Goal: Task Accomplishment & Management: Complete application form

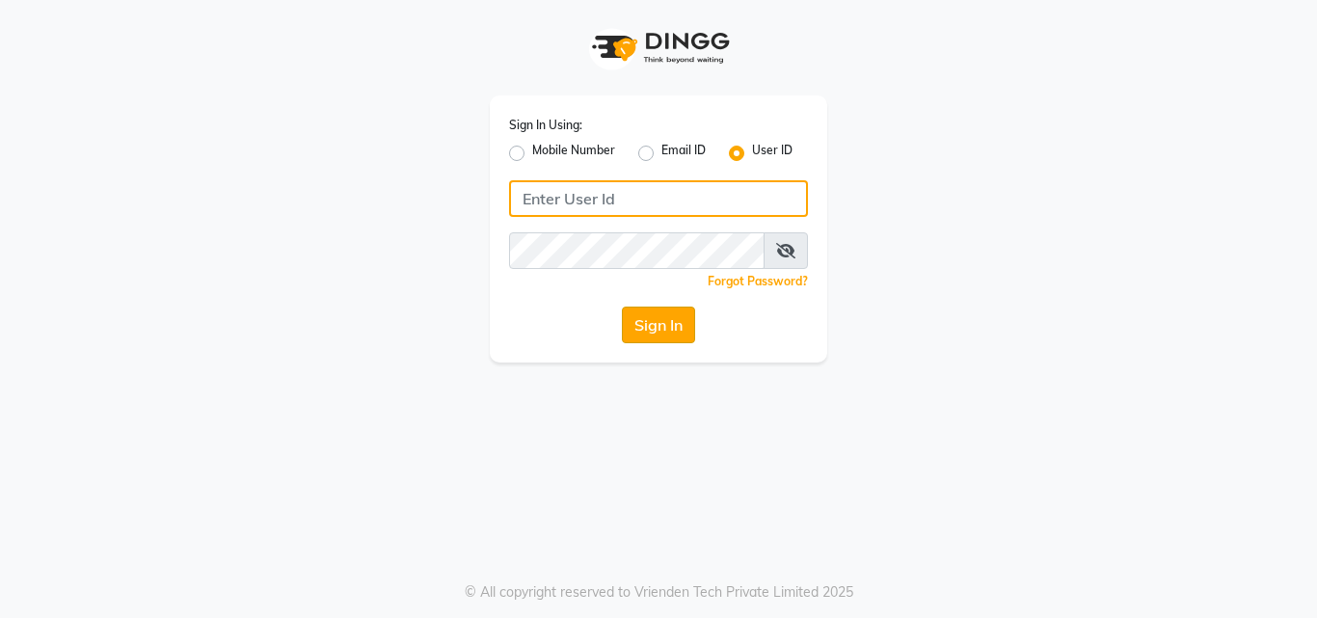
type input "bellavida"
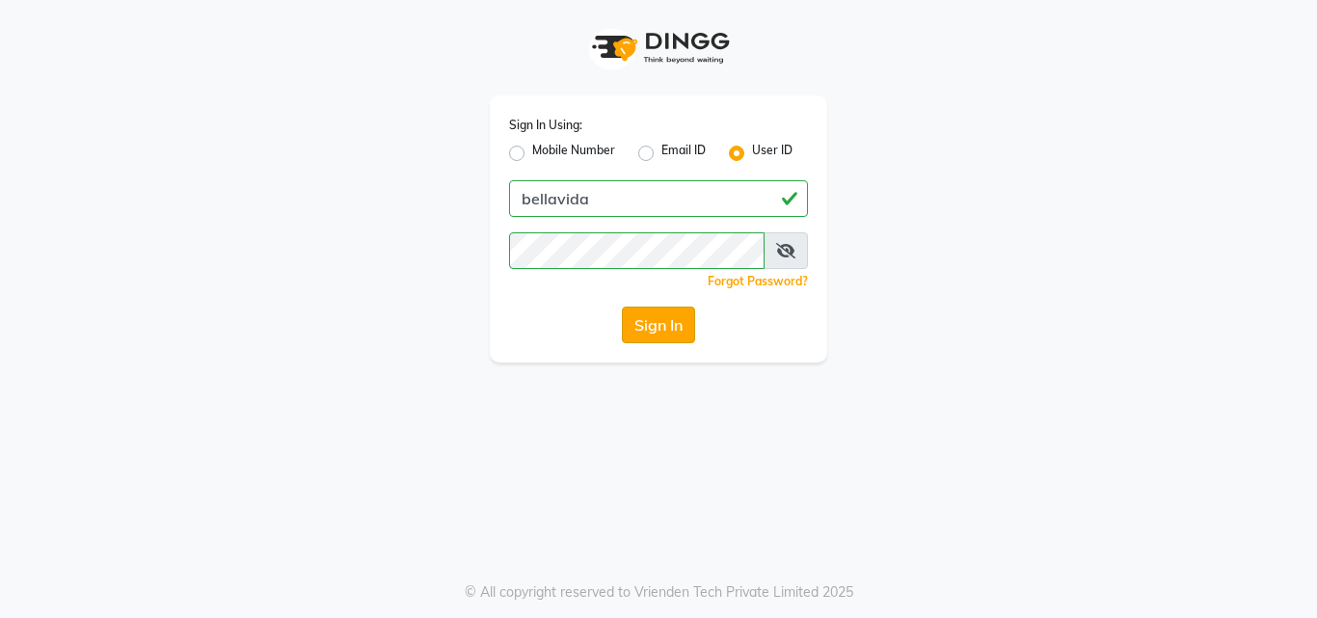
click at [675, 324] on button "Sign In" at bounding box center [658, 325] width 73 height 37
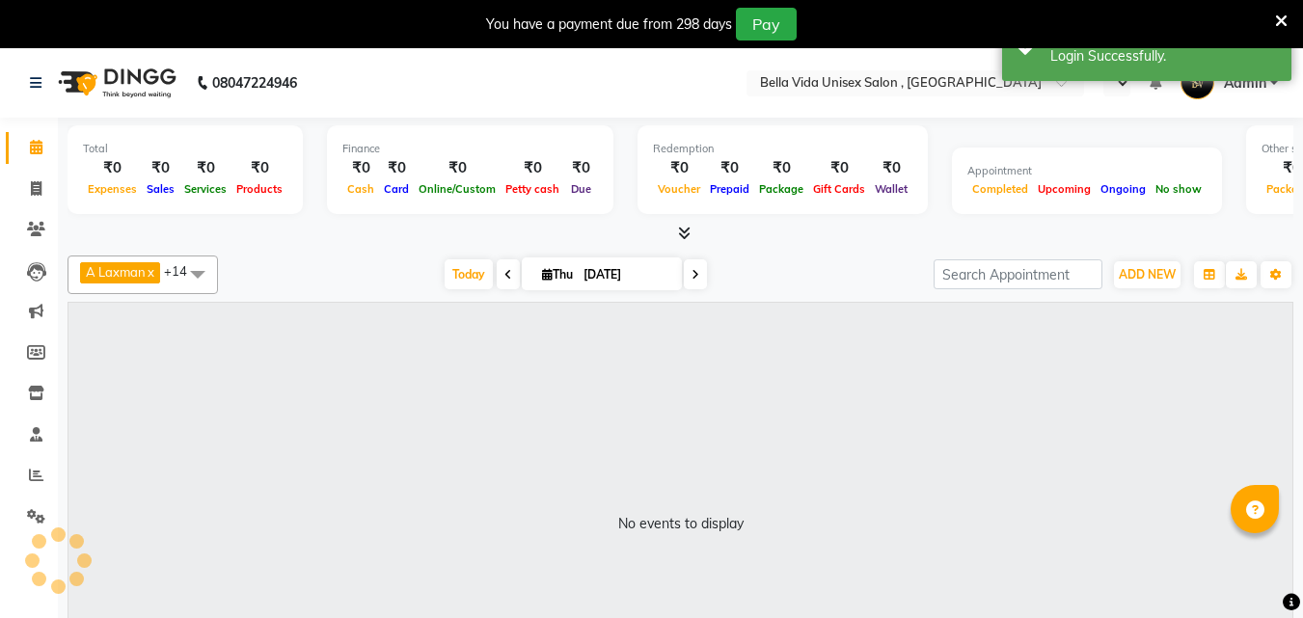
select select "en"
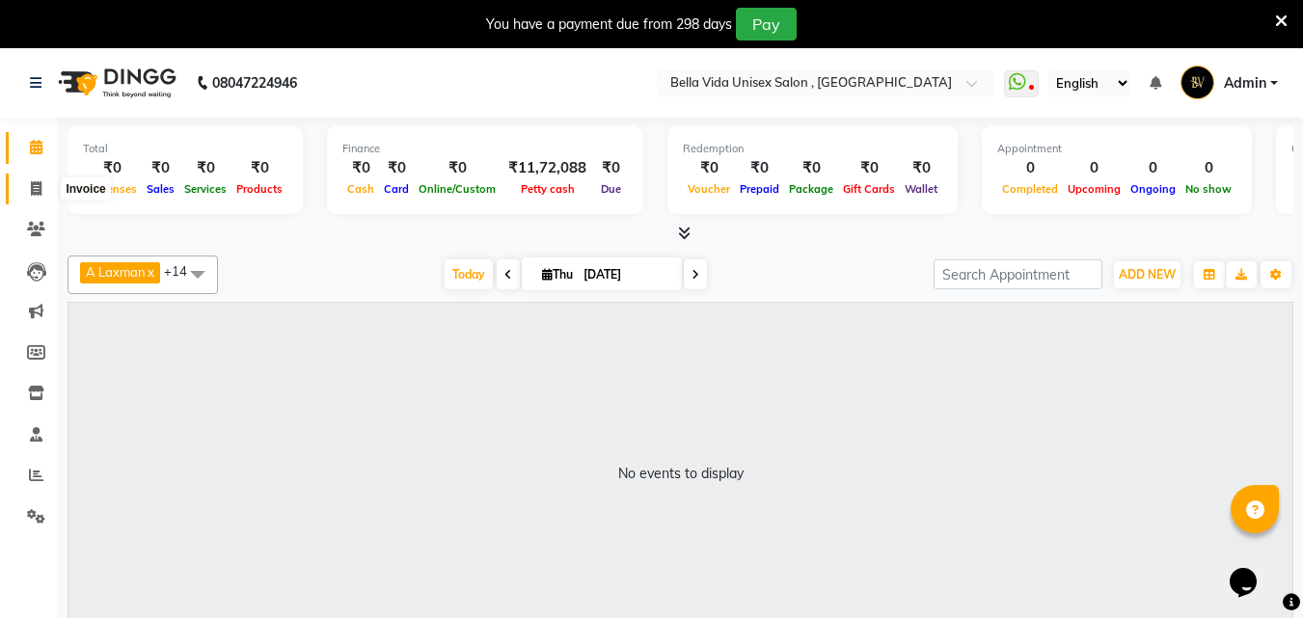
click at [38, 193] on icon at bounding box center [36, 188] width 11 height 14
select select "5207"
select select "service"
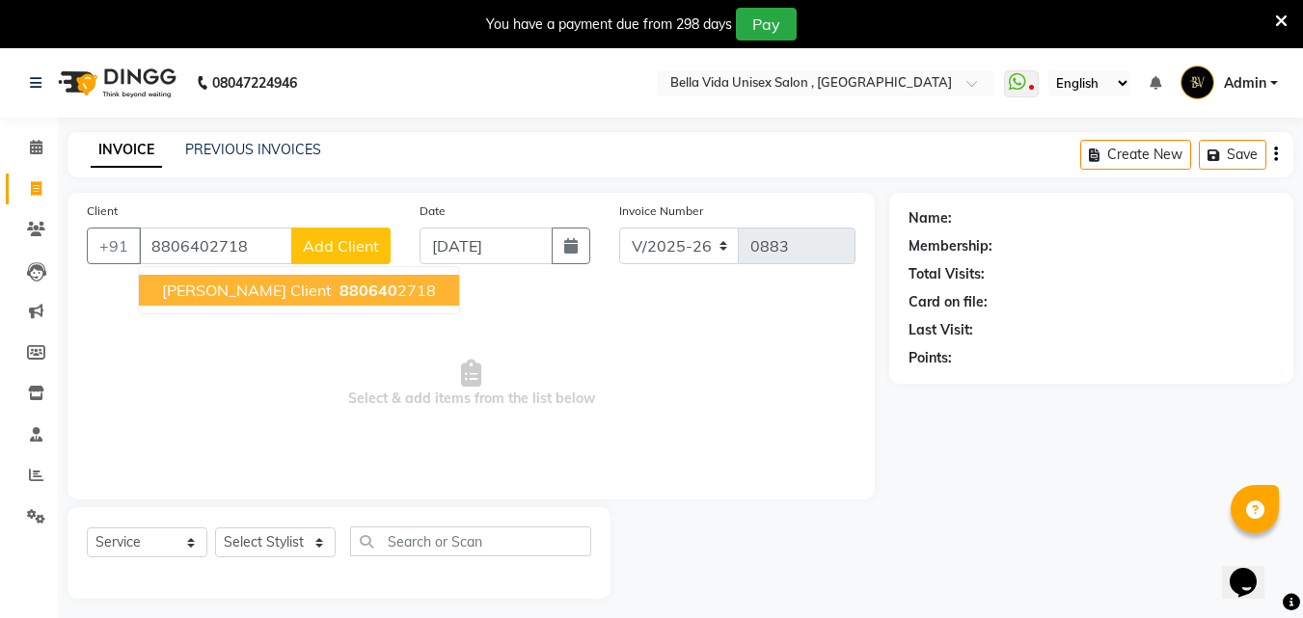
type input "8806402718"
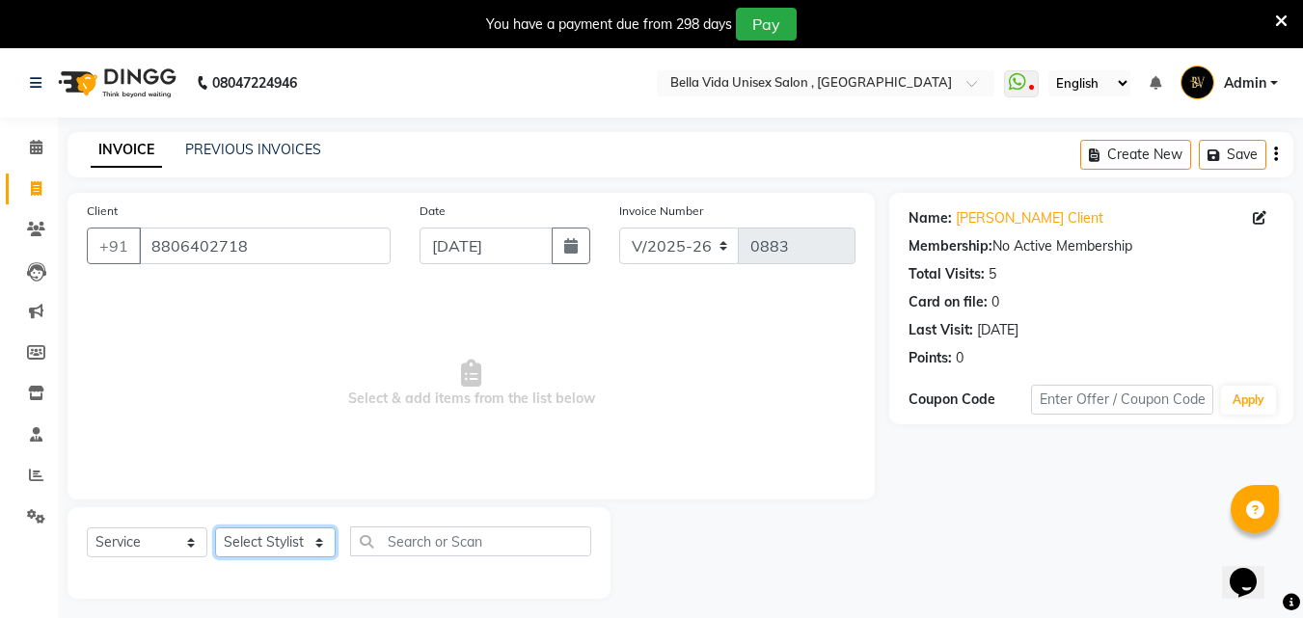
click at [303, 548] on select "Select Stylist Akshay [PERSON_NAME] Ayesha [PERSON_NAME] omi [PERSON_NAME] priy…" at bounding box center [275, 543] width 121 height 30
select select "35074"
click at [215, 528] on select "Select Stylist Akshay [PERSON_NAME] Ayesha [PERSON_NAME] omi [PERSON_NAME] priy…" at bounding box center [275, 543] width 121 height 30
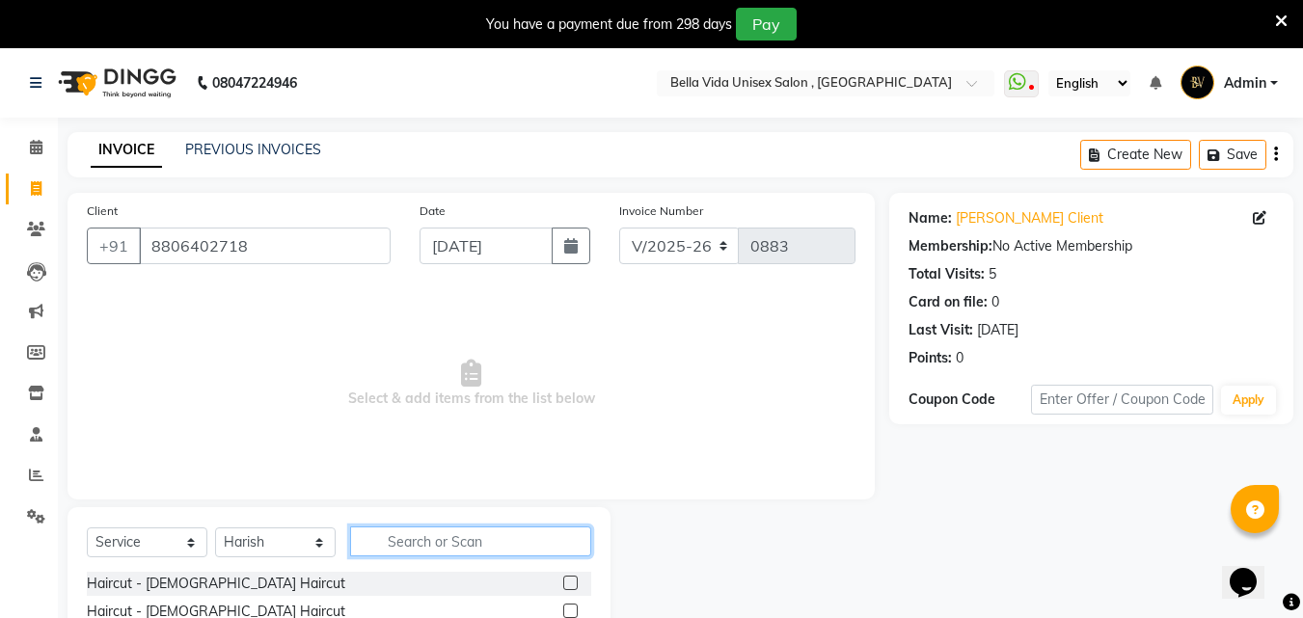
click at [471, 548] on input "text" at bounding box center [470, 542] width 241 height 30
click at [563, 582] on label at bounding box center [570, 583] width 14 height 14
click at [563, 582] on input "checkbox" at bounding box center [569, 584] width 13 height 13
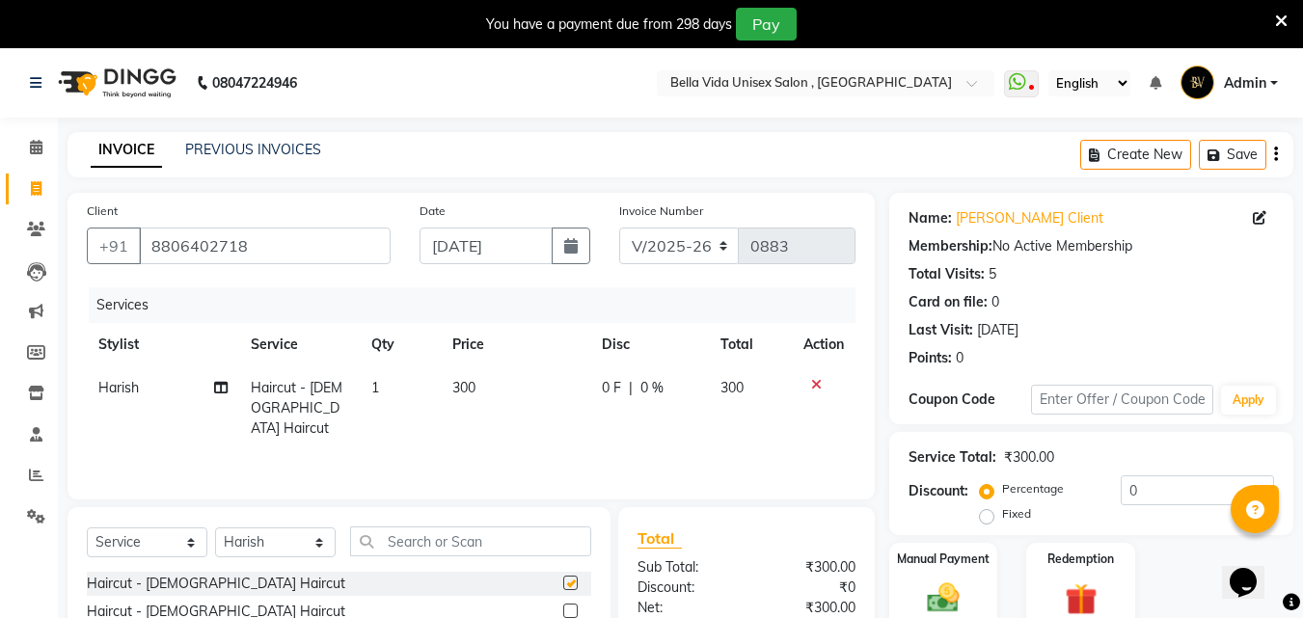
checkbox input "false"
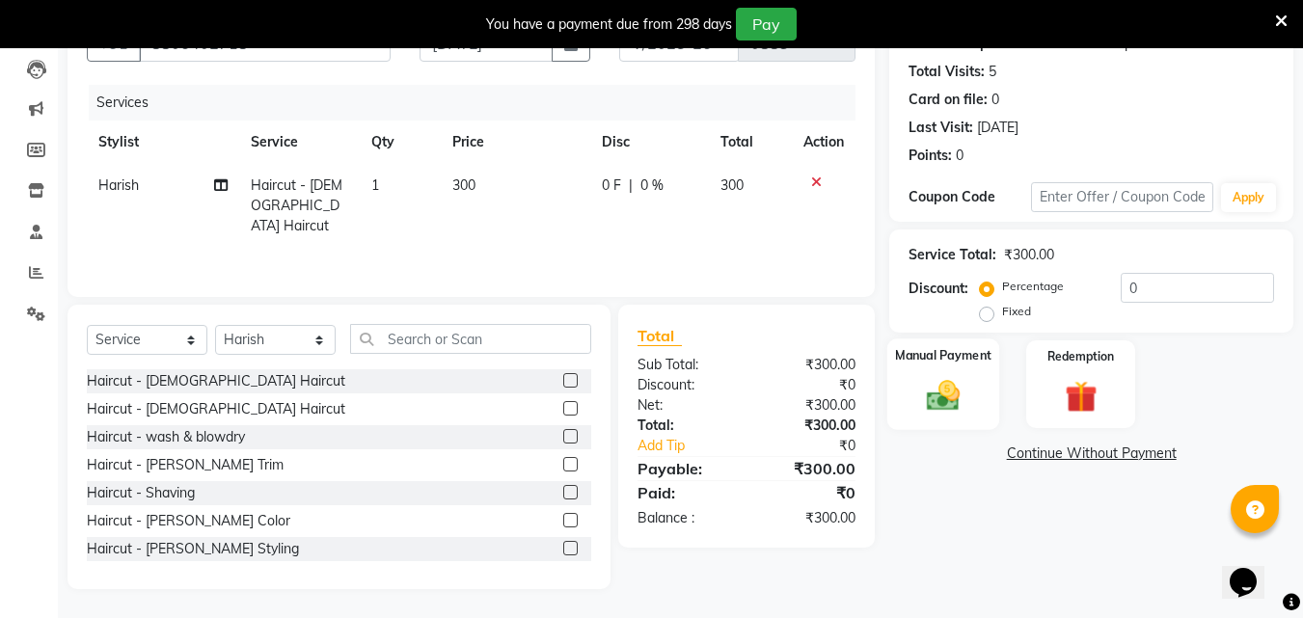
click at [939, 388] on img at bounding box center [943, 395] width 54 height 39
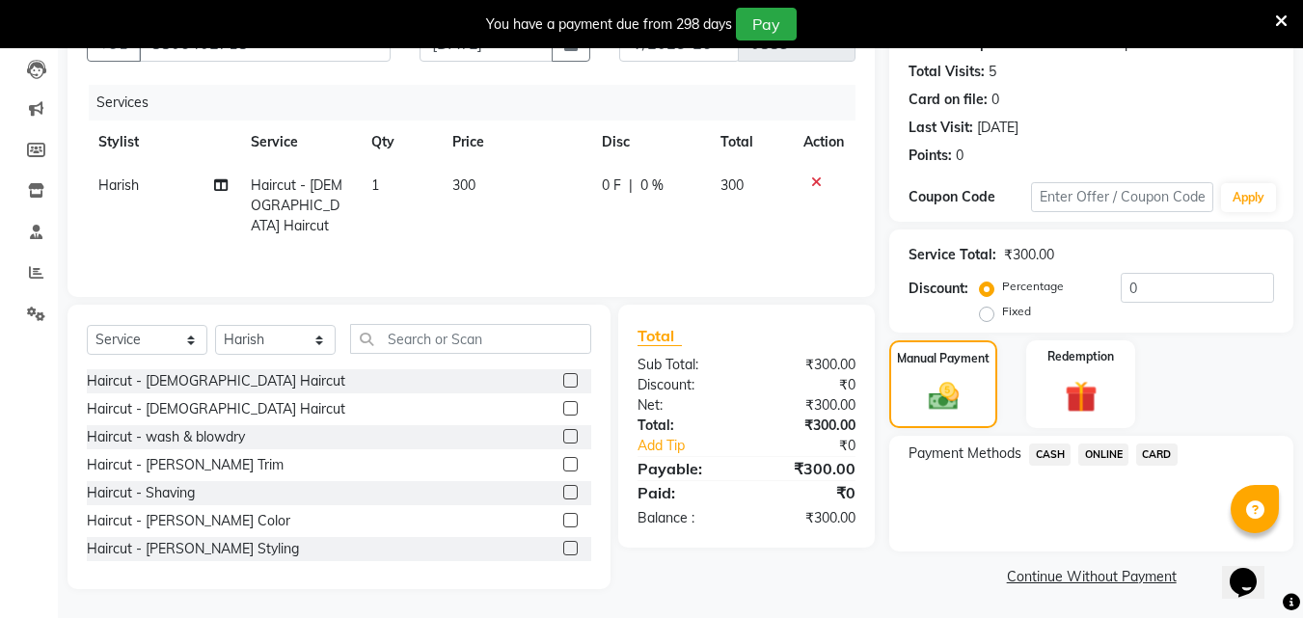
click at [1102, 448] on span "ONLINE" at bounding box center [1103, 455] width 50 height 22
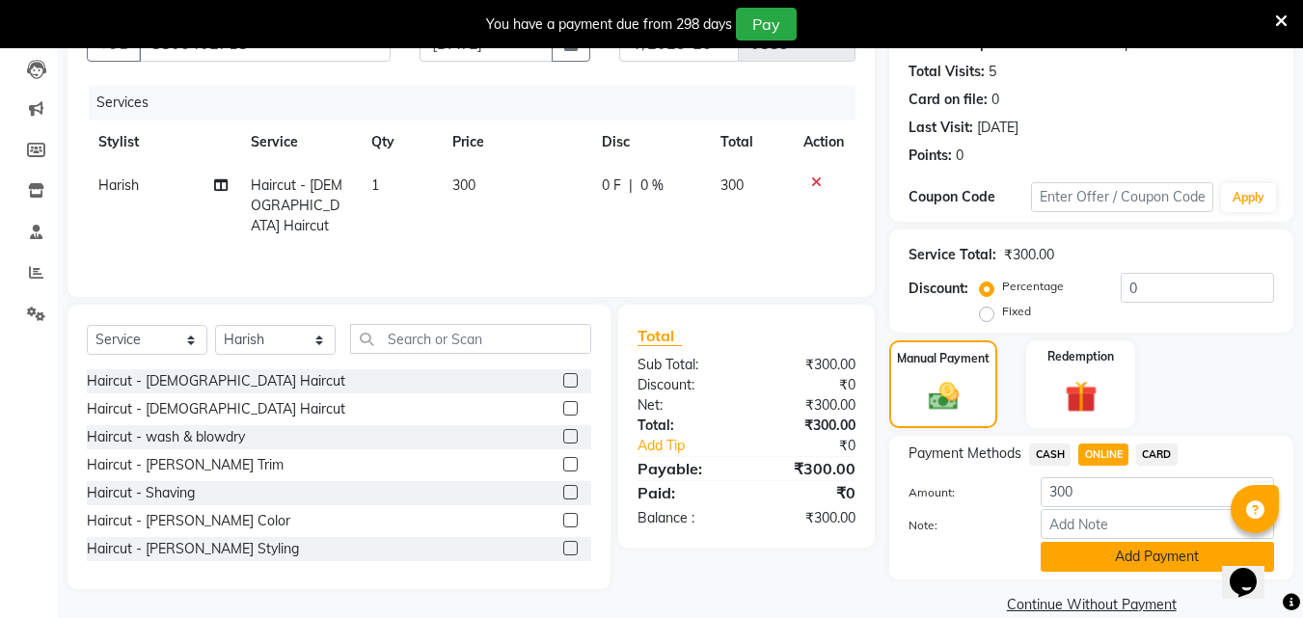
click at [1111, 566] on button "Add Payment" at bounding box center [1157, 557] width 233 height 30
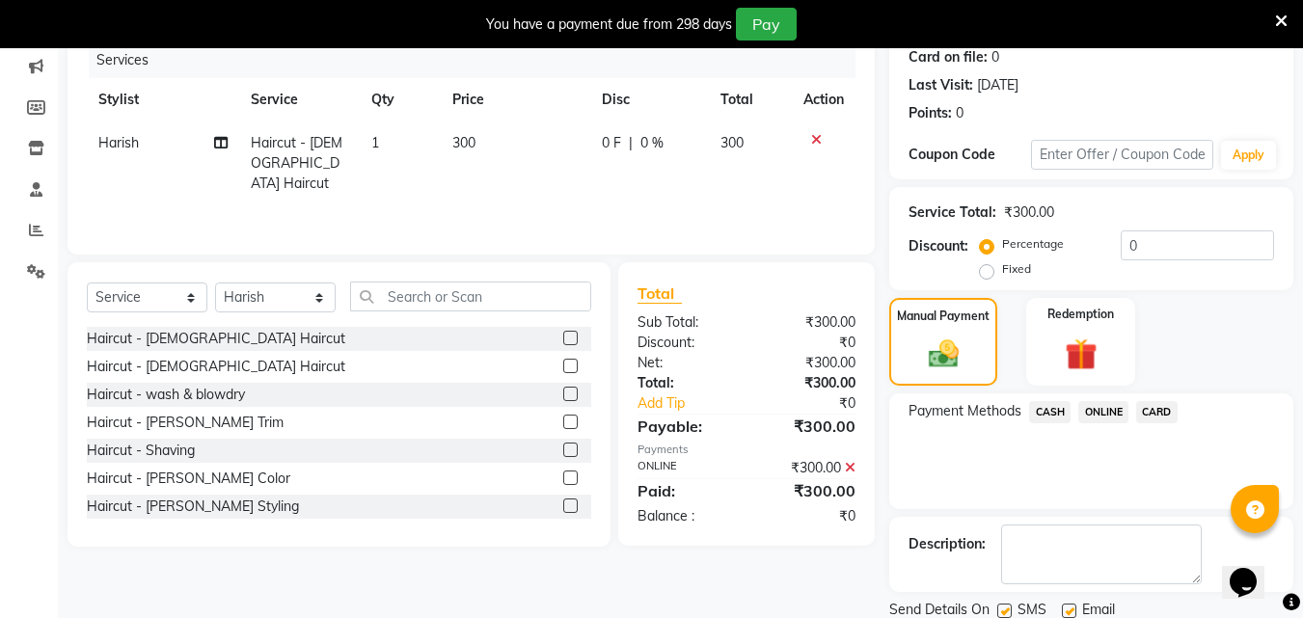
scroll to position [313, 0]
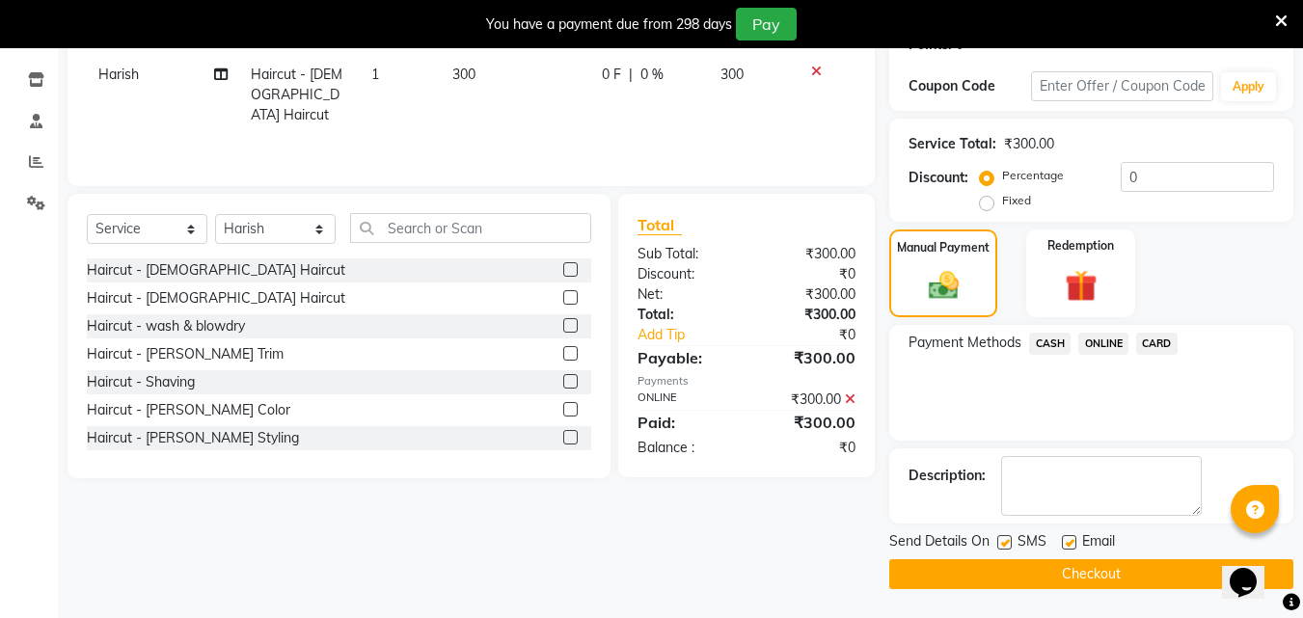
click at [1077, 582] on button "Checkout" at bounding box center [1091, 574] width 404 height 30
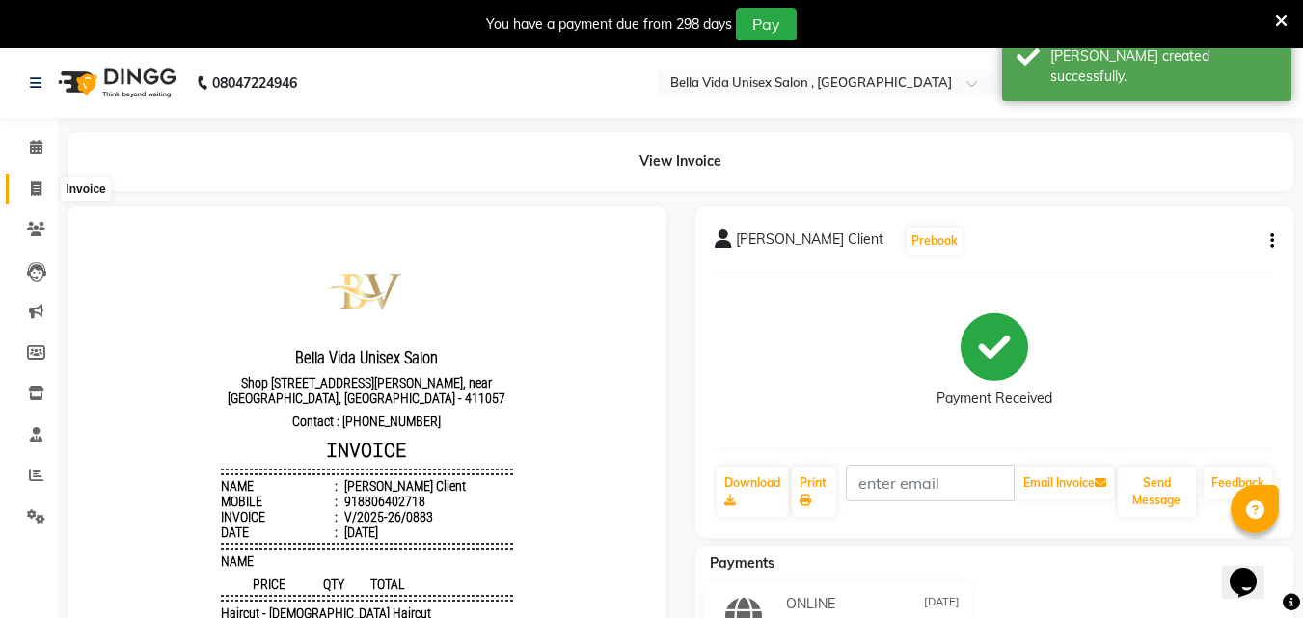
click at [34, 196] on span at bounding box center [36, 189] width 34 height 22
select select "service"
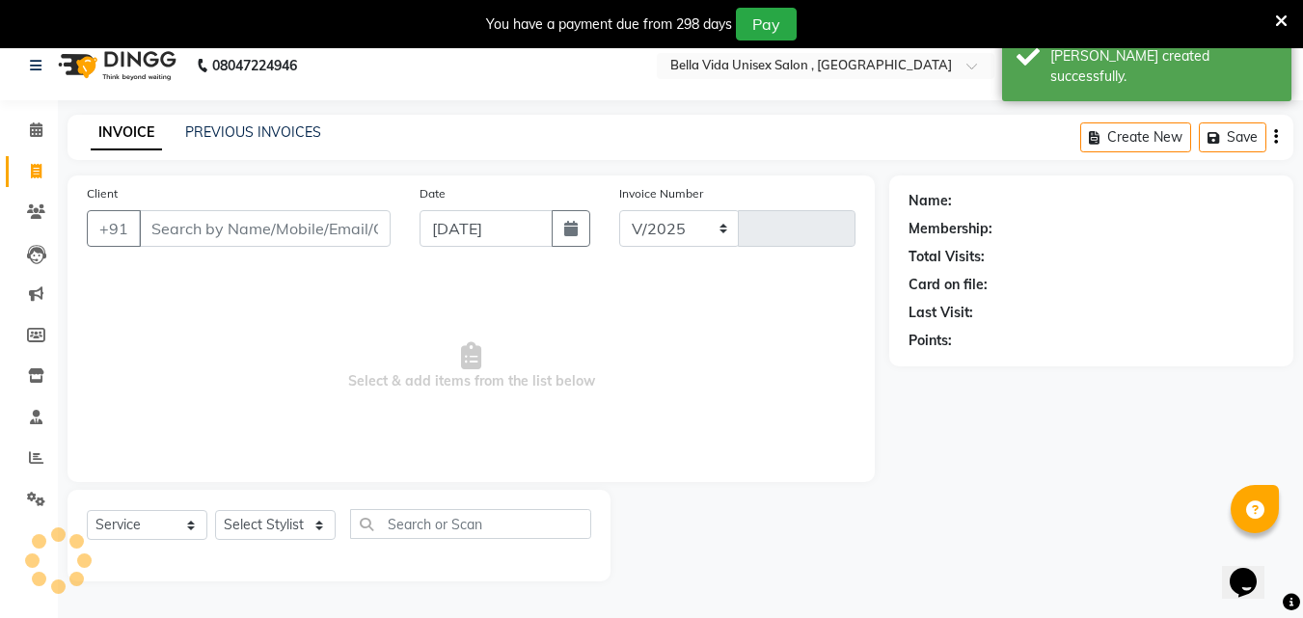
select select "5207"
type input "0884"
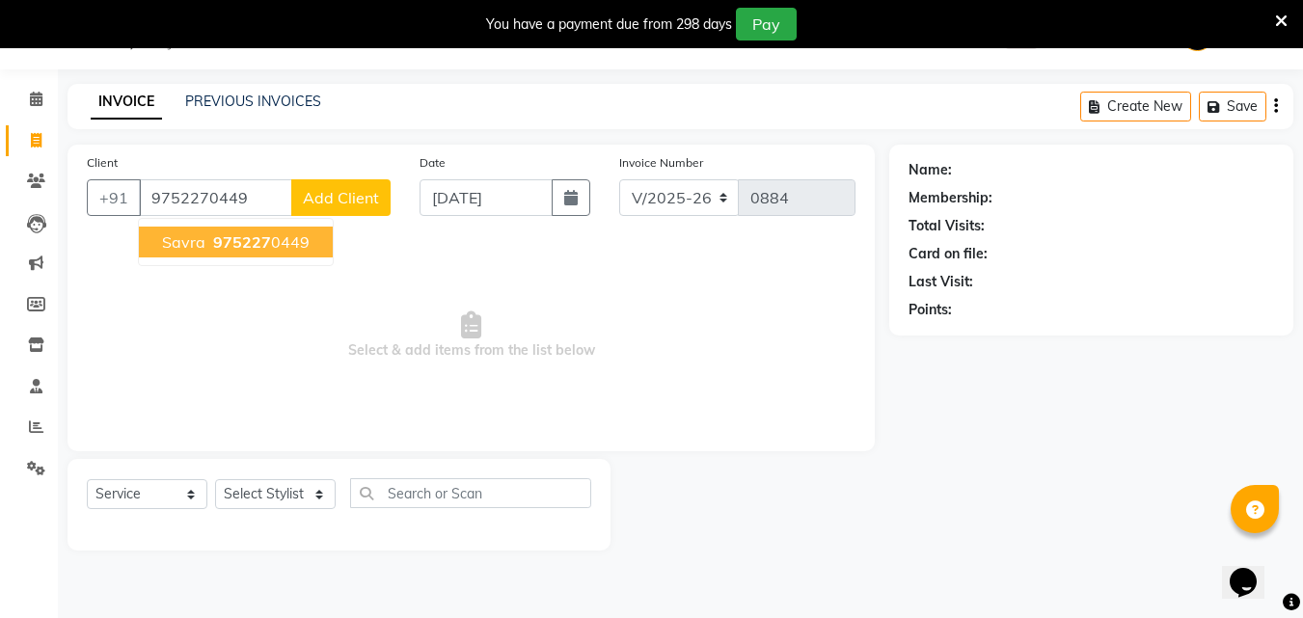
type input "9752270449"
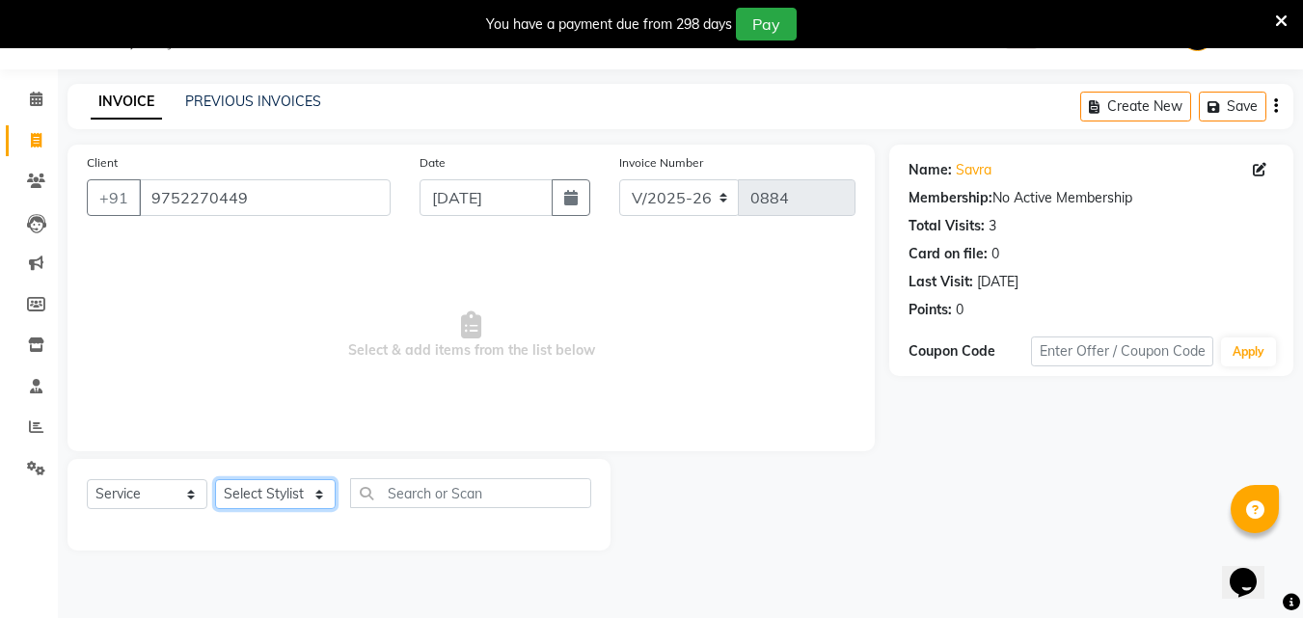
click at [262, 503] on select "Select Stylist Akshay [PERSON_NAME] Ayesha [PERSON_NAME] omi [PERSON_NAME] priy…" at bounding box center [275, 494] width 121 height 30
select select "87702"
click at [215, 479] on select "Select Stylist Akshay [PERSON_NAME] Ayesha [PERSON_NAME] omi [PERSON_NAME] priy…" at bounding box center [275, 494] width 121 height 30
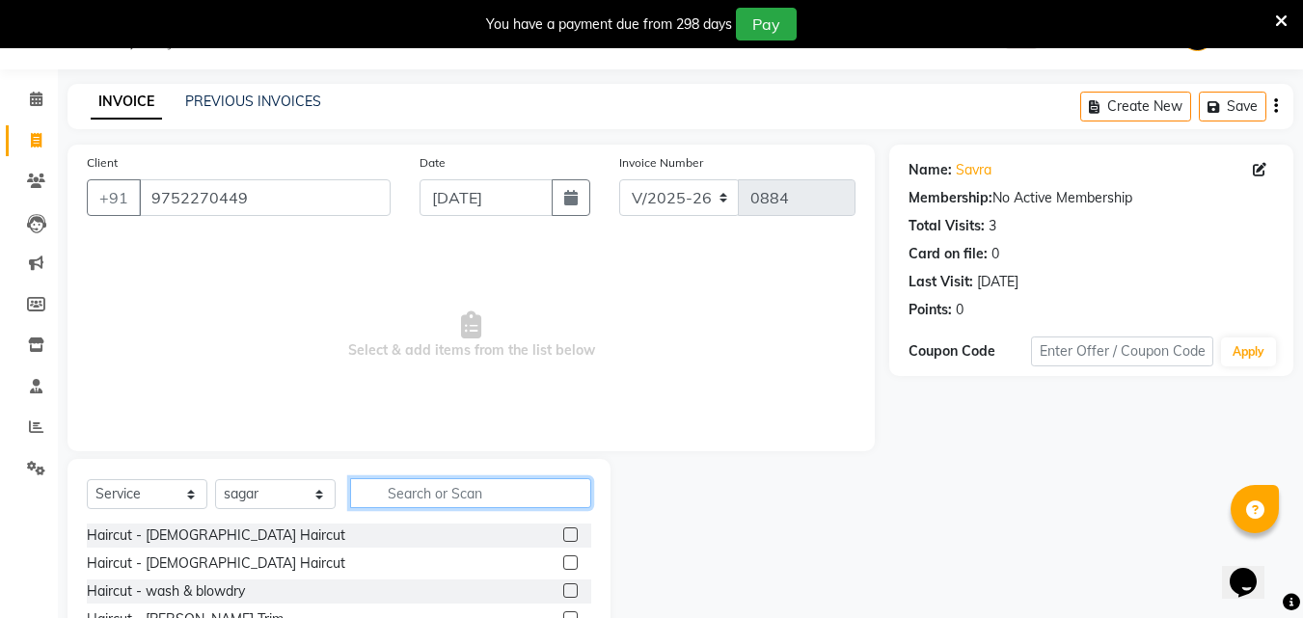
click at [398, 495] on input "text" at bounding box center [470, 493] width 241 height 30
click at [563, 535] on label at bounding box center [570, 535] width 14 height 14
click at [563, 535] on input "checkbox" at bounding box center [569, 536] width 13 height 13
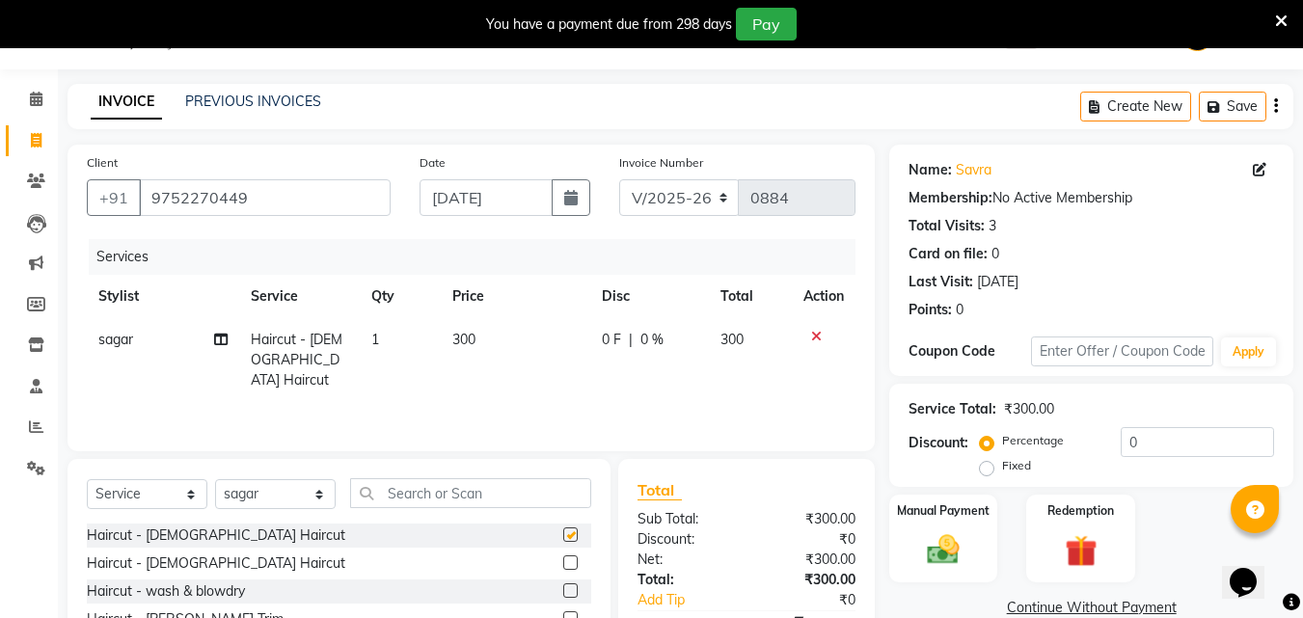
checkbox input "false"
click at [462, 358] on td "300" at bounding box center [515, 360] width 149 height 84
select select "87702"
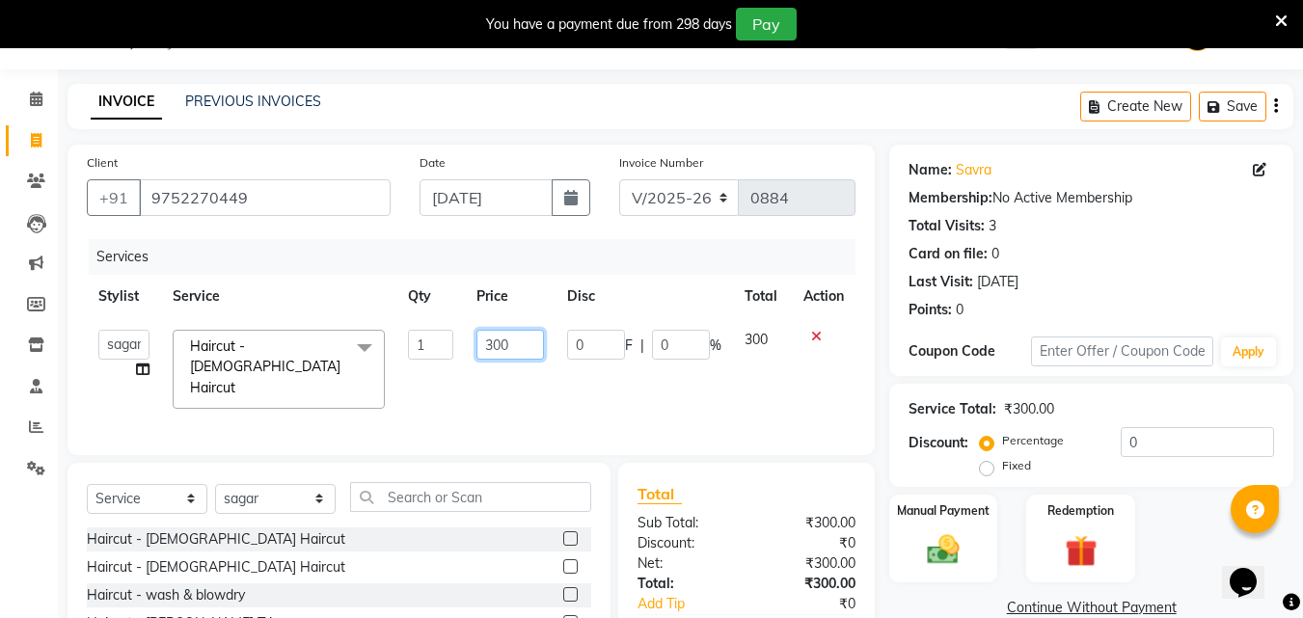
click at [498, 354] on input "300" at bounding box center [509, 345] width 67 height 30
type input "450"
click at [590, 393] on div "Services Stylist Service Qty Price Disc Total Action Akshay [PERSON_NAME] Ayesh…" at bounding box center [471, 337] width 769 height 197
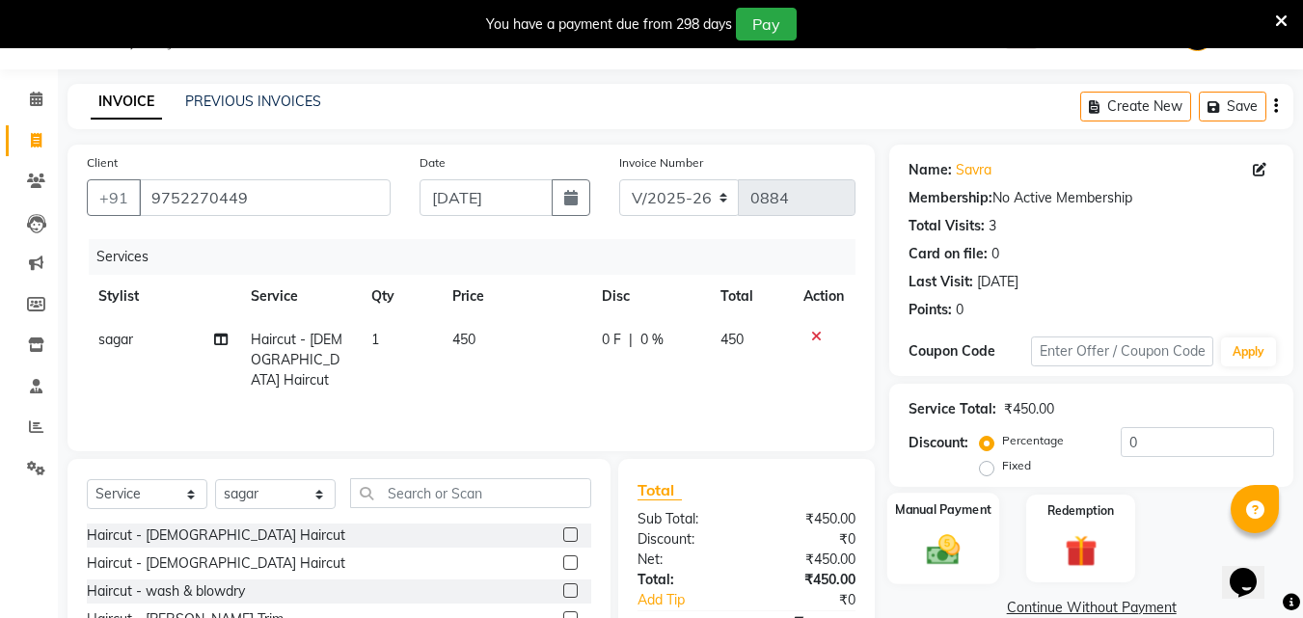
click at [922, 545] on img at bounding box center [943, 549] width 54 height 39
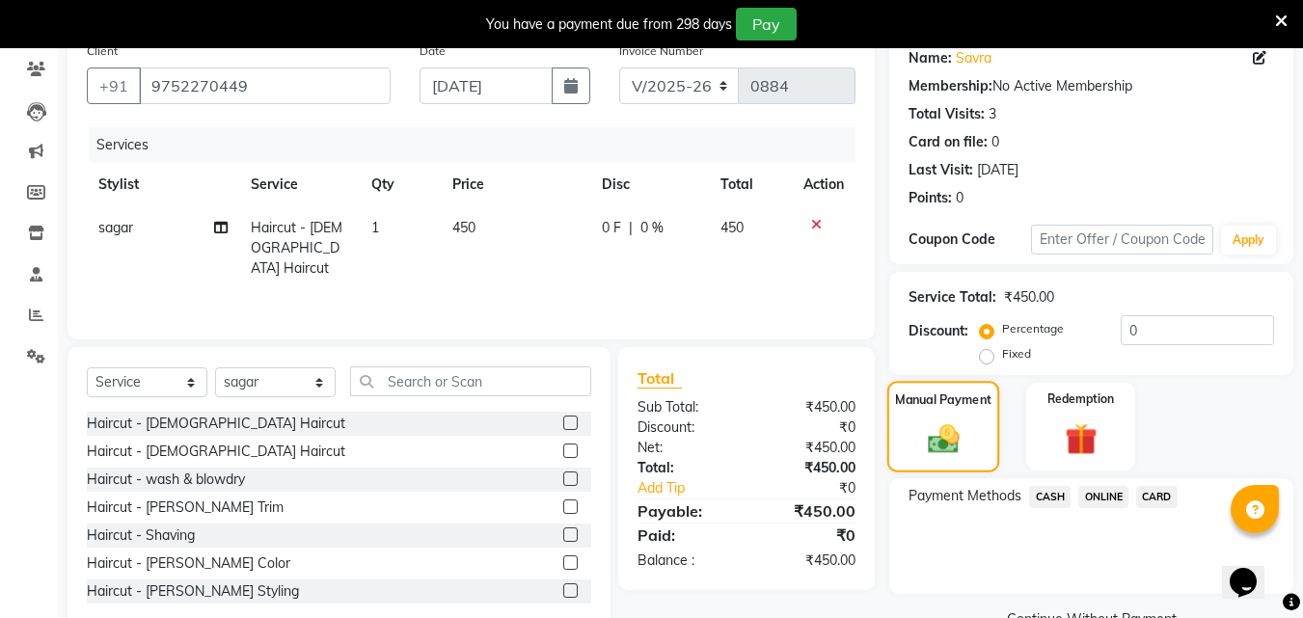
scroll to position [204, 0]
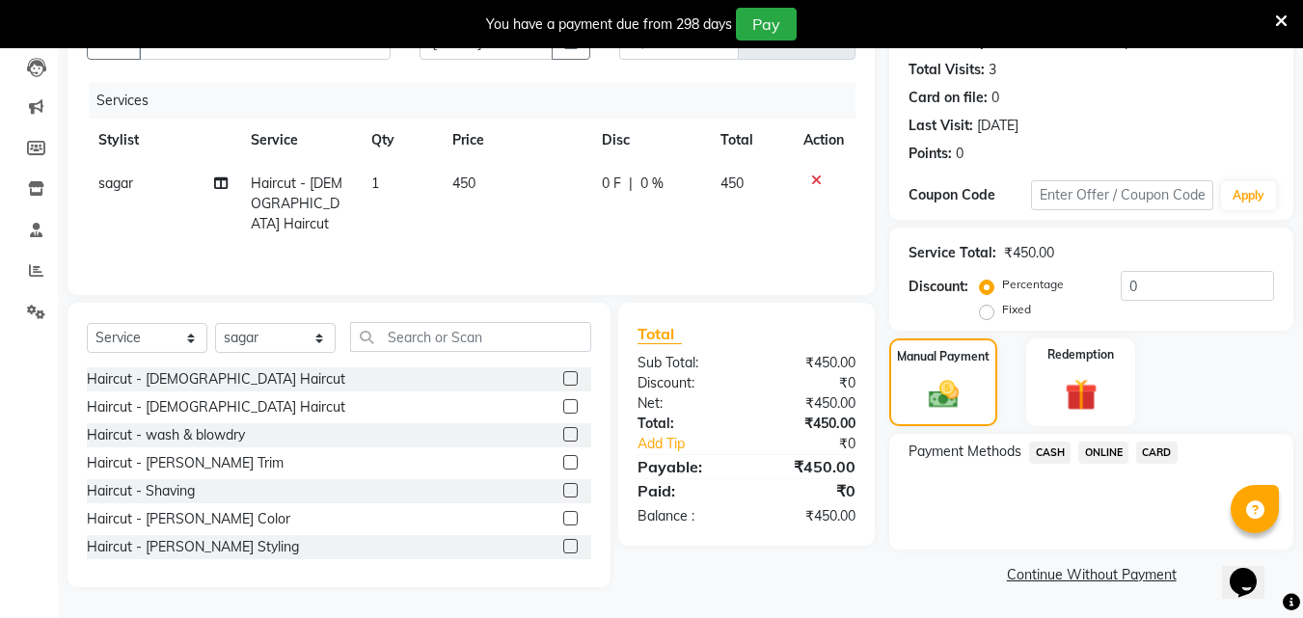
click at [1099, 452] on span "ONLINE" at bounding box center [1103, 453] width 50 height 22
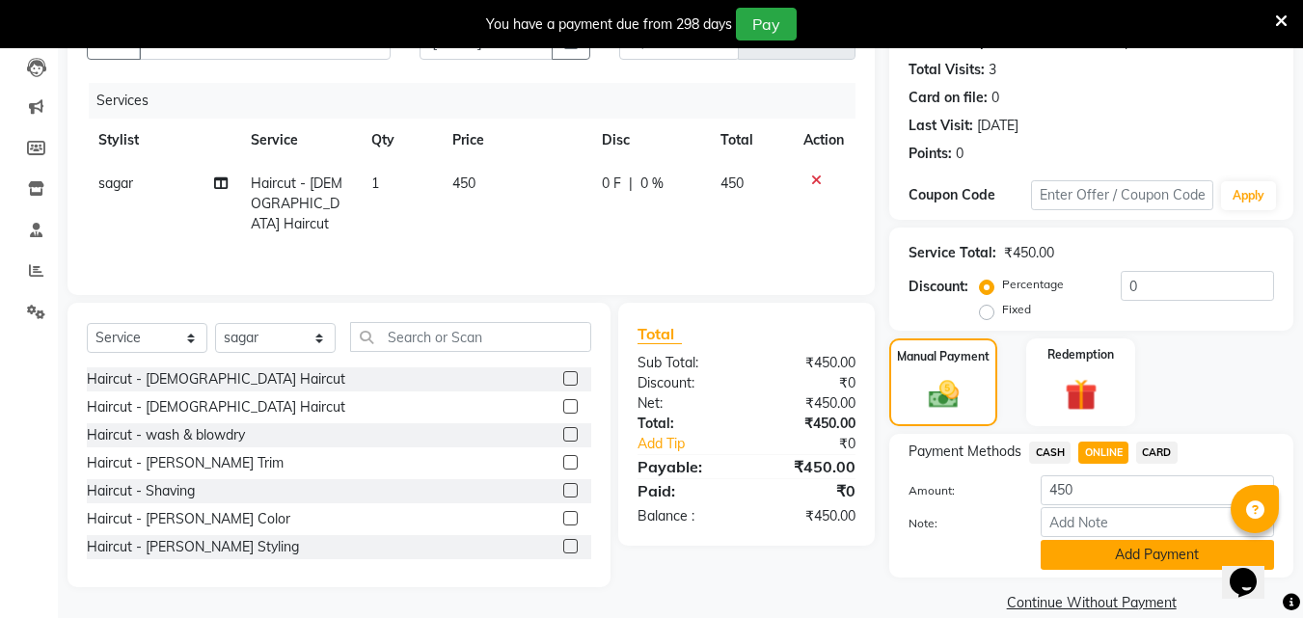
click at [1099, 549] on button "Add Payment" at bounding box center [1157, 555] width 233 height 30
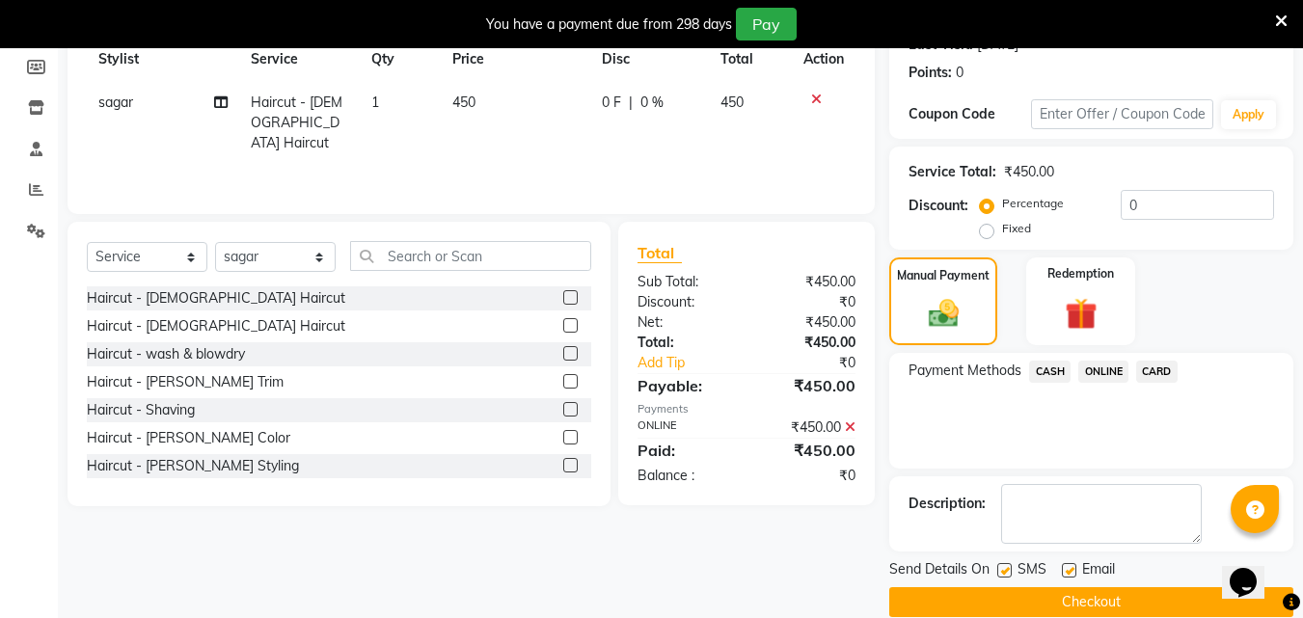
scroll to position [313, 0]
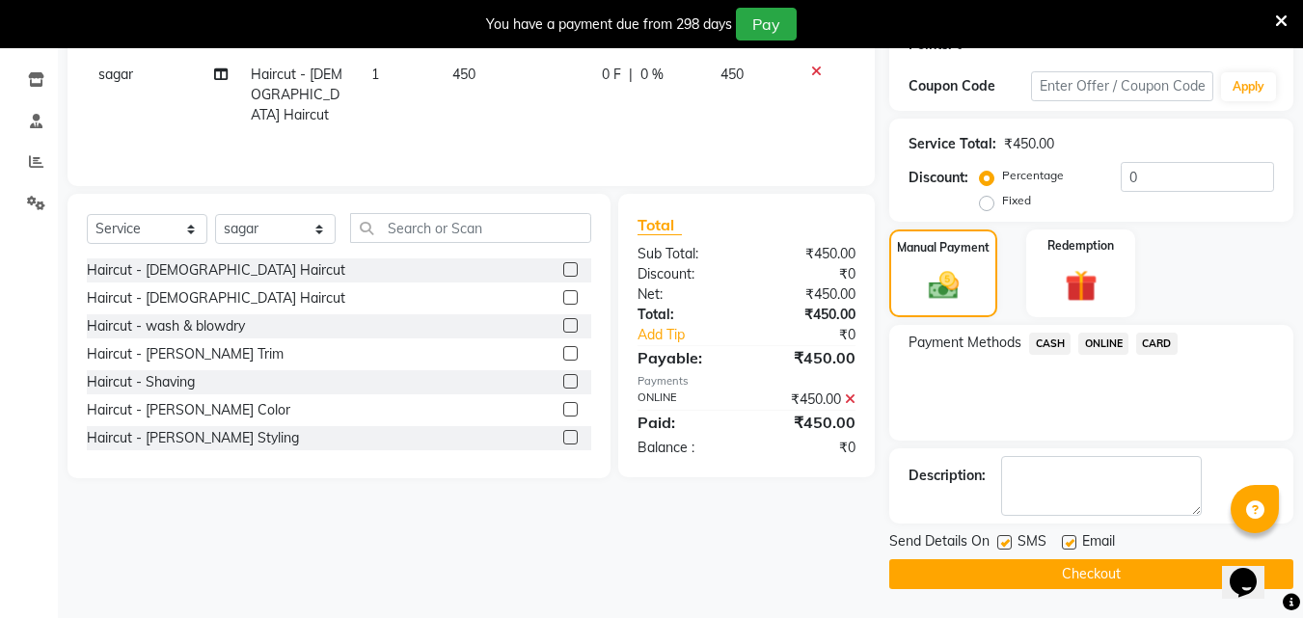
click at [1043, 570] on button "Checkout" at bounding box center [1091, 574] width 404 height 30
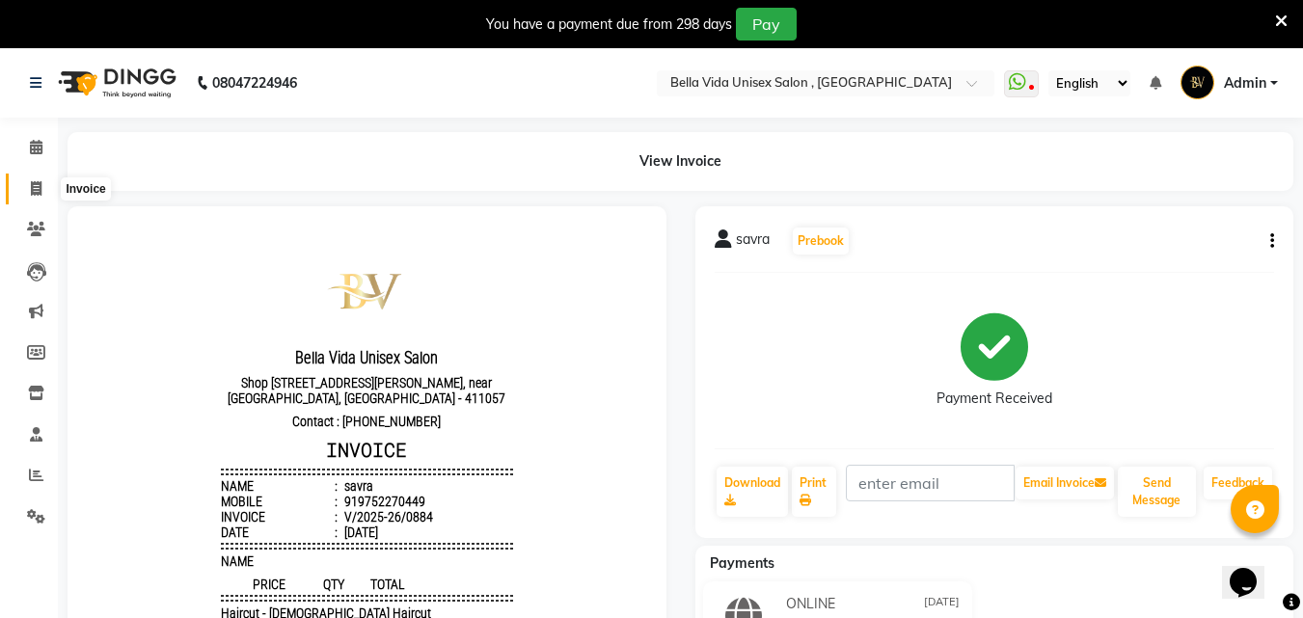
click at [31, 183] on icon at bounding box center [36, 188] width 11 height 14
select select "service"
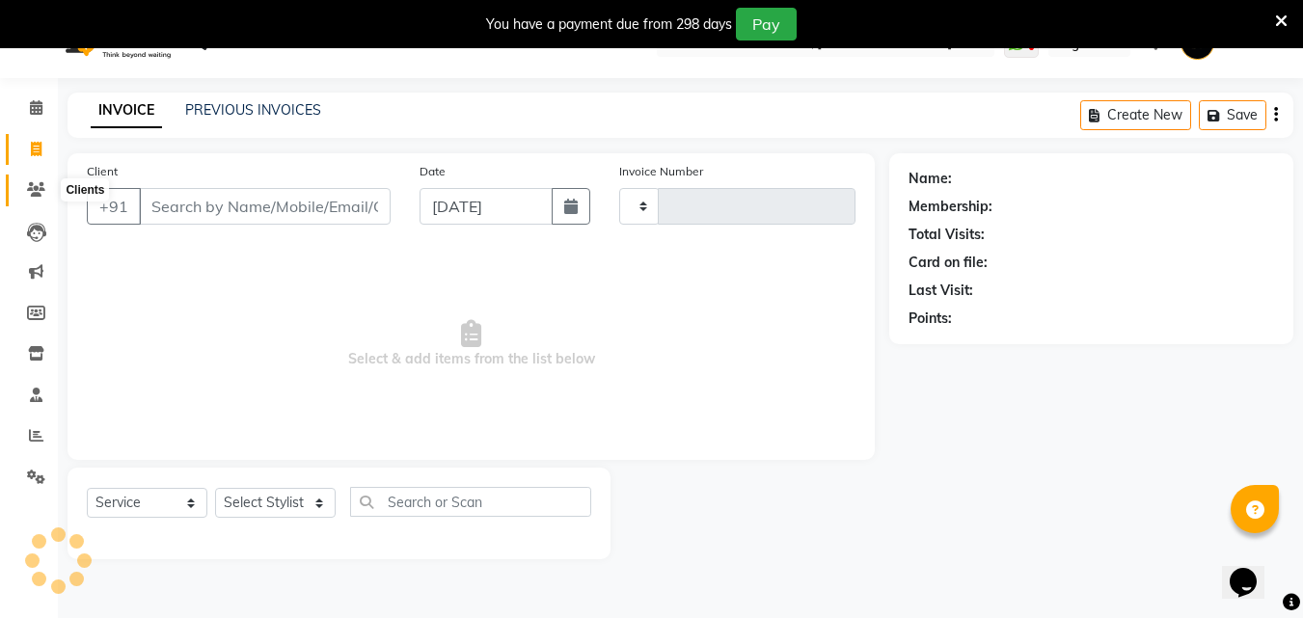
scroll to position [48, 0]
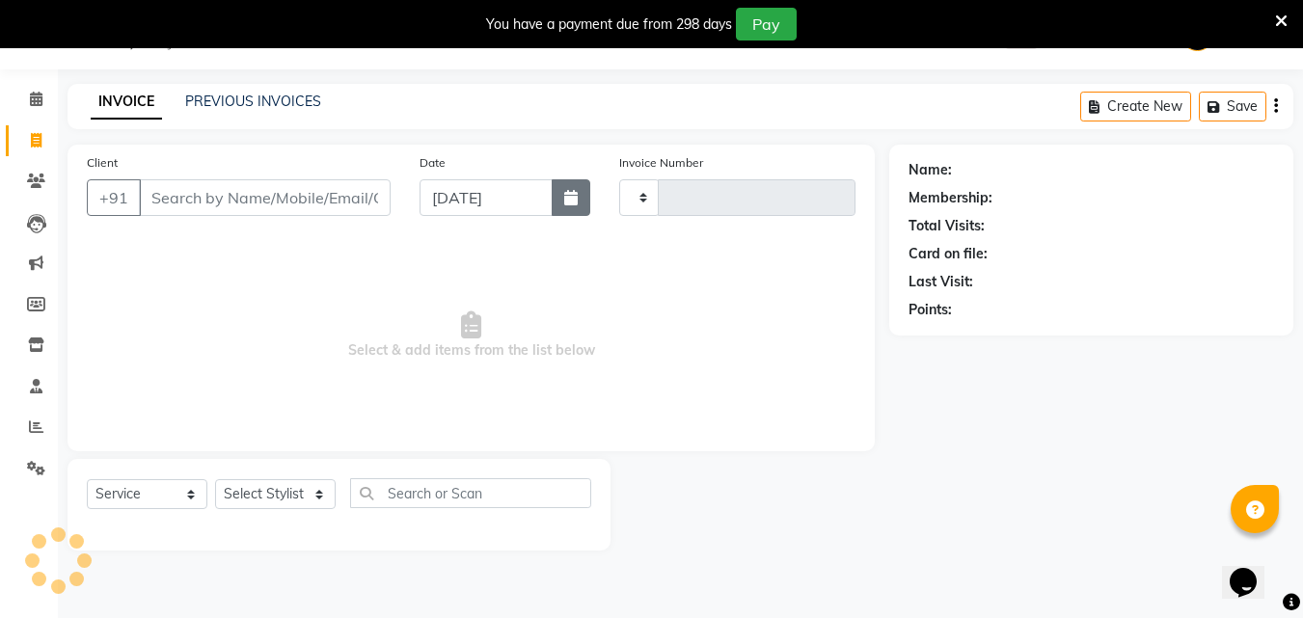
type input "0885"
select select "5207"
click at [575, 201] on icon "button" at bounding box center [571, 197] width 14 height 15
select select "9"
select select "2025"
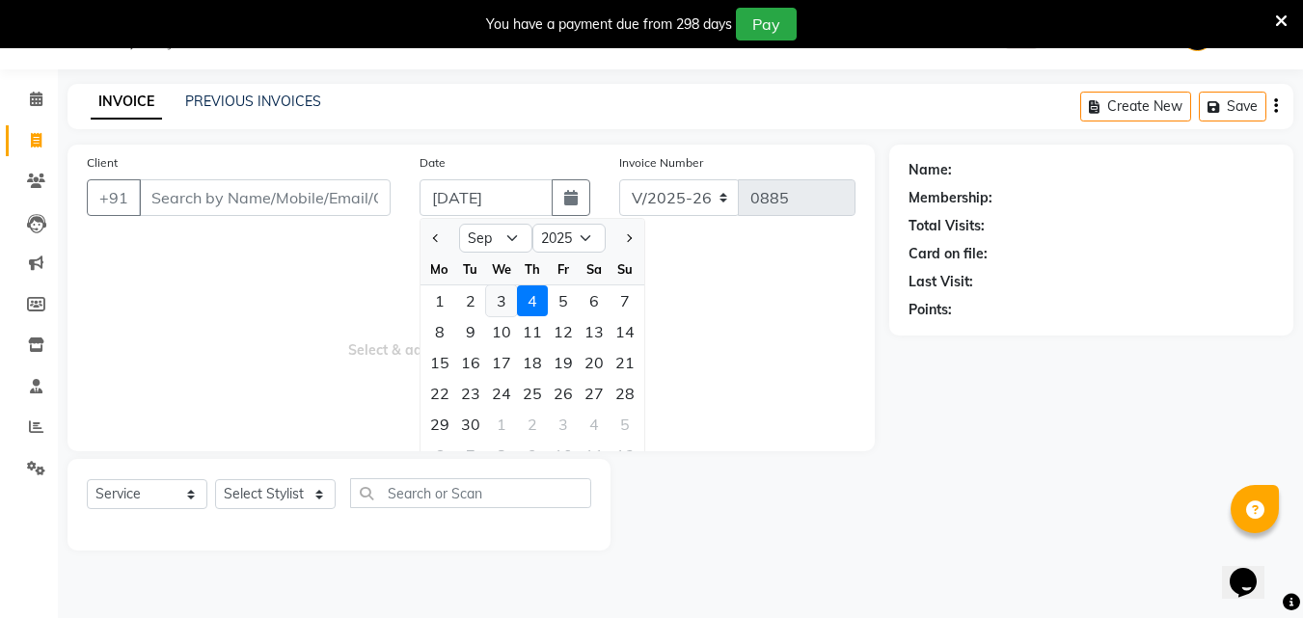
click at [506, 302] on div "3" at bounding box center [501, 300] width 31 height 31
type input "[DATE]"
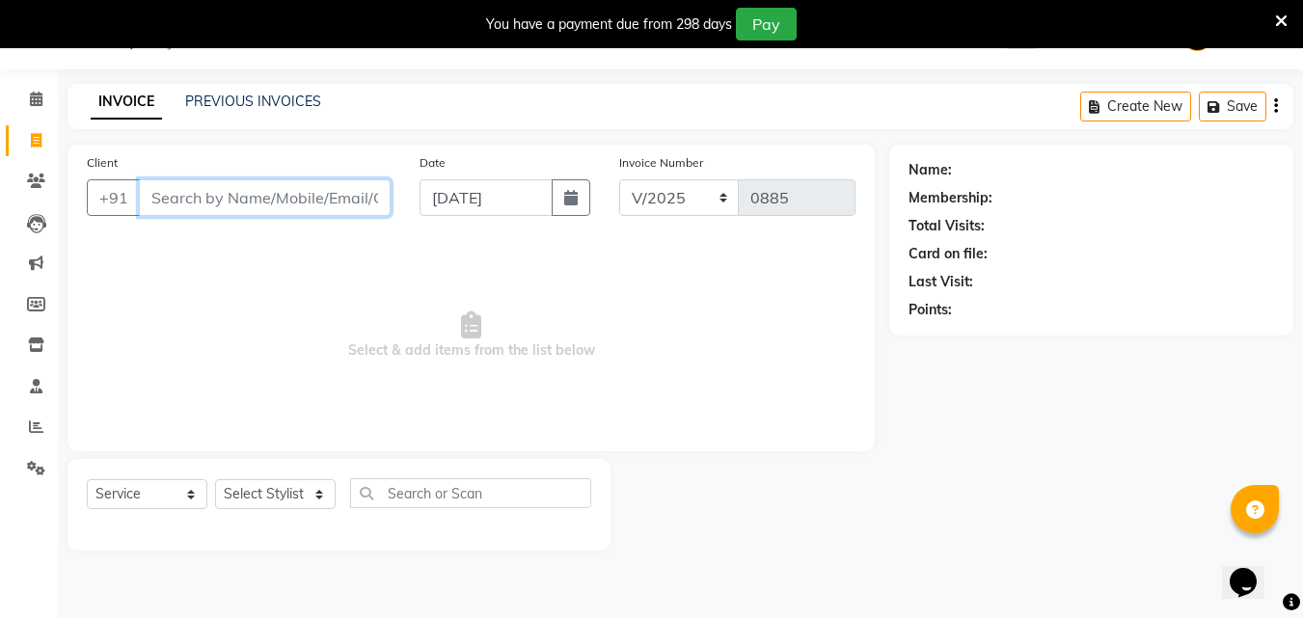
click at [356, 201] on input "Client" at bounding box center [265, 197] width 252 height 37
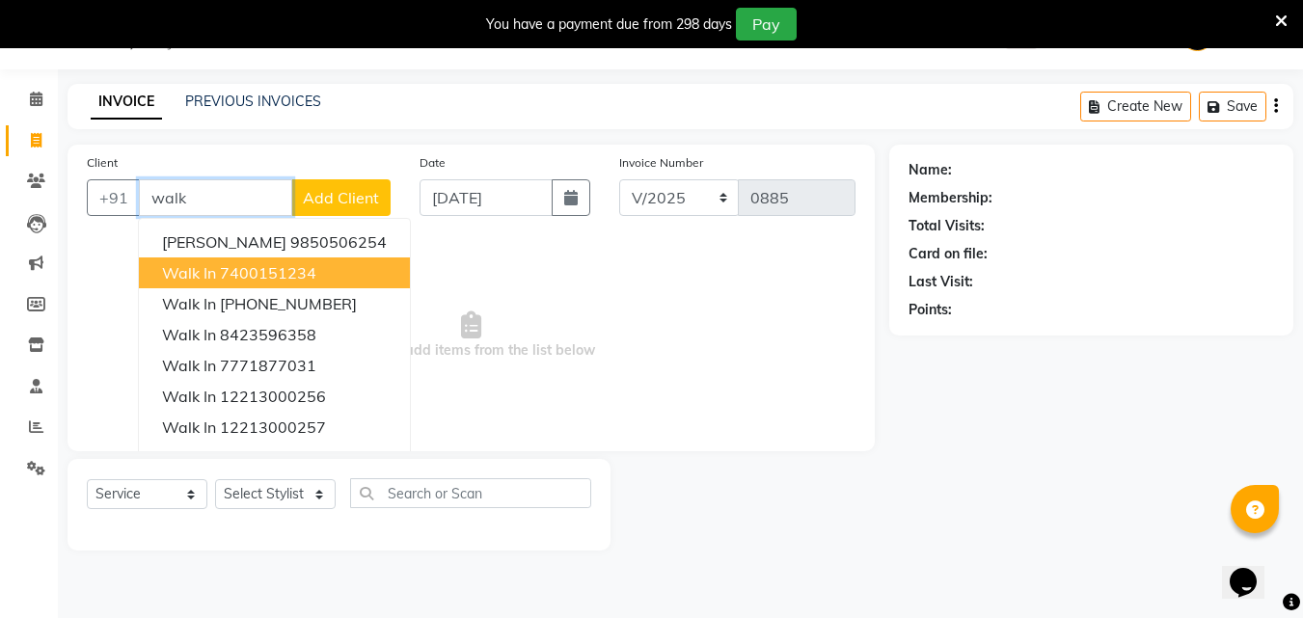
click at [335, 286] on button "walk in 7400151234" at bounding box center [274, 273] width 271 height 31
type input "7400151234"
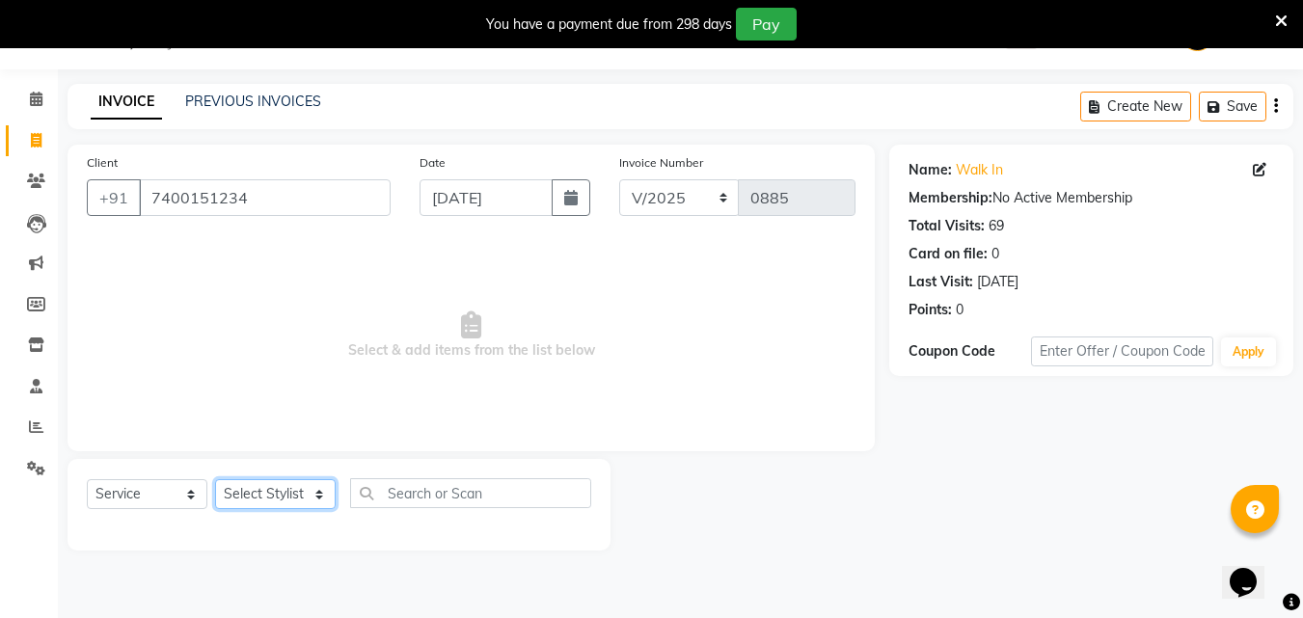
click at [299, 500] on select "Select Stylist Akshay [PERSON_NAME] Ayesha [PERSON_NAME] omi [PERSON_NAME] priy…" at bounding box center [275, 494] width 121 height 30
select select "35074"
click at [215, 479] on select "Select Stylist Akshay [PERSON_NAME] Ayesha [PERSON_NAME] omi [PERSON_NAME] priy…" at bounding box center [275, 494] width 121 height 30
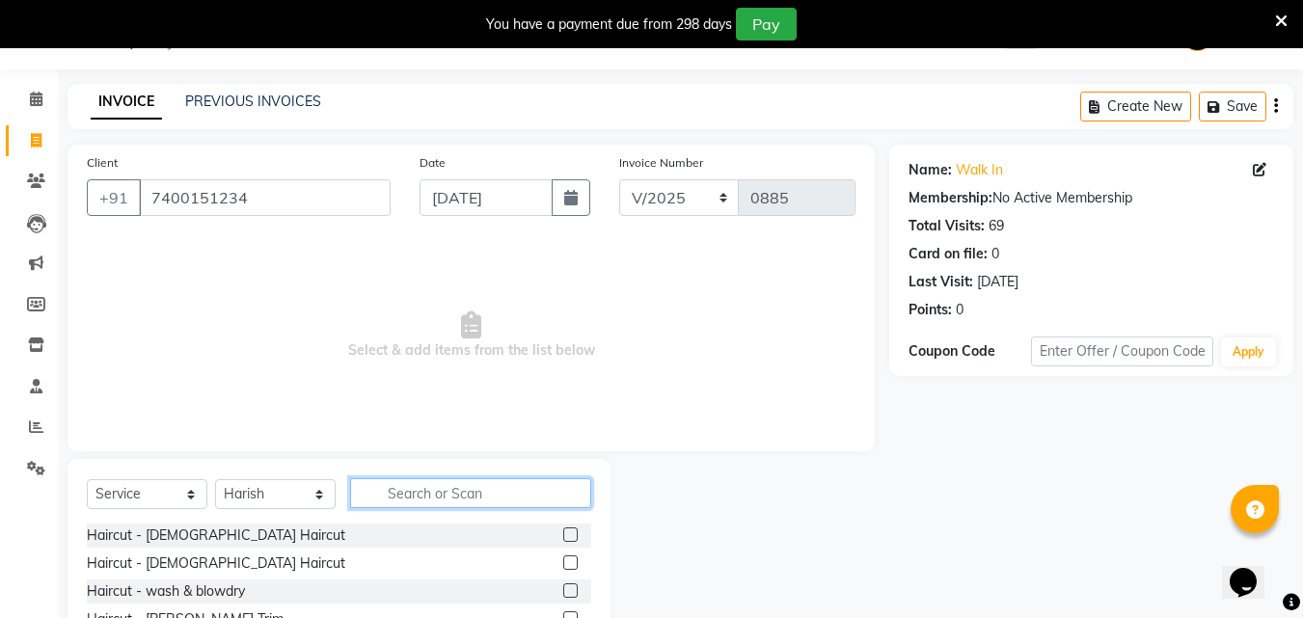
click at [411, 504] on input "text" at bounding box center [470, 493] width 241 height 30
click at [563, 532] on label at bounding box center [570, 535] width 14 height 14
click at [563, 532] on input "checkbox" at bounding box center [569, 536] width 13 height 13
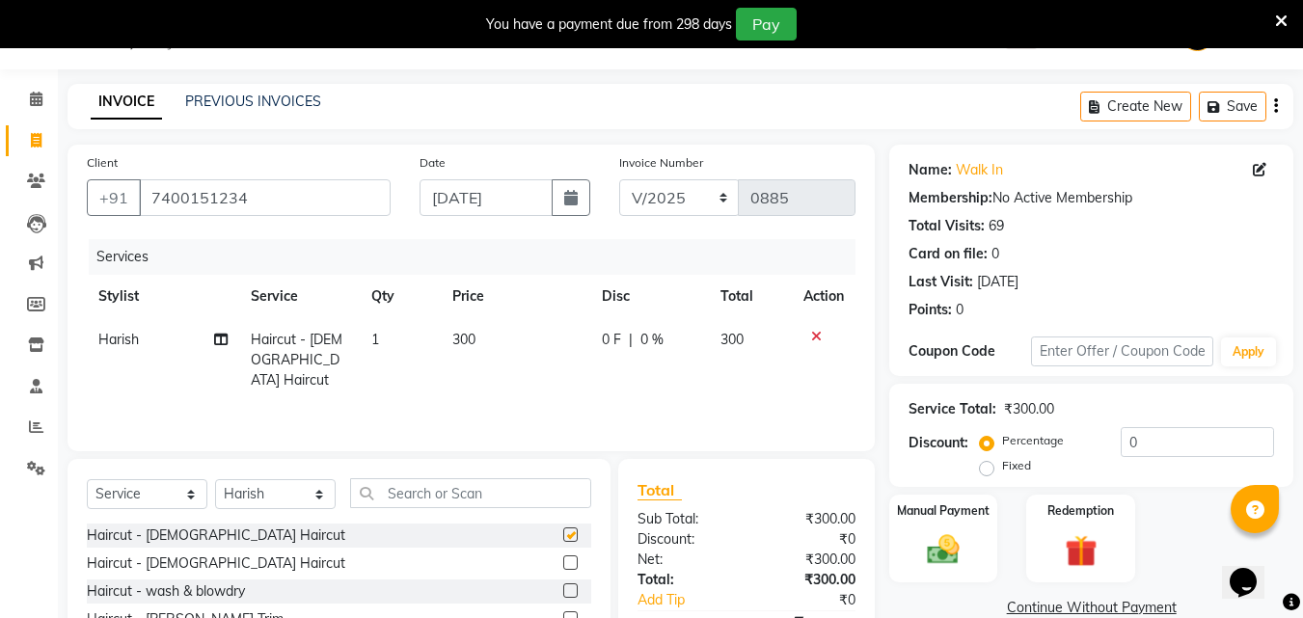
checkbox input "false"
click at [482, 362] on td "300" at bounding box center [515, 360] width 149 height 84
select select "35074"
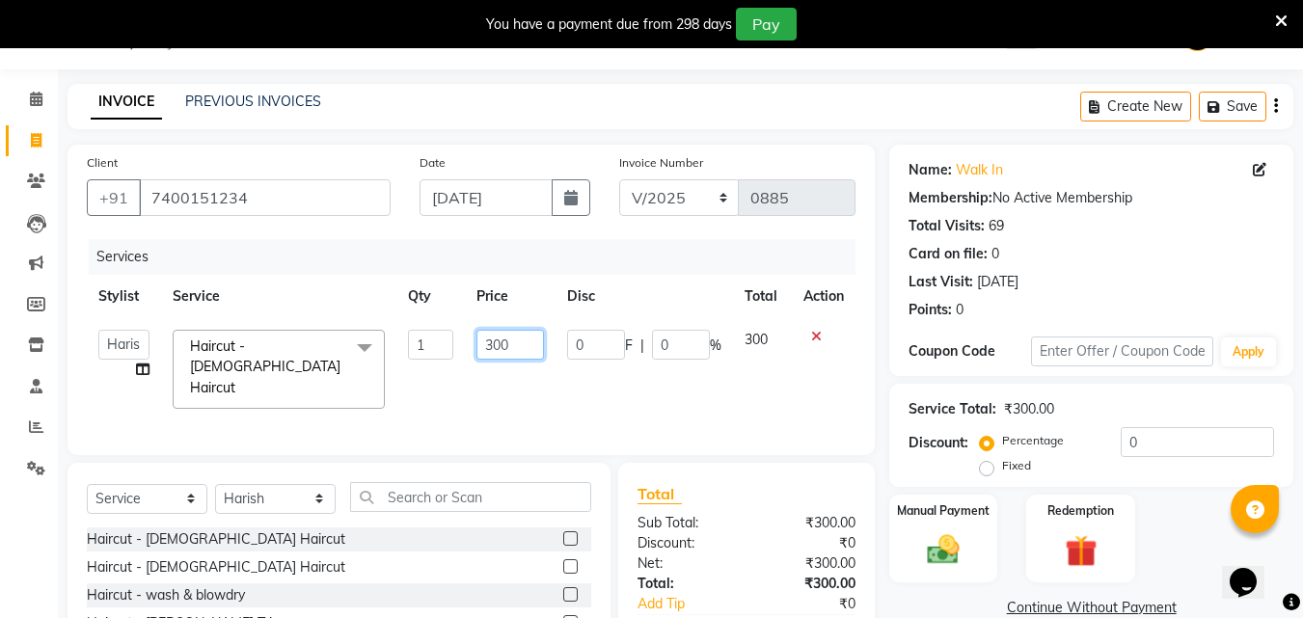
click at [502, 346] on input "300" at bounding box center [509, 345] width 67 height 30
type input "1450"
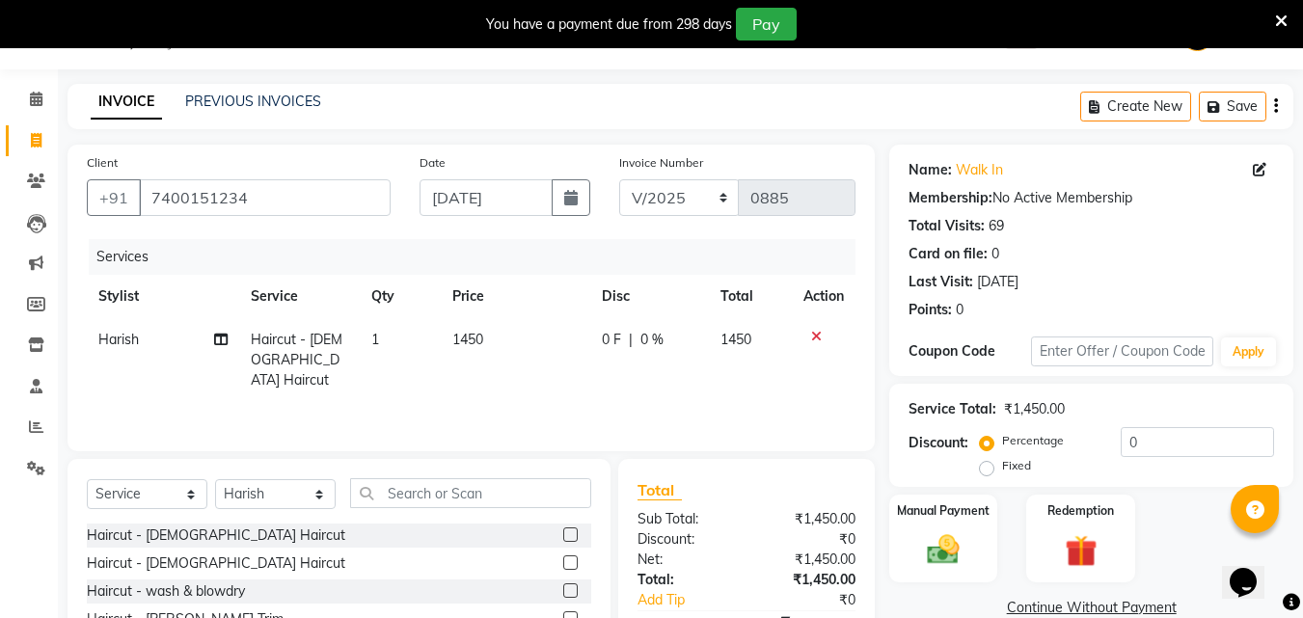
click at [518, 379] on td "1450" at bounding box center [515, 360] width 149 height 84
select select "35074"
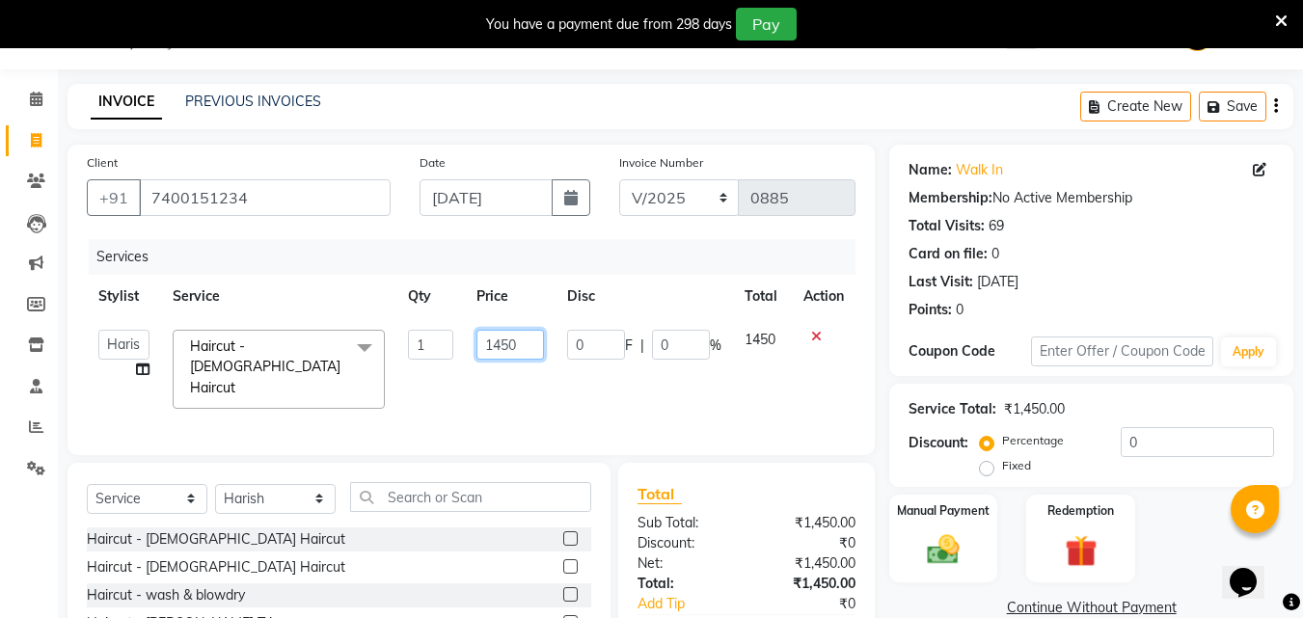
click at [502, 353] on input "1450" at bounding box center [509, 345] width 67 height 30
type input "1750"
click at [720, 414] on div "Services Stylist Service Qty Price Disc Total Action Akshay [PERSON_NAME] Ayesh…" at bounding box center [471, 337] width 769 height 197
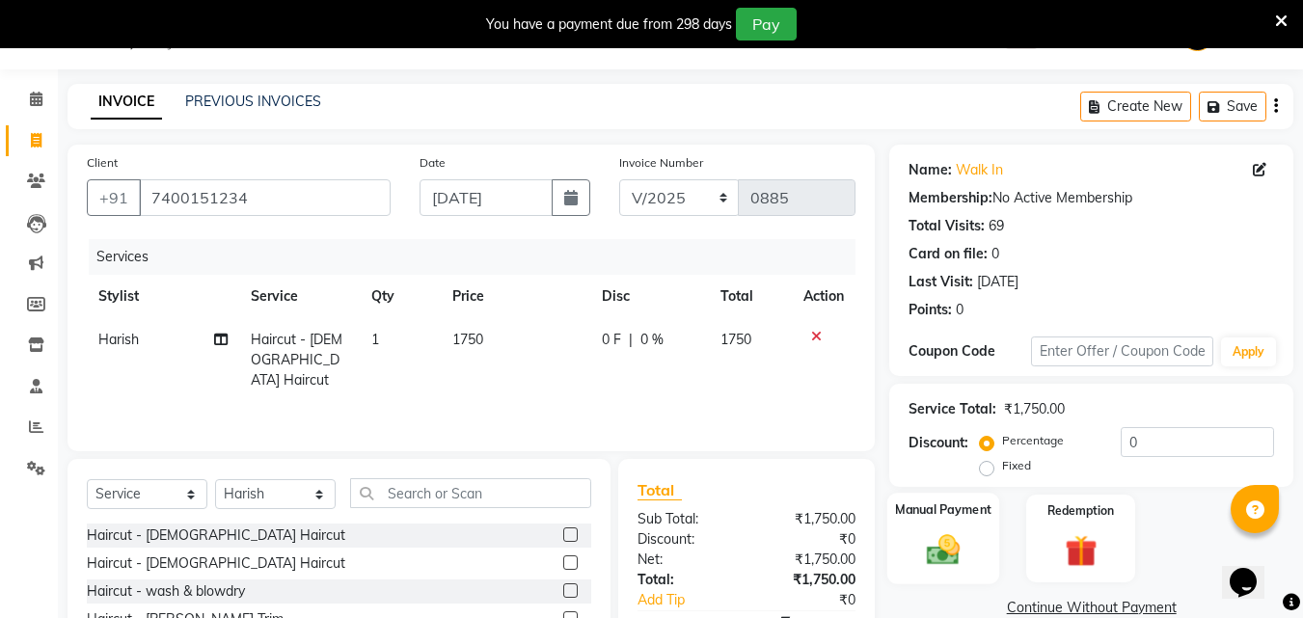
click at [955, 558] on img at bounding box center [943, 549] width 54 height 39
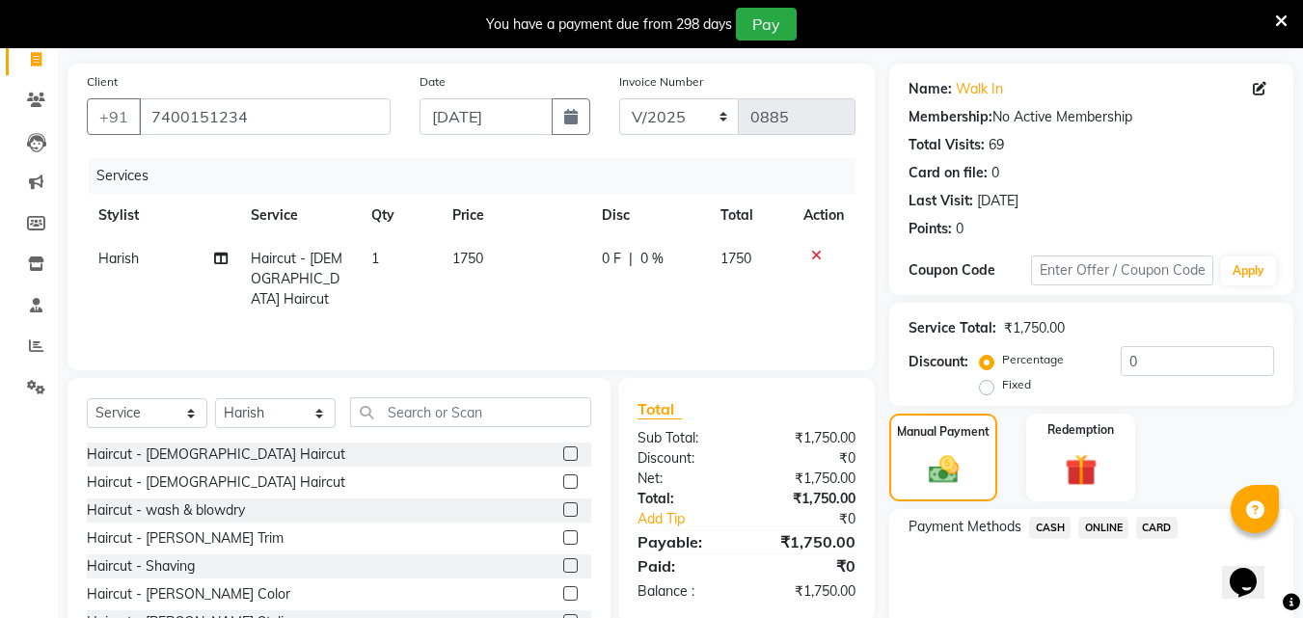
scroll to position [204, 0]
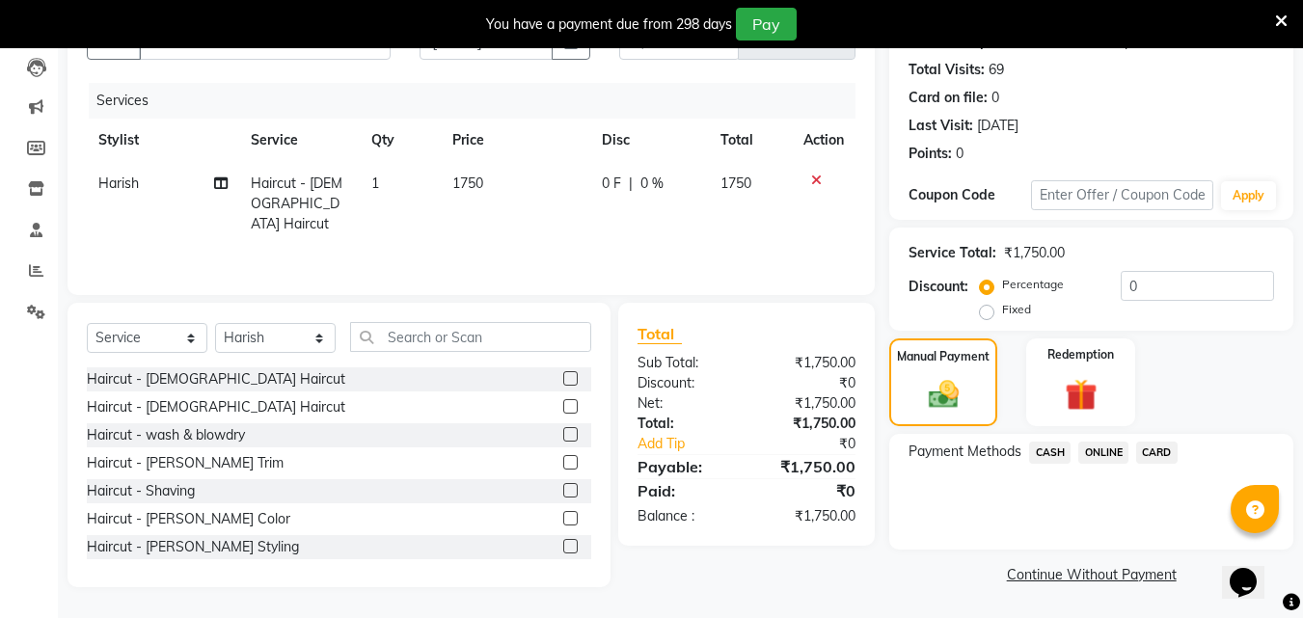
click at [1099, 456] on span "ONLINE" at bounding box center [1103, 453] width 50 height 22
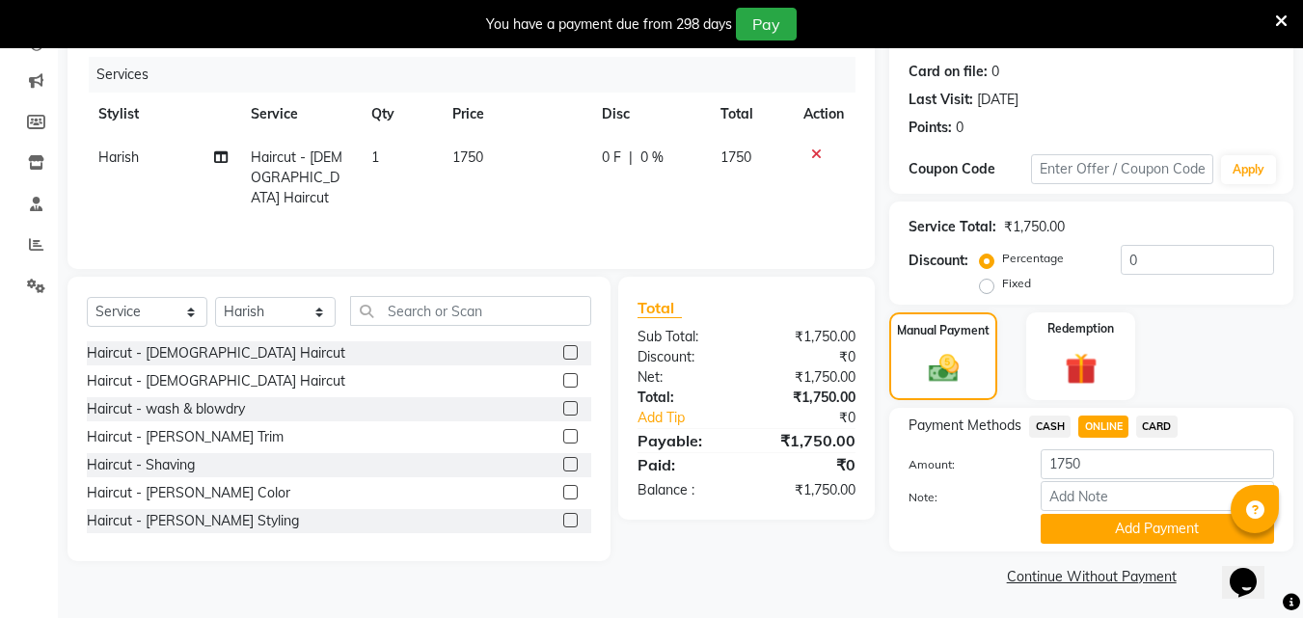
scroll to position [232, 0]
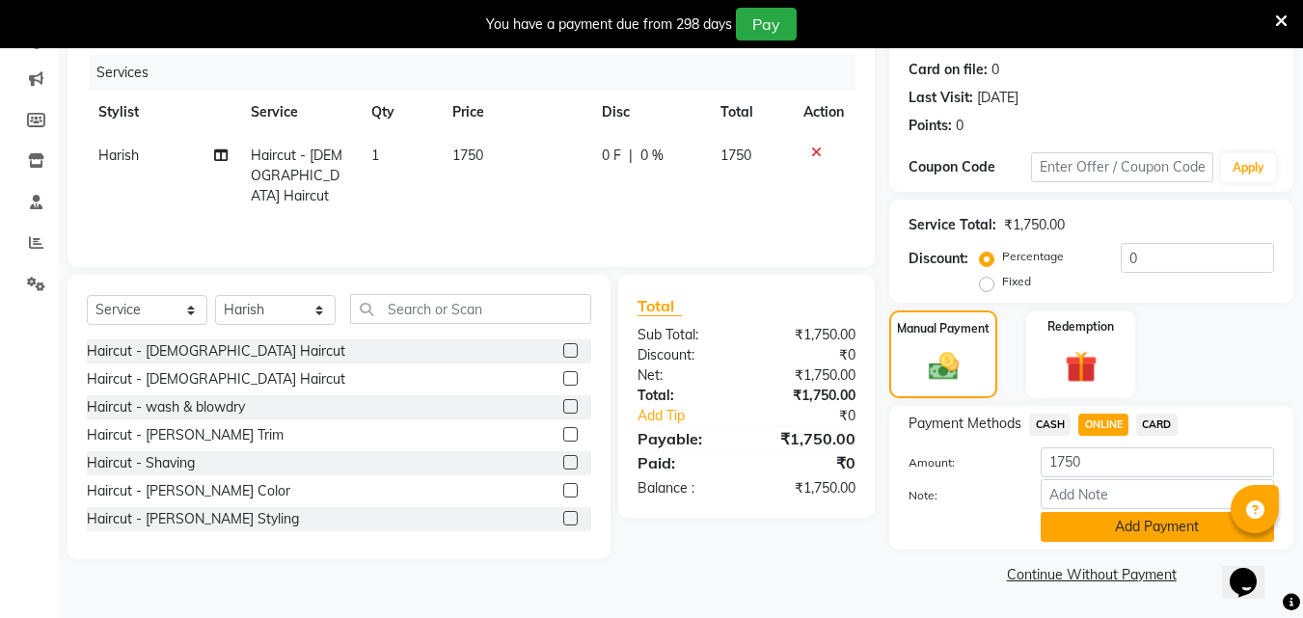
click at [1107, 527] on button "Add Payment" at bounding box center [1157, 527] width 233 height 30
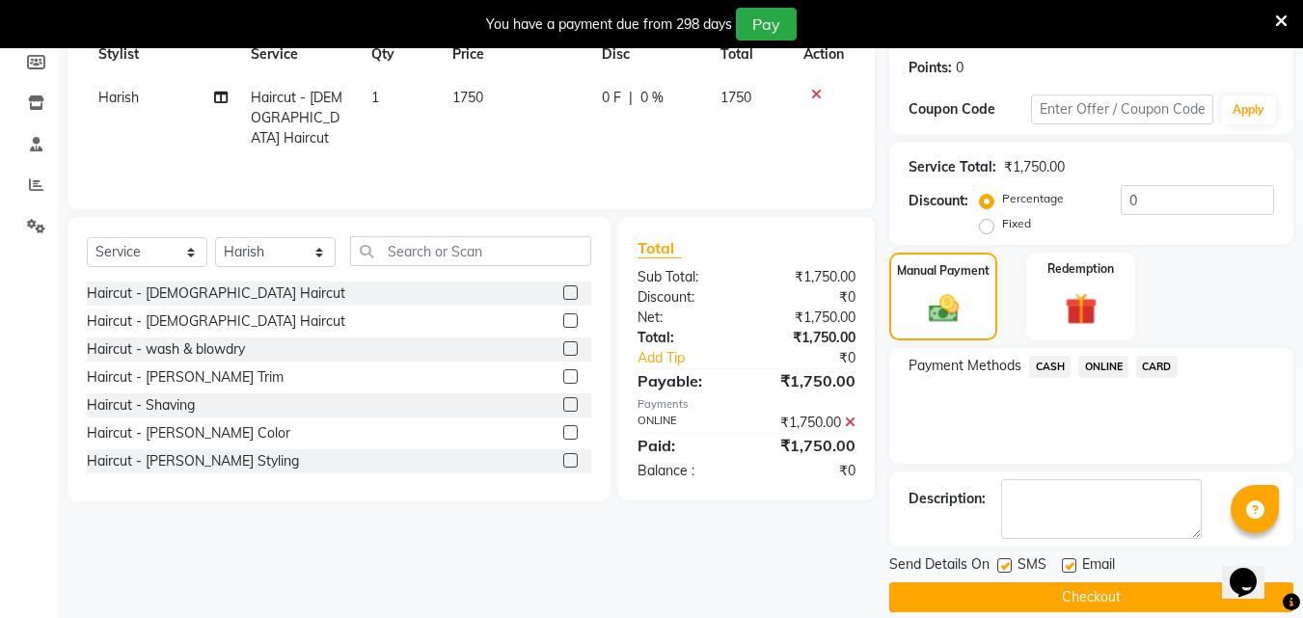
scroll to position [313, 0]
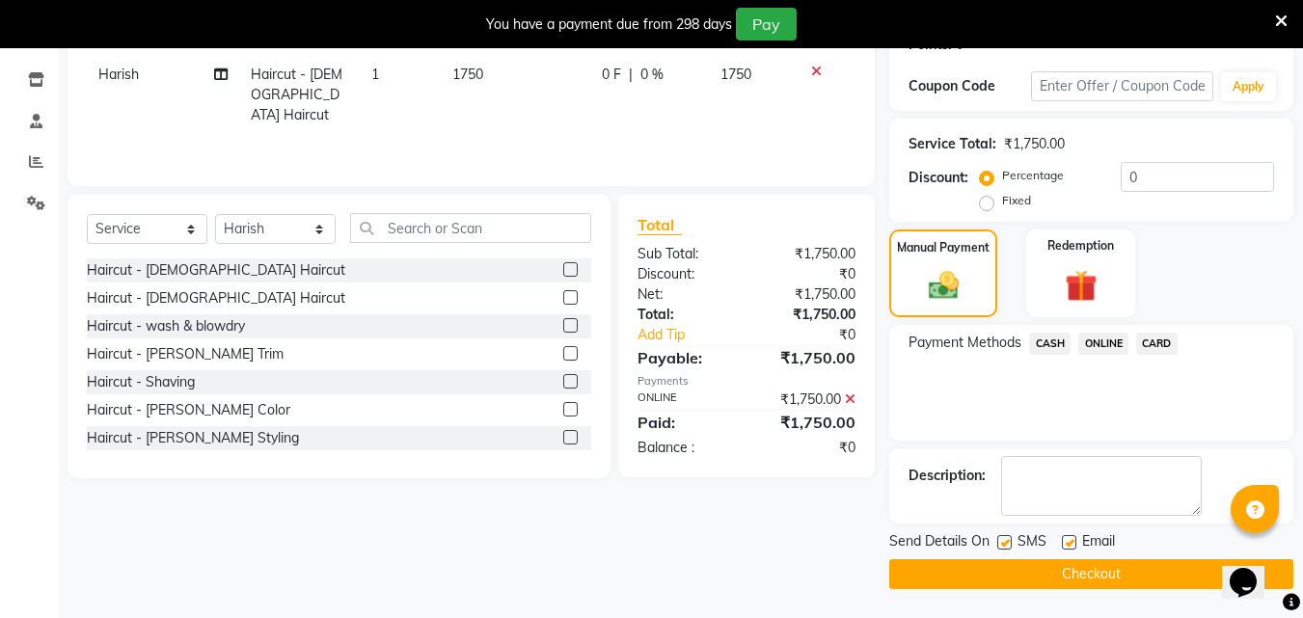
click at [1070, 545] on label at bounding box center [1069, 542] width 14 height 14
click at [1070, 545] on input "checkbox" at bounding box center [1068, 543] width 13 height 13
checkbox input "false"
click at [1010, 542] on label at bounding box center [1004, 542] width 14 height 14
click at [1010, 542] on input "checkbox" at bounding box center [1003, 543] width 13 height 13
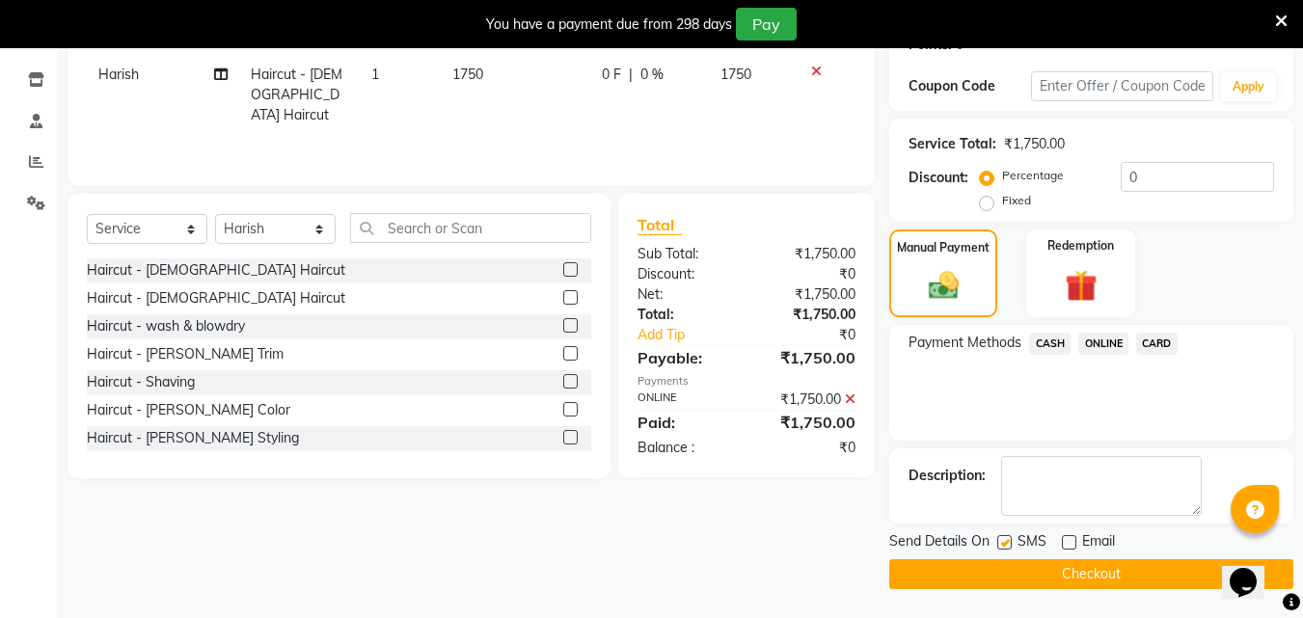
checkbox input "false"
click at [1042, 584] on button "Checkout" at bounding box center [1091, 574] width 404 height 30
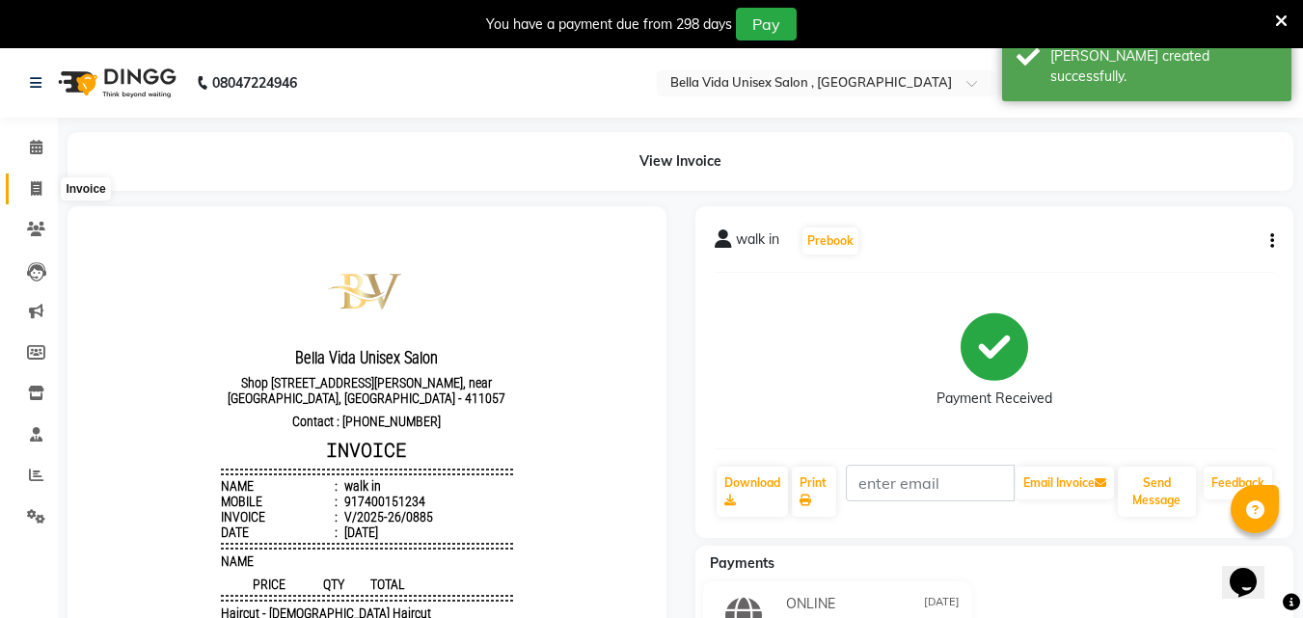
click at [40, 190] on icon at bounding box center [36, 188] width 11 height 14
select select "service"
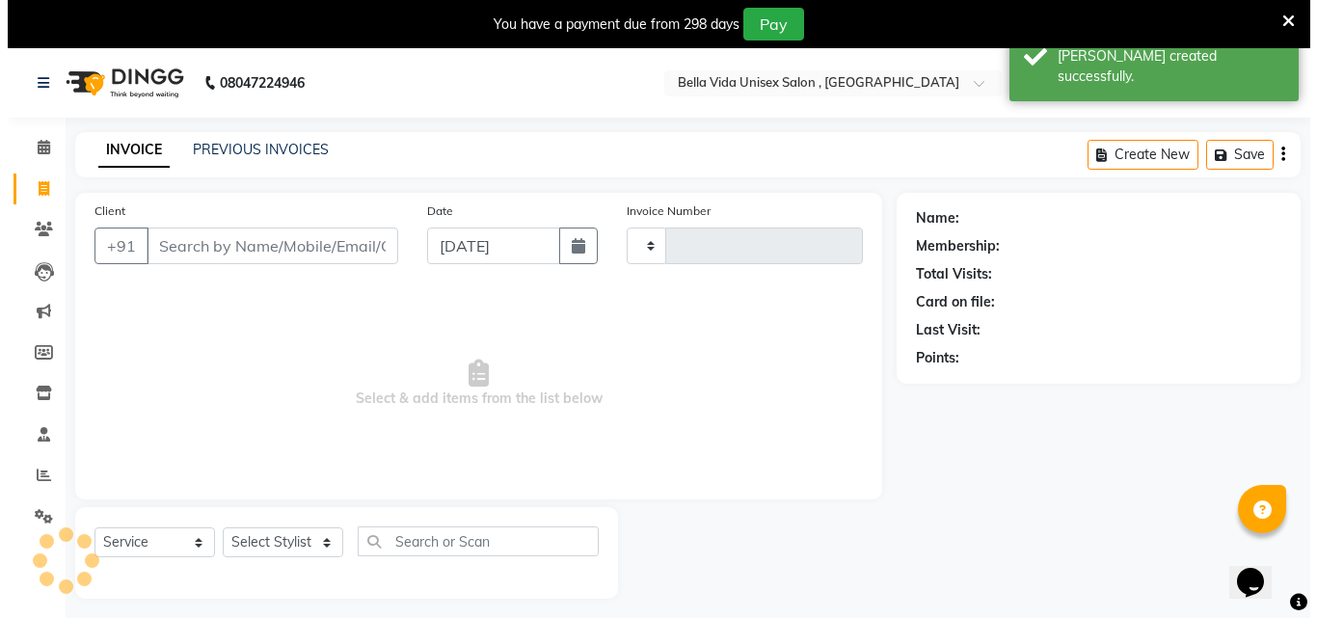
scroll to position [48, 0]
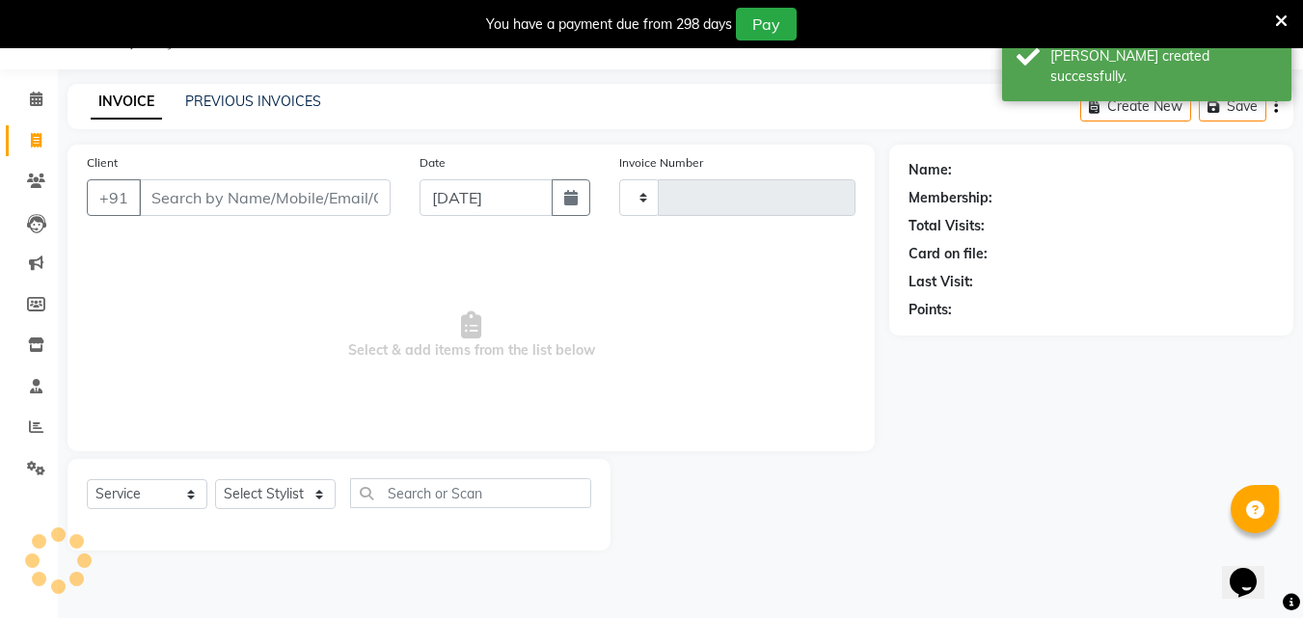
type input "0886"
select select "5207"
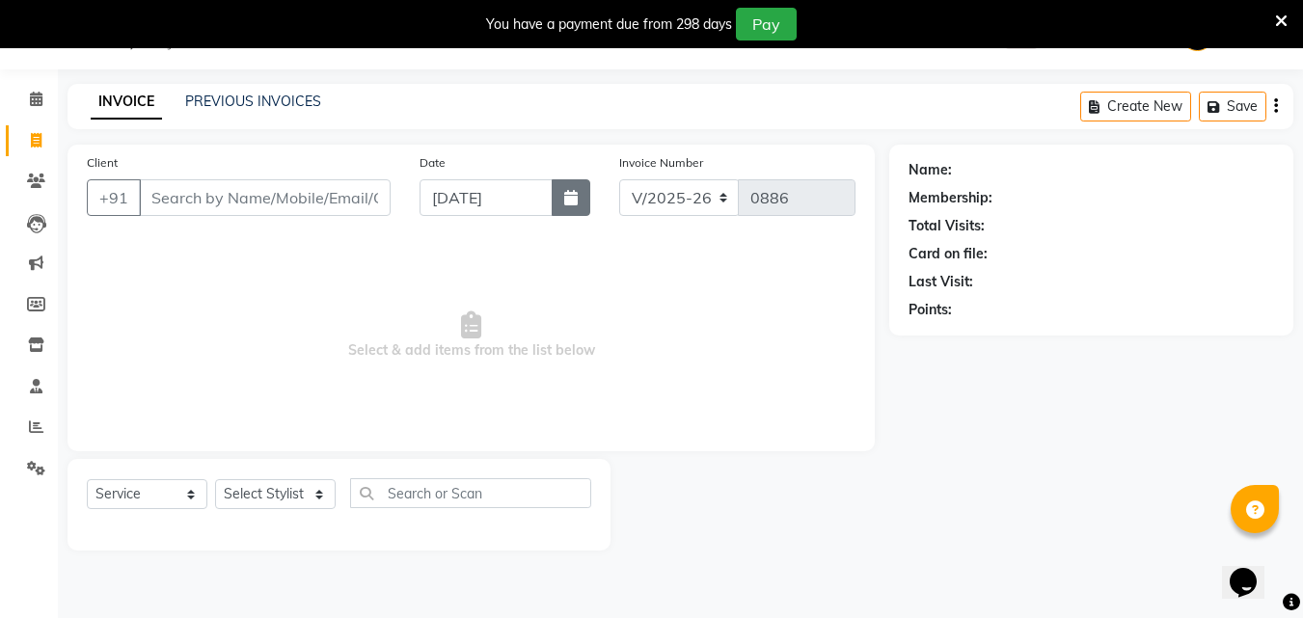
click at [583, 207] on button "button" at bounding box center [571, 197] width 39 height 37
select select "9"
select select "2025"
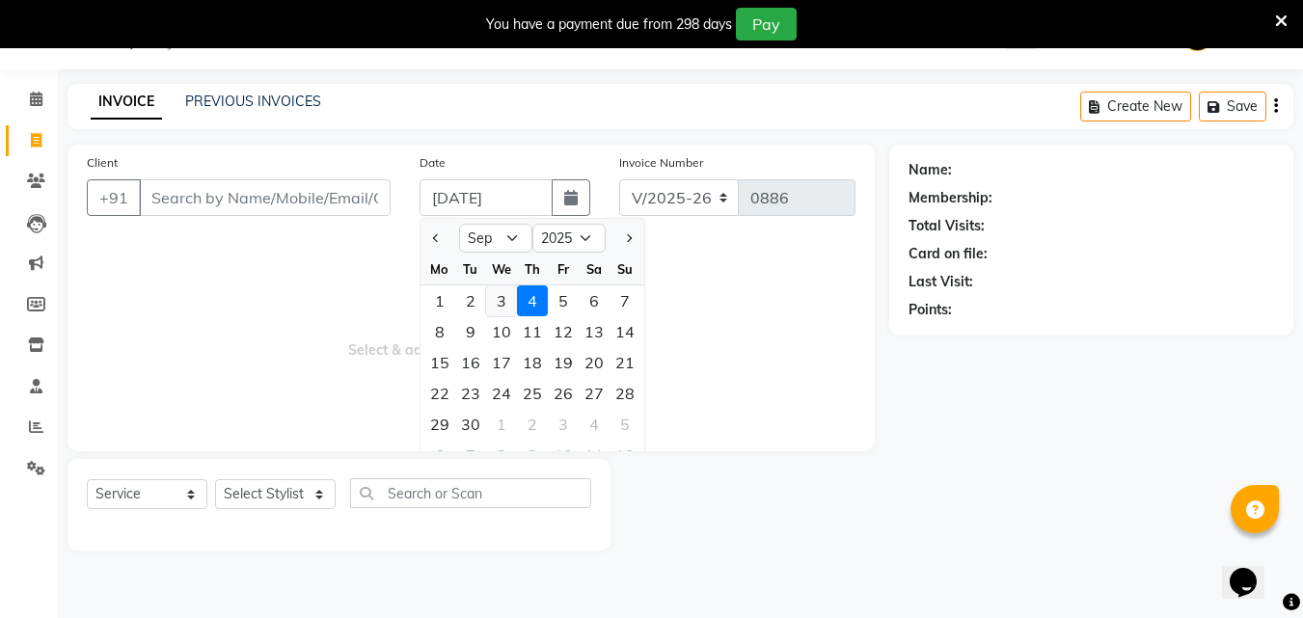
click at [503, 289] on div "3" at bounding box center [501, 300] width 31 height 31
type input "[DATE]"
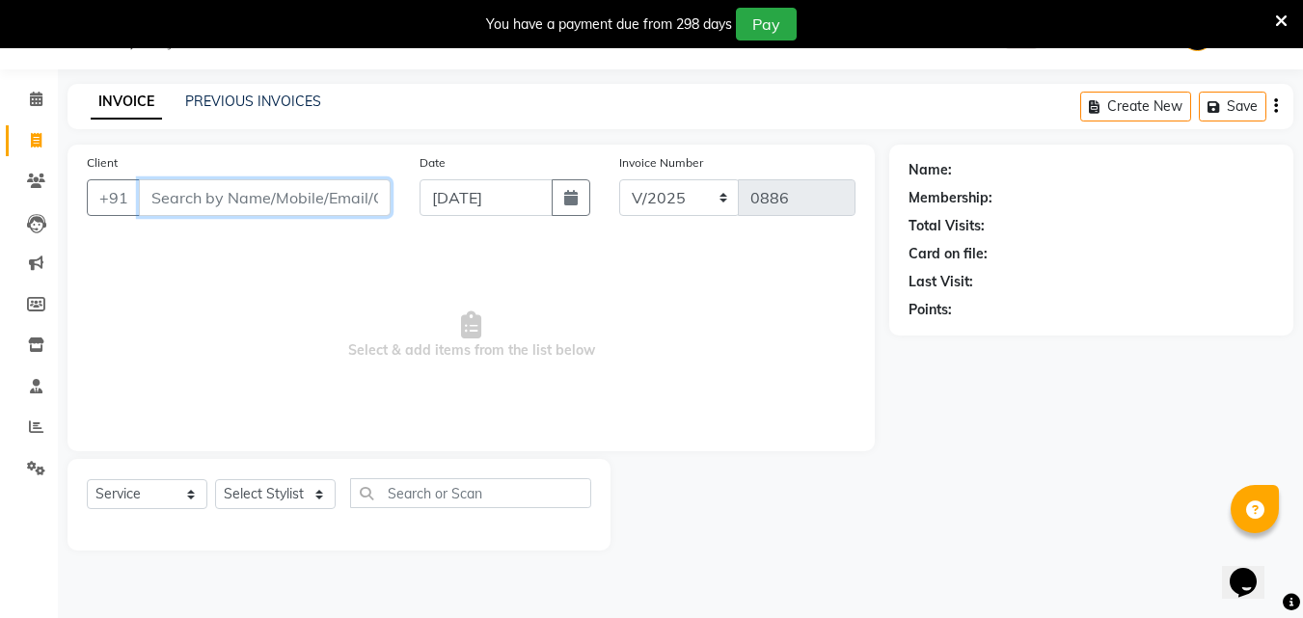
click at [337, 206] on input "Client" at bounding box center [265, 197] width 252 height 37
type input "9545072828"
click at [362, 202] on span "Add Client" at bounding box center [341, 197] width 76 height 19
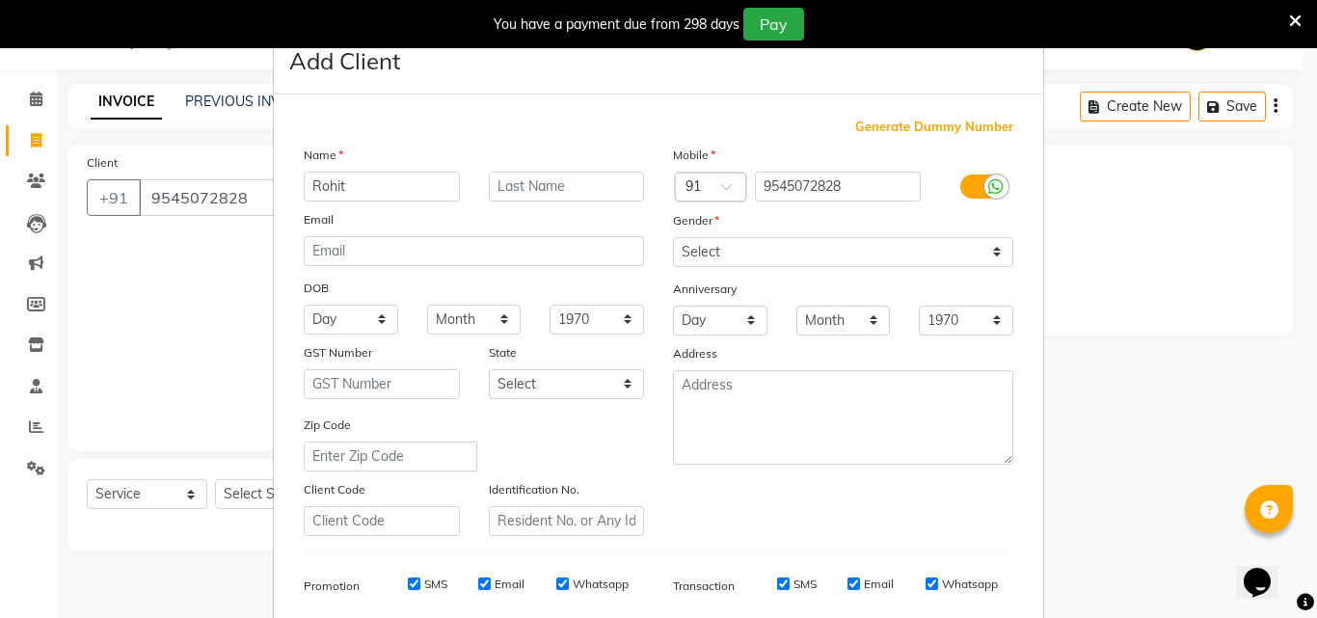
type input "Rohit"
click at [563, 188] on input "text" at bounding box center [567, 187] width 156 height 30
type input "."
click at [709, 257] on select "Select [DEMOGRAPHIC_DATA] [DEMOGRAPHIC_DATA] Other Prefer Not To Say" at bounding box center [843, 252] width 340 height 30
select select "[DEMOGRAPHIC_DATA]"
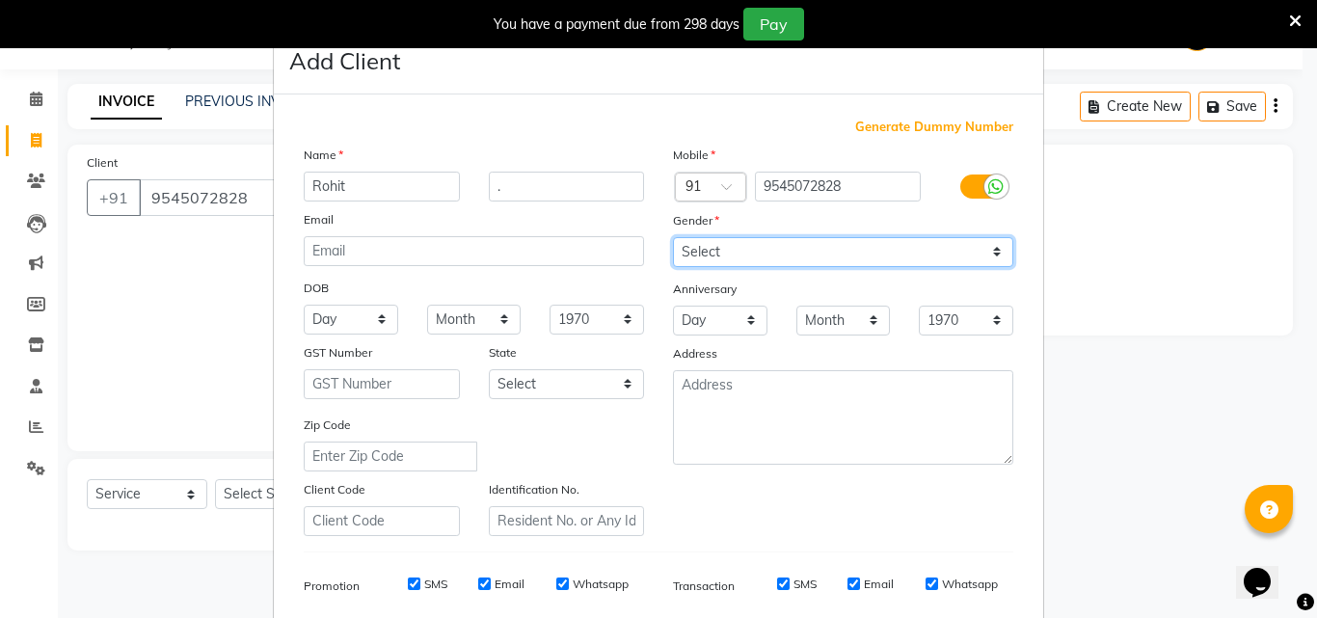
click at [673, 237] on select "Select [DEMOGRAPHIC_DATA] [DEMOGRAPHIC_DATA] Other Prefer Not To Say" at bounding box center [843, 252] width 340 height 30
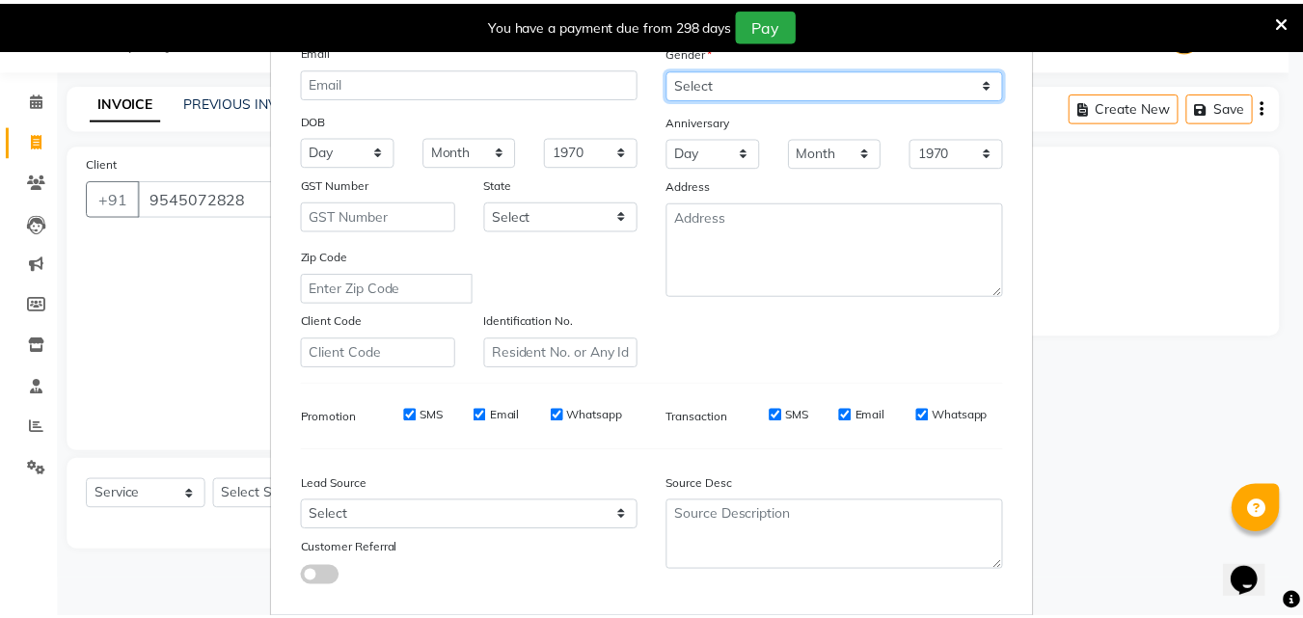
scroll to position [272, 0]
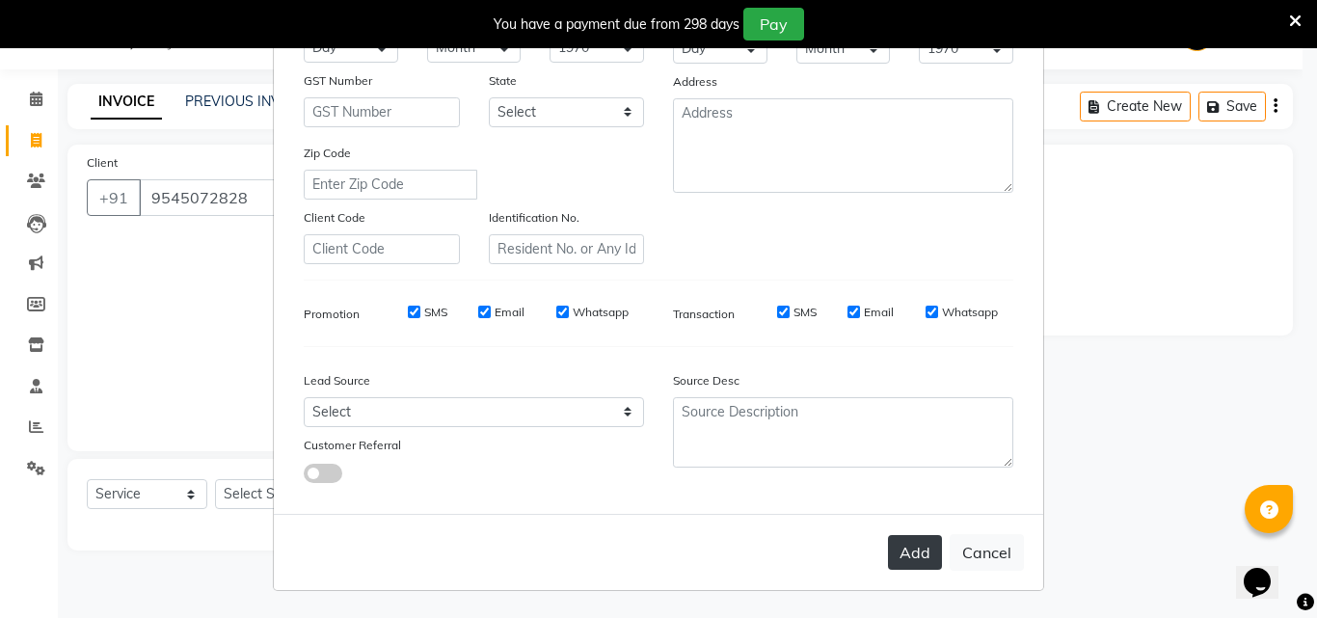
click at [898, 550] on button "Add" at bounding box center [915, 552] width 54 height 35
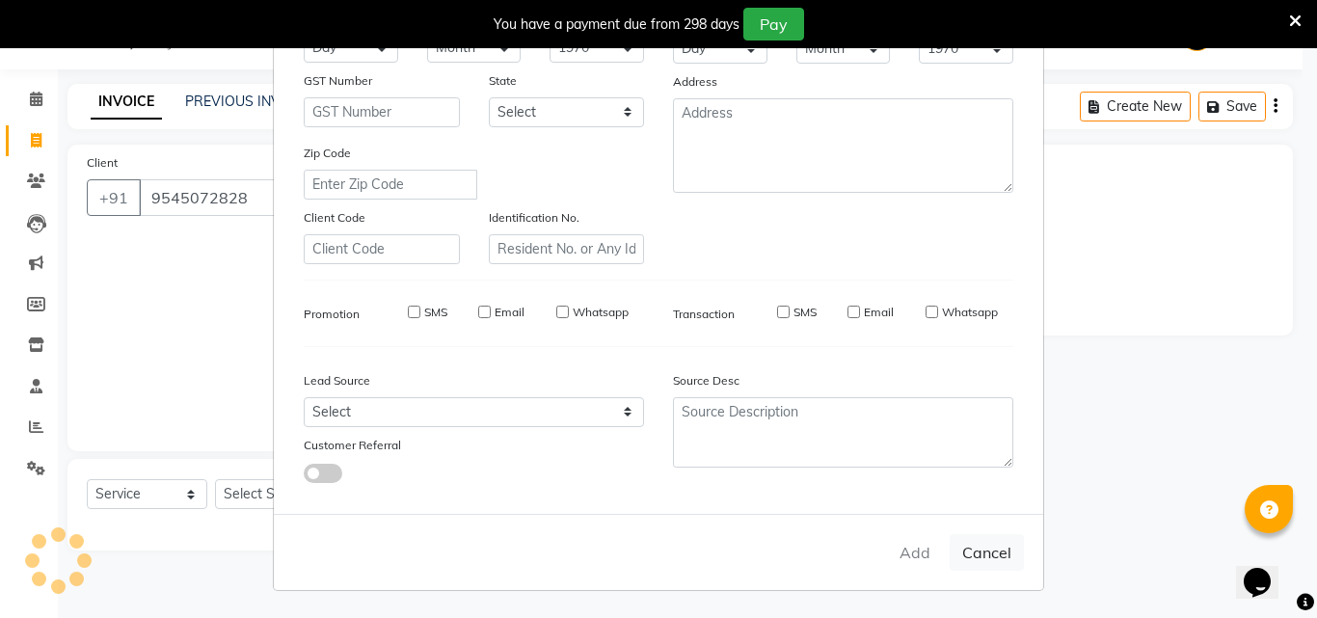
select select
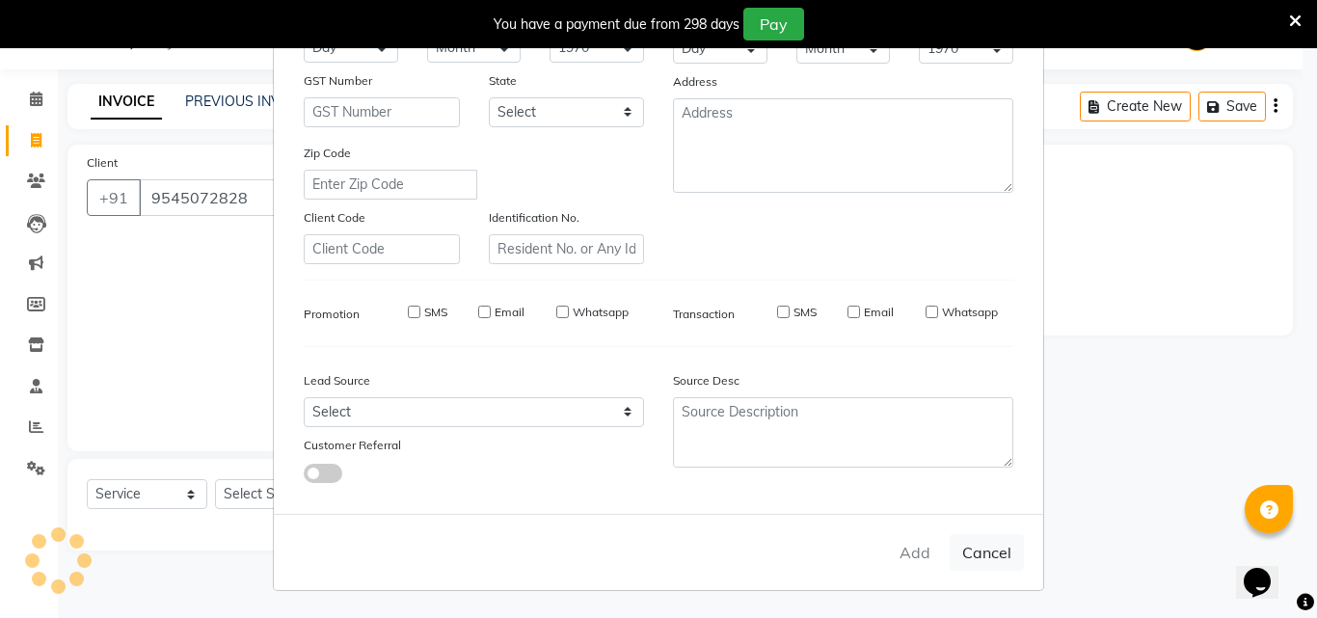
select select
checkbox input "false"
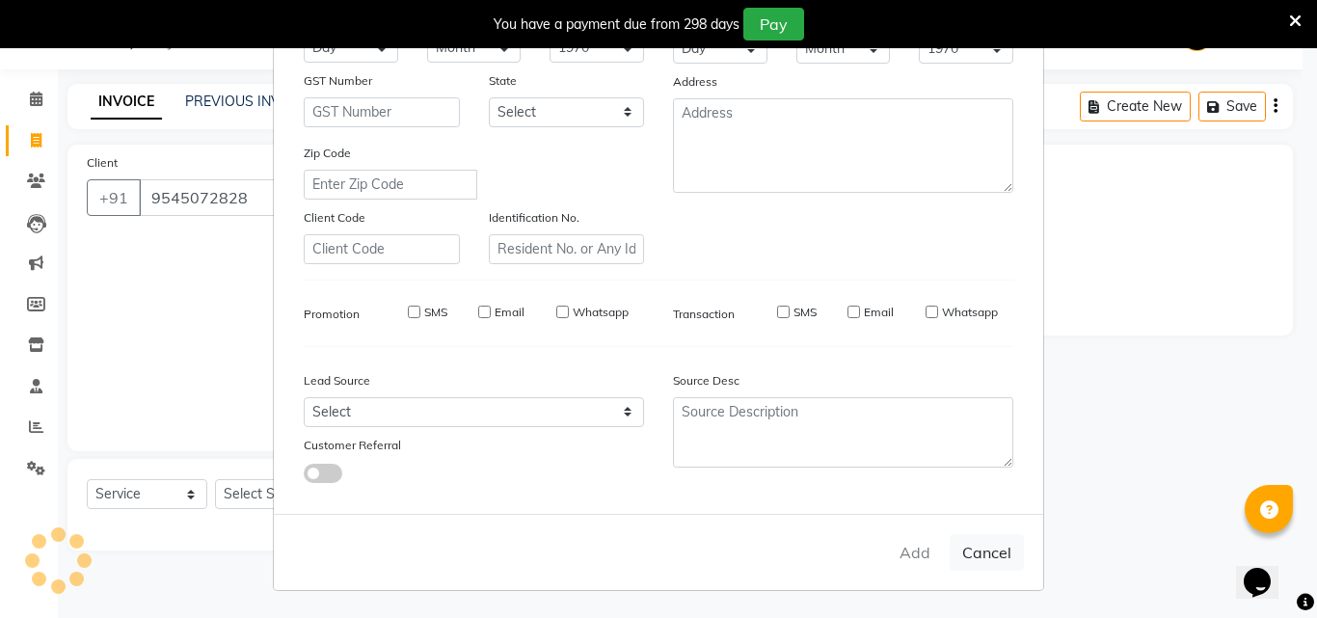
checkbox input "false"
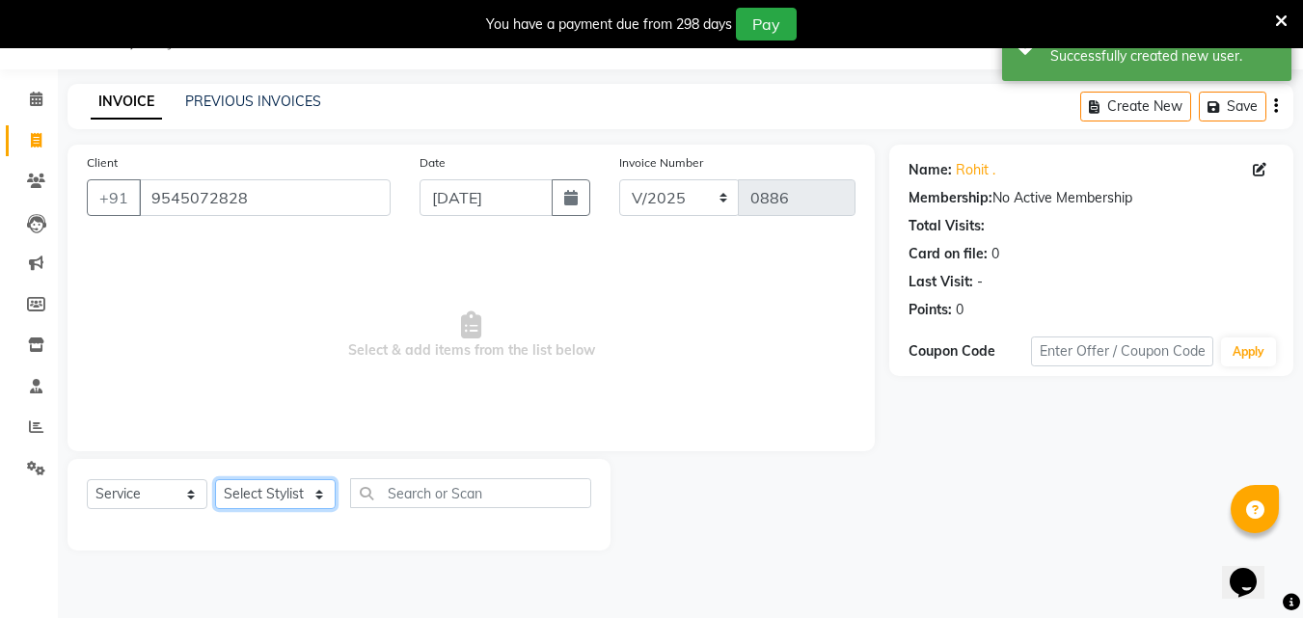
click at [284, 489] on select "Select Stylist Akshay [PERSON_NAME] Ayesha [PERSON_NAME] omi [PERSON_NAME] priy…" at bounding box center [275, 494] width 121 height 30
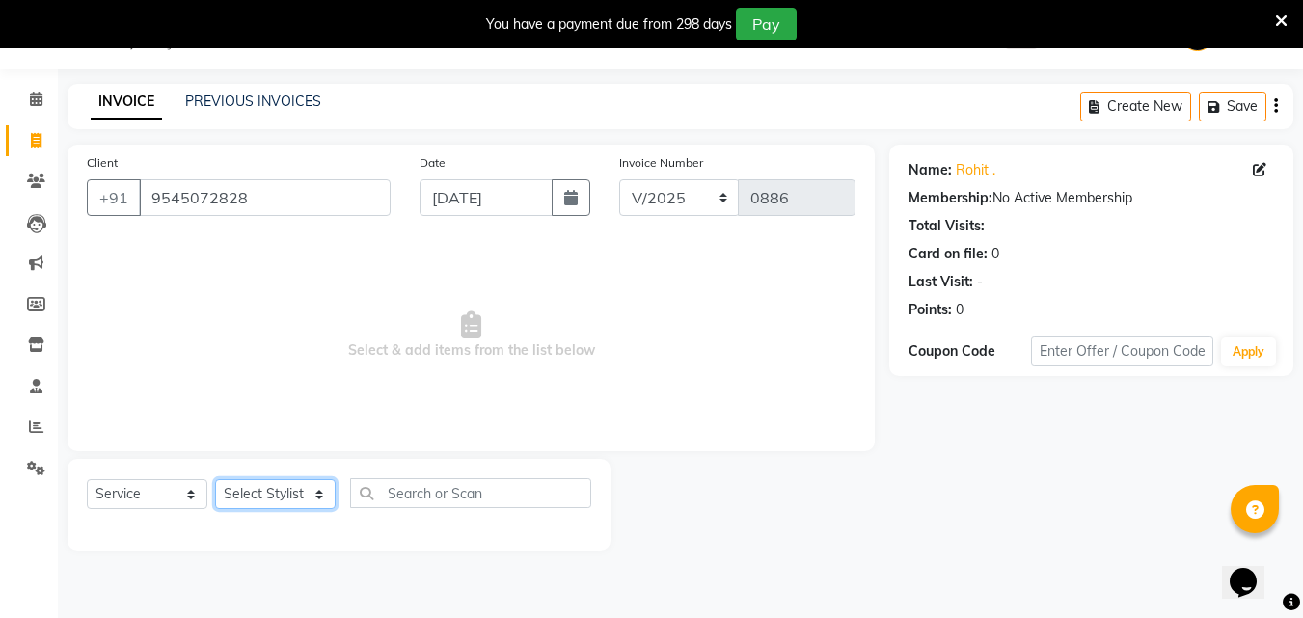
select select "62645"
click at [215, 479] on select "Select Stylist Akshay [PERSON_NAME] Ayesha [PERSON_NAME] omi [PERSON_NAME] priy…" at bounding box center [275, 494] width 121 height 30
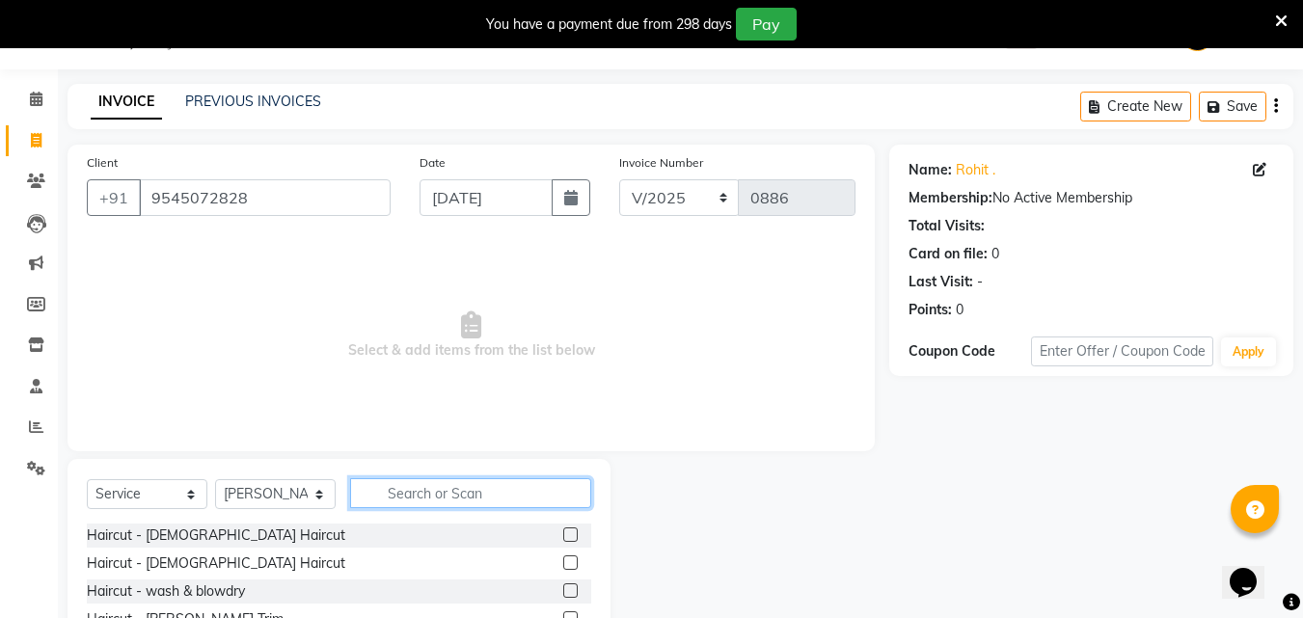
click at [448, 502] on input "text" at bounding box center [470, 493] width 241 height 30
click at [563, 559] on label at bounding box center [570, 563] width 14 height 14
click at [563, 559] on input "checkbox" at bounding box center [569, 563] width 13 height 13
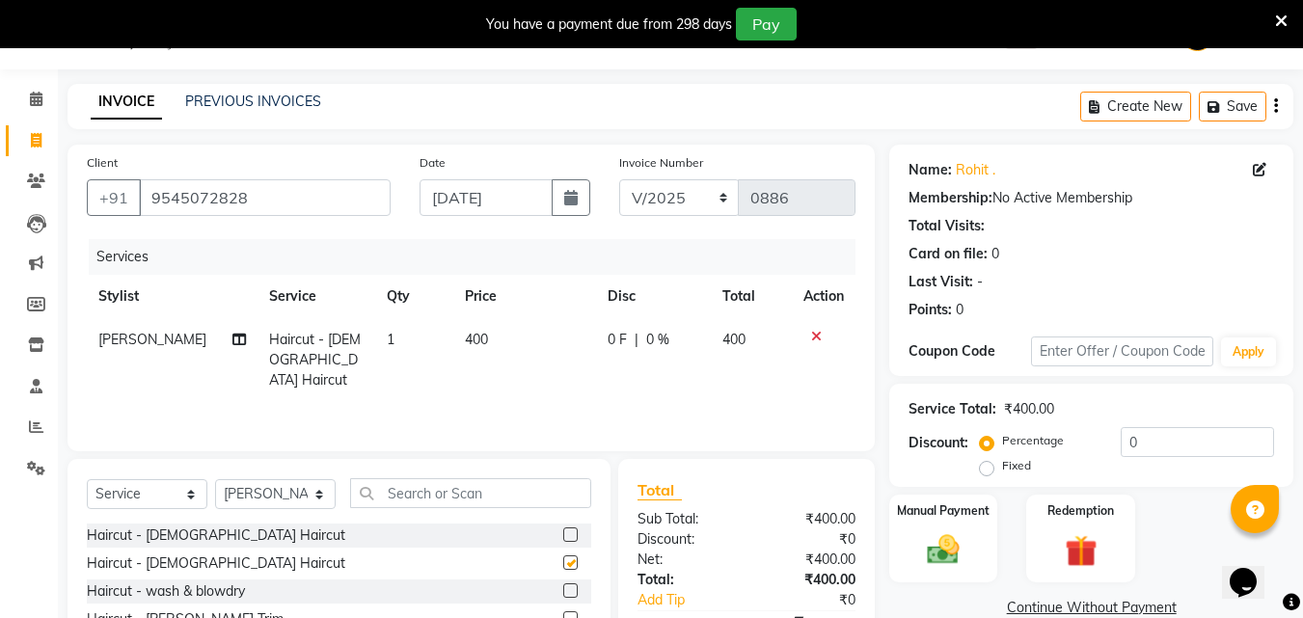
checkbox input "false"
click at [467, 352] on td "400" at bounding box center [524, 360] width 143 height 84
select select "62645"
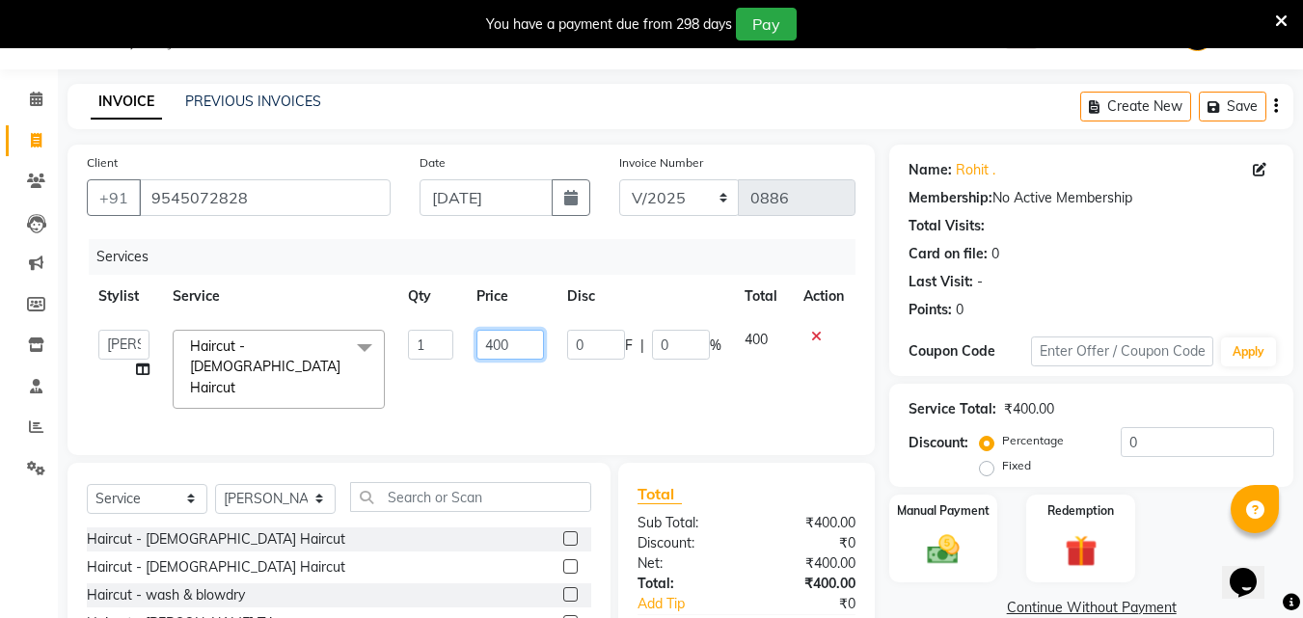
click at [491, 358] on input "400" at bounding box center [509, 345] width 67 height 30
click at [489, 359] on input "400" at bounding box center [509, 345] width 67 height 30
click at [492, 359] on input "400" at bounding box center [509, 345] width 67 height 30
type input "500"
click at [521, 400] on div "Services Stylist Service Qty Price Disc Total Action Akshay [PERSON_NAME] Ayesh…" at bounding box center [471, 337] width 769 height 197
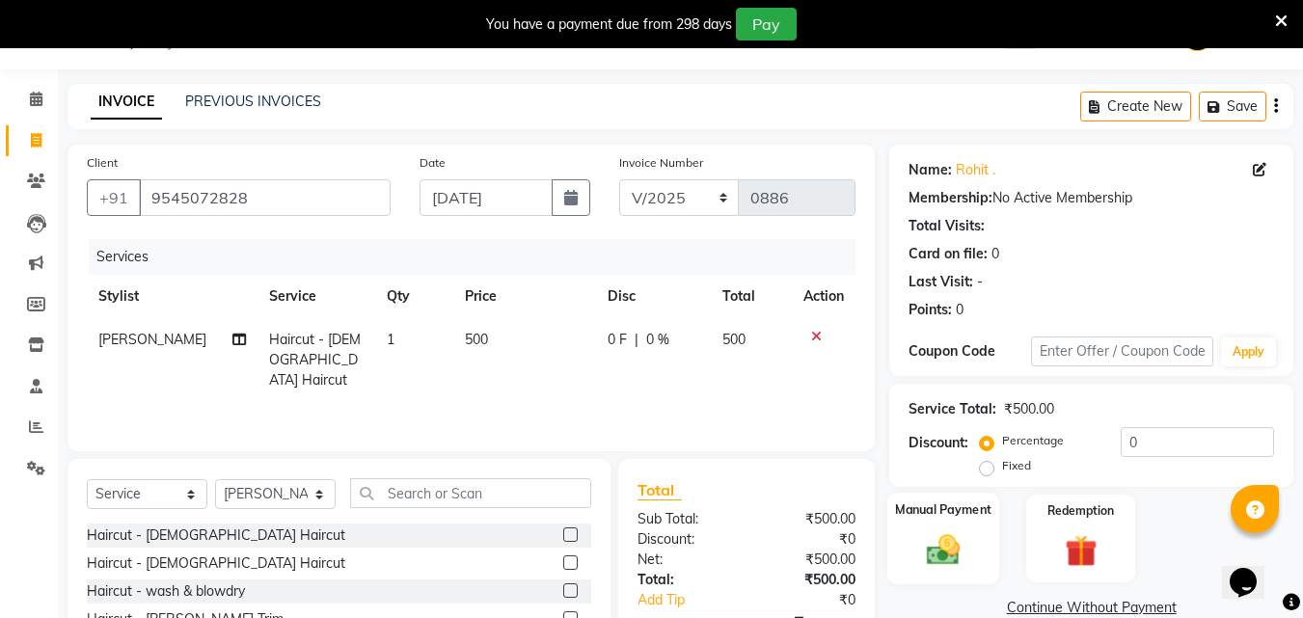
click at [947, 560] on img at bounding box center [943, 549] width 54 height 39
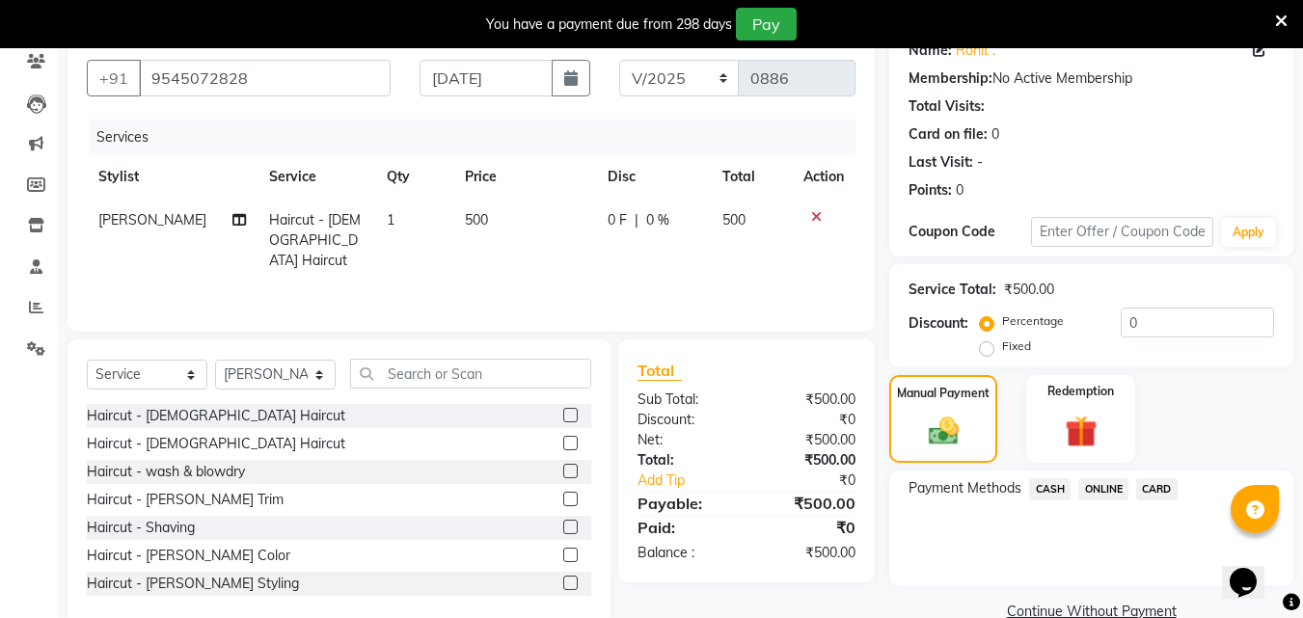
scroll to position [204, 0]
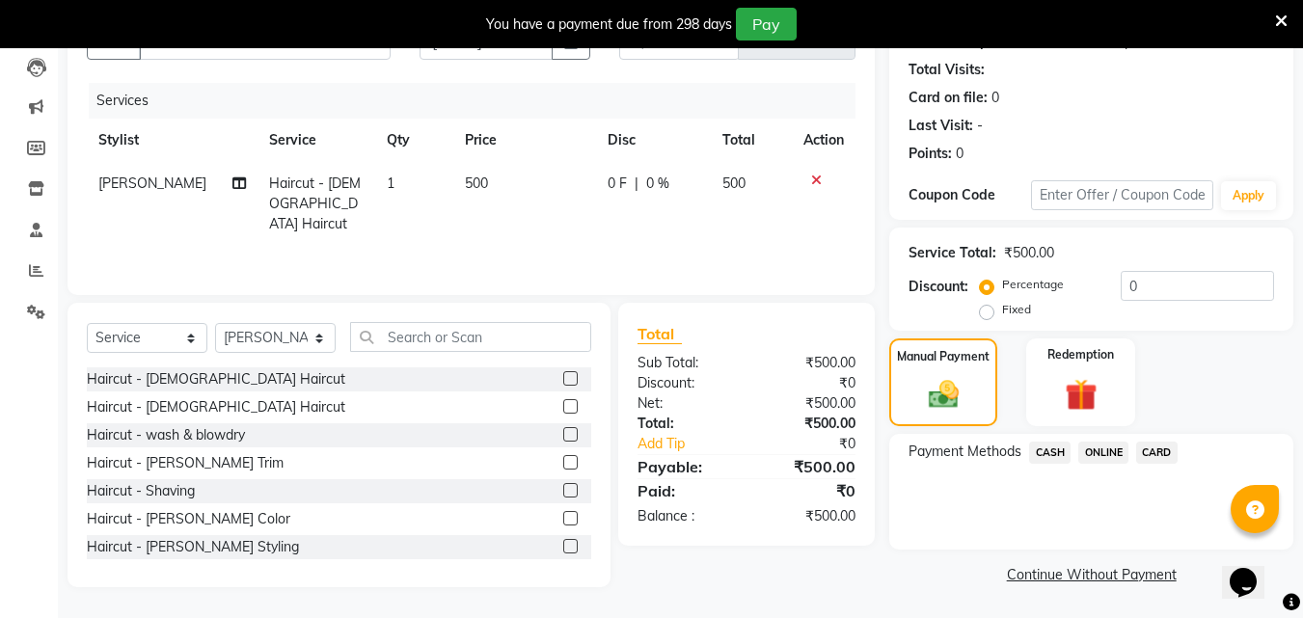
click at [1104, 449] on span "ONLINE" at bounding box center [1103, 453] width 50 height 22
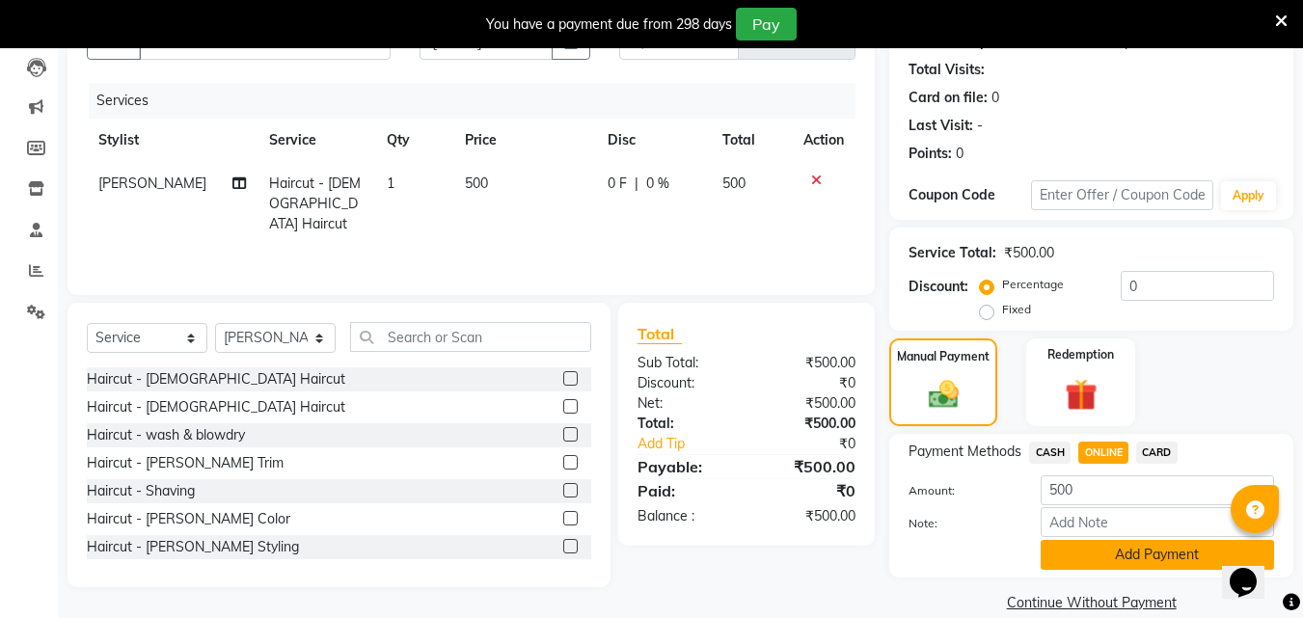
click at [1083, 555] on button "Add Payment" at bounding box center [1157, 555] width 233 height 30
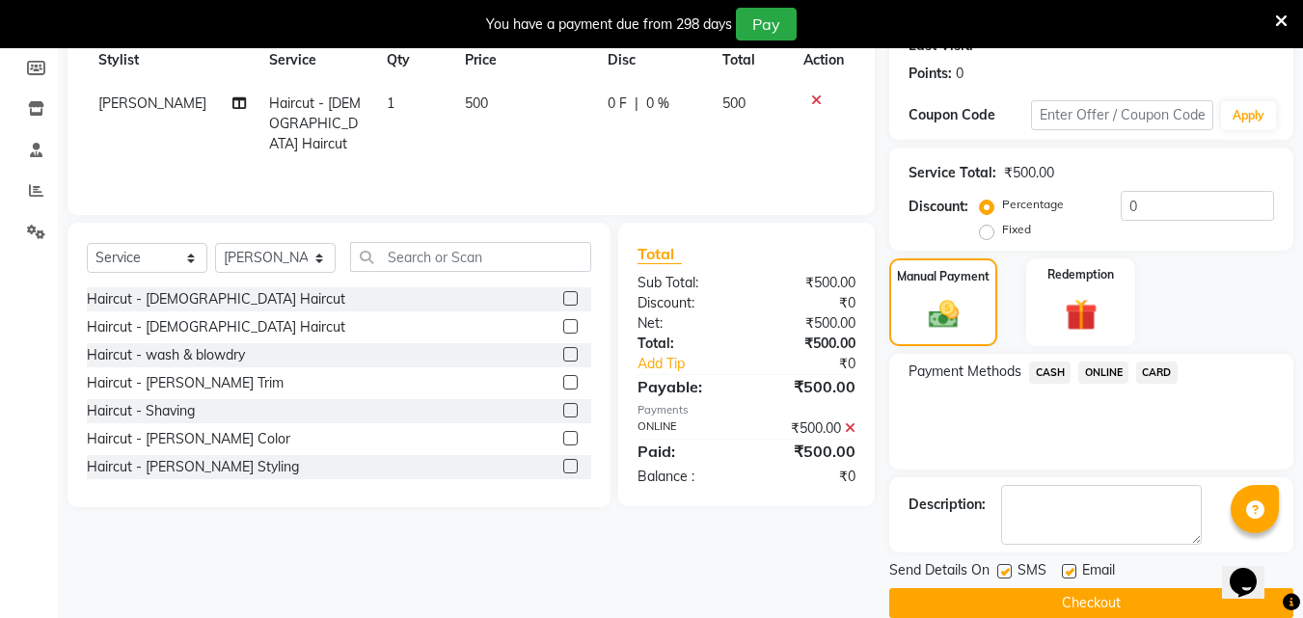
scroll to position [313, 0]
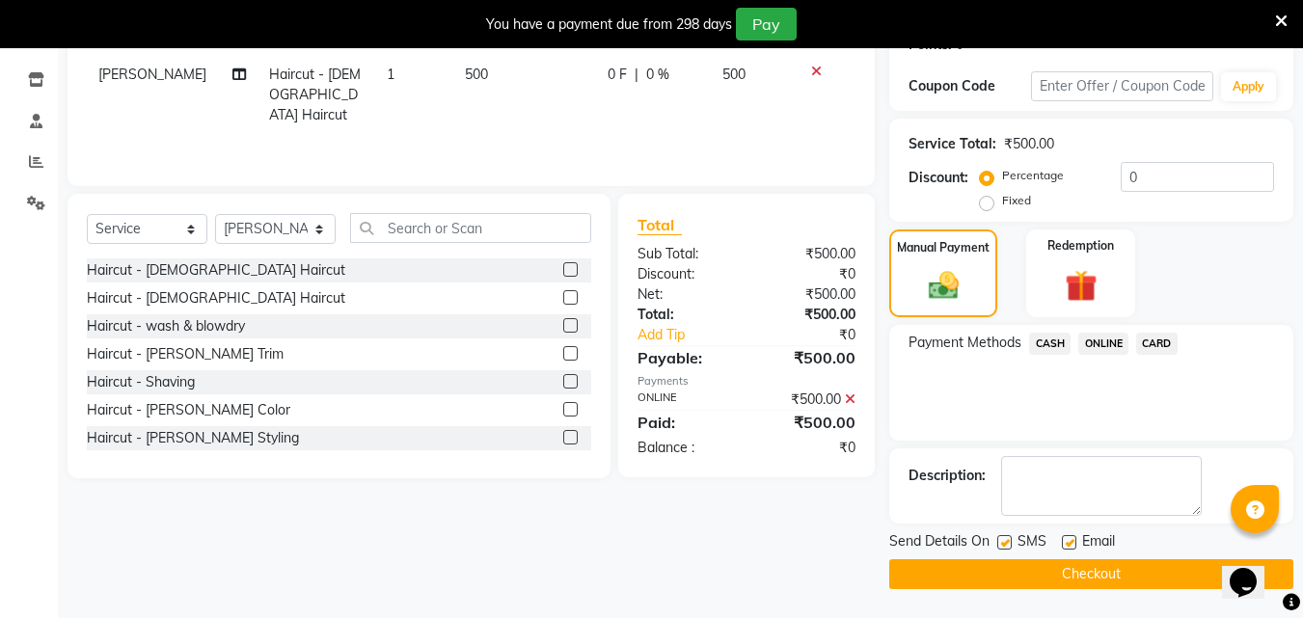
click at [987, 565] on button "Checkout" at bounding box center [1091, 574] width 404 height 30
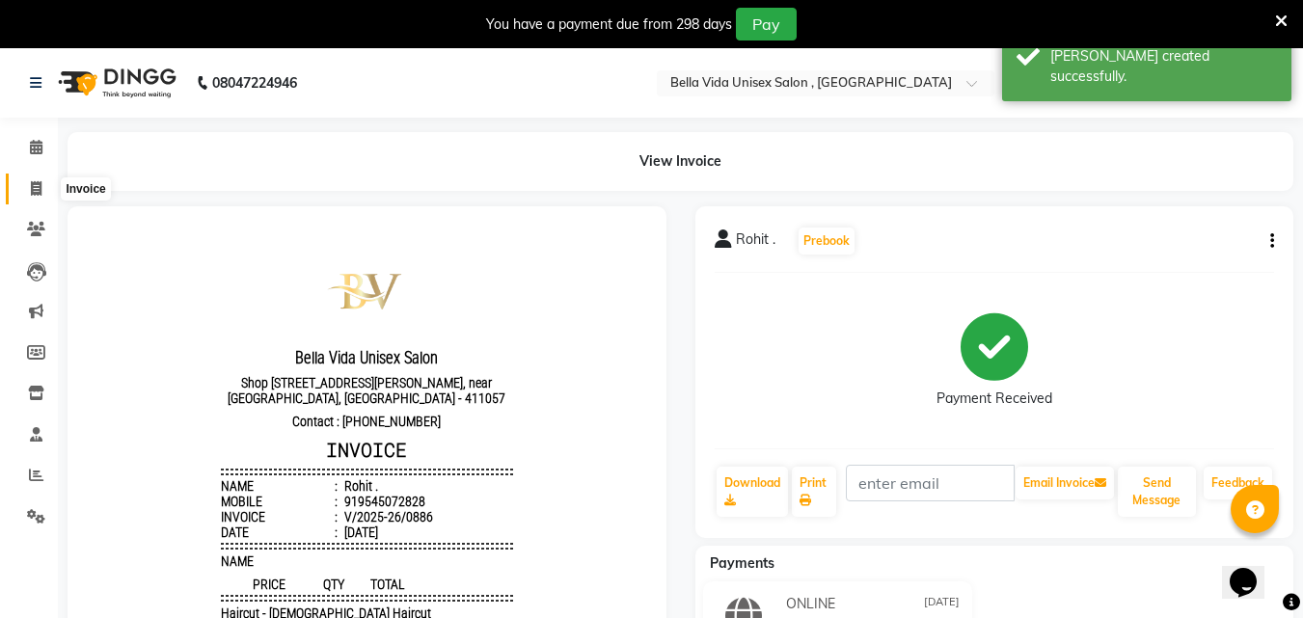
click at [35, 188] on icon at bounding box center [36, 188] width 11 height 14
select select "service"
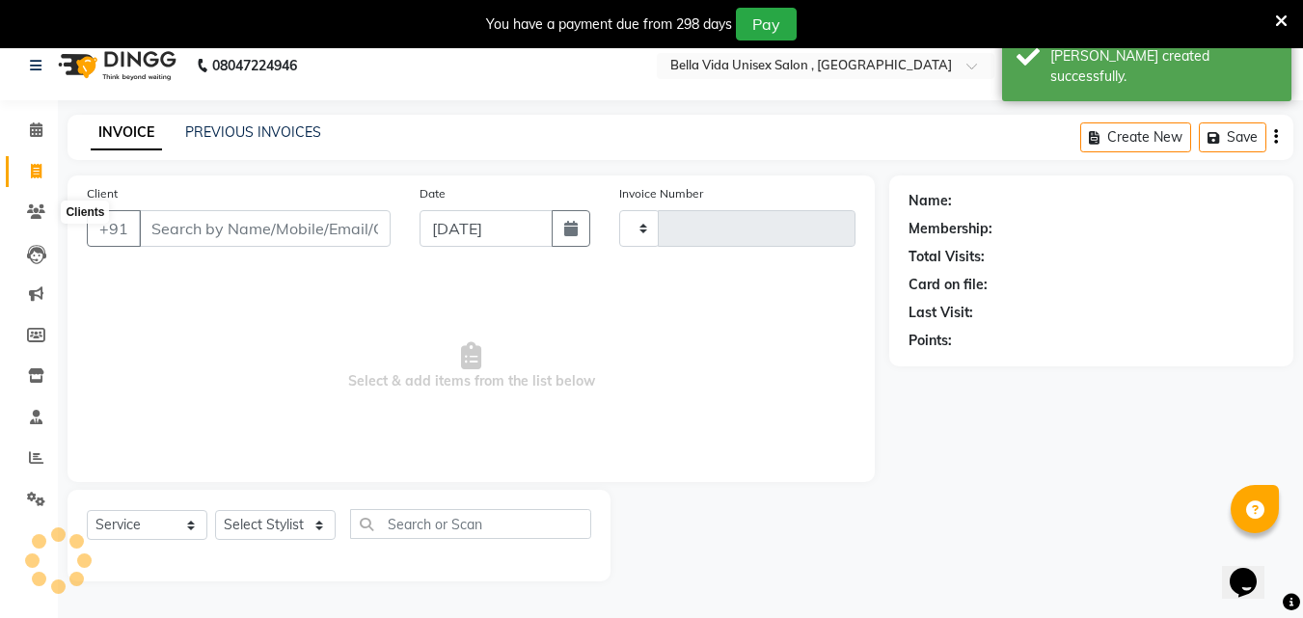
type input "0887"
select select "5207"
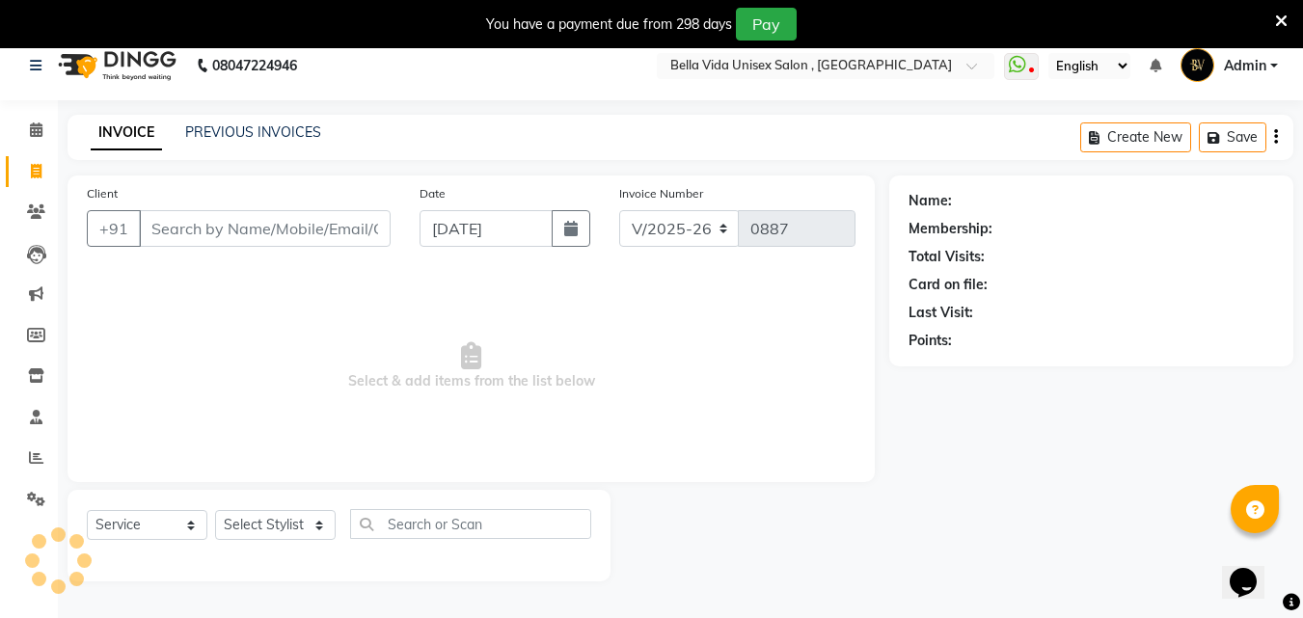
scroll to position [48, 0]
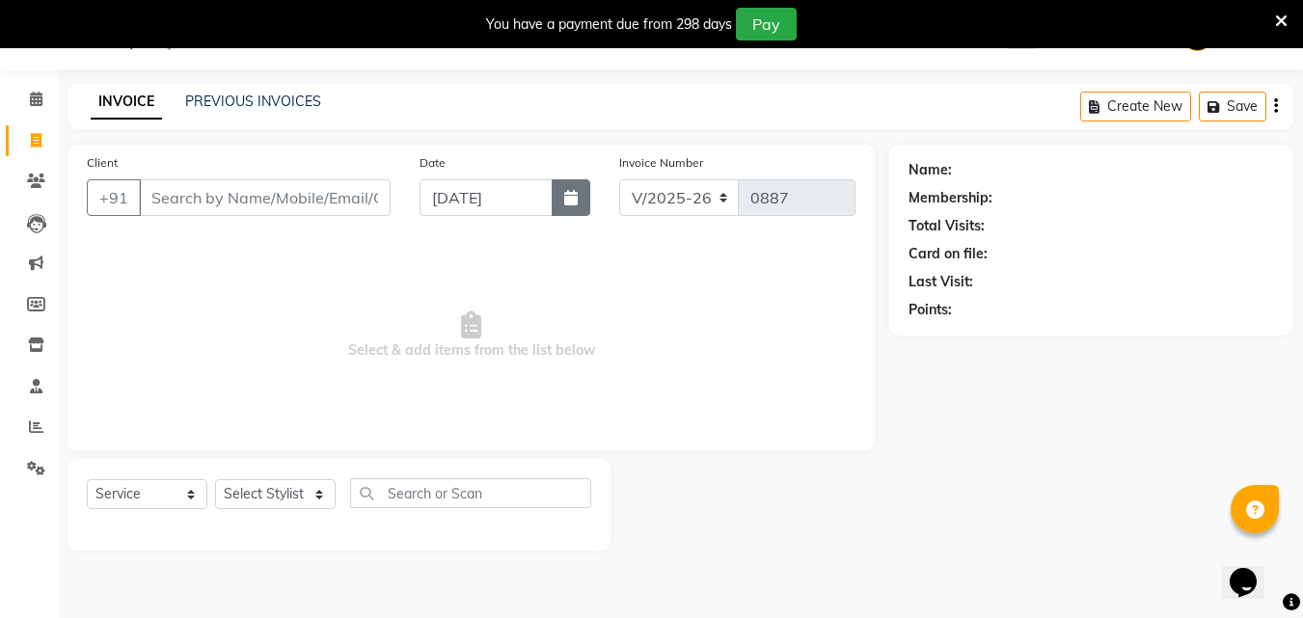
click at [570, 198] on icon "button" at bounding box center [571, 197] width 14 height 15
select select "9"
select select "2025"
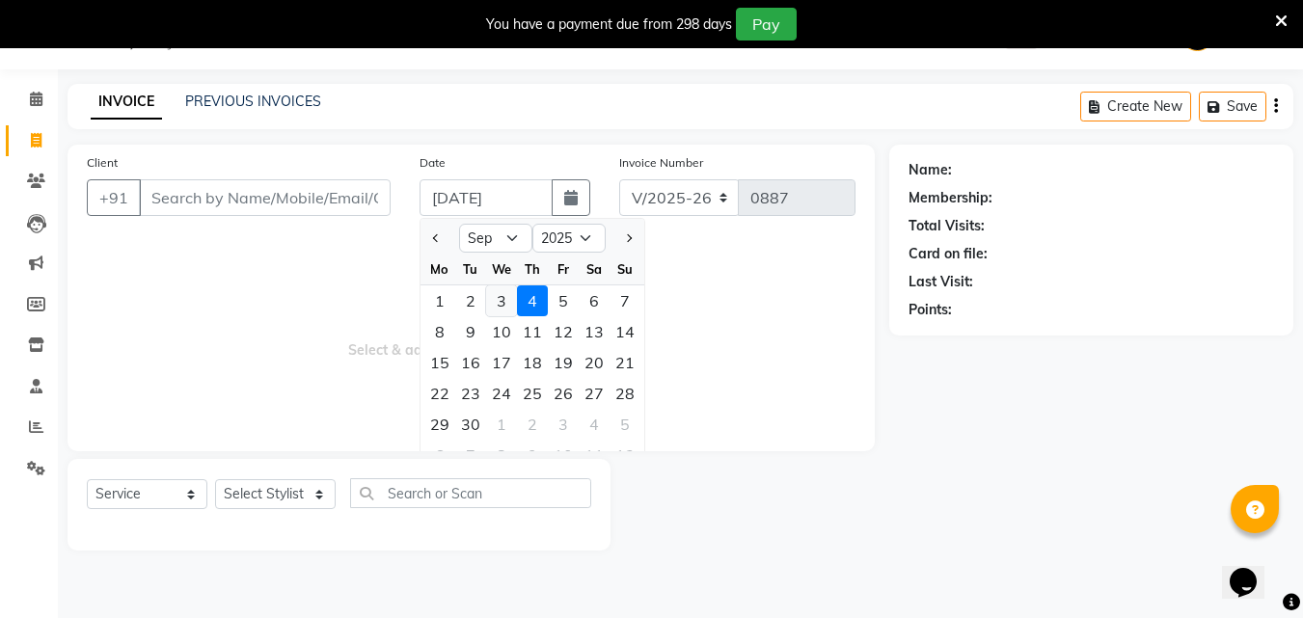
click at [505, 310] on div "3" at bounding box center [501, 300] width 31 height 31
type input "[DATE]"
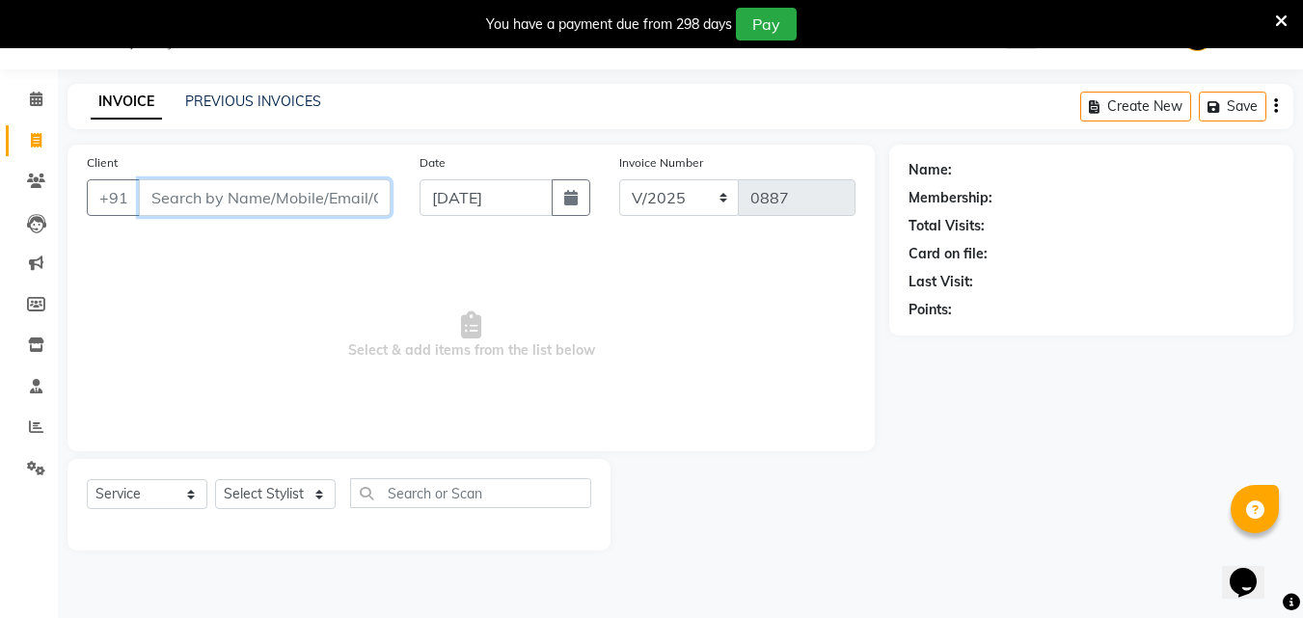
click at [352, 199] on input "Client" at bounding box center [265, 197] width 252 height 37
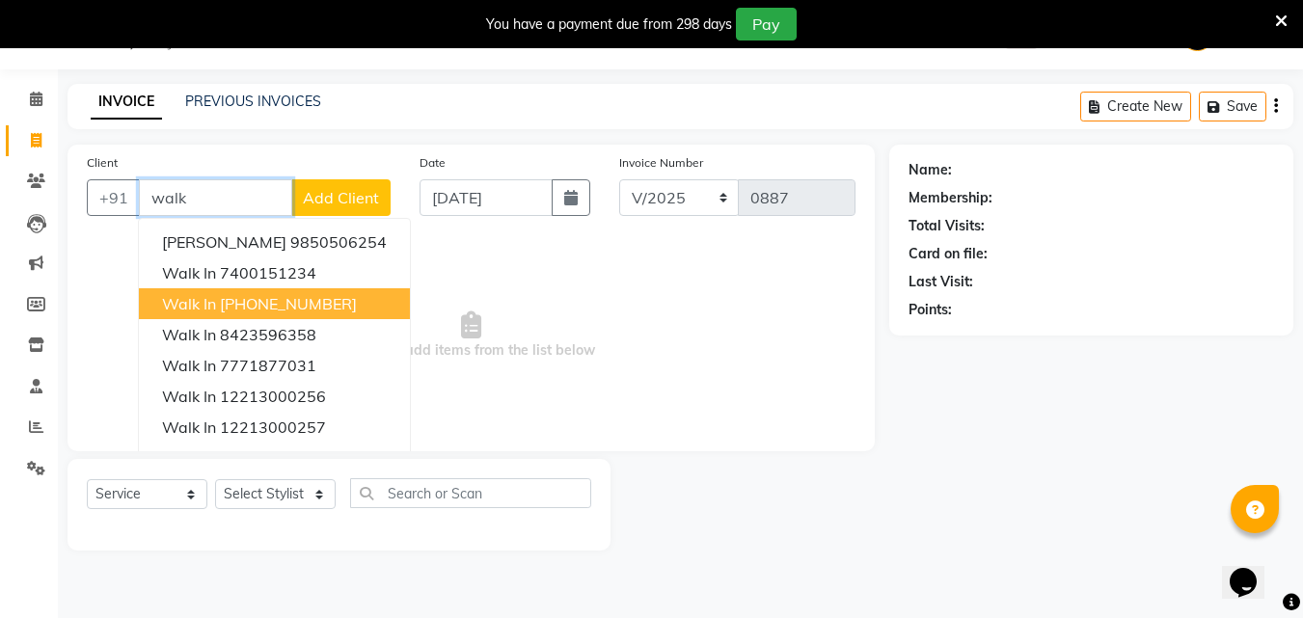
click at [314, 293] on button "Walk In [PHONE_NUMBER]" at bounding box center [274, 303] width 271 height 31
type input "12213000000"
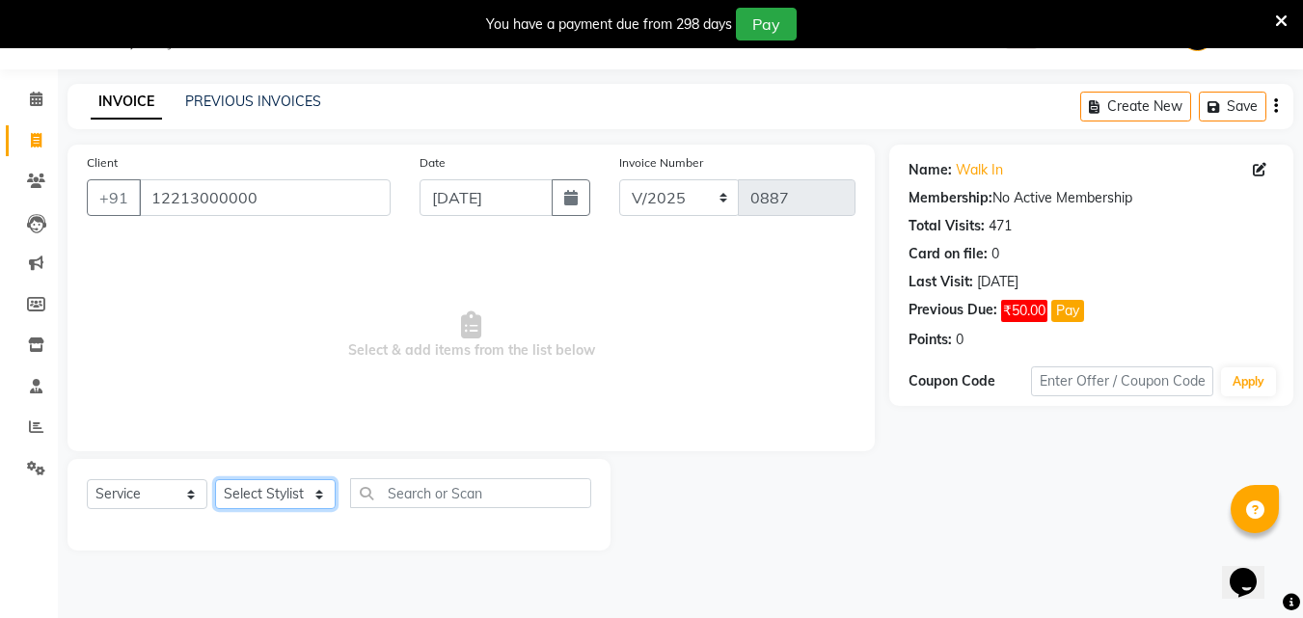
click at [262, 493] on select "Select Stylist Akshay [PERSON_NAME] Ayesha [PERSON_NAME] omi [PERSON_NAME] priy…" at bounding box center [275, 494] width 121 height 30
select select "87702"
click at [215, 479] on select "Select Stylist Akshay [PERSON_NAME] Ayesha [PERSON_NAME] omi [PERSON_NAME] priy…" at bounding box center [275, 494] width 121 height 30
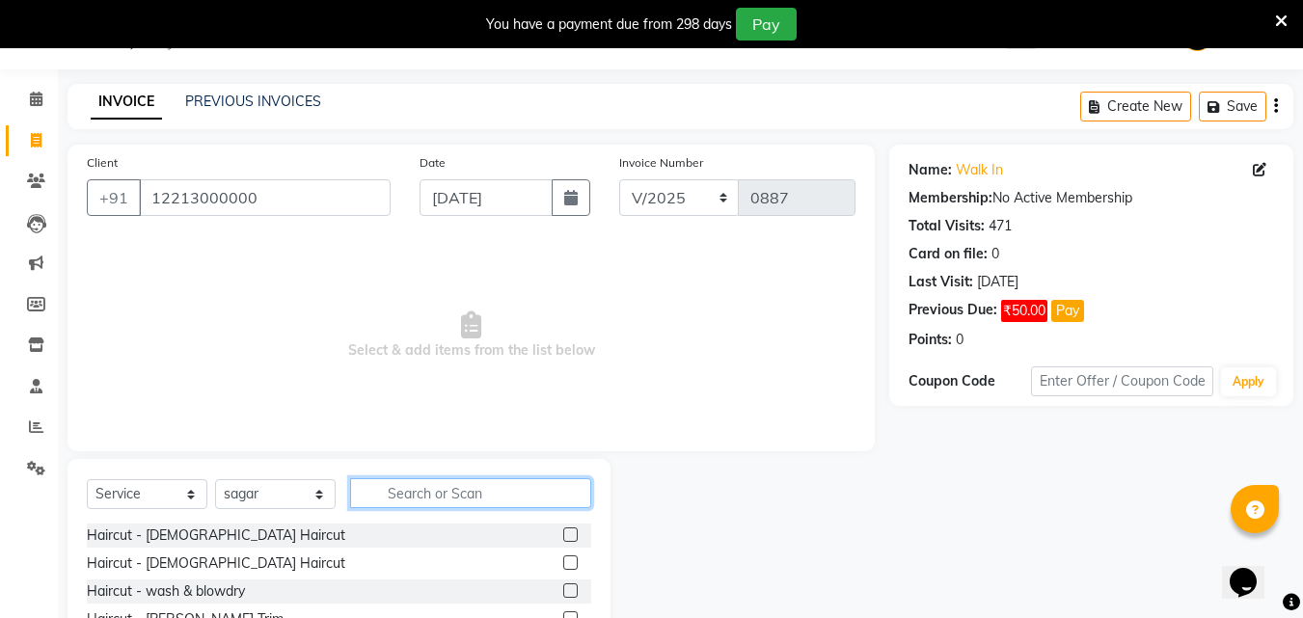
click at [427, 492] on input "text" at bounding box center [470, 493] width 241 height 30
click at [563, 539] on label at bounding box center [570, 535] width 14 height 14
click at [563, 539] on input "checkbox" at bounding box center [569, 536] width 13 height 13
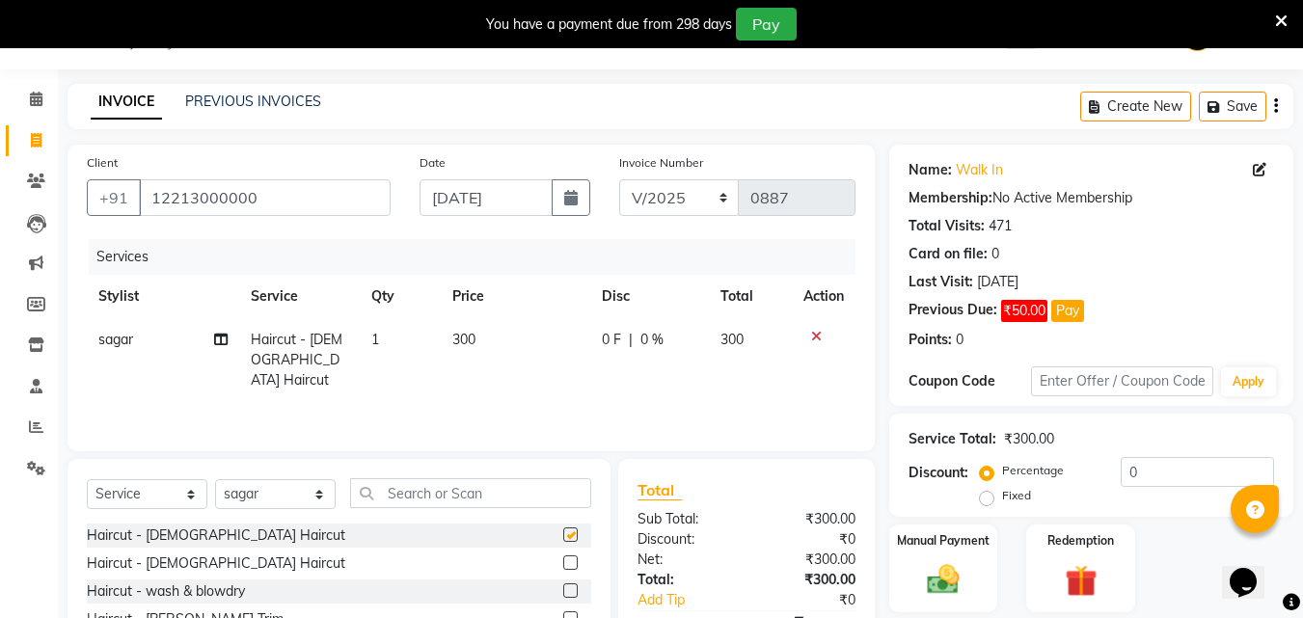
checkbox input "false"
click at [441, 349] on td "300" at bounding box center [515, 360] width 149 height 84
select select "87702"
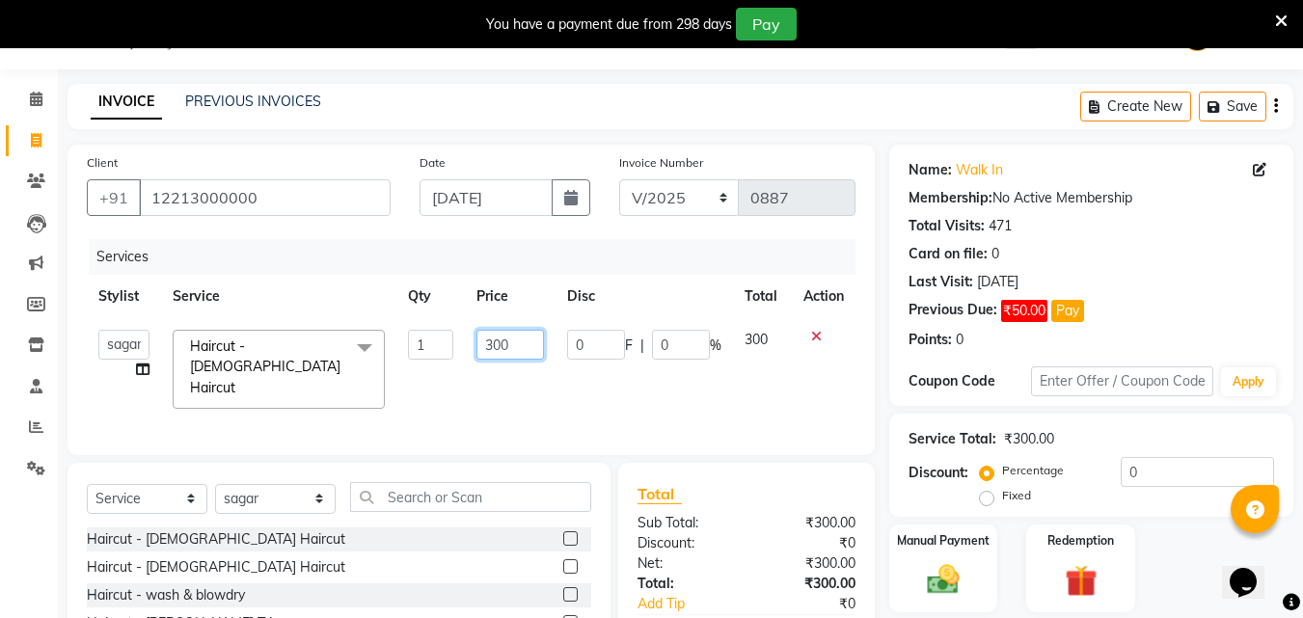
click at [496, 353] on input "300" at bounding box center [509, 345] width 67 height 30
click at [503, 359] on input "300" at bounding box center [509, 345] width 67 height 30
type input "750"
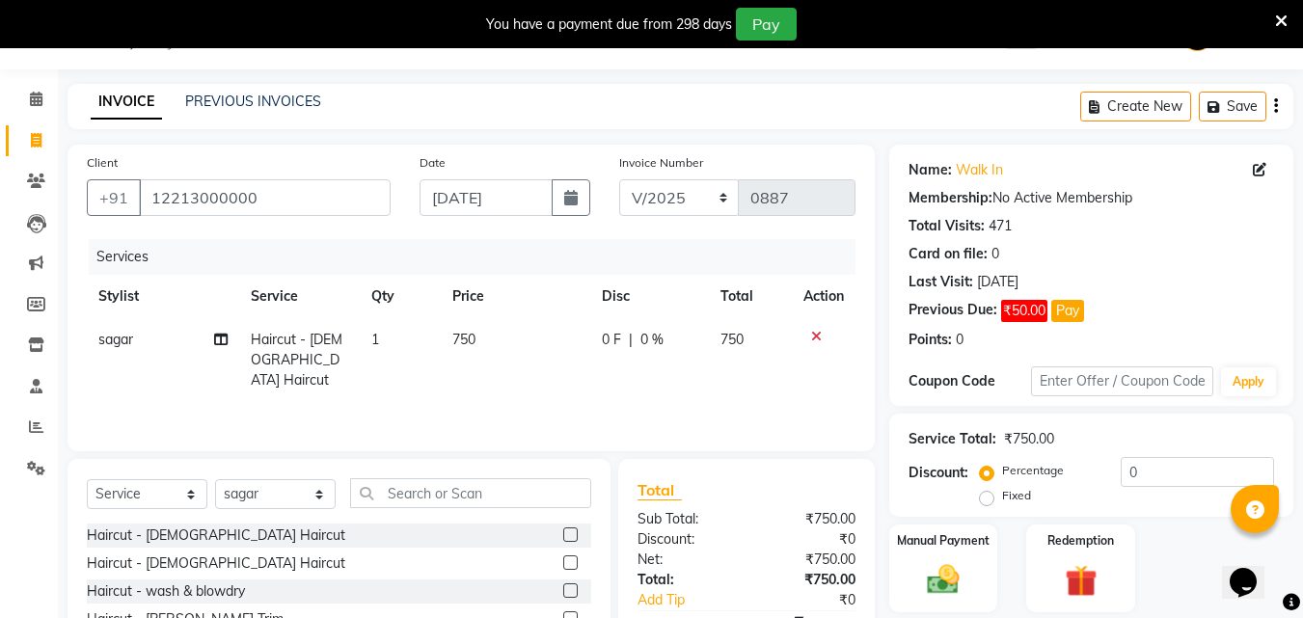
click at [534, 370] on td "750" at bounding box center [515, 360] width 149 height 84
select select "87702"
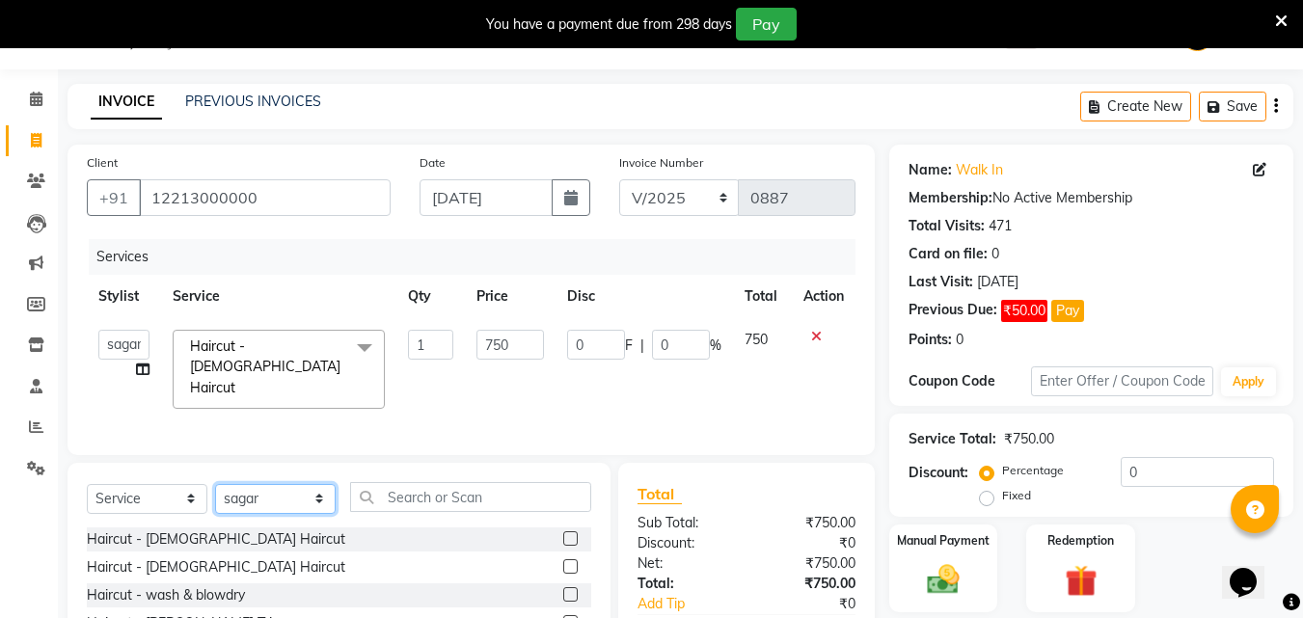
click at [260, 490] on select "Select Stylist Akshay [PERSON_NAME] Ayesha [PERSON_NAME] omi [PERSON_NAME] priy…" at bounding box center [275, 499] width 121 height 30
select select "34230"
click at [215, 484] on select "Select Stylist Akshay [PERSON_NAME] Ayesha [PERSON_NAME] omi [PERSON_NAME] priy…" at bounding box center [275, 499] width 121 height 30
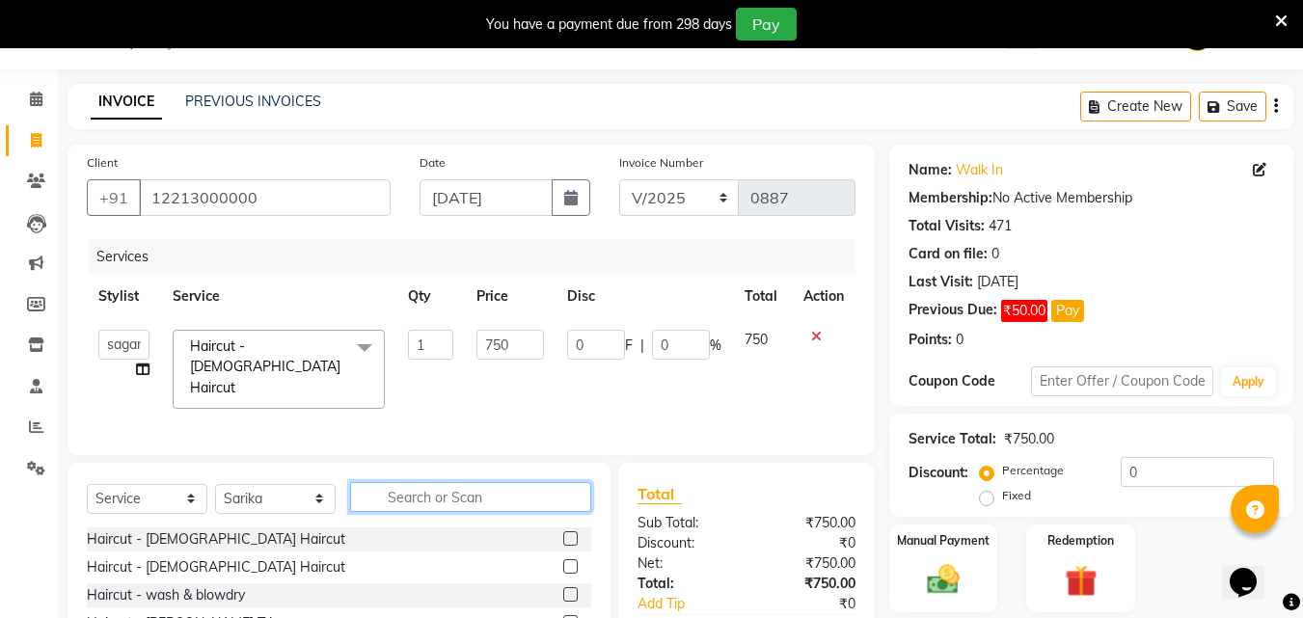
click at [462, 497] on input "text" at bounding box center [470, 497] width 241 height 30
type input "wax"
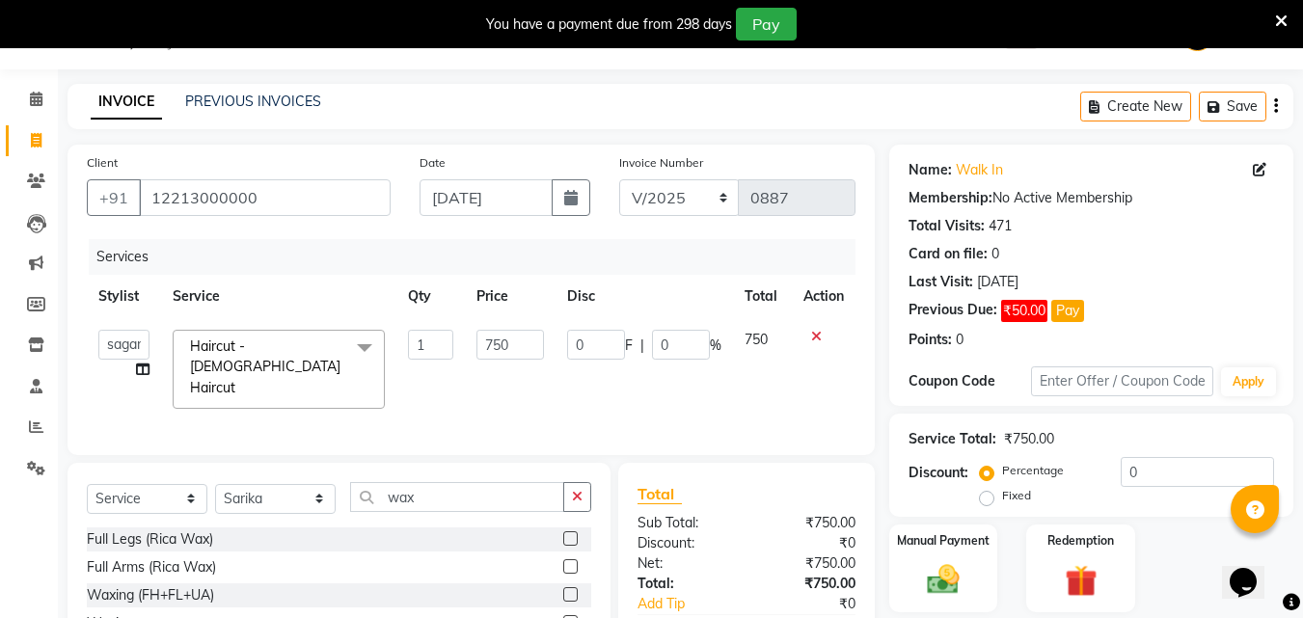
click at [563, 532] on label at bounding box center [570, 538] width 14 height 14
click at [563, 533] on input "checkbox" at bounding box center [569, 539] width 13 height 13
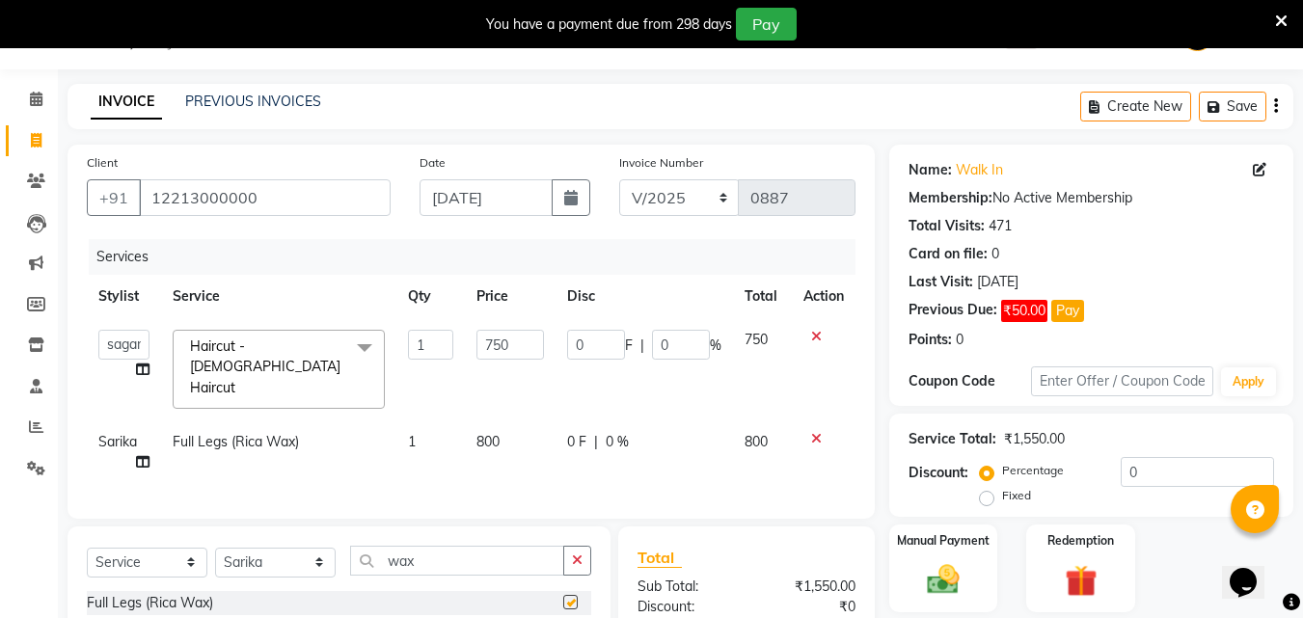
checkbox input "false"
click at [493, 422] on td "800" at bounding box center [510, 453] width 90 height 64
select select "34230"
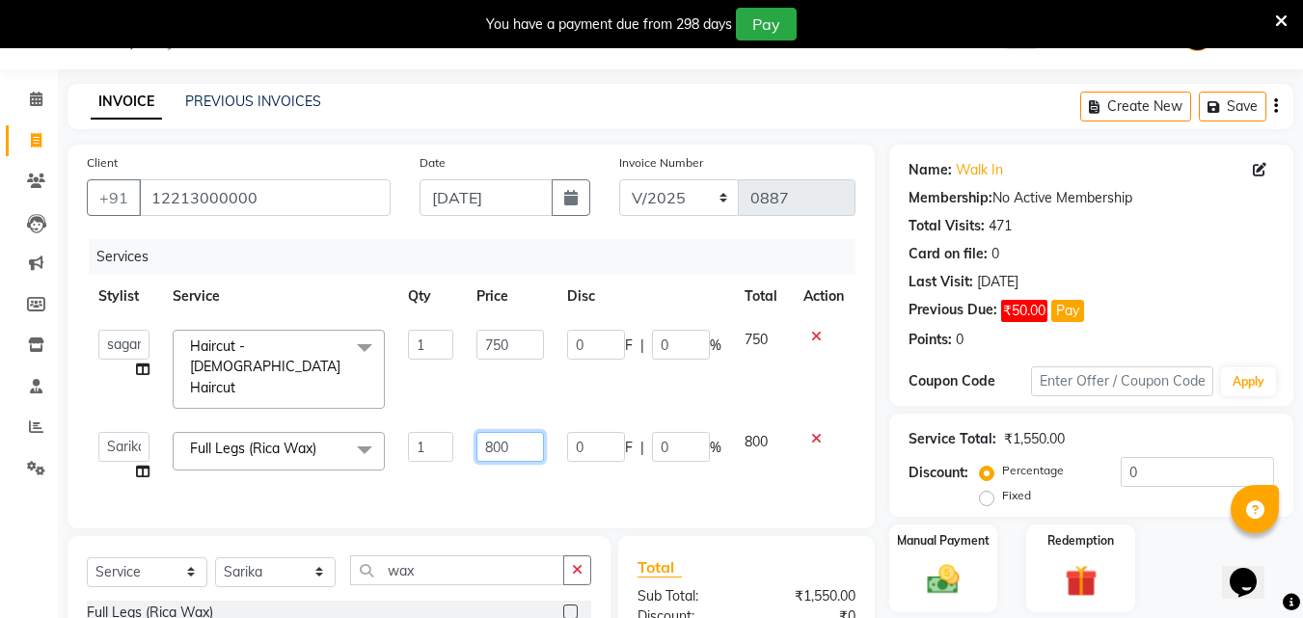
click at [502, 432] on input "800" at bounding box center [509, 447] width 67 height 30
type input "2350"
click at [690, 463] on div "Services Stylist Service Qty Price Disc Total Action Akshay [PERSON_NAME] Ayesh…" at bounding box center [471, 374] width 769 height 270
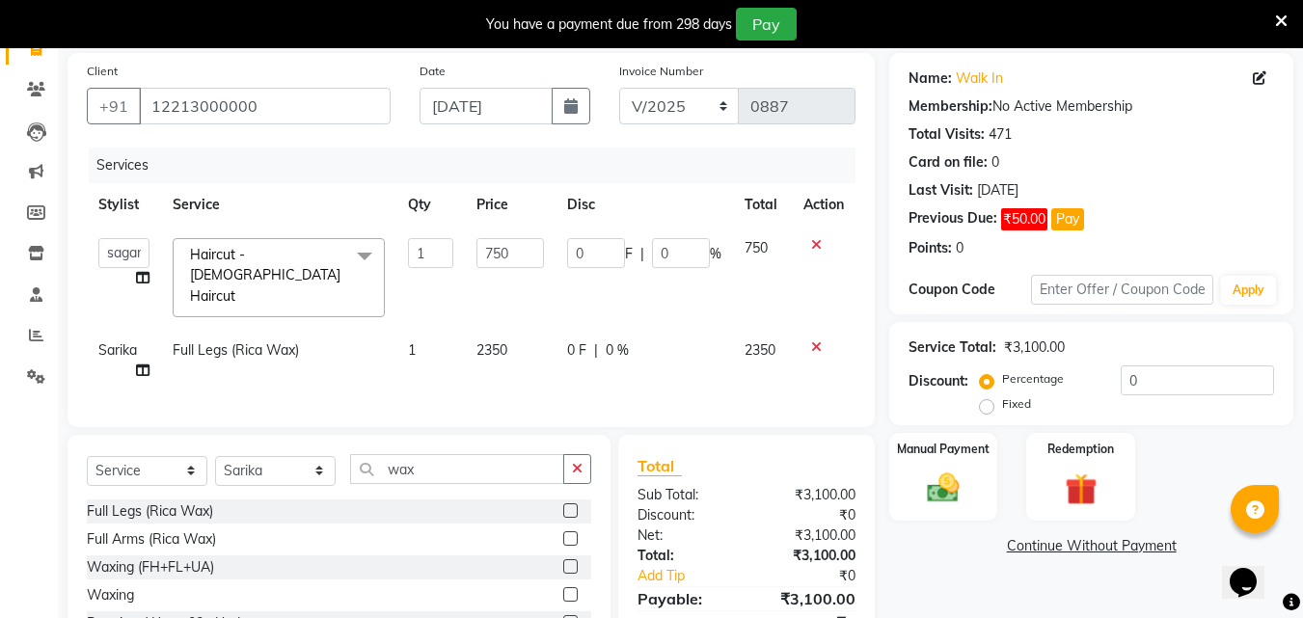
scroll to position [256, 0]
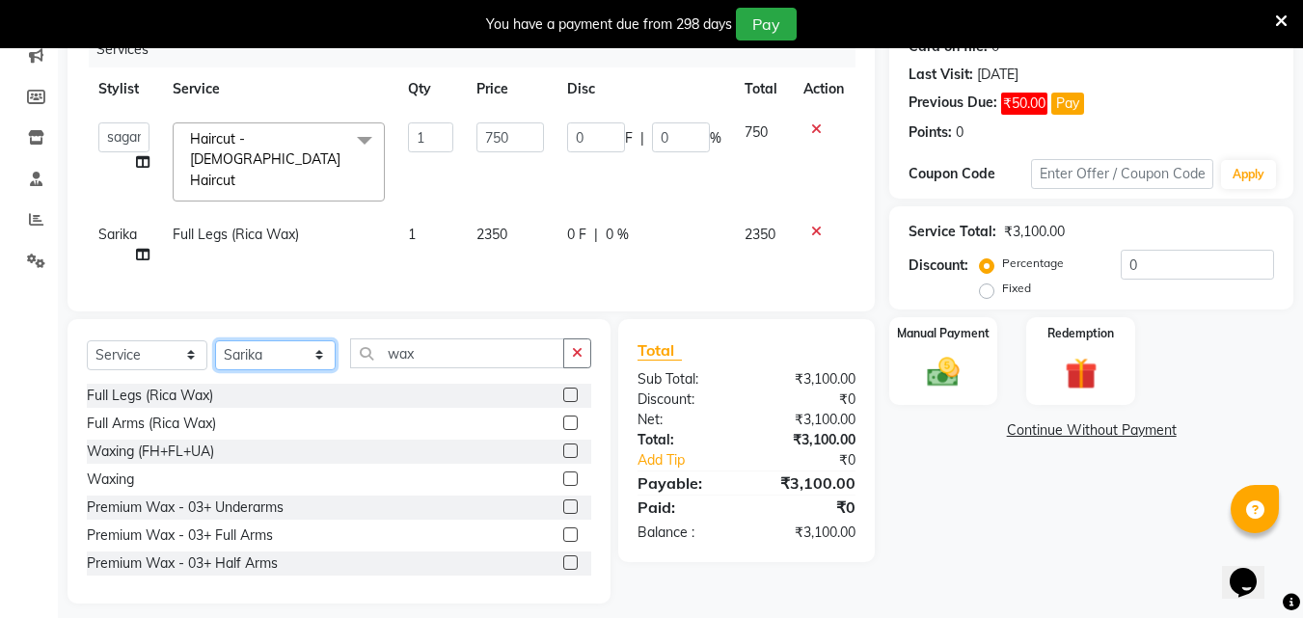
click at [301, 342] on select "Select Stylist Akshay [PERSON_NAME] Ayesha [PERSON_NAME] omi [PERSON_NAME] priy…" at bounding box center [275, 355] width 121 height 30
select select "88734"
click at [215, 340] on select "Select Stylist Akshay [PERSON_NAME] Ayesha [PERSON_NAME] omi [PERSON_NAME] priy…" at bounding box center [275, 355] width 121 height 30
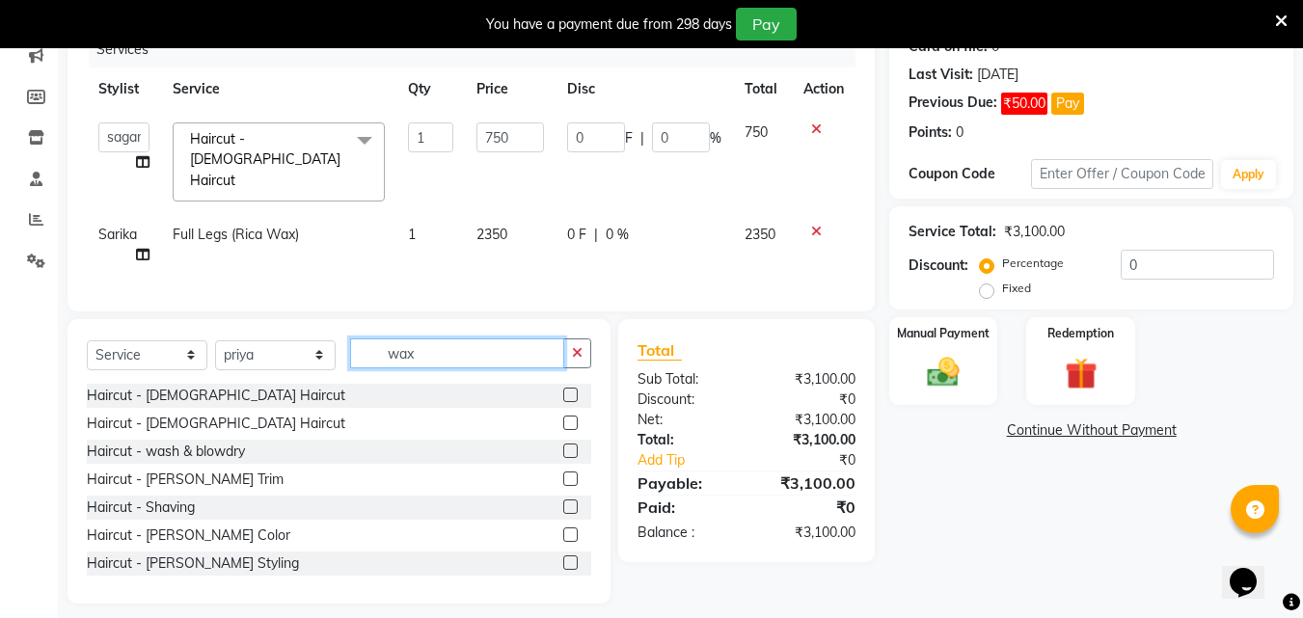
click at [489, 339] on input "wax" at bounding box center [457, 354] width 214 height 30
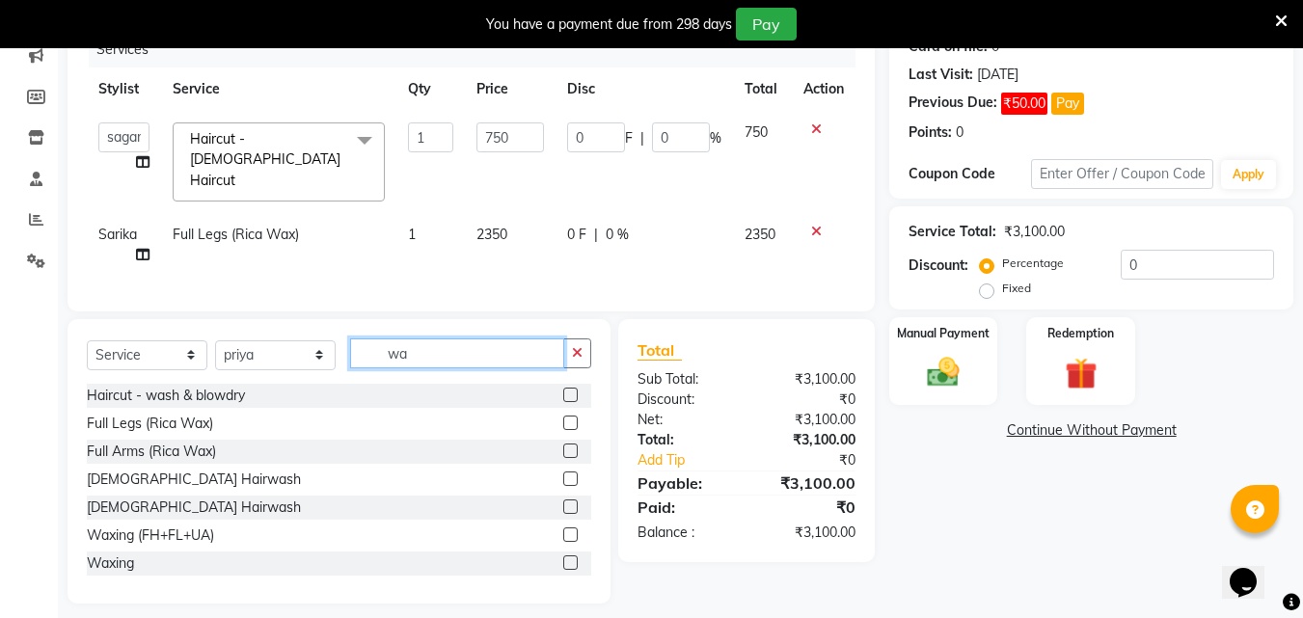
type input "w"
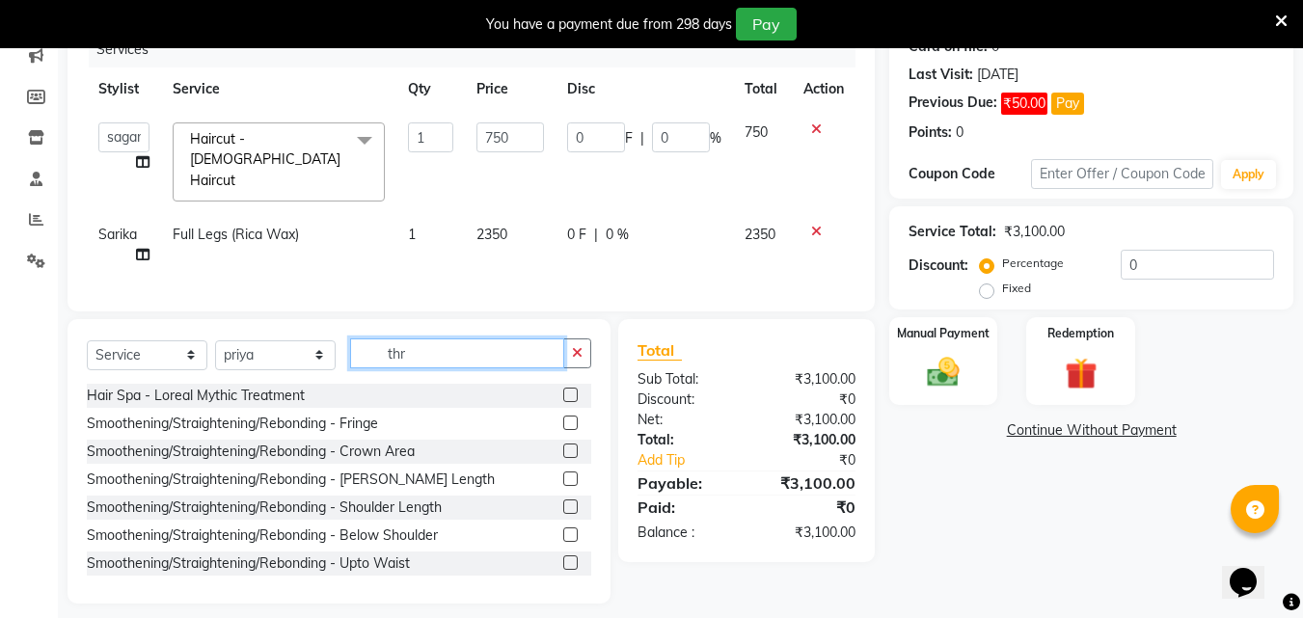
scroll to position [248, 0]
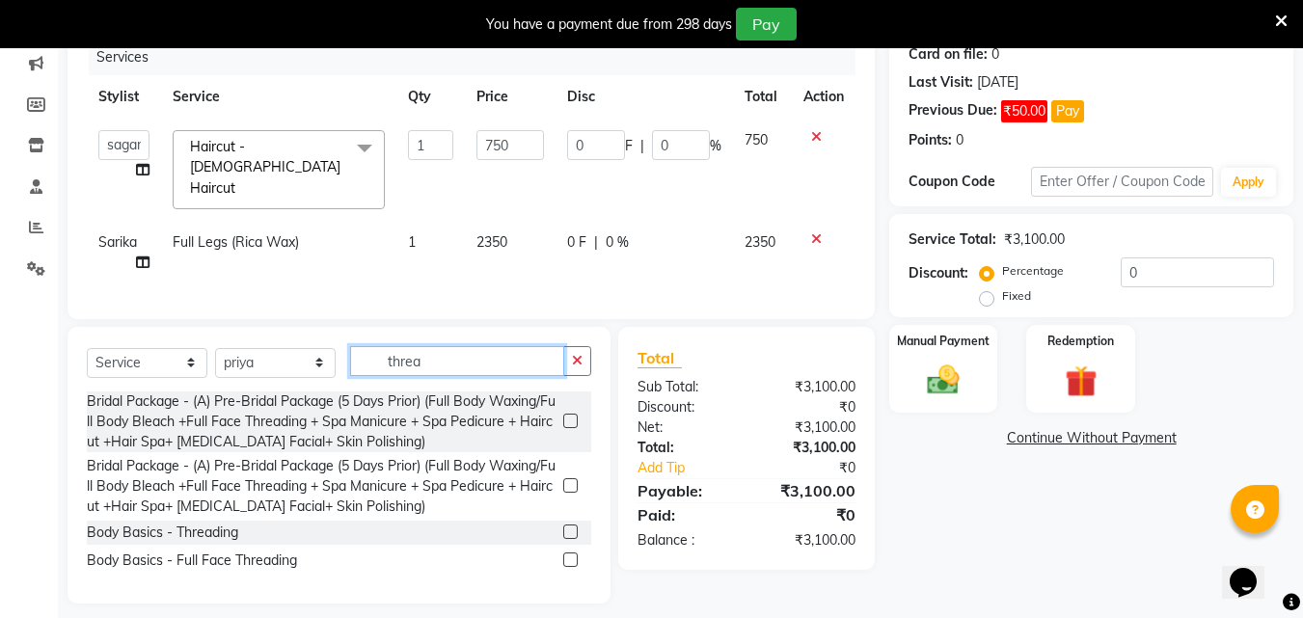
type input "threa"
drag, startPoint x: 578, startPoint y: 518, endPoint x: 568, endPoint y: 522, distance: 10.4
click at [569, 525] on label at bounding box center [570, 532] width 14 height 14
click at [569, 527] on input "checkbox" at bounding box center [569, 533] width 13 height 13
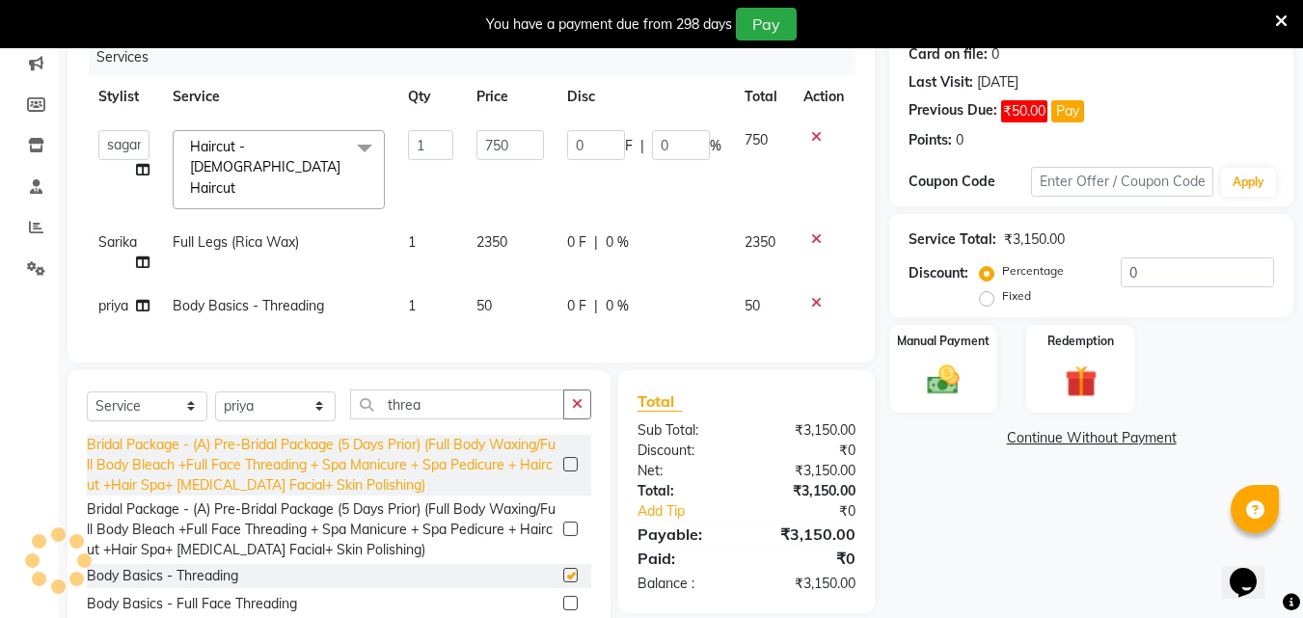
checkbox input "false"
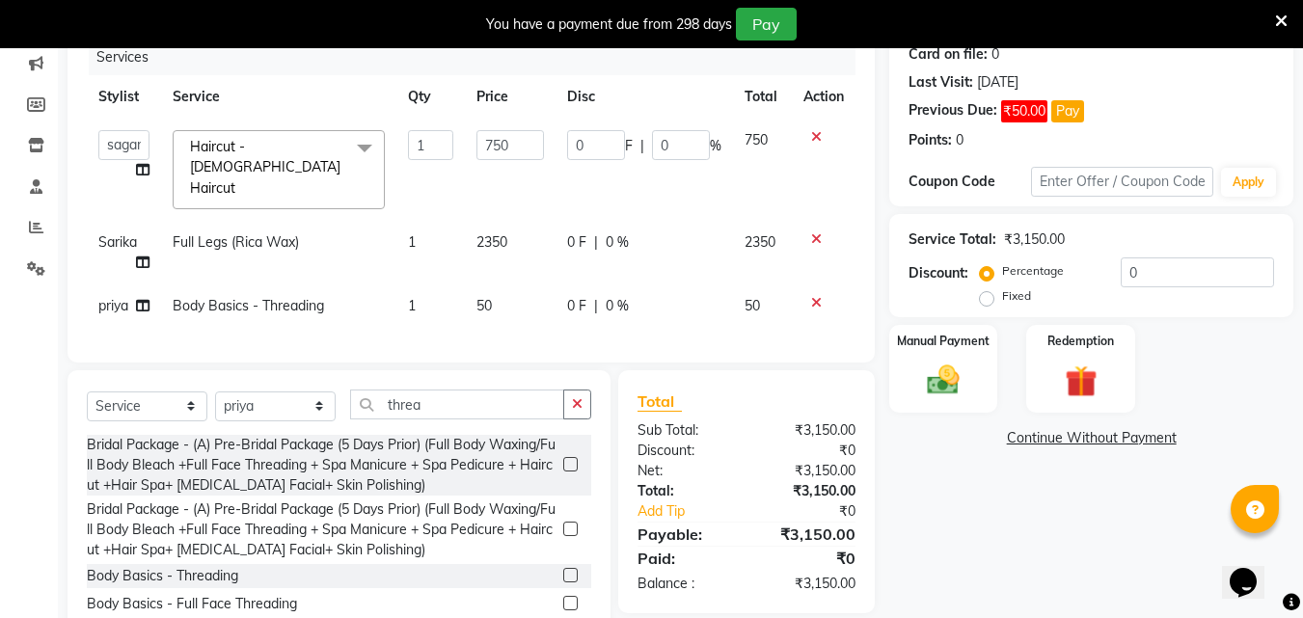
click at [486, 297] on span "50" at bounding box center [483, 305] width 15 height 17
select select "88734"
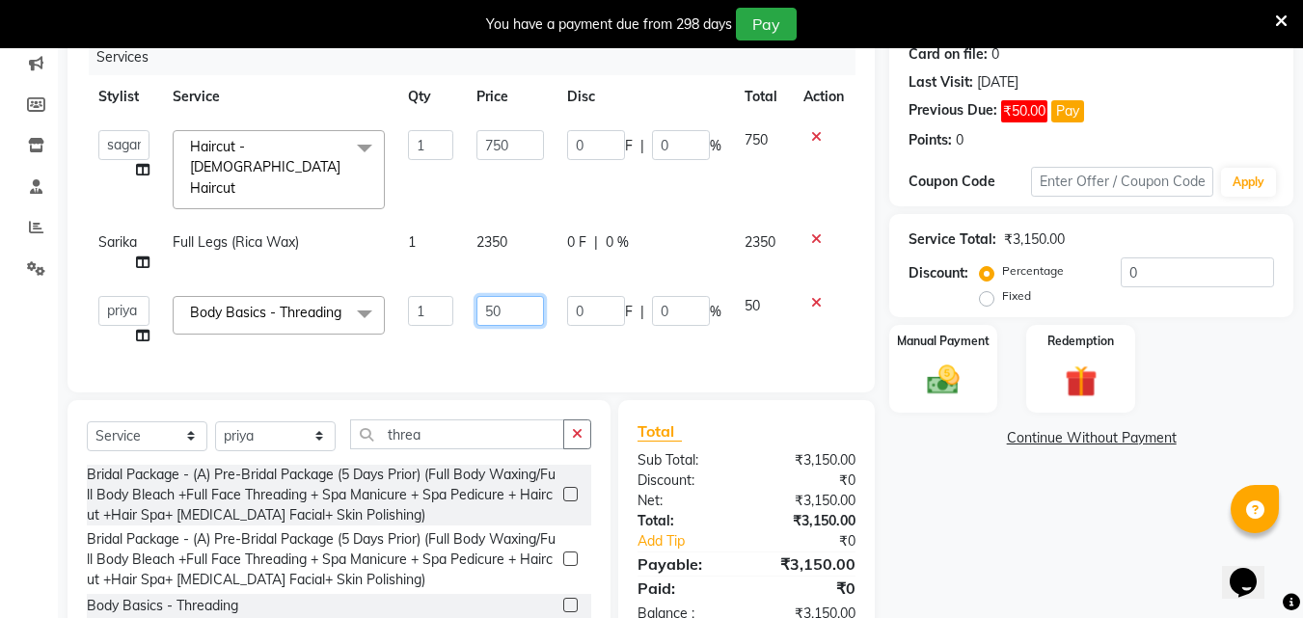
click at [495, 296] on input "50" at bounding box center [509, 311] width 67 height 30
type input "110"
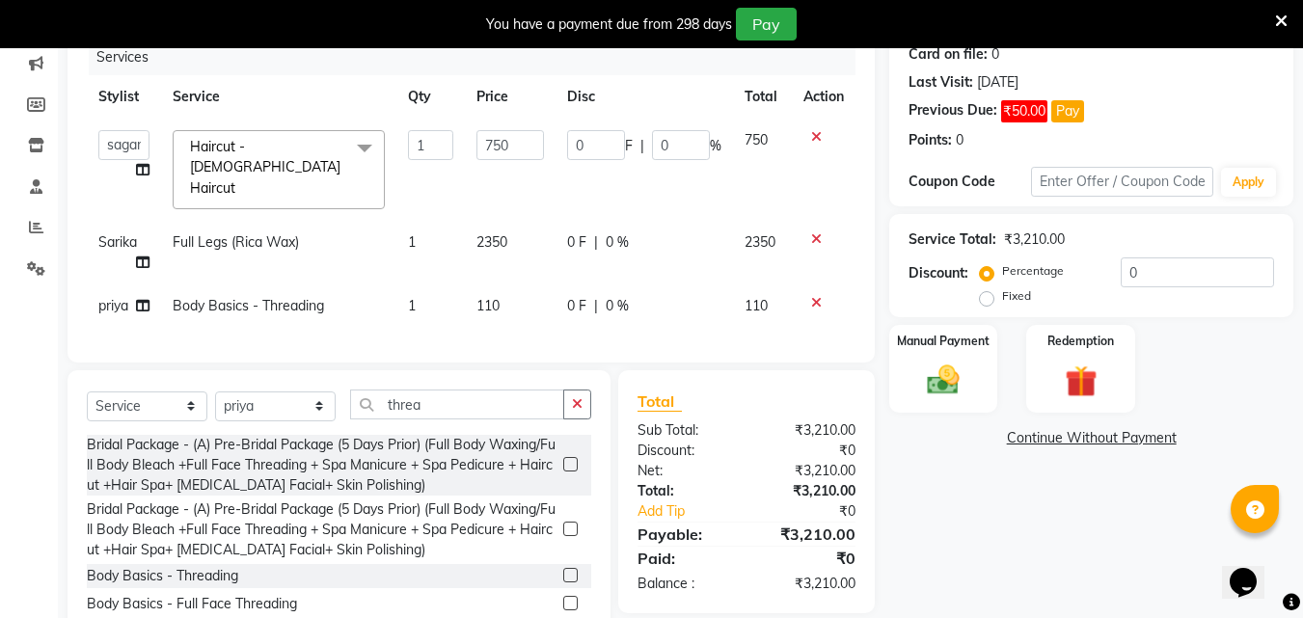
click at [516, 311] on div "Services Stylist Service Qty Price Disc Total Action Akshay [PERSON_NAME] Ayesh…" at bounding box center [471, 192] width 769 height 304
click at [289, 392] on select "Select Stylist Akshay [PERSON_NAME] Ayesha [PERSON_NAME] omi [PERSON_NAME] priy…" at bounding box center [275, 407] width 121 height 30
select select "79963"
click at [215, 392] on select "Select Stylist Akshay [PERSON_NAME] Ayesha [PERSON_NAME] omi [PERSON_NAME] priy…" at bounding box center [275, 407] width 121 height 30
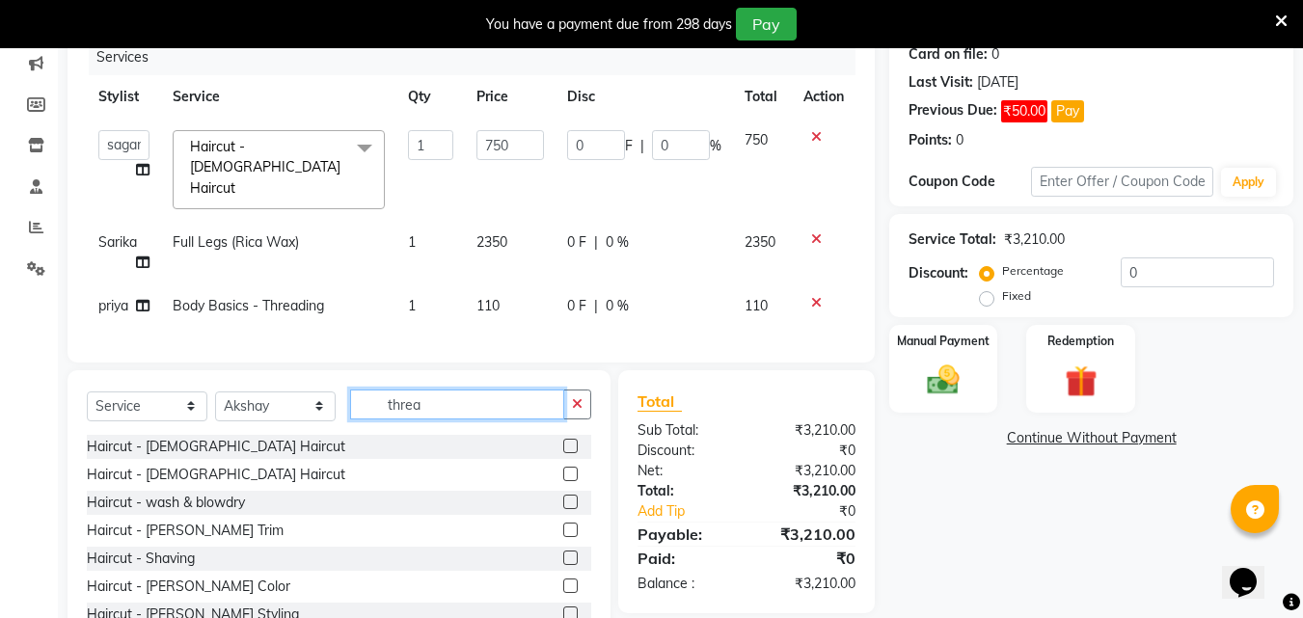
click at [459, 401] on input "threa" at bounding box center [457, 405] width 214 height 30
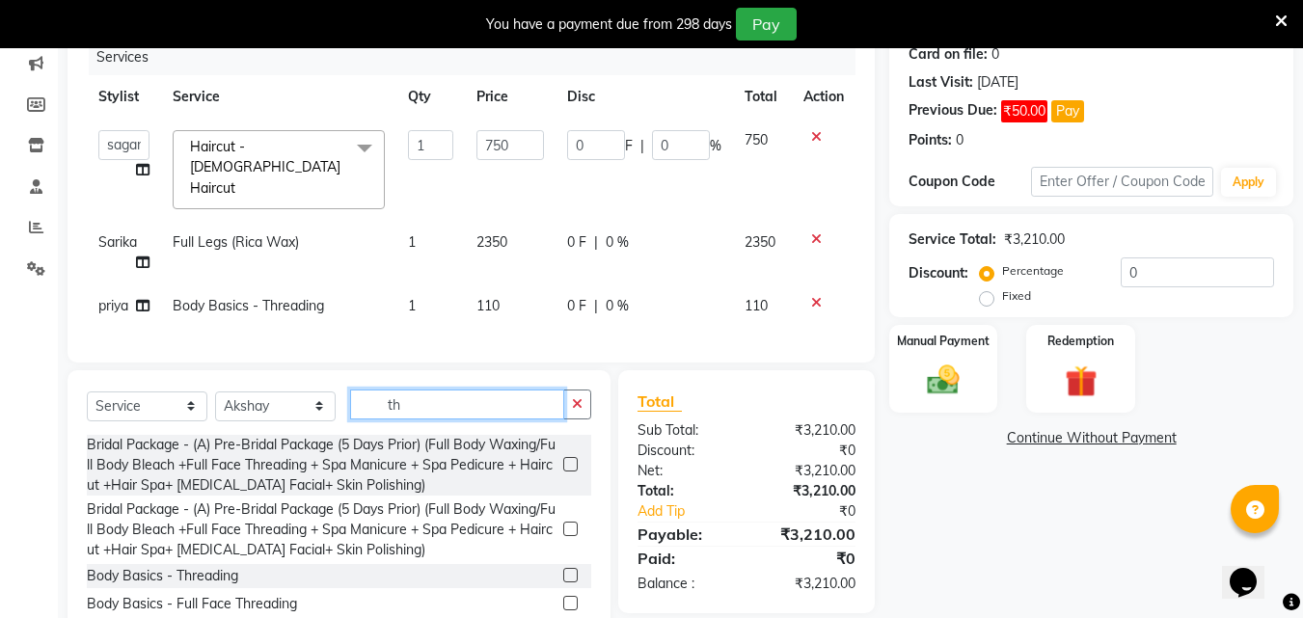
type input "t"
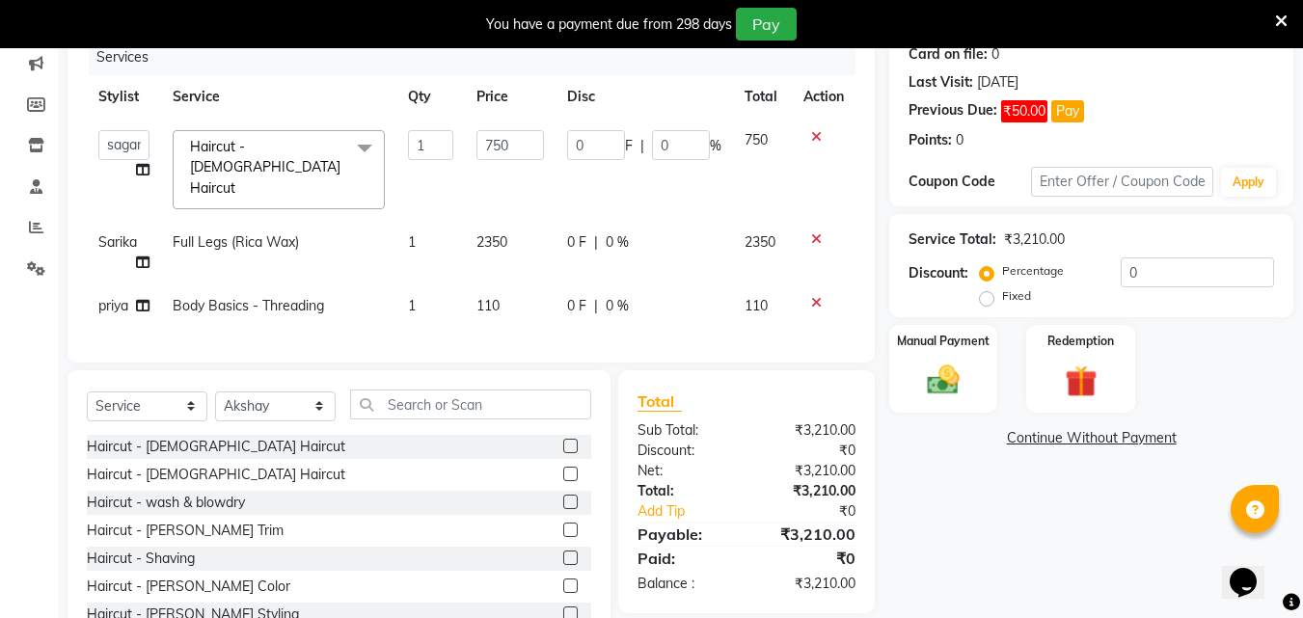
click at [563, 467] on label at bounding box center [570, 474] width 14 height 14
click at [563, 469] on input "checkbox" at bounding box center [569, 475] width 13 height 13
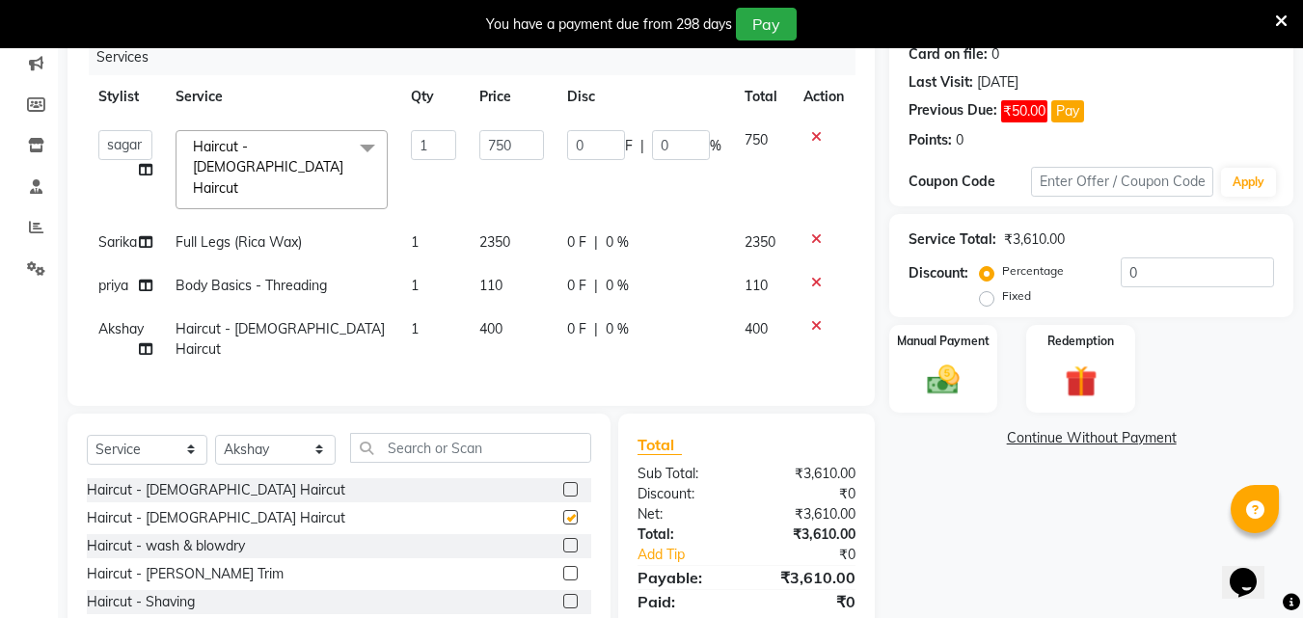
checkbox input "false"
click at [488, 314] on td "400" at bounding box center [512, 340] width 89 height 64
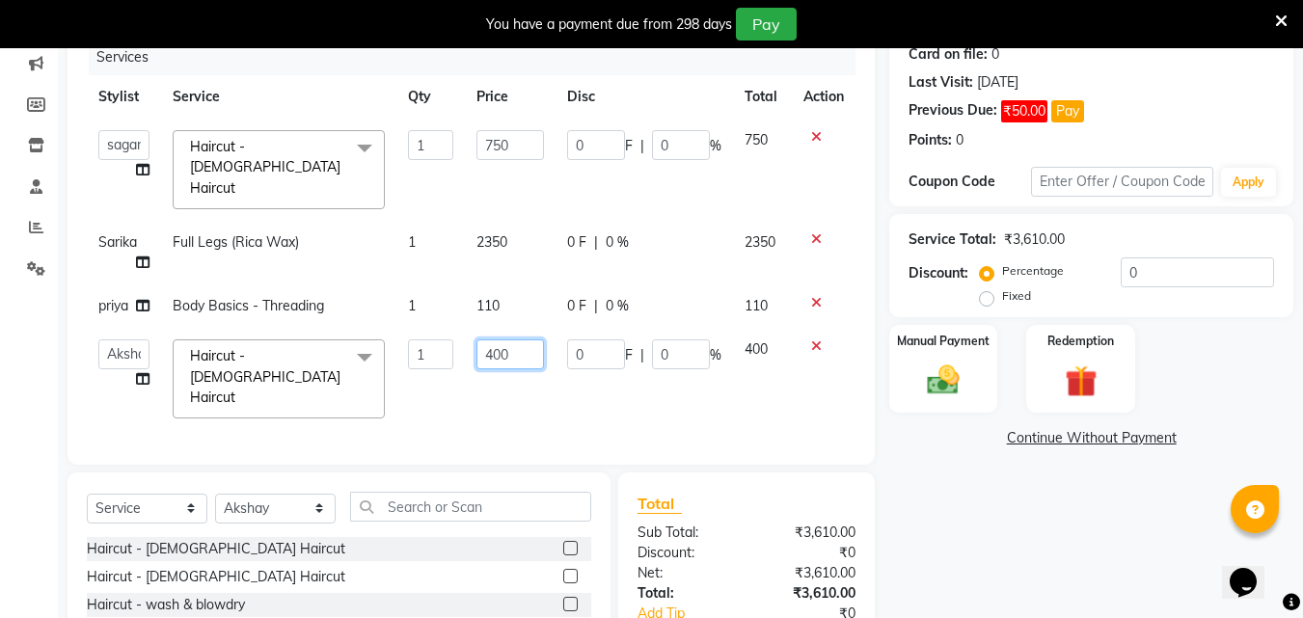
drag, startPoint x: 493, startPoint y: 329, endPoint x: 511, endPoint y: 457, distance: 129.6
click at [493, 339] on input "400" at bounding box center [509, 354] width 67 height 30
type input "600"
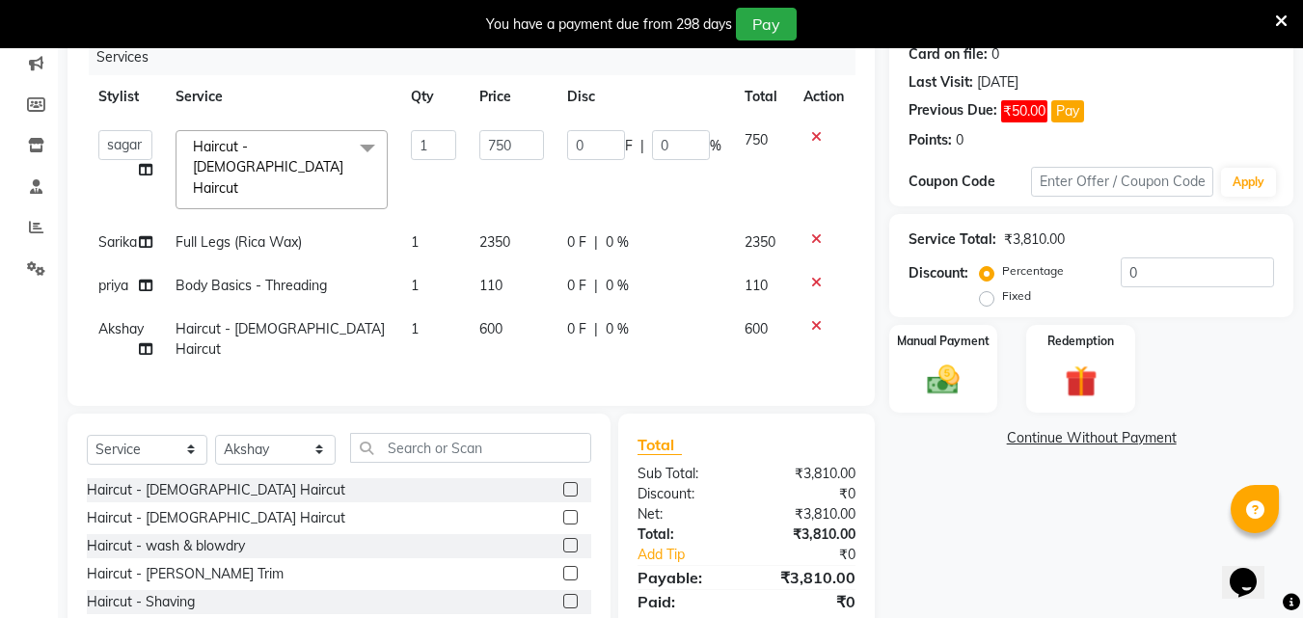
click at [581, 366] on div "Services Stylist Service Qty Price Disc Total Action Akshay [PERSON_NAME] Ayesh…" at bounding box center [471, 213] width 769 height 347
click at [278, 443] on select "Select Stylist Akshay [PERSON_NAME] Ayesha [PERSON_NAME] omi [PERSON_NAME] priy…" at bounding box center [275, 450] width 121 height 30
select select "35074"
click at [215, 435] on select "Select Stylist Akshay [PERSON_NAME] Ayesha [PERSON_NAME] omi [PERSON_NAME] priy…" at bounding box center [275, 450] width 121 height 30
click at [421, 433] on input "text" at bounding box center [470, 448] width 241 height 30
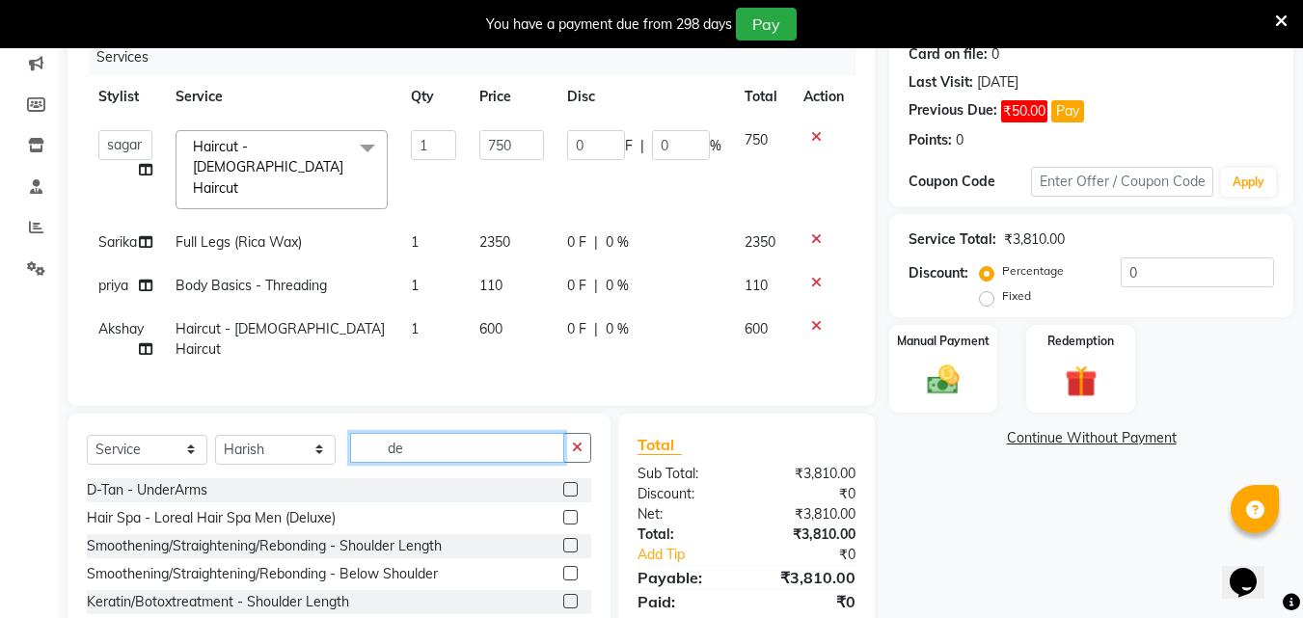
type input "d"
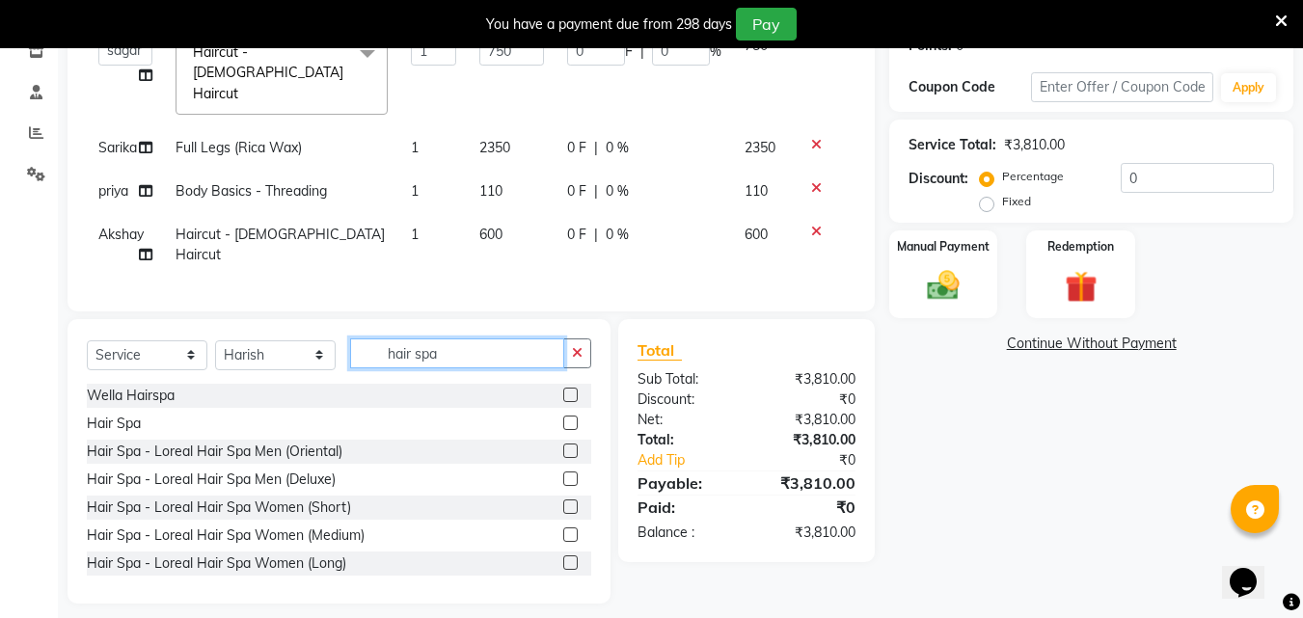
type input "hair spa"
click at [563, 416] on label at bounding box center [570, 423] width 14 height 14
click at [563, 418] on input "checkbox" at bounding box center [569, 424] width 13 height 13
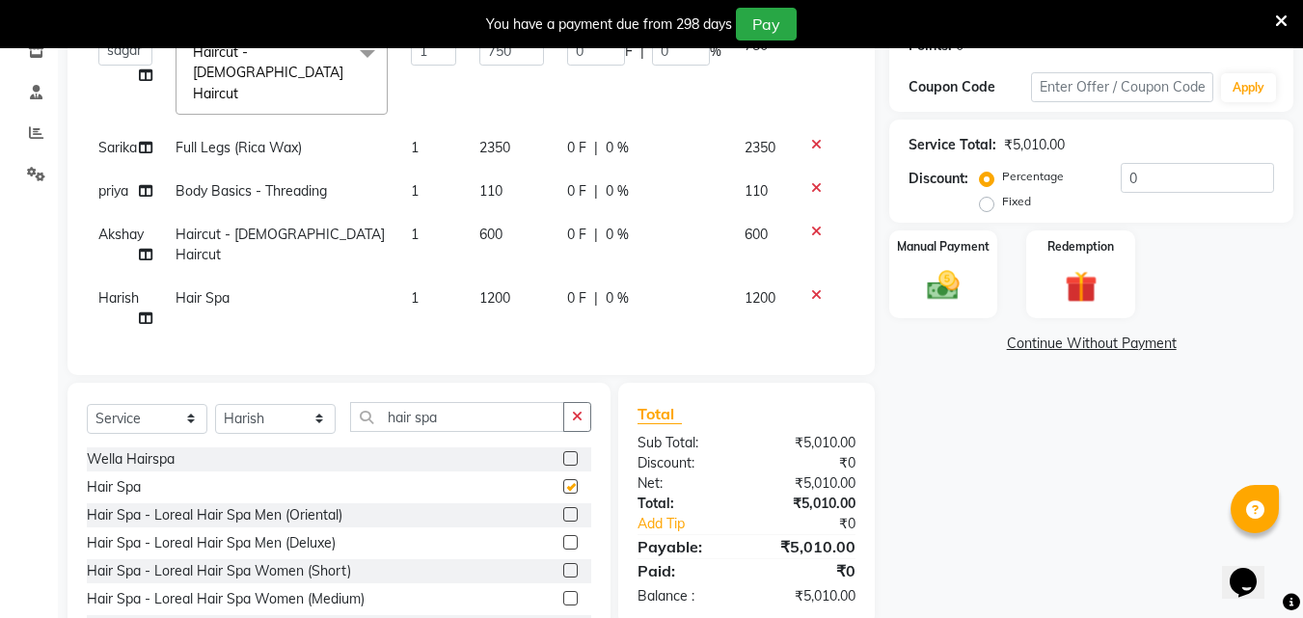
checkbox input "false"
click at [495, 289] on span "1200" at bounding box center [494, 297] width 31 height 17
select select "35074"
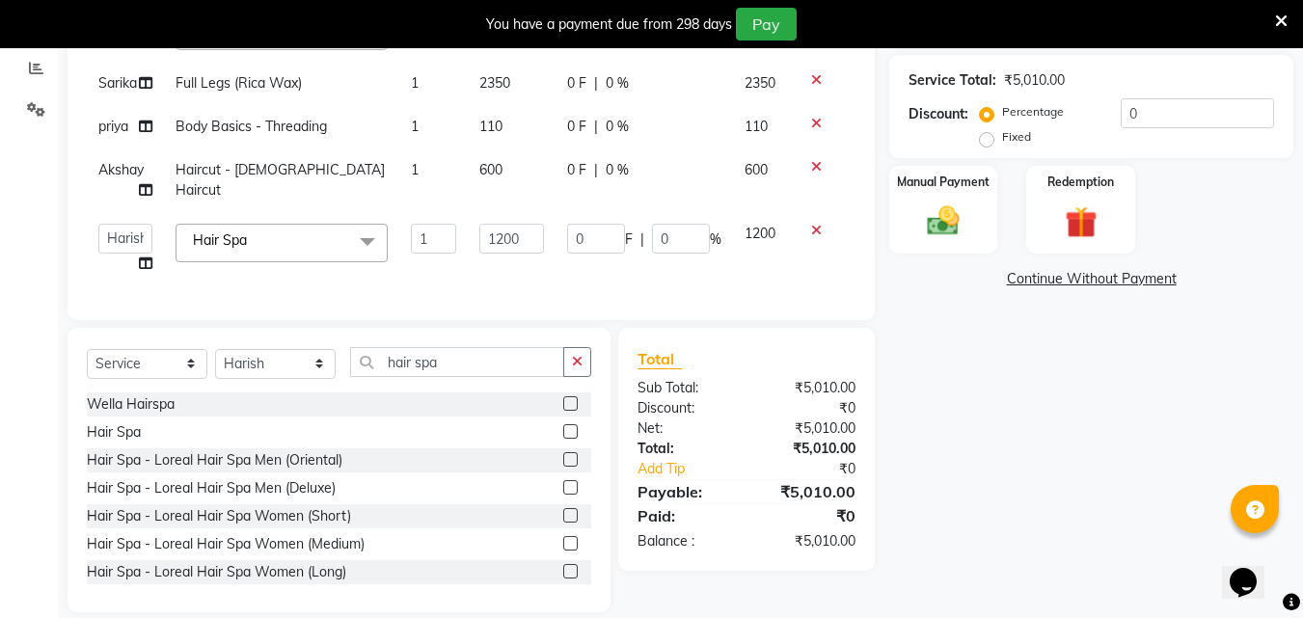
scroll to position [416, 0]
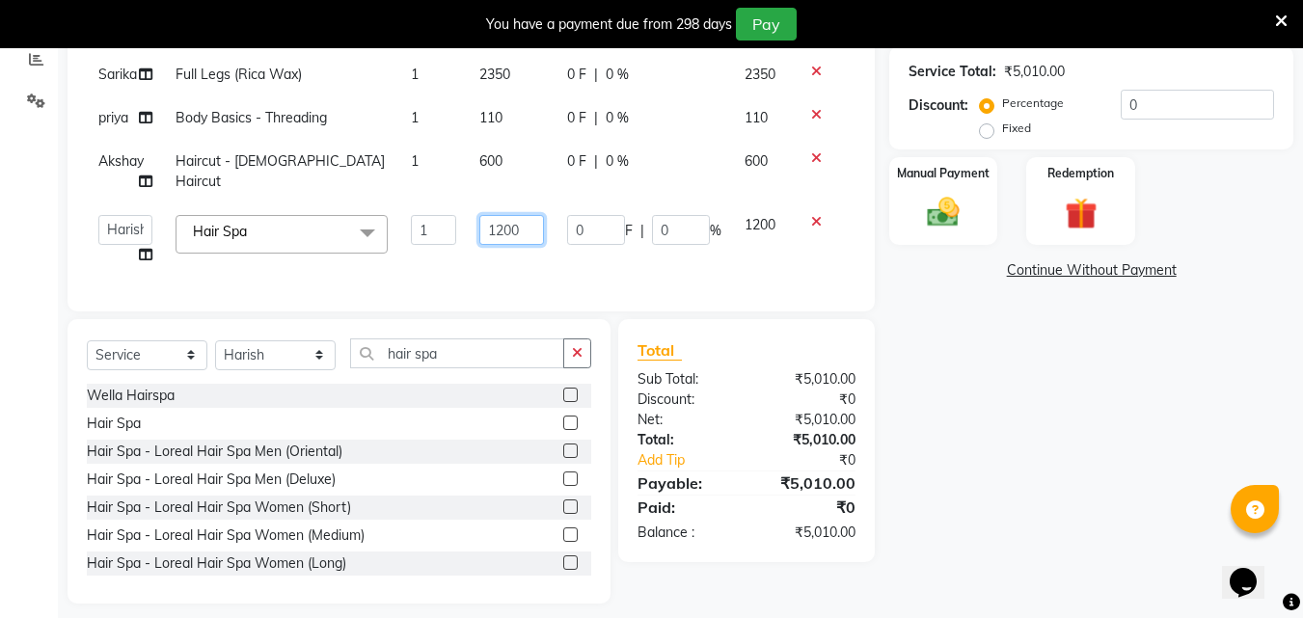
click at [506, 215] on input "1200" at bounding box center [512, 230] width 66 height 30
type input "3500"
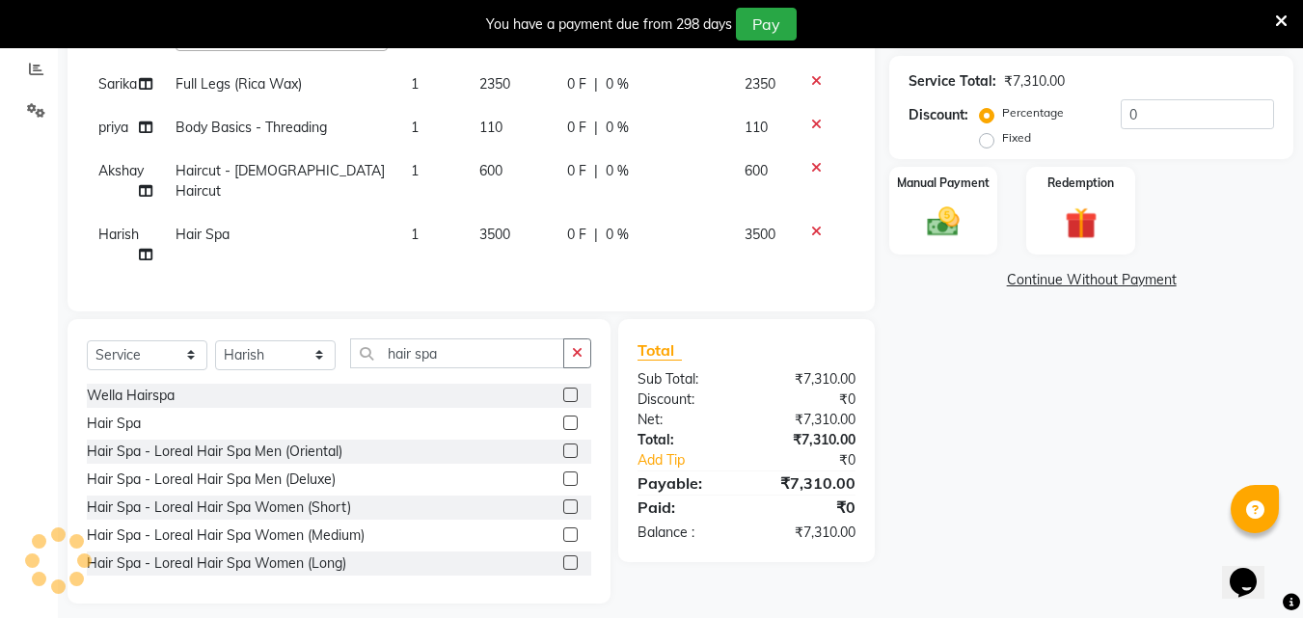
click at [582, 246] on td "0 F | 0 %" at bounding box center [644, 245] width 177 height 64
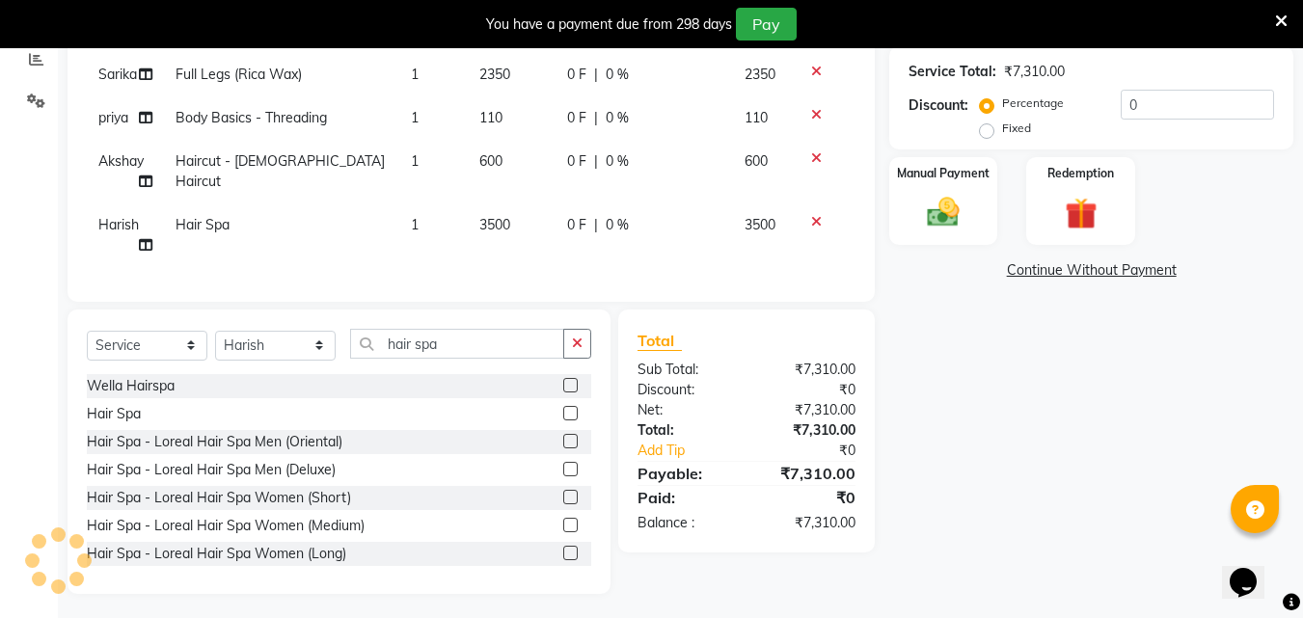
select select "35074"
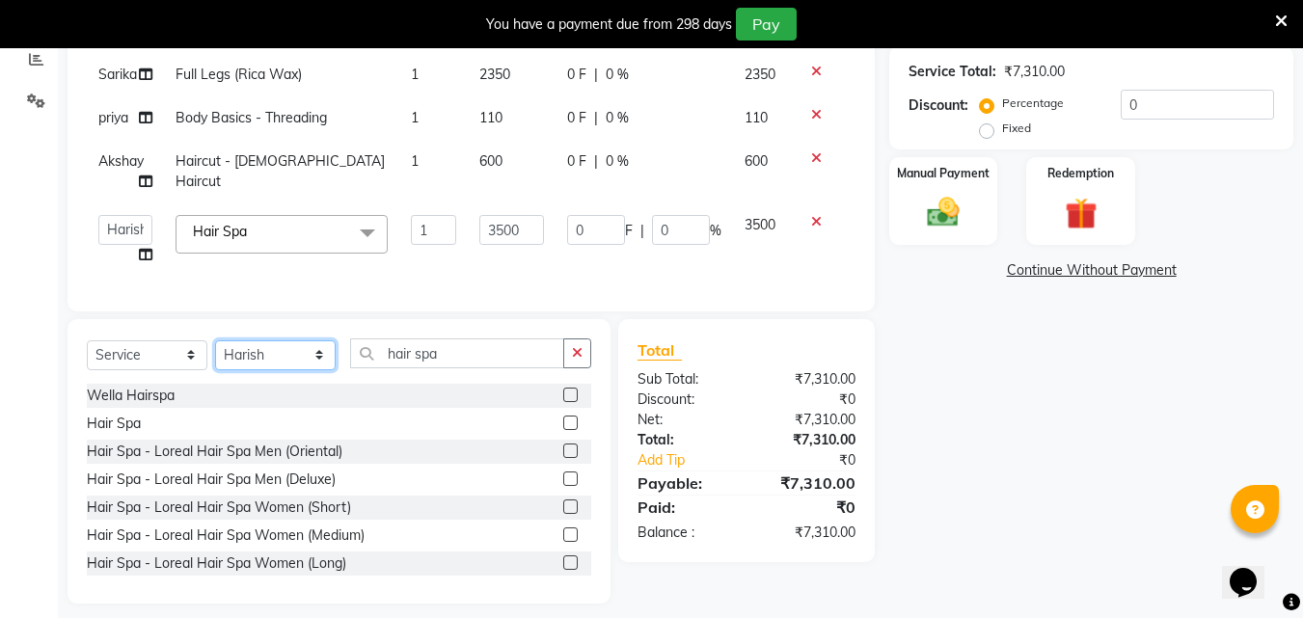
click at [288, 350] on select "Select Stylist Akshay [PERSON_NAME] Ayesha [PERSON_NAME] omi [PERSON_NAME] priy…" at bounding box center [275, 355] width 121 height 30
select select "62645"
click at [215, 340] on select "Select Stylist Akshay [PERSON_NAME] Ayesha [PERSON_NAME] omi [PERSON_NAME] priy…" at bounding box center [275, 355] width 121 height 30
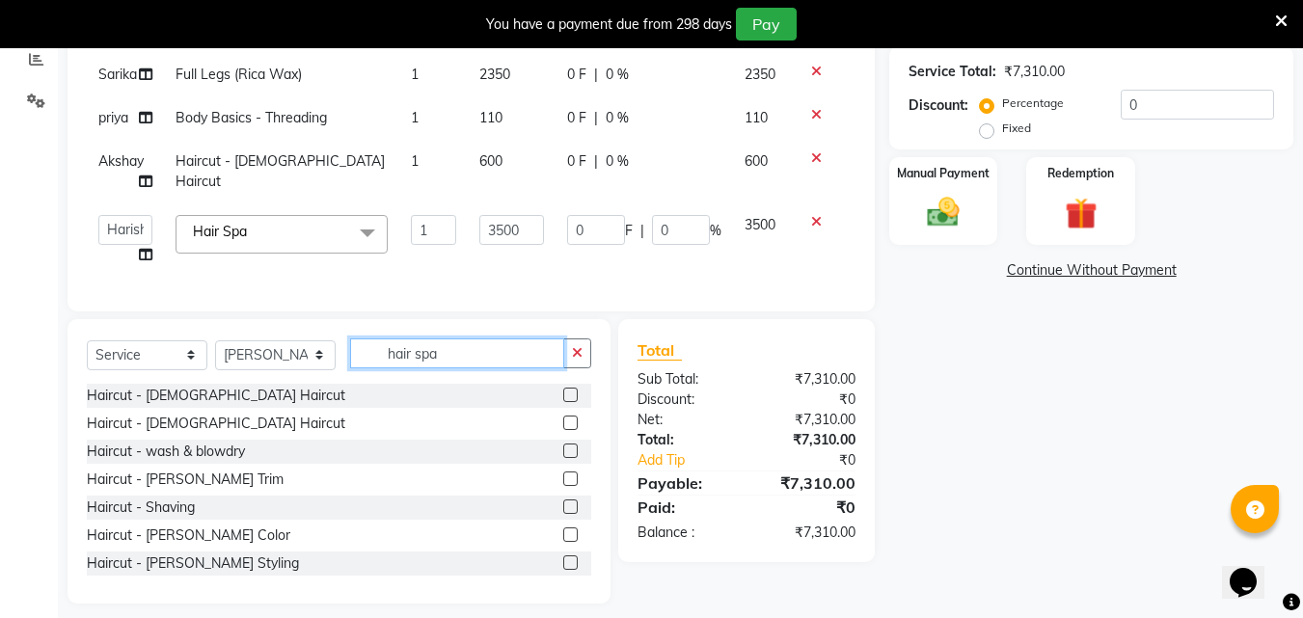
click at [457, 339] on input "hair spa" at bounding box center [457, 354] width 214 height 30
type input "h"
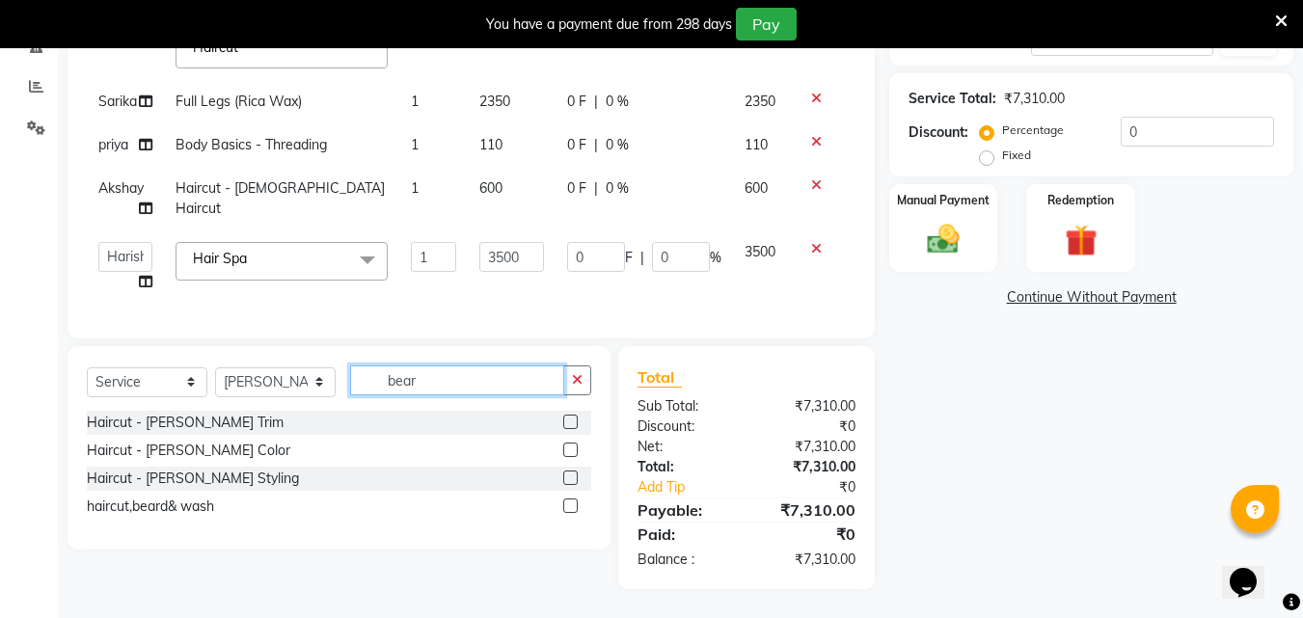
scroll to position [374, 0]
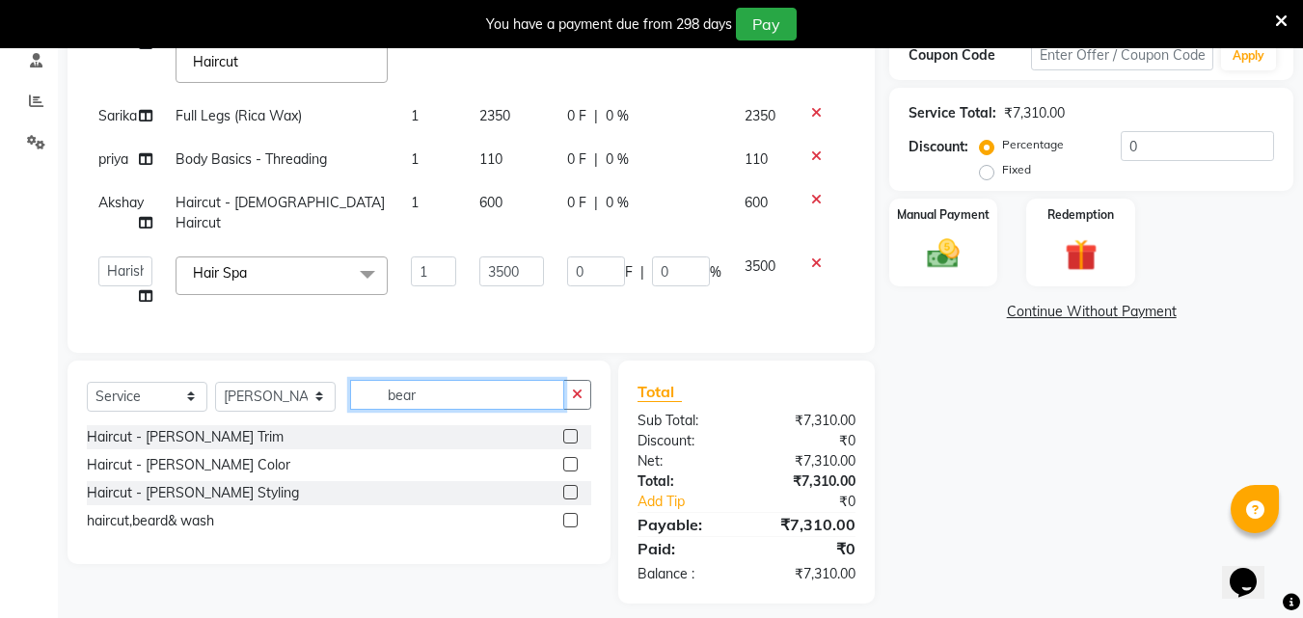
type input "bear"
click at [570, 429] on label at bounding box center [570, 436] width 14 height 14
click at [570, 431] on input "checkbox" at bounding box center [569, 437] width 13 height 13
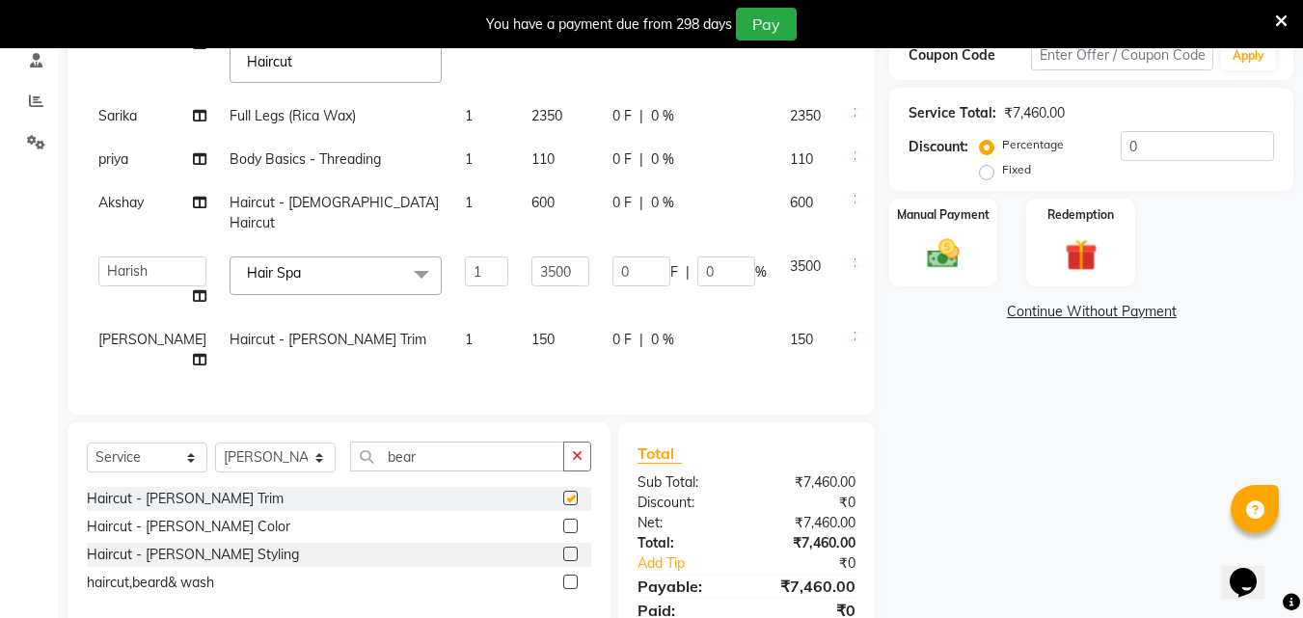
checkbox input "false"
click at [284, 443] on select "Select Stylist Akshay [PERSON_NAME] Ayesha [PERSON_NAME] omi [PERSON_NAME] priy…" at bounding box center [275, 458] width 121 height 30
select select "79963"
click at [215, 443] on select "Select Stylist Akshay [PERSON_NAME] Ayesha [PERSON_NAME] omi [PERSON_NAME] priy…" at bounding box center [275, 458] width 121 height 30
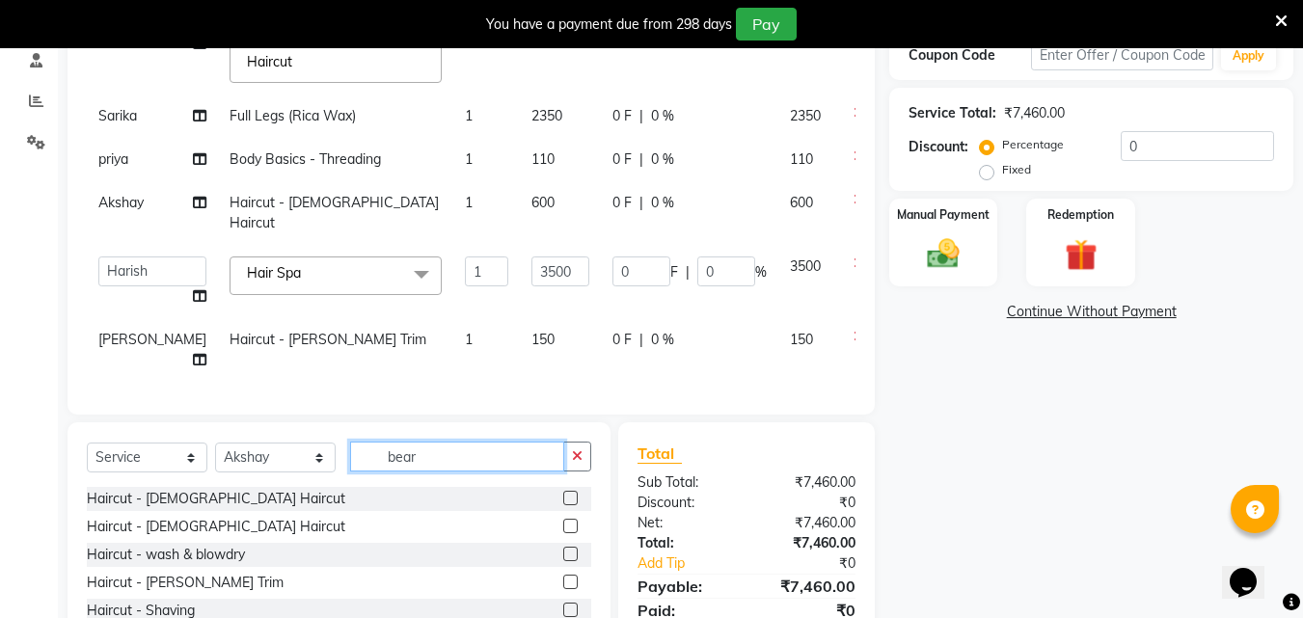
click at [420, 444] on input "bear" at bounding box center [457, 457] width 214 height 30
type input "b"
click at [563, 519] on label at bounding box center [570, 526] width 14 height 14
click at [563, 521] on input "checkbox" at bounding box center [569, 527] width 13 height 13
checkbox input "false"
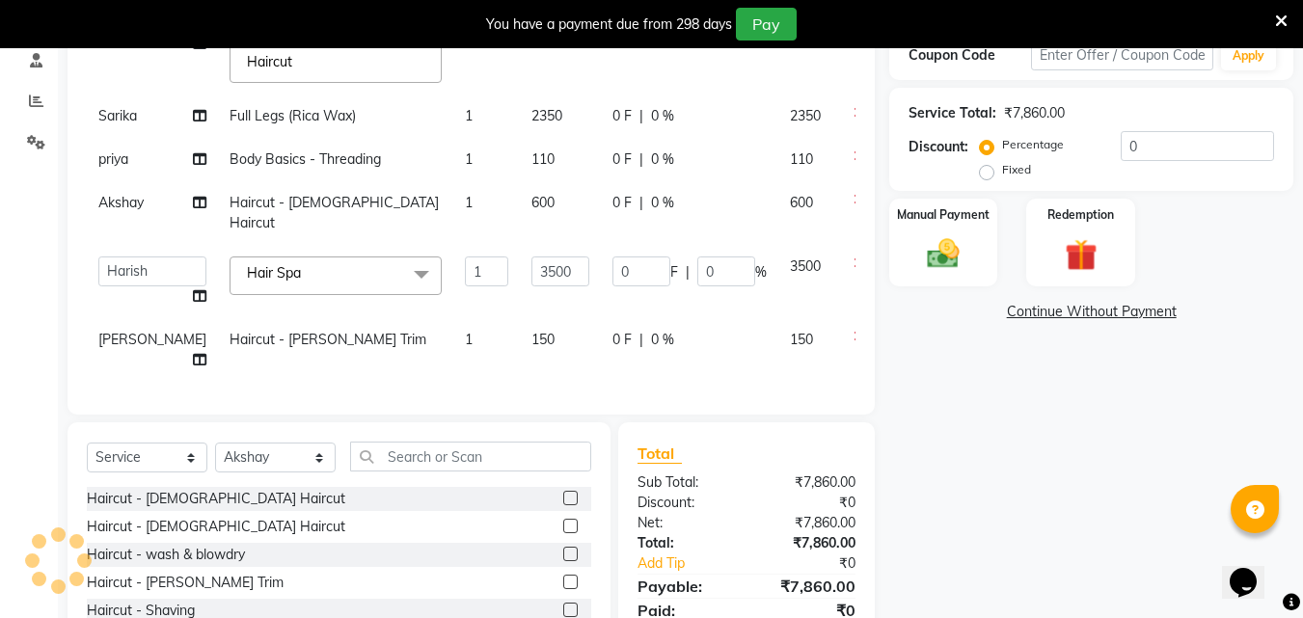
click at [563, 495] on label at bounding box center [570, 498] width 14 height 14
click at [563, 495] on input "checkbox" at bounding box center [569, 499] width 13 height 13
checkbox input "false"
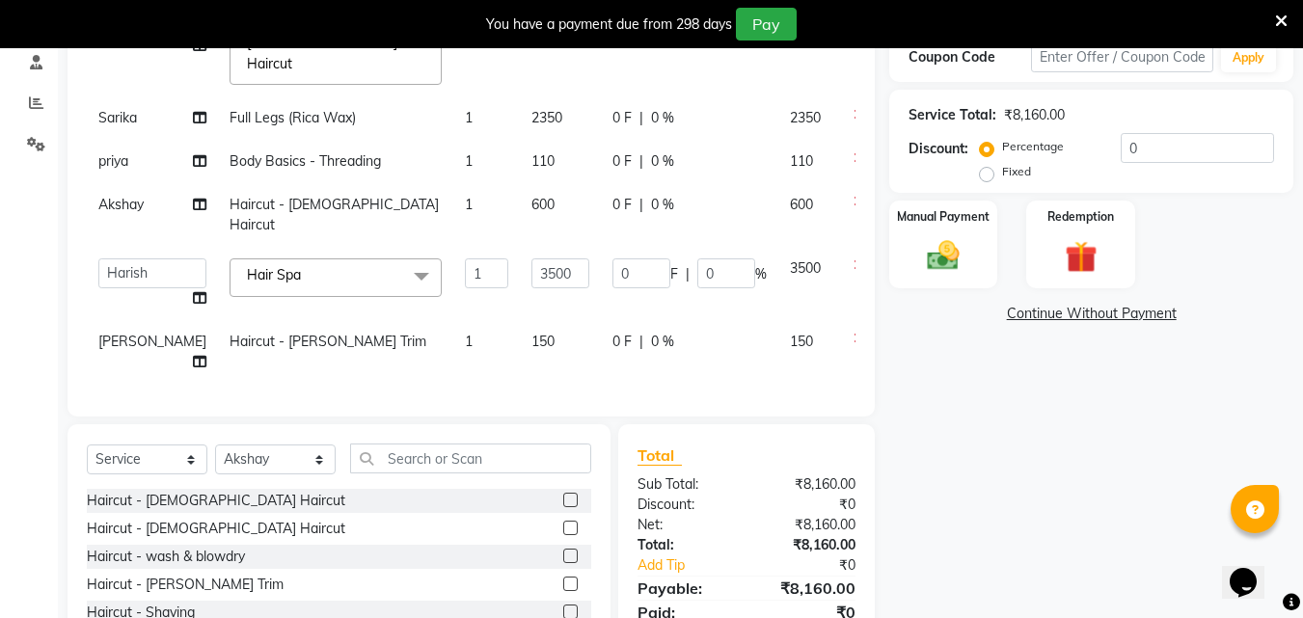
scroll to position [299, 0]
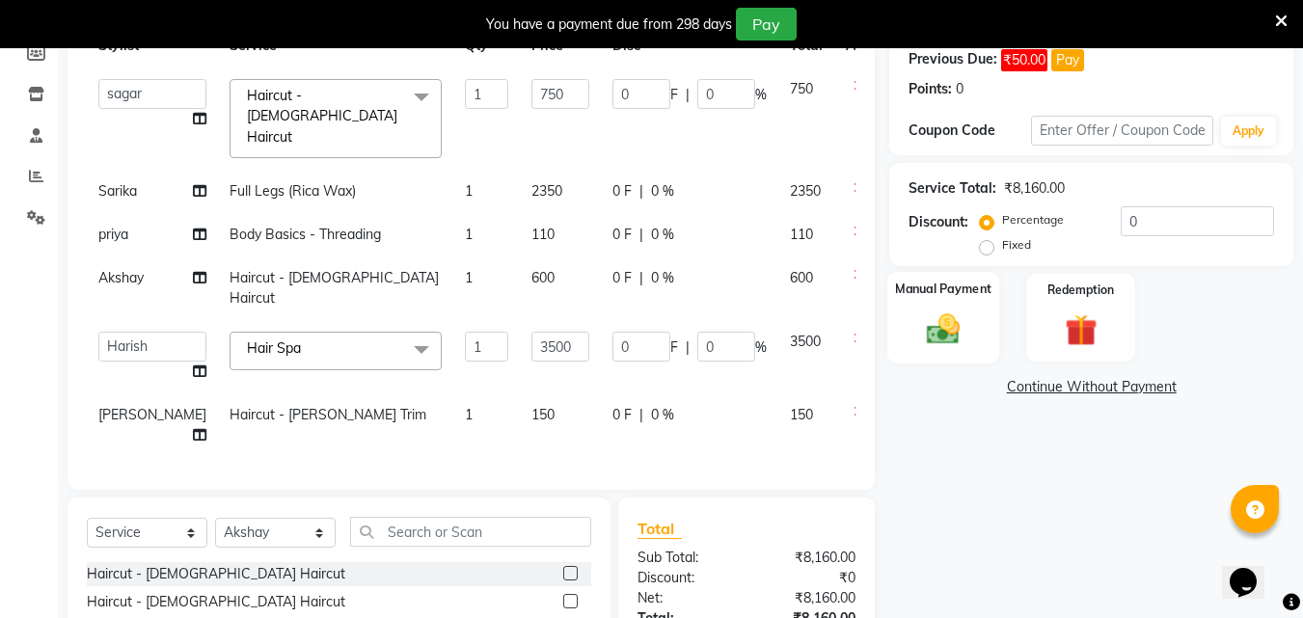
click at [955, 327] on img at bounding box center [943, 329] width 54 height 39
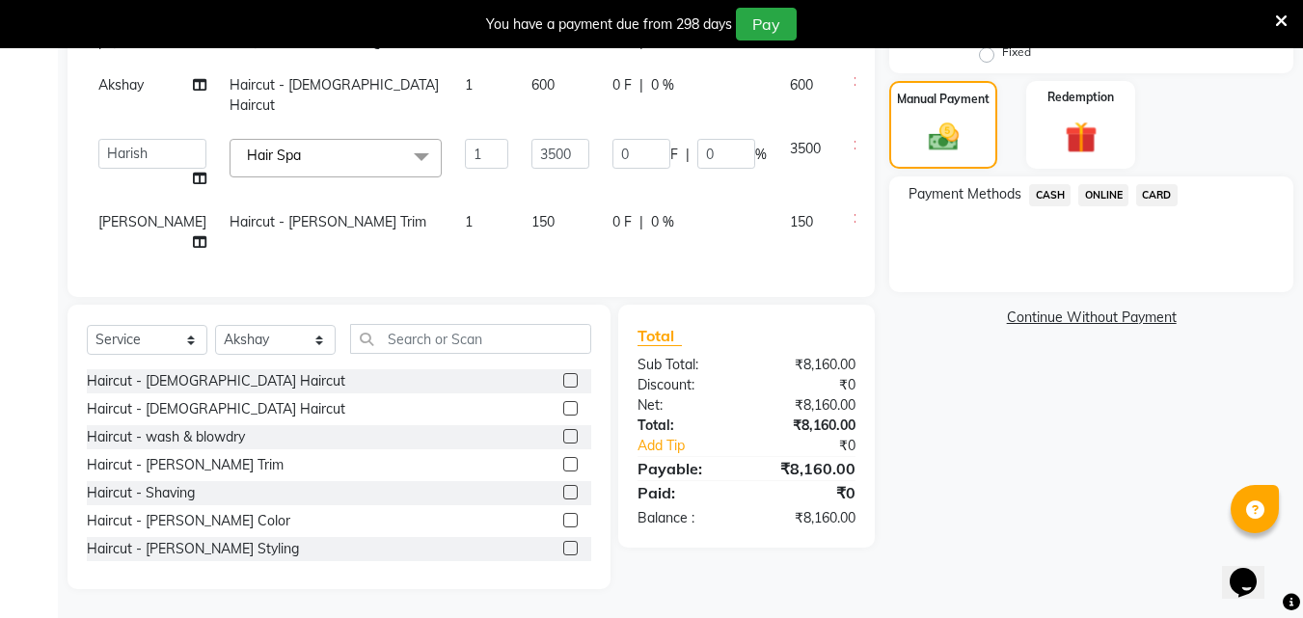
scroll to position [395, 0]
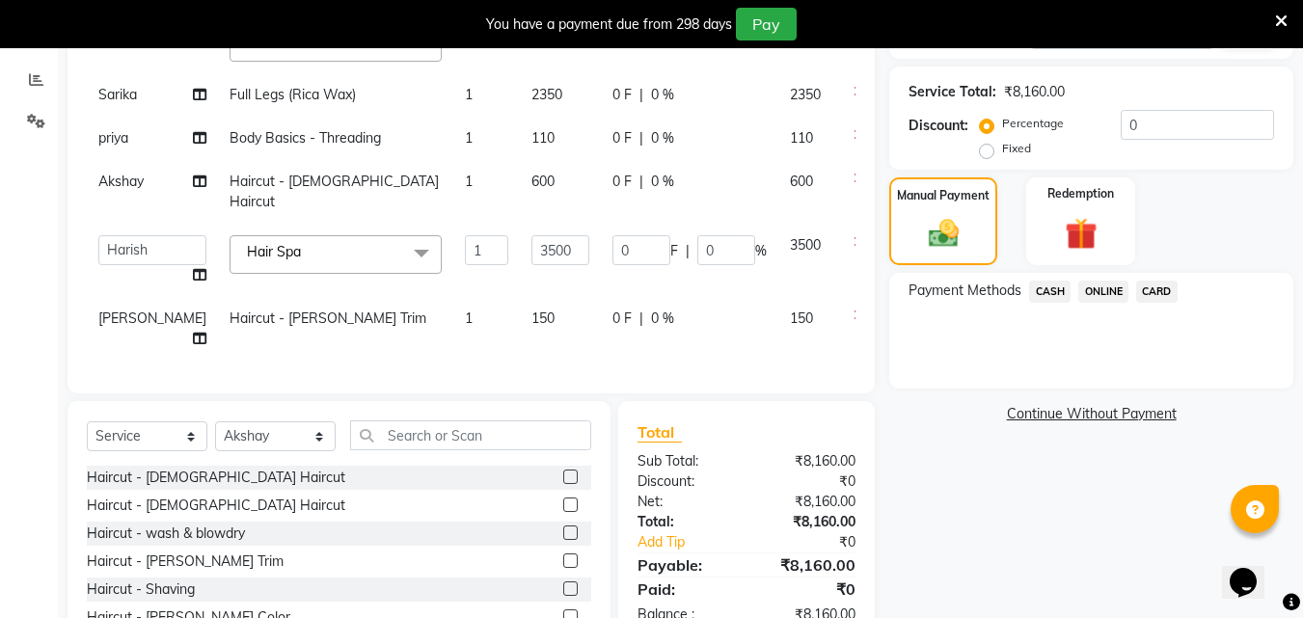
click at [1100, 291] on span "ONLINE" at bounding box center [1103, 292] width 50 height 22
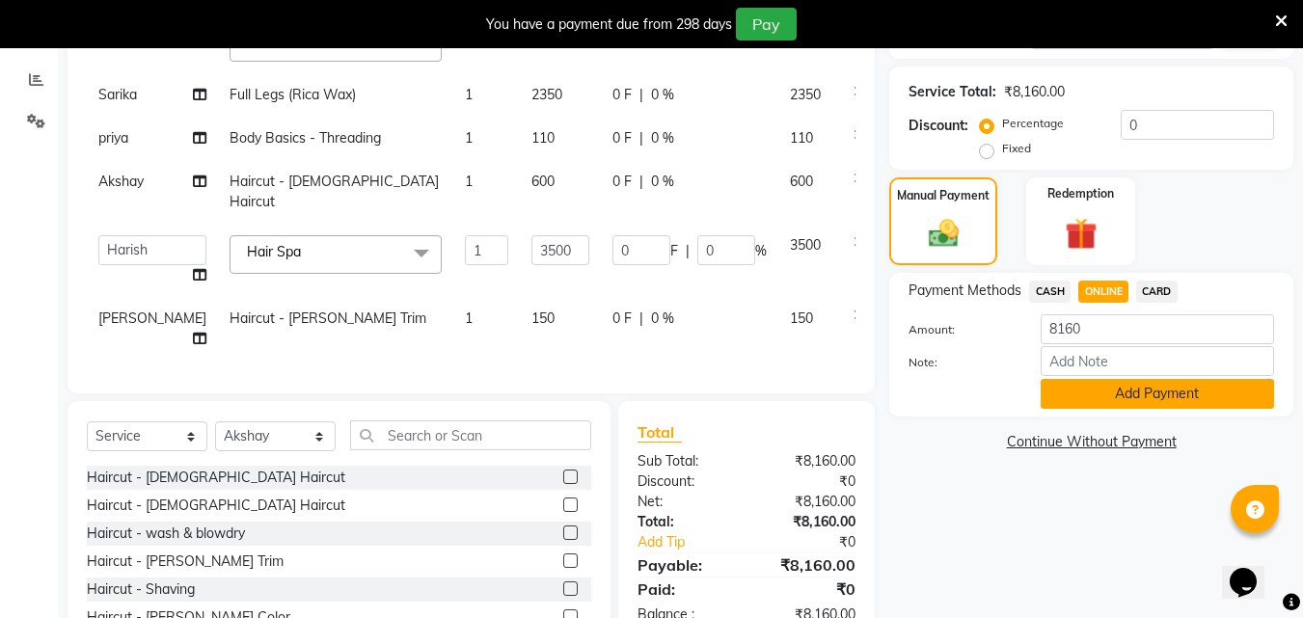
click at [1133, 393] on button "Add Payment" at bounding box center [1157, 394] width 233 height 30
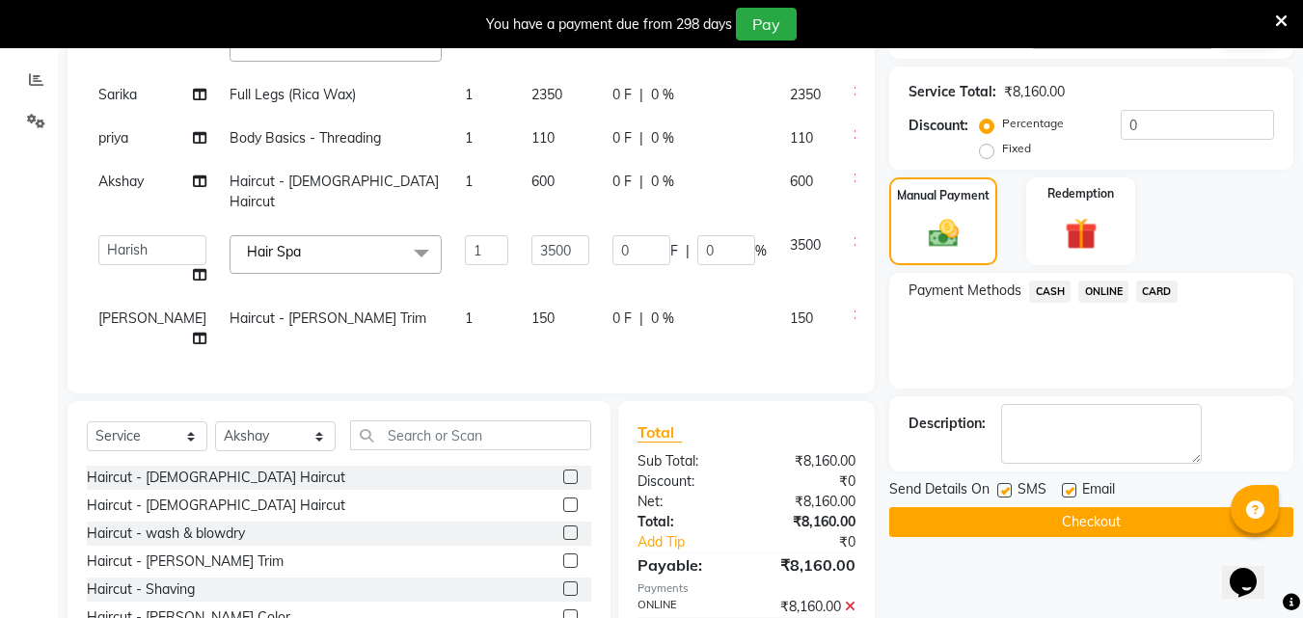
click at [1007, 491] on label at bounding box center [1004, 490] width 14 height 14
click at [1007, 491] on input "checkbox" at bounding box center [1003, 491] width 13 height 13
checkbox input "false"
click at [1070, 491] on label at bounding box center [1069, 490] width 14 height 14
click at [1070, 491] on input "checkbox" at bounding box center [1068, 491] width 13 height 13
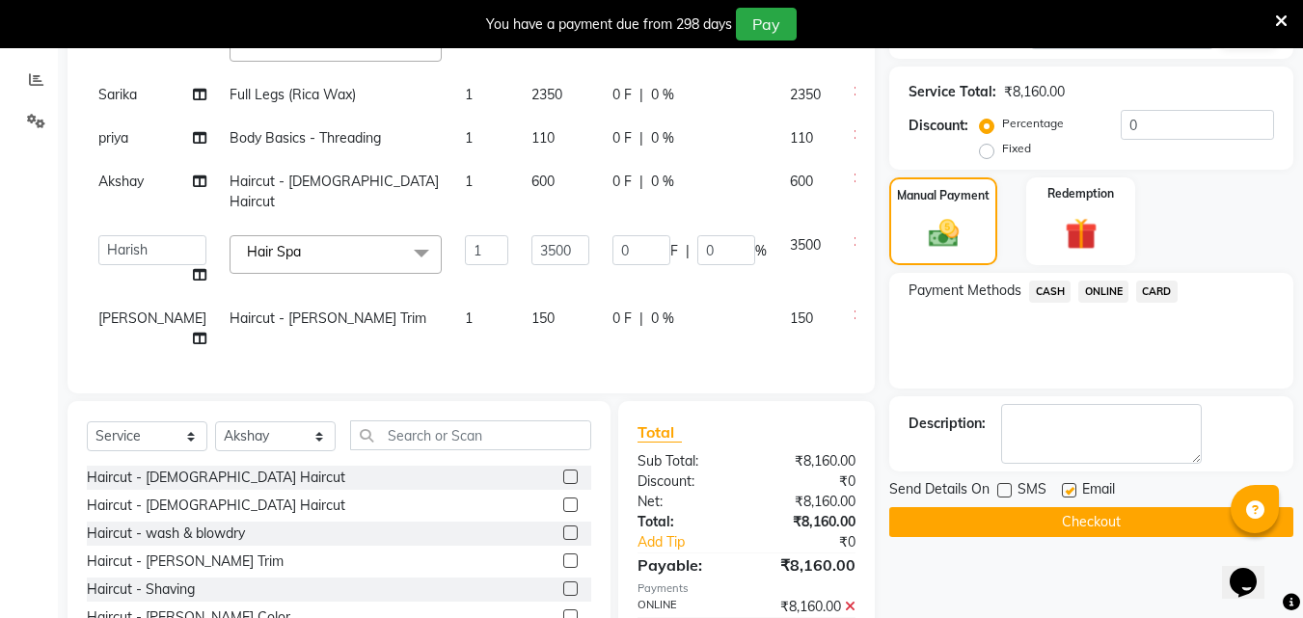
checkbox input "false"
click at [1074, 532] on button "Checkout" at bounding box center [1091, 522] width 404 height 30
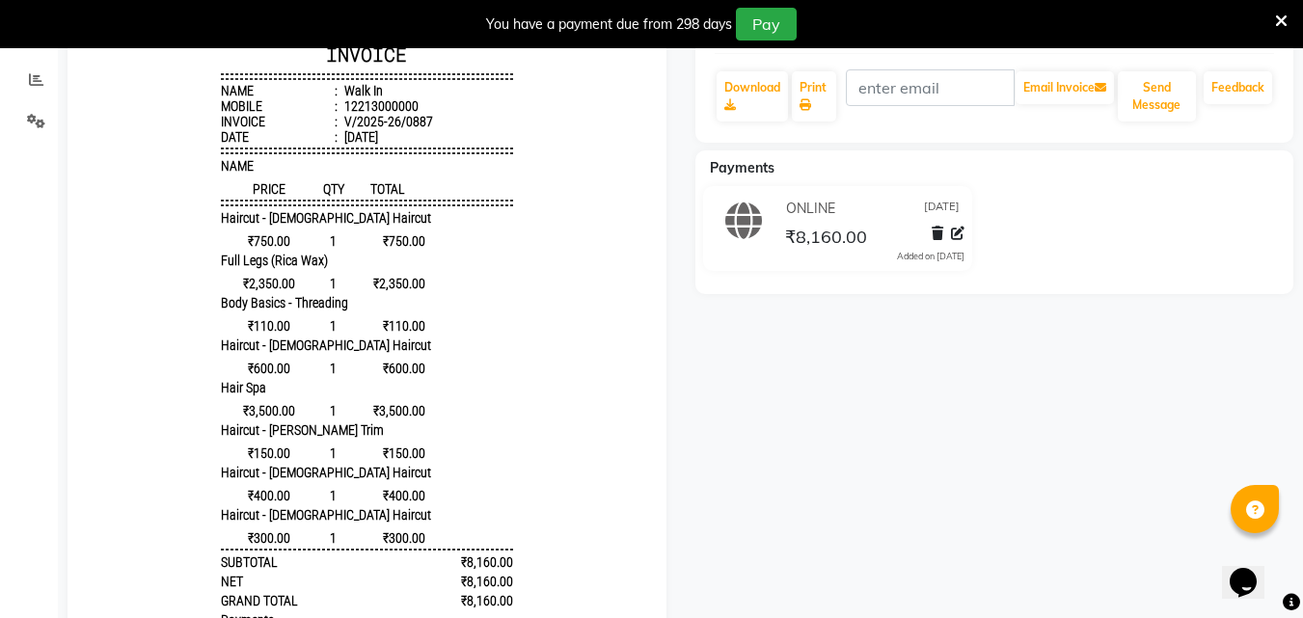
click at [814, 584] on div "Walk In Prebook Payment Received Download Print Email Invoice Send Message Feed…" at bounding box center [995, 306] width 628 height 990
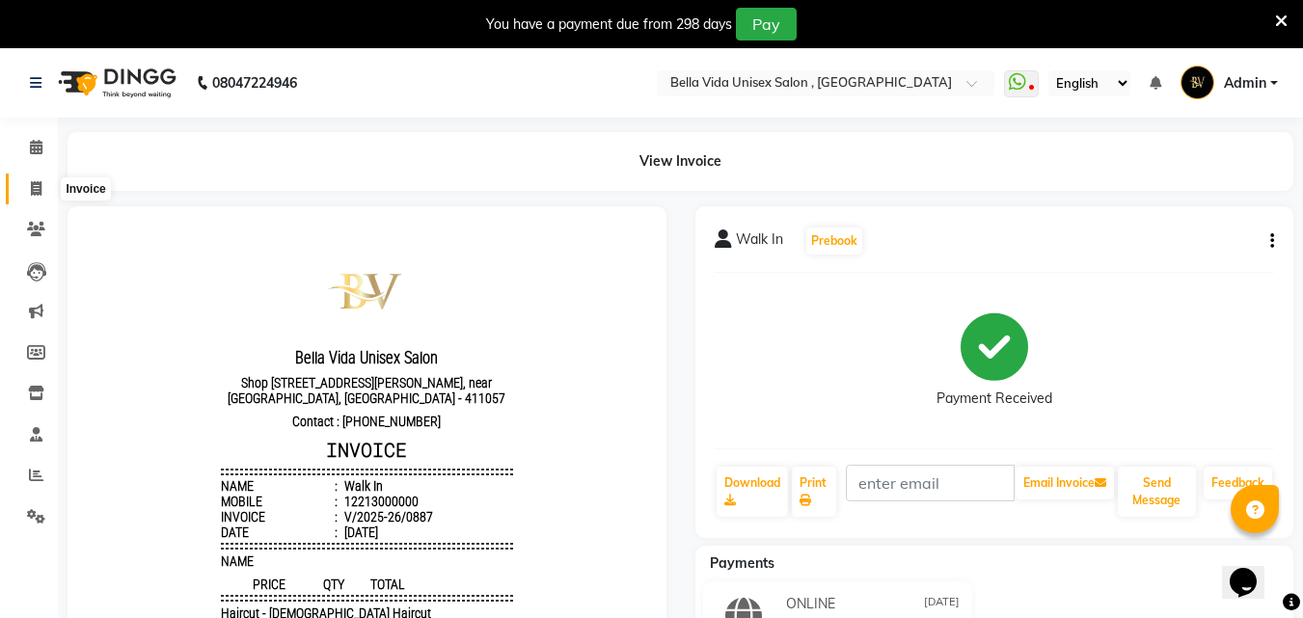
click at [28, 195] on span at bounding box center [36, 189] width 34 height 22
select select "service"
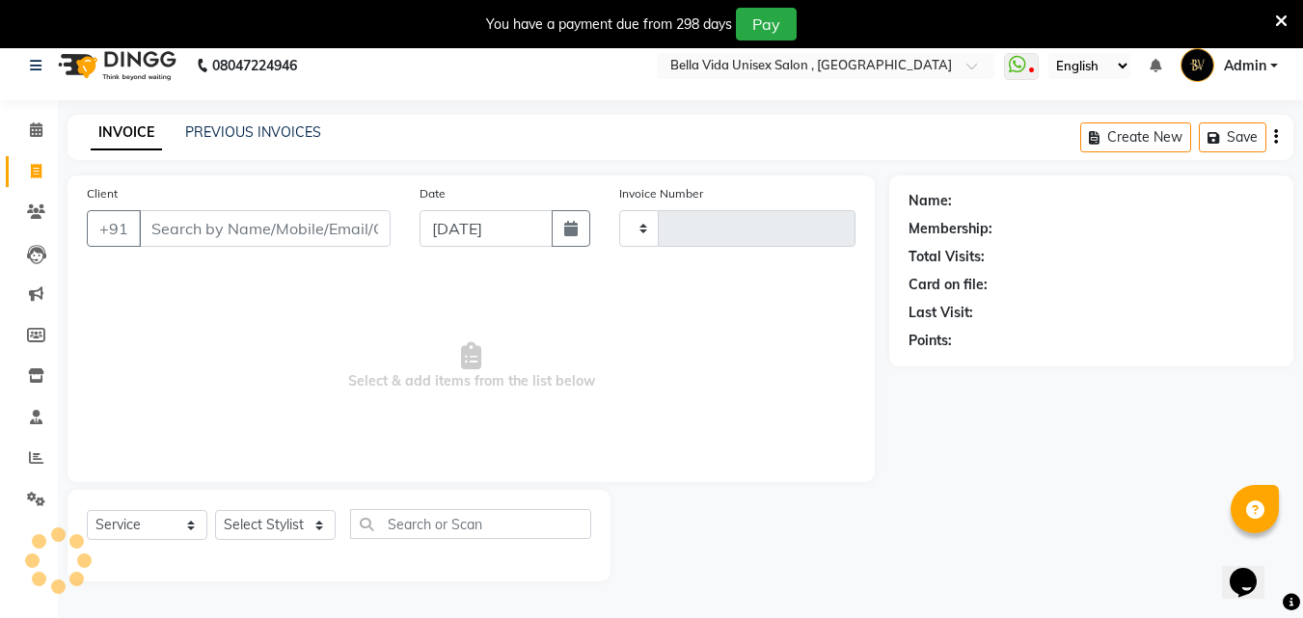
type input "0888"
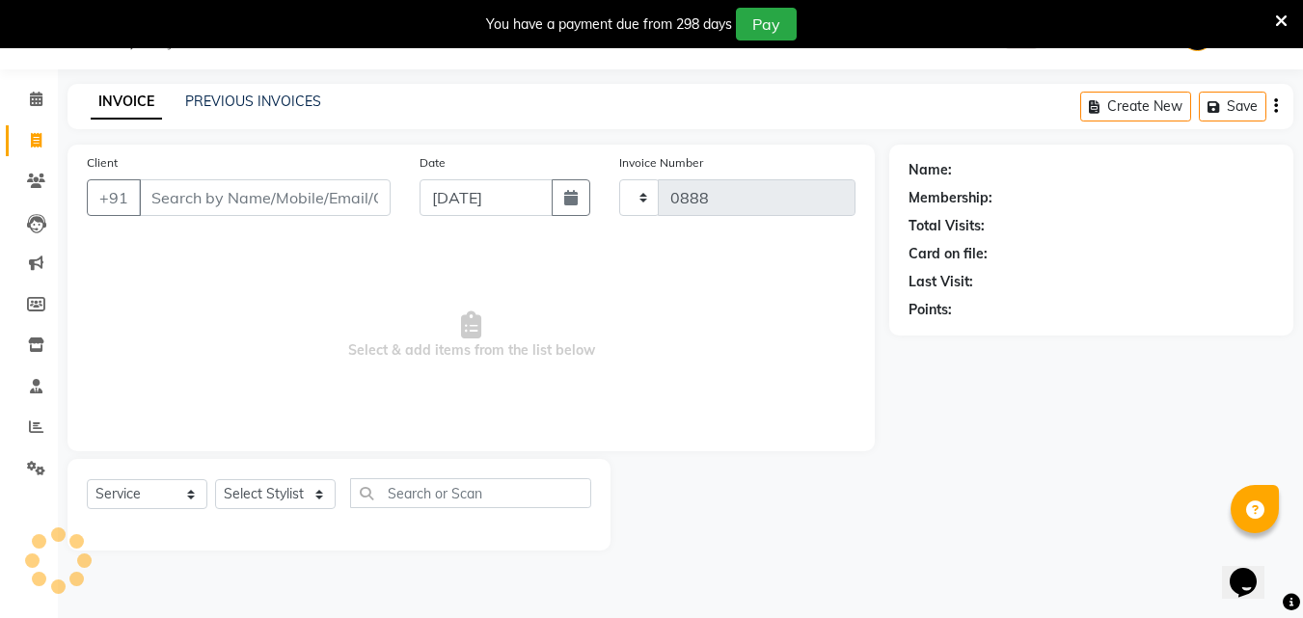
select select "5207"
click at [584, 201] on button "button" at bounding box center [571, 197] width 39 height 37
select select "9"
select select "2025"
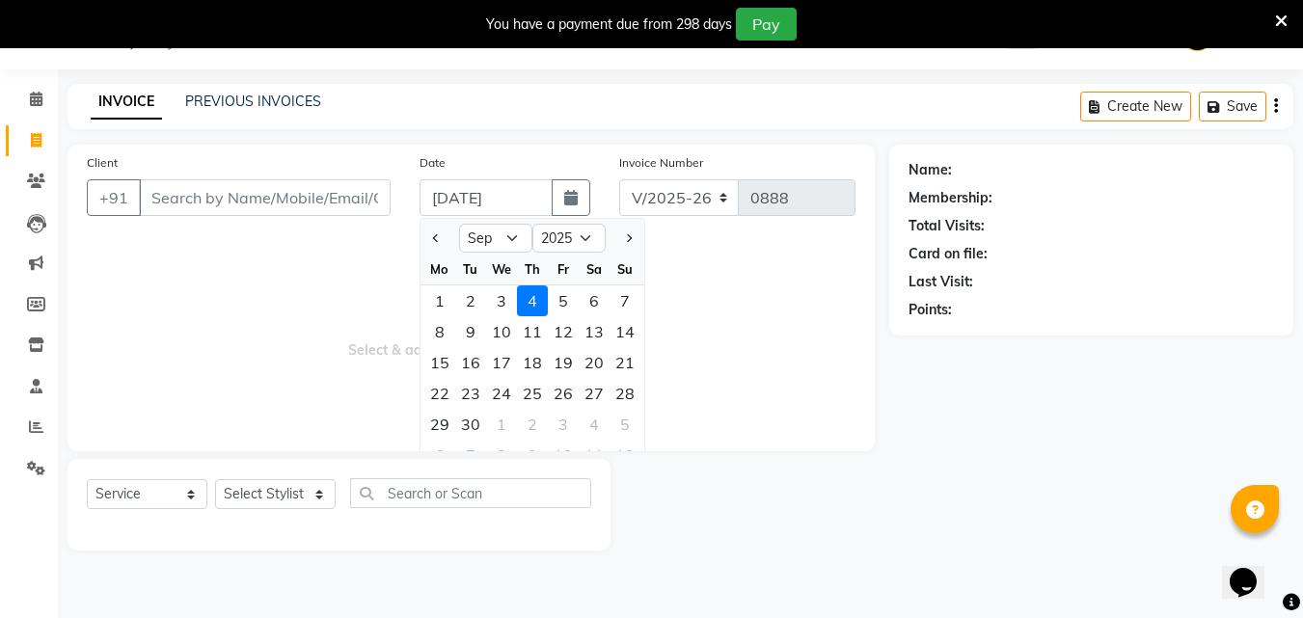
click at [501, 312] on div "3" at bounding box center [501, 300] width 31 height 31
type input "[DATE]"
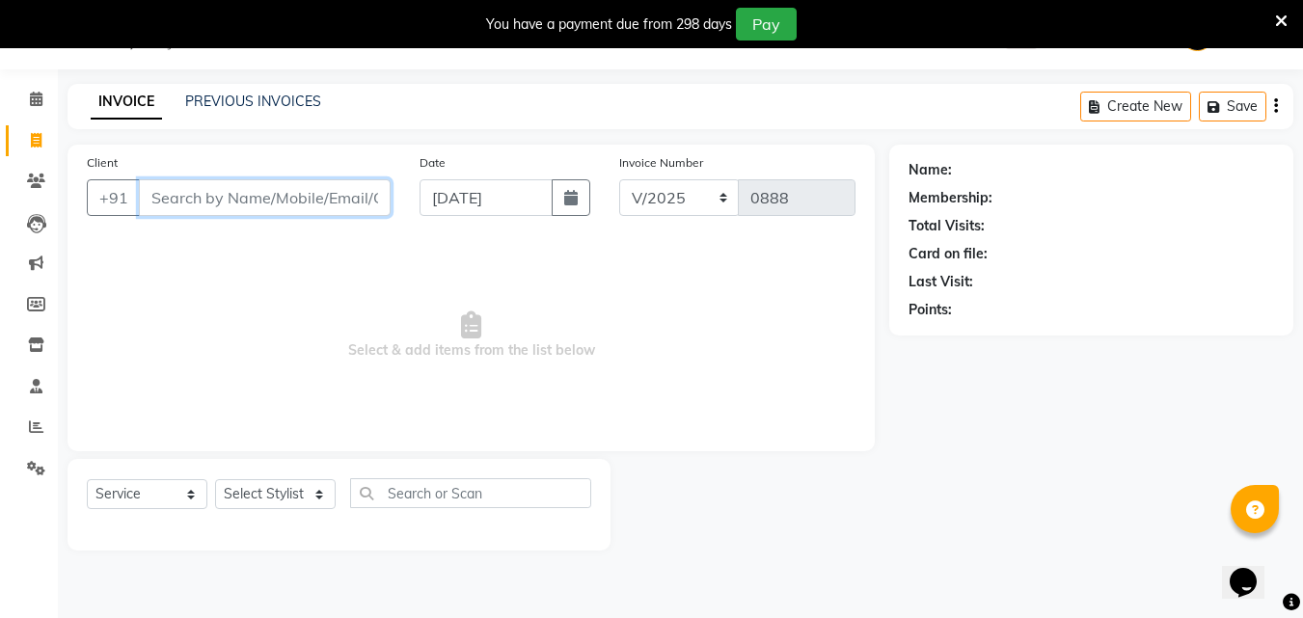
click at [344, 195] on input "Client" at bounding box center [265, 197] width 252 height 37
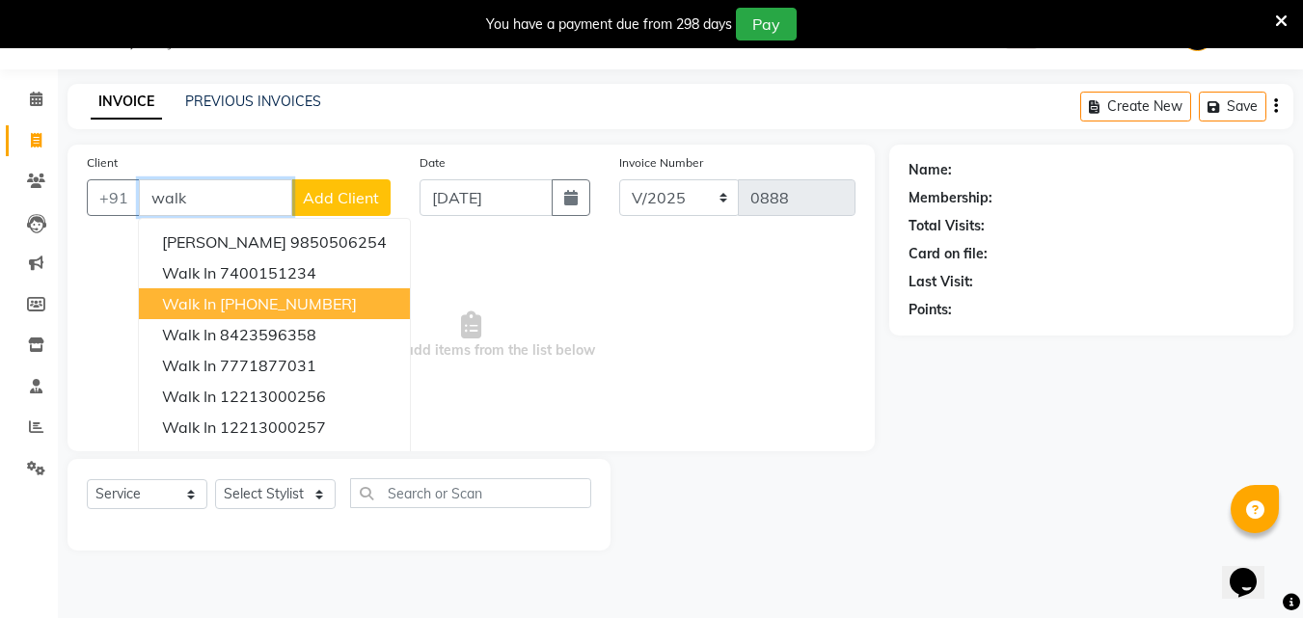
click at [309, 295] on ngb-highlight "[PHONE_NUMBER]" at bounding box center [288, 303] width 137 height 19
type input "12213000000"
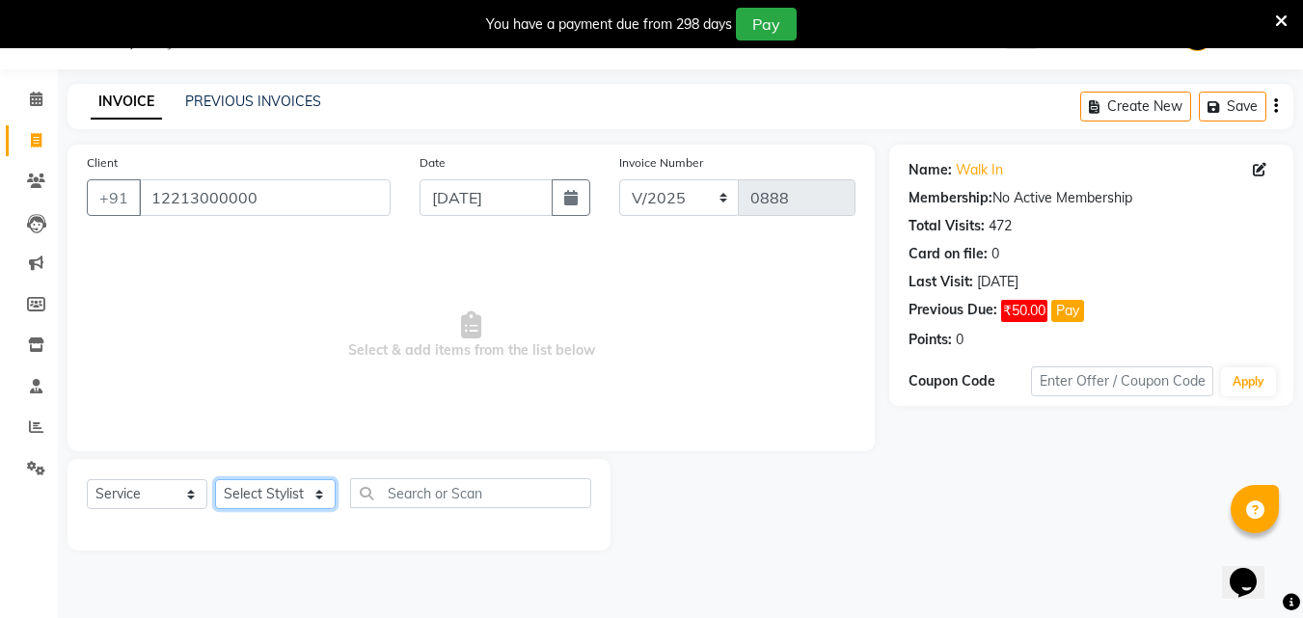
click at [273, 496] on select "Select Stylist Akshay [PERSON_NAME] Ayesha [PERSON_NAME] omi [PERSON_NAME] priy…" at bounding box center [275, 494] width 121 height 30
select select "79963"
click at [215, 479] on select "Select Stylist Akshay [PERSON_NAME] Ayesha [PERSON_NAME] omi [PERSON_NAME] priy…" at bounding box center [275, 494] width 121 height 30
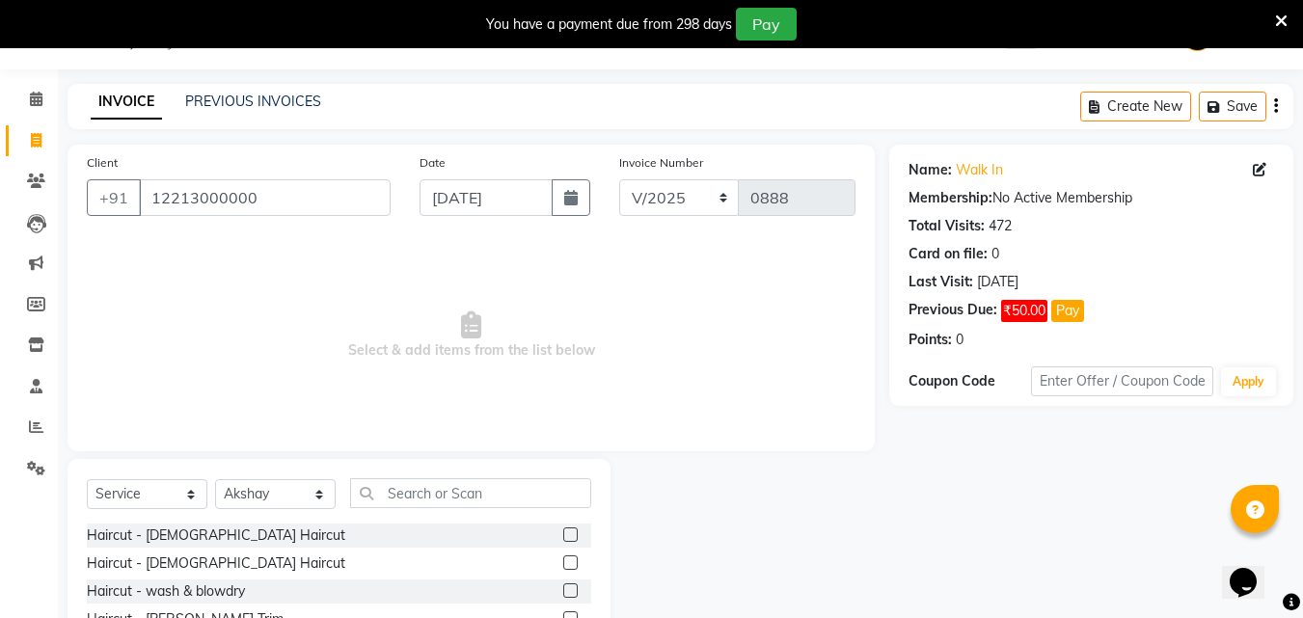
click at [563, 565] on label at bounding box center [570, 563] width 14 height 14
click at [563, 565] on input "checkbox" at bounding box center [569, 563] width 13 height 13
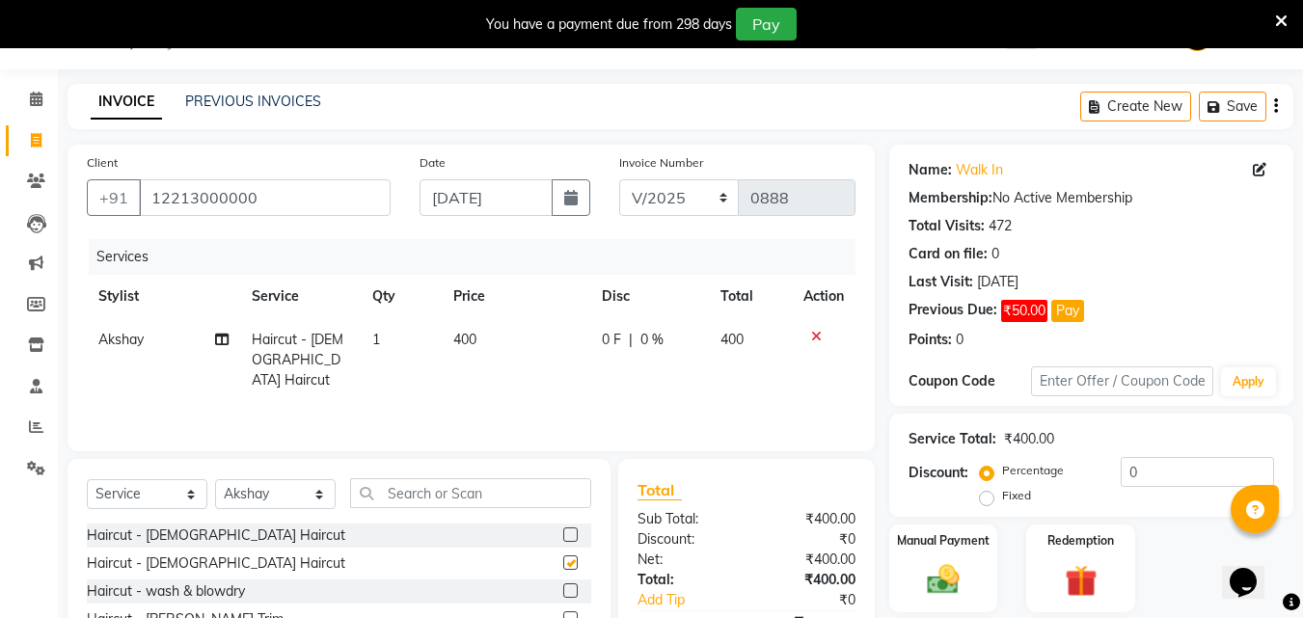
checkbox input "false"
click at [460, 351] on td "400" at bounding box center [516, 360] width 149 height 84
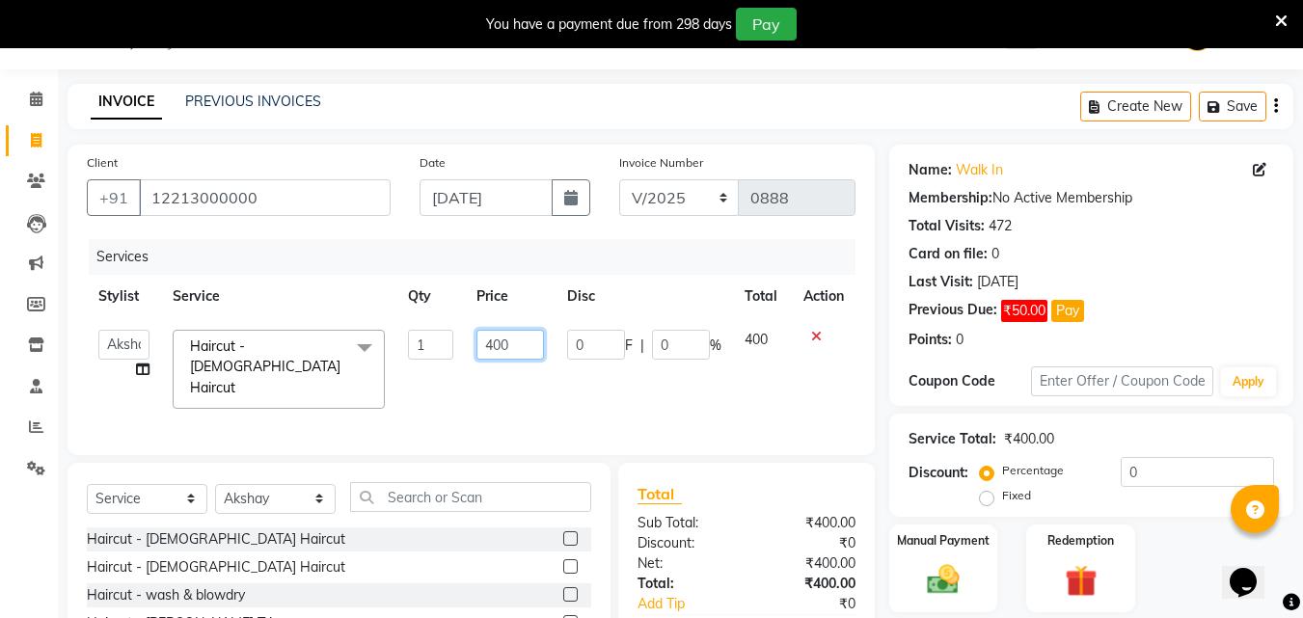
click at [495, 355] on input "400" at bounding box center [509, 345] width 67 height 30
type input "500"
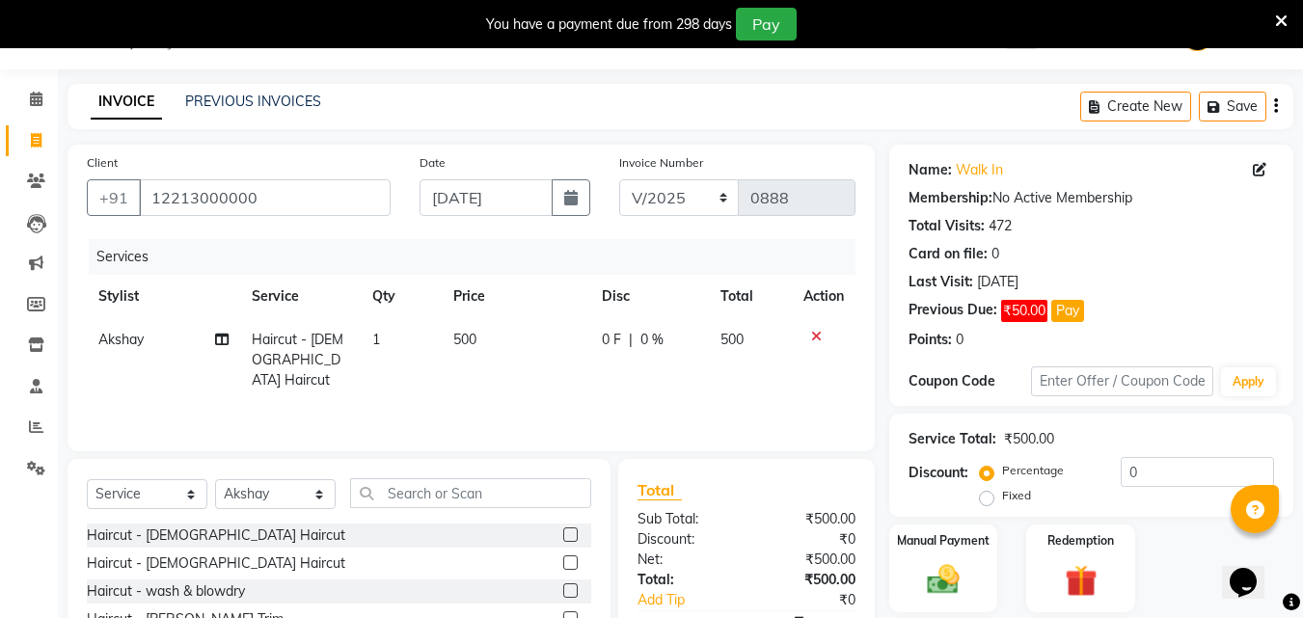
click at [520, 377] on td "500" at bounding box center [516, 360] width 149 height 84
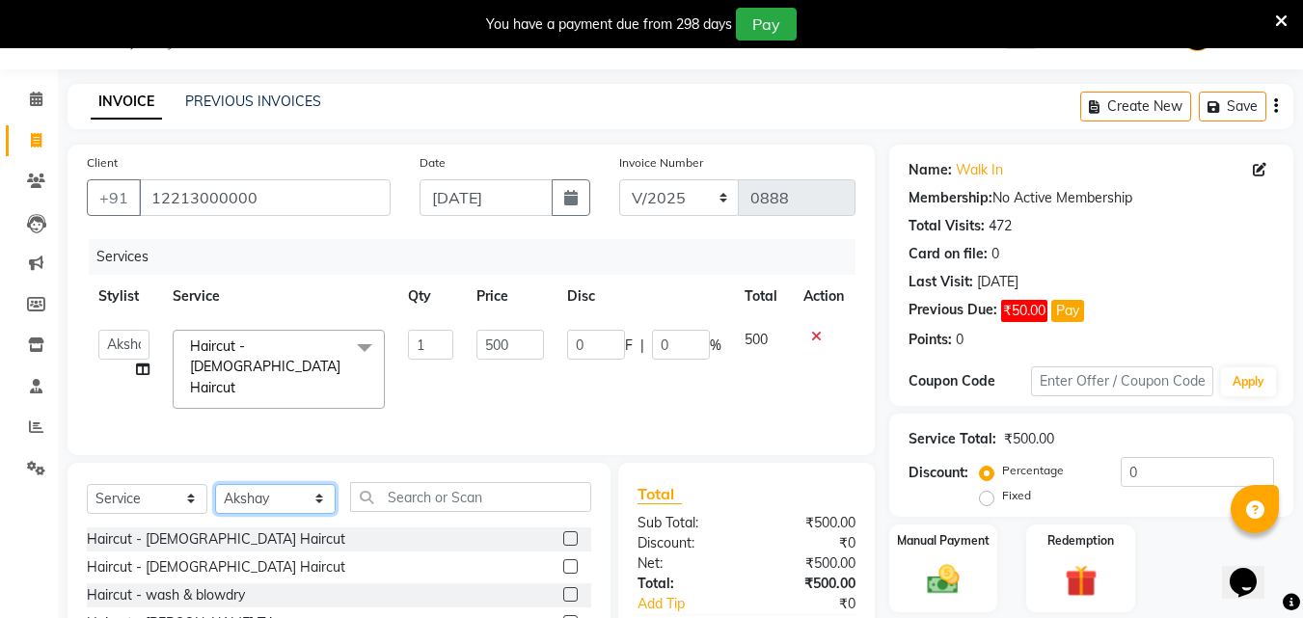
click at [299, 487] on select "Select Stylist Akshay [PERSON_NAME] Ayesha [PERSON_NAME] omi [PERSON_NAME] priy…" at bounding box center [275, 499] width 121 height 30
select select "88734"
click at [215, 484] on select "Select Stylist Akshay [PERSON_NAME] Ayesha [PERSON_NAME] omi [PERSON_NAME] priy…" at bounding box center [275, 499] width 121 height 30
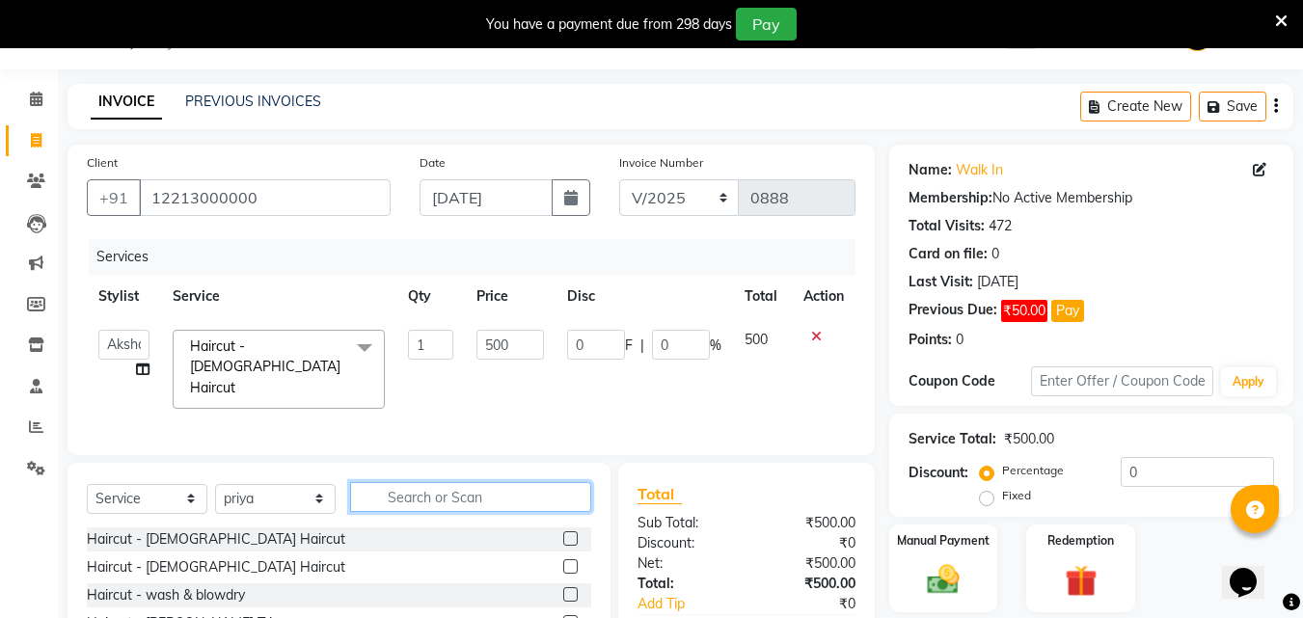
click at [420, 495] on input "text" at bounding box center [470, 497] width 241 height 30
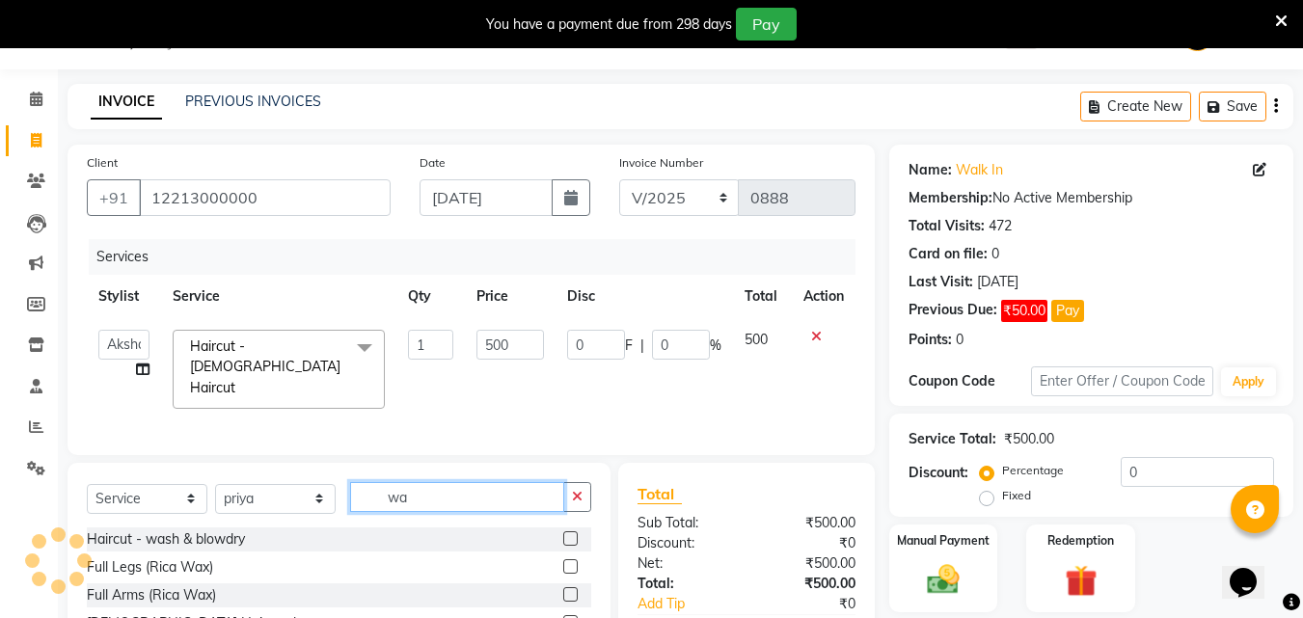
type input "wa"
click at [563, 564] on label at bounding box center [570, 566] width 14 height 14
click at [563, 564] on input "checkbox" at bounding box center [569, 567] width 13 height 13
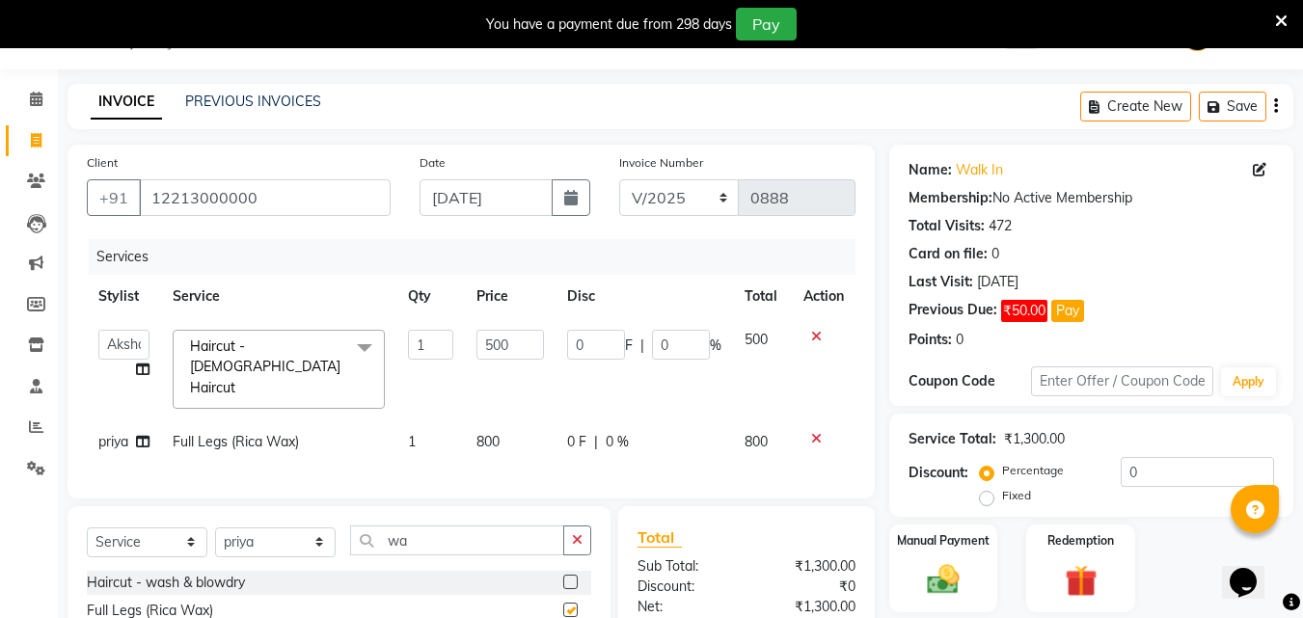
checkbox input "false"
click at [504, 421] on td "800" at bounding box center [510, 442] width 90 height 43
select select "88734"
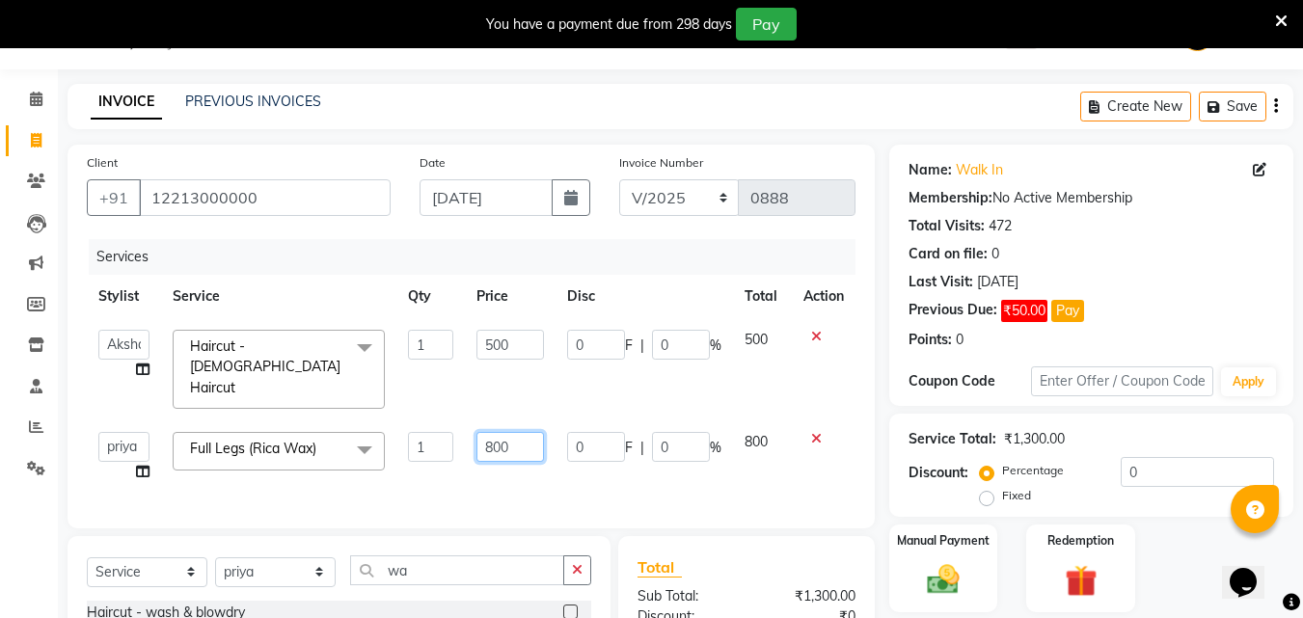
click at [499, 436] on input "800" at bounding box center [509, 447] width 67 height 30
type input "650"
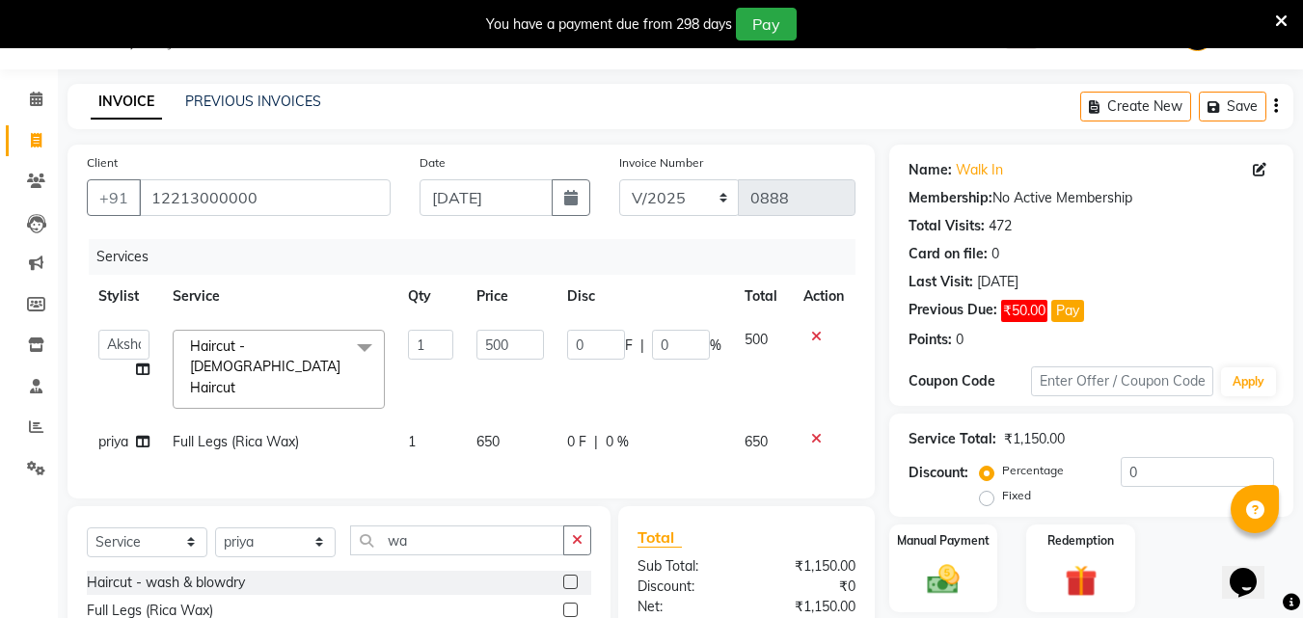
click at [580, 471] on div "Services Stylist Service Qty Price Disc Total Action Akshay [PERSON_NAME] Ayesh…" at bounding box center [471, 359] width 769 height 240
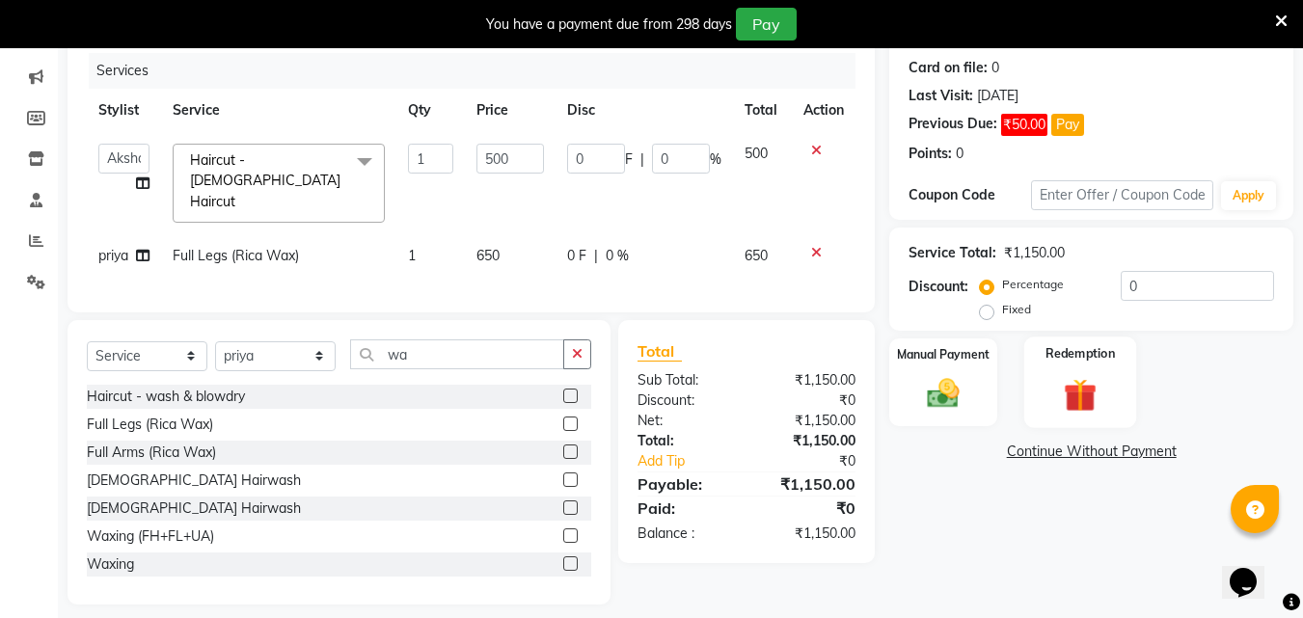
scroll to position [244, 0]
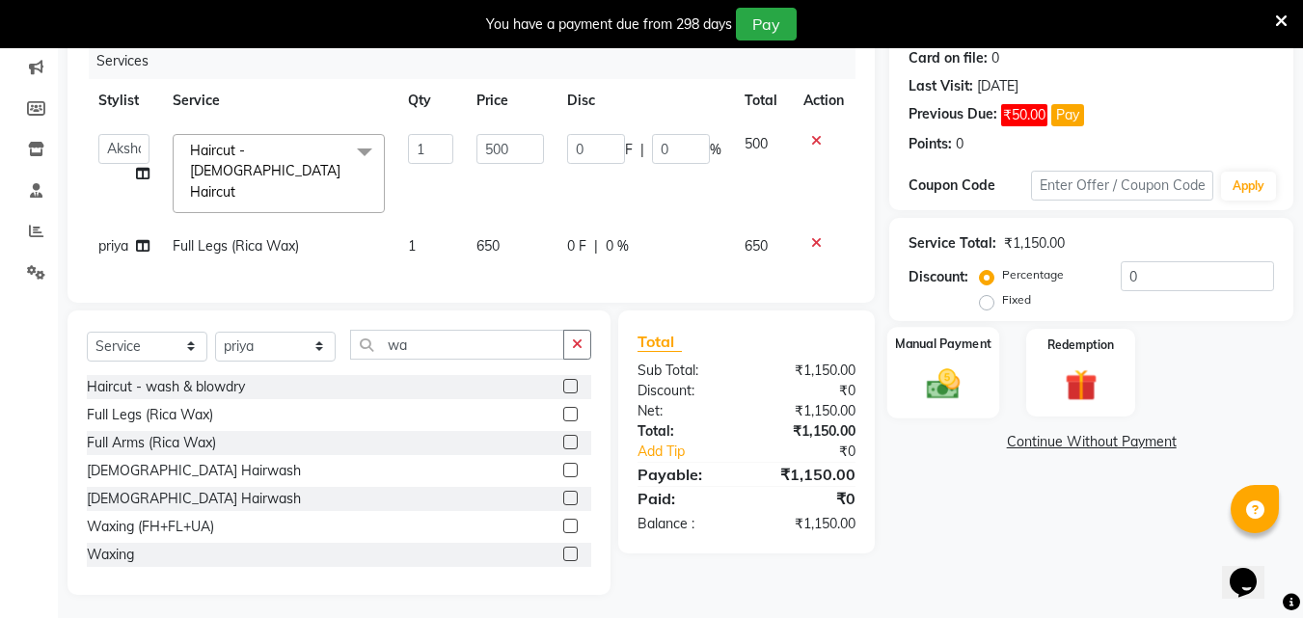
click at [958, 358] on div "Manual Payment" at bounding box center [943, 373] width 113 height 92
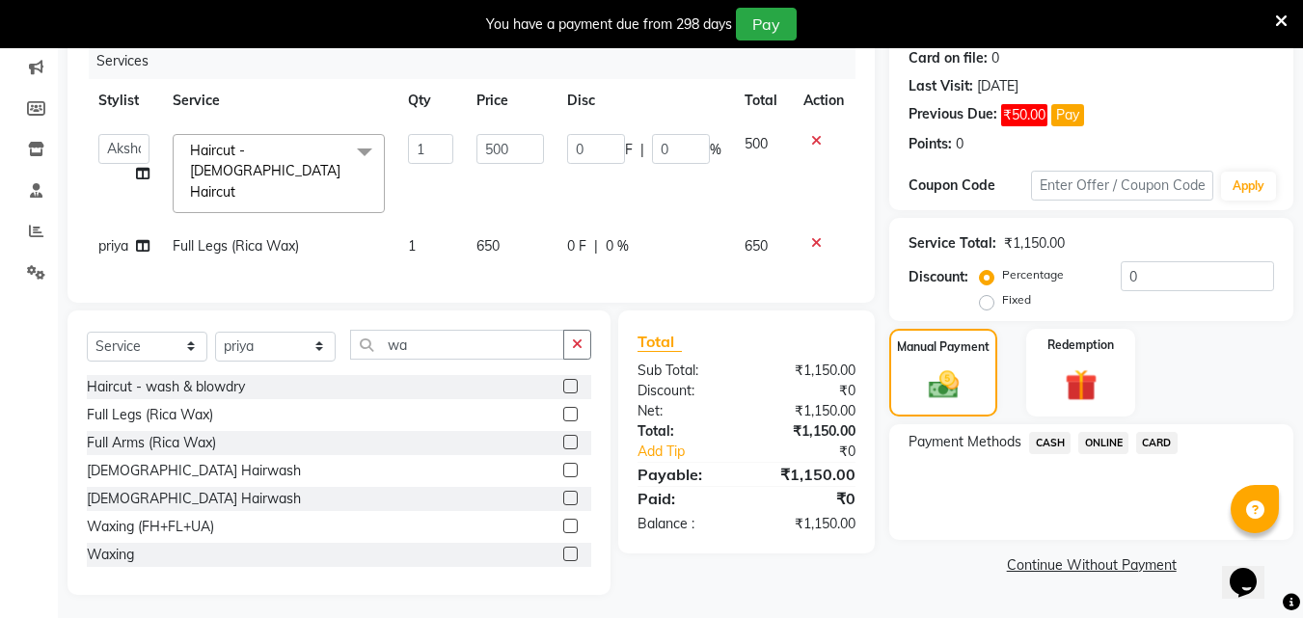
click at [1050, 441] on span "CASH" at bounding box center [1049, 443] width 41 height 22
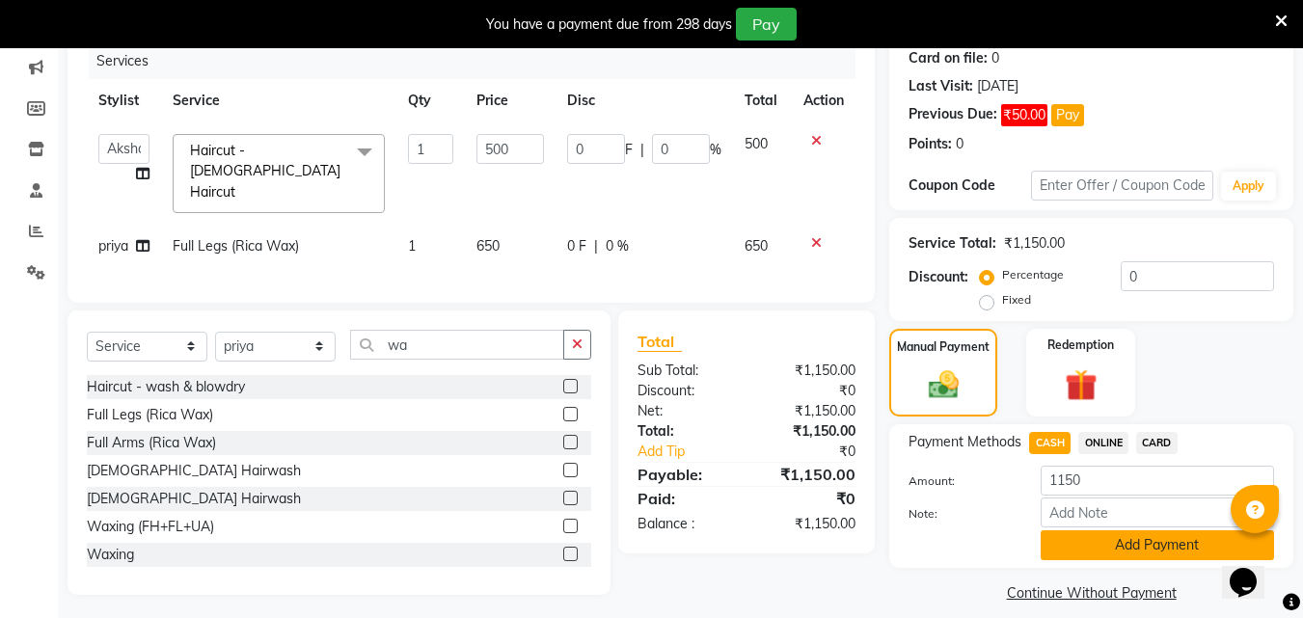
click at [1089, 549] on button "Add Payment" at bounding box center [1157, 545] width 233 height 30
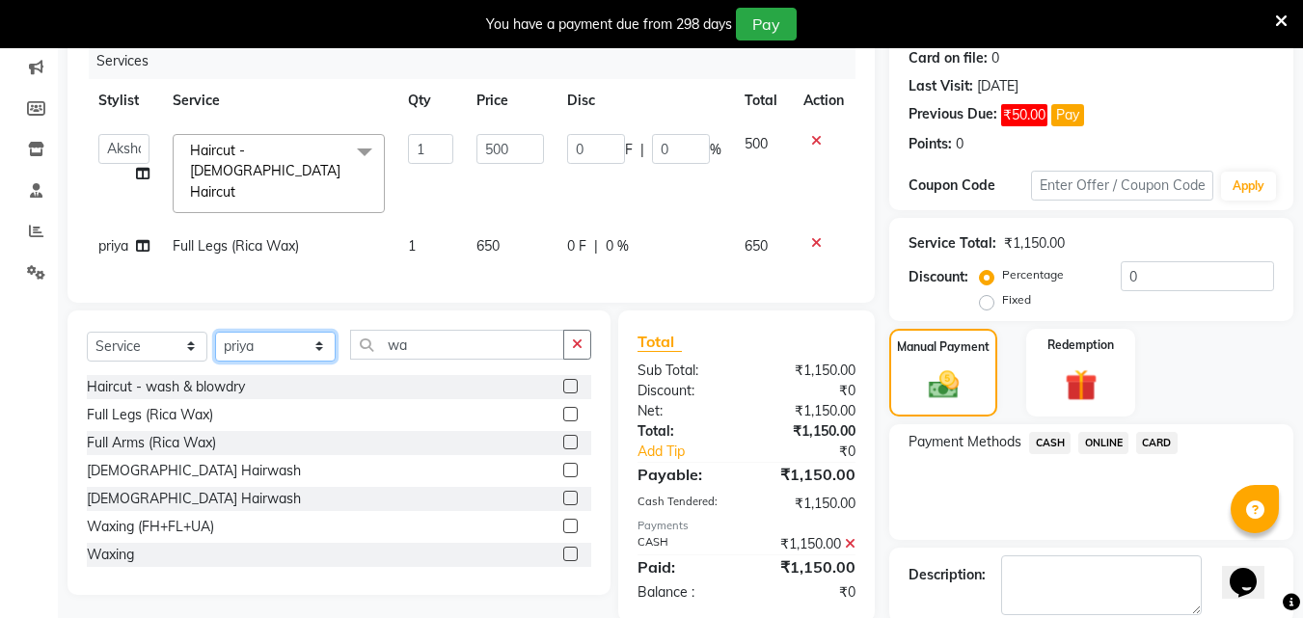
click at [247, 347] on select "Select Stylist Akshay [PERSON_NAME] Ayesha [PERSON_NAME] omi [PERSON_NAME] priy…" at bounding box center [275, 347] width 121 height 30
select select "62645"
click at [215, 332] on select "Select Stylist Akshay [PERSON_NAME] Ayesha [PERSON_NAME] omi [PERSON_NAME] priy…" at bounding box center [275, 347] width 121 height 30
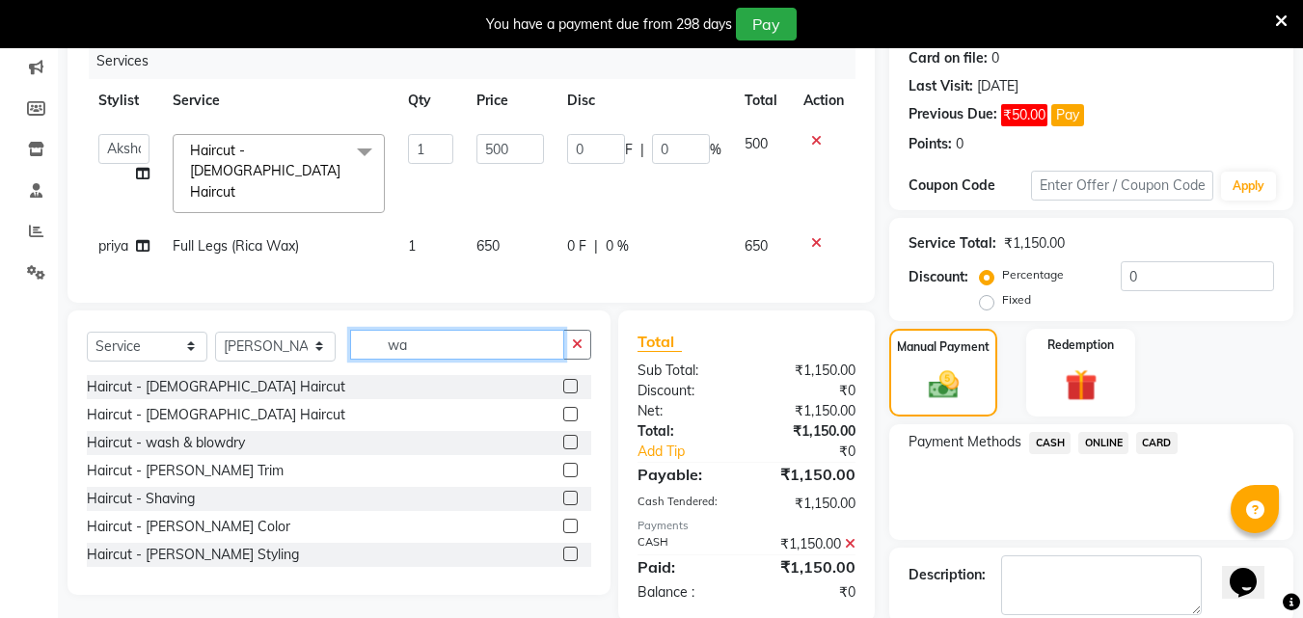
click at [431, 337] on input "wa" at bounding box center [457, 345] width 214 height 30
type input "w"
type input "hair"
click at [563, 379] on label at bounding box center [570, 386] width 14 height 14
click at [563, 381] on input "checkbox" at bounding box center [569, 387] width 13 height 13
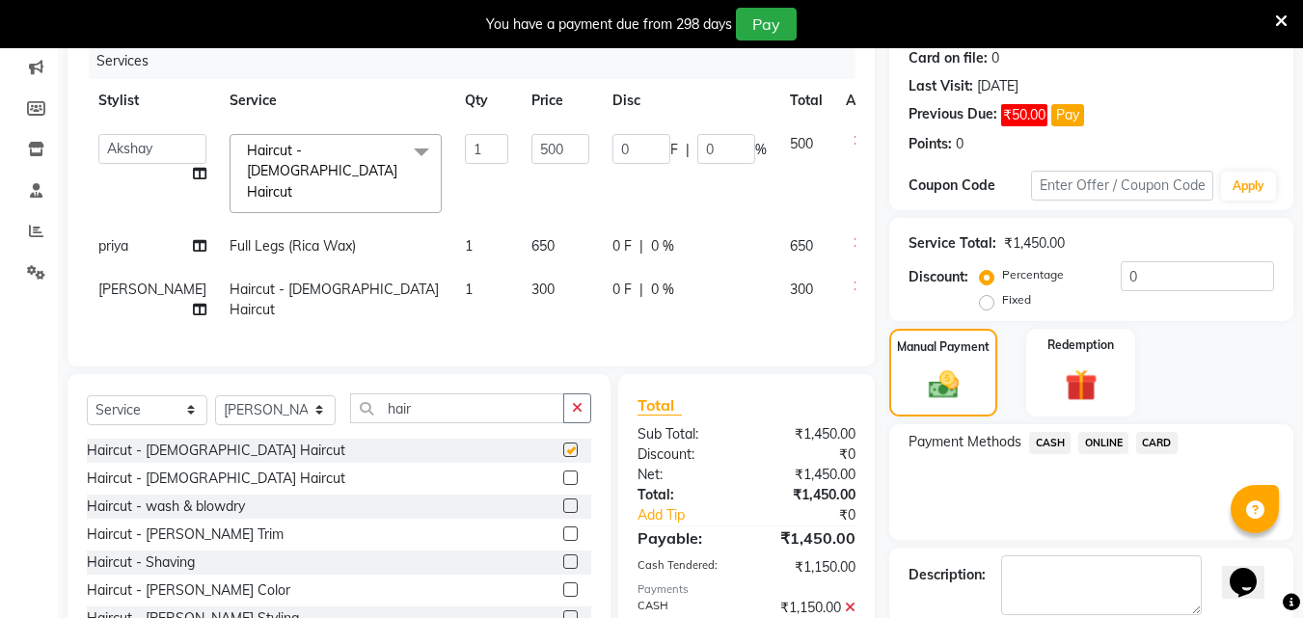
checkbox input "false"
click at [531, 281] on span "300" at bounding box center [542, 289] width 23 height 17
select select "62645"
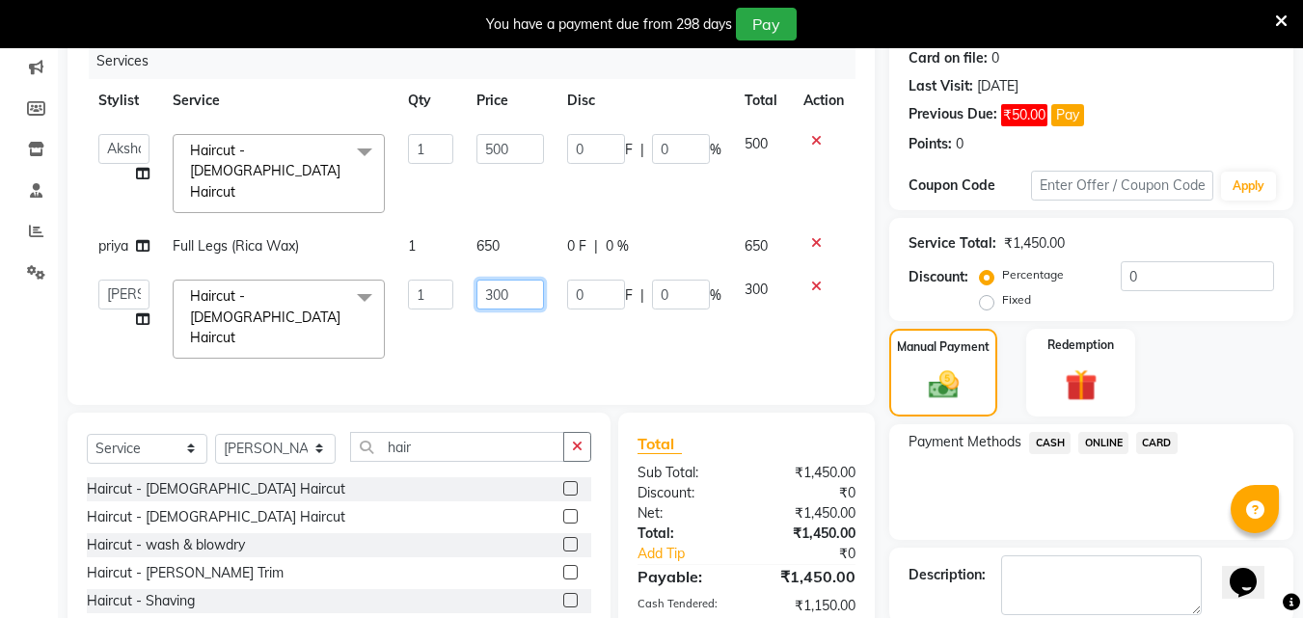
click at [495, 283] on input "300" at bounding box center [509, 295] width 67 height 30
type input "500"
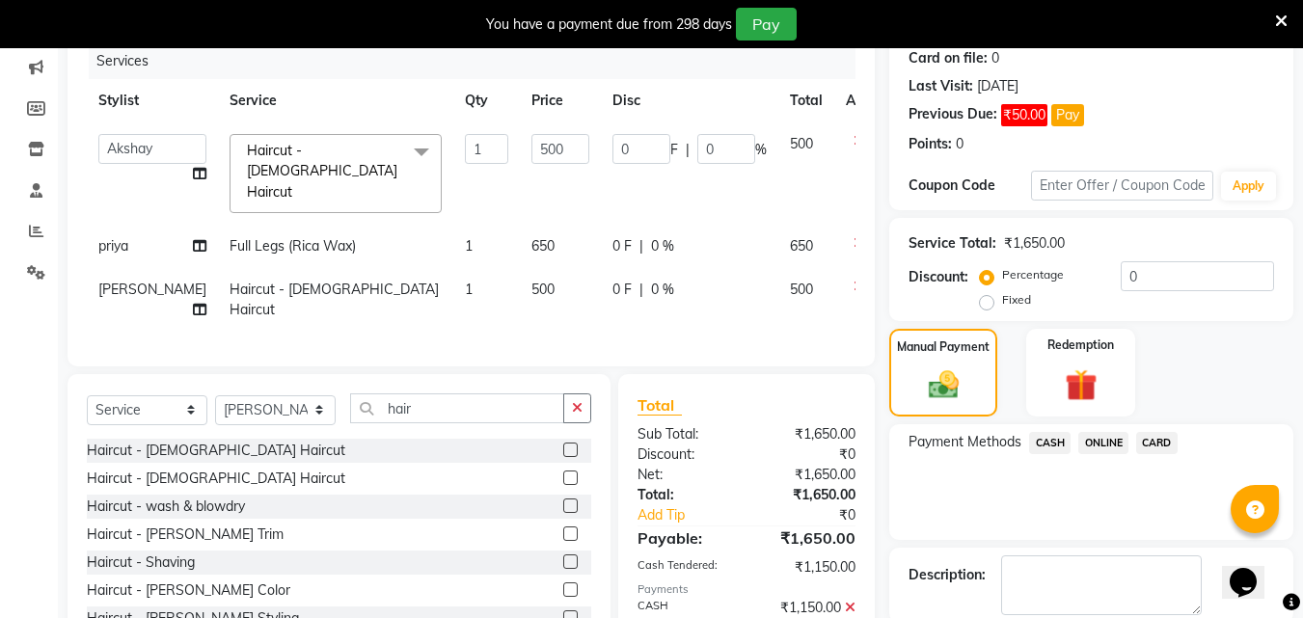
click at [641, 306] on td "0 F | 0 %" at bounding box center [689, 300] width 177 height 64
select select "62645"
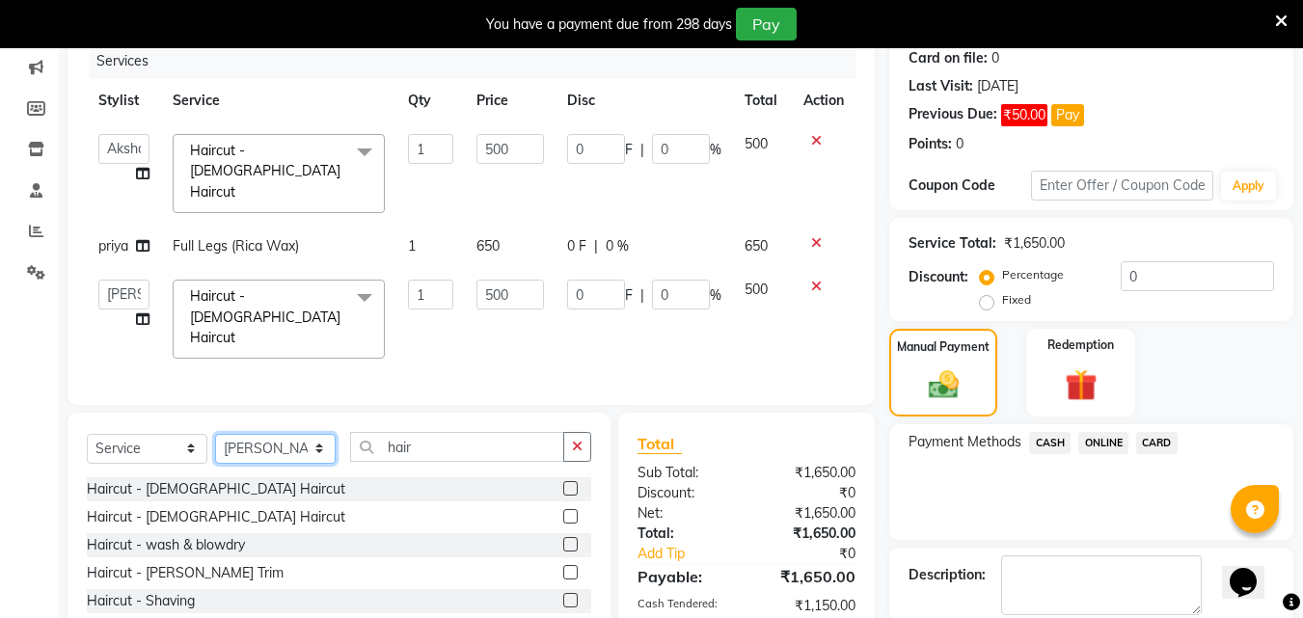
click at [266, 434] on select "Select Stylist Akshay [PERSON_NAME] Ayesha [PERSON_NAME] omi [PERSON_NAME] priy…" at bounding box center [275, 449] width 121 height 30
select select "87702"
click at [215, 434] on select "Select Stylist Akshay [PERSON_NAME] Ayesha [PERSON_NAME] omi [PERSON_NAME] priy…" at bounding box center [275, 449] width 121 height 30
click at [563, 481] on label at bounding box center [570, 488] width 14 height 14
click at [563, 483] on input "checkbox" at bounding box center [569, 489] width 13 height 13
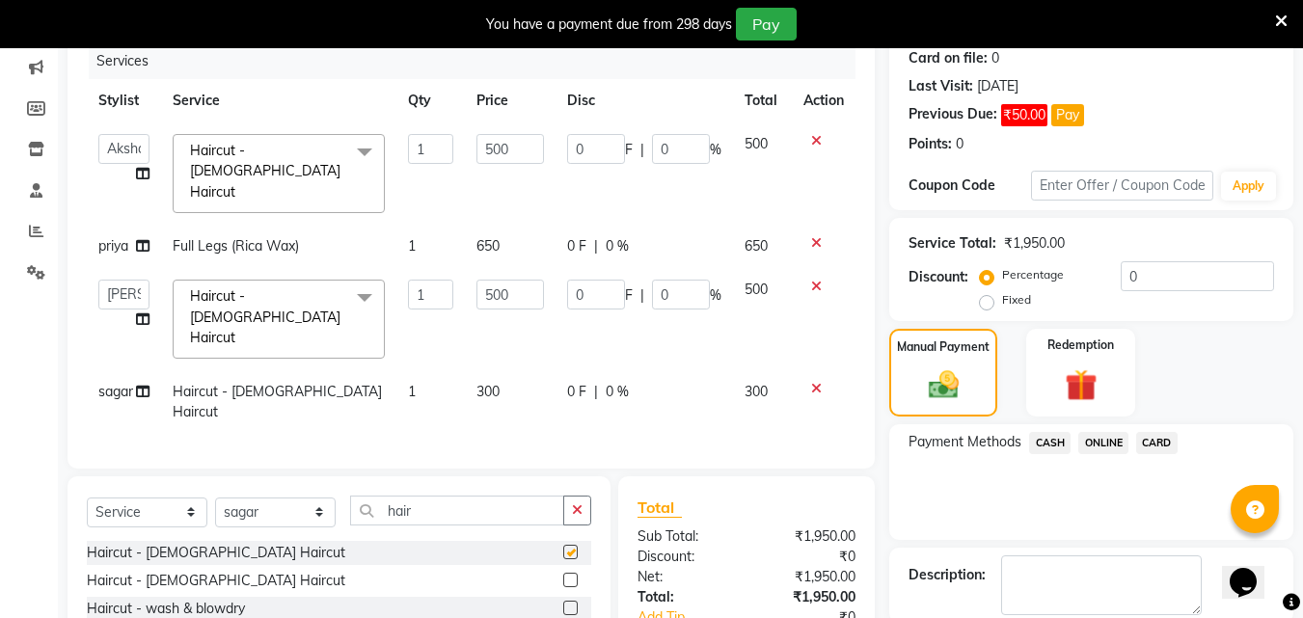
checkbox input "false"
click at [499, 370] on td "300" at bounding box center [510, 402] width 90 height 64
select select "87702"
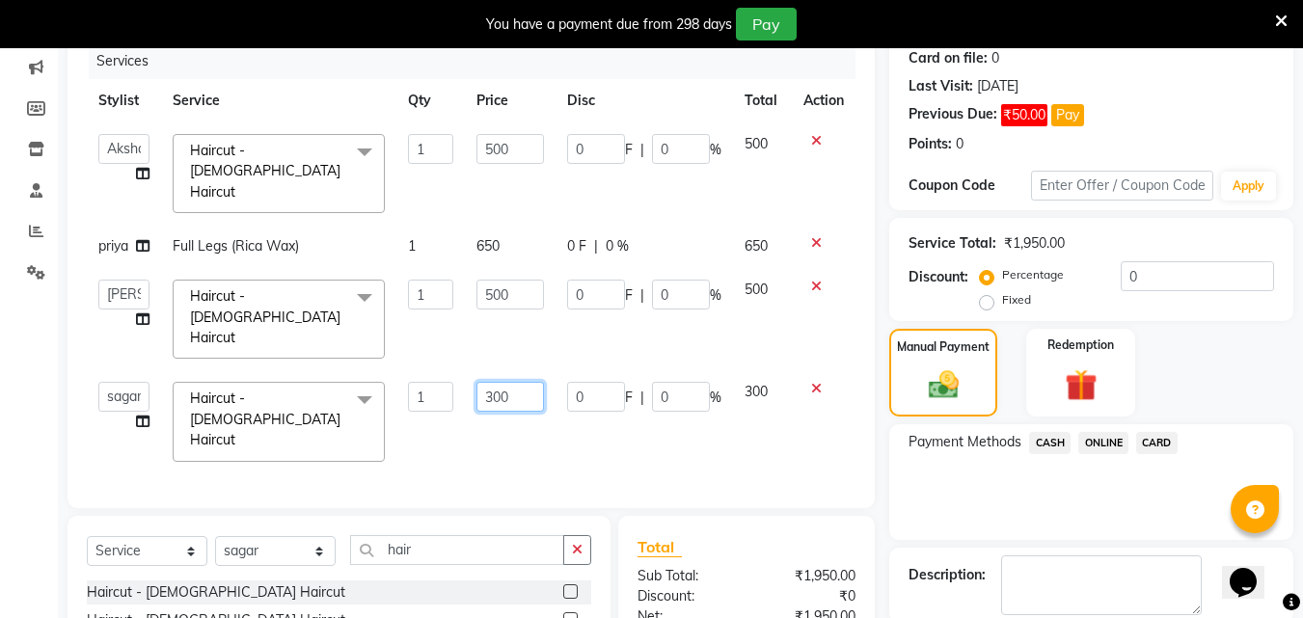
click at [499, 382] on input "300" at bounding box center [509, 397] width 67 height 30
type input "450"
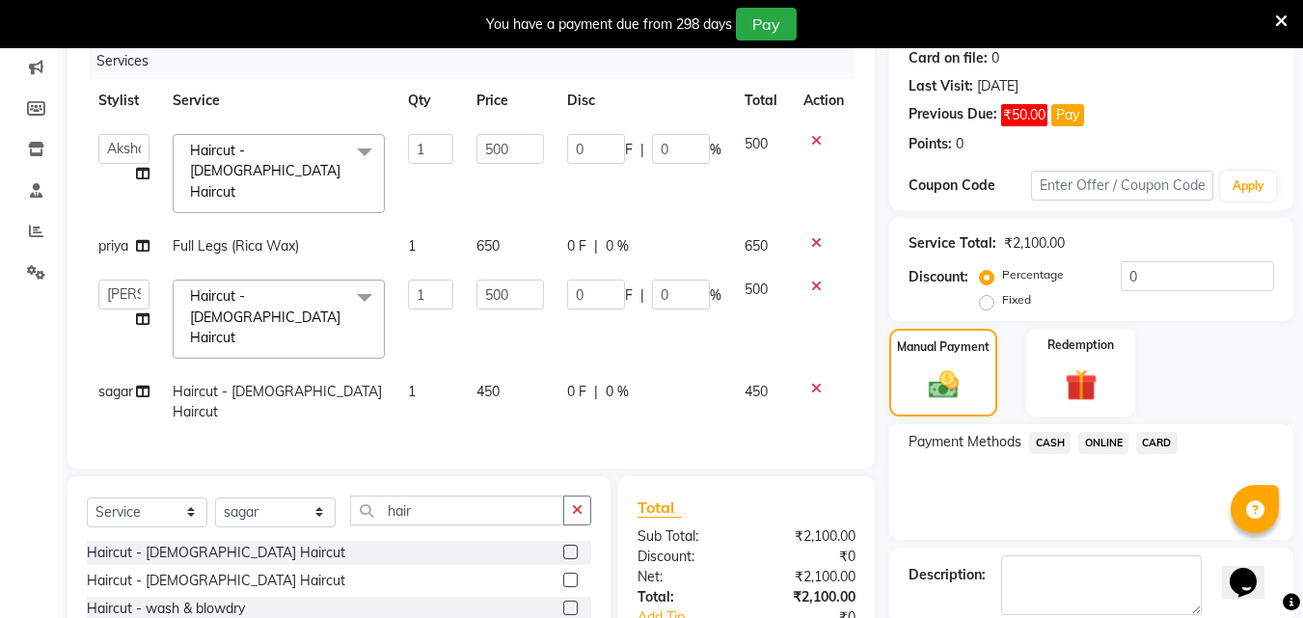
click at [614, 394] on div "Services Stylist Service Qty Price Disc Total Action Akshay [PERSON_NAME] Ayesh…" at bounding box center [471, 246] width 769 height 406
click at [285, 498] on select "Select Stylist Akshay [PERSON_NAME] Ayesha [PERSON_NAME] omi [PERSON_NAME] priy…" at bounding box center [275, 513] width 121 height 30
select select "35074"
click at [215, 498] on select "Select Stylist Akshay [PERSON_NAME] Ayesha [PERSON_NAME] omi [PERSON_NAME] priy…" at bounding box center [275, 513] width 121 height 30
click at [419, 496] on input "hair" at bounding box center [457, 511] width 214 height 30
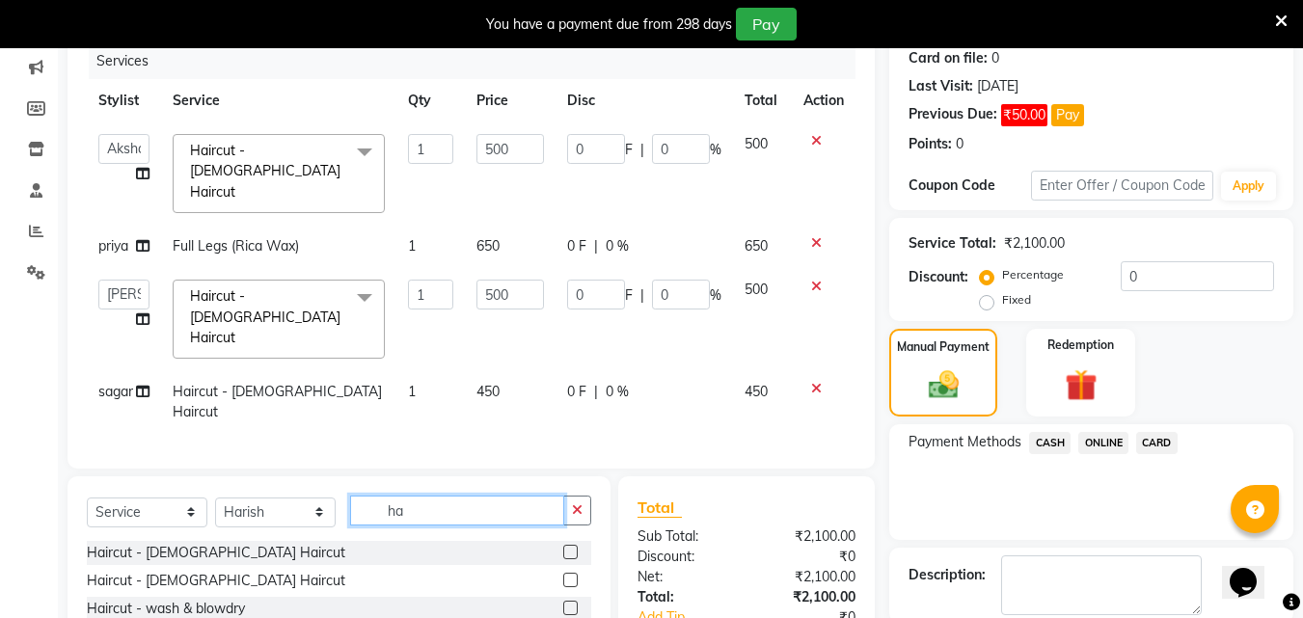
type input "h"
click at [563, 545] on label at bounding box center [570, 552] width 14 height 14
click at [563, 547] on input "checkbox" at bounding box center [569, 553] width 13 height 13
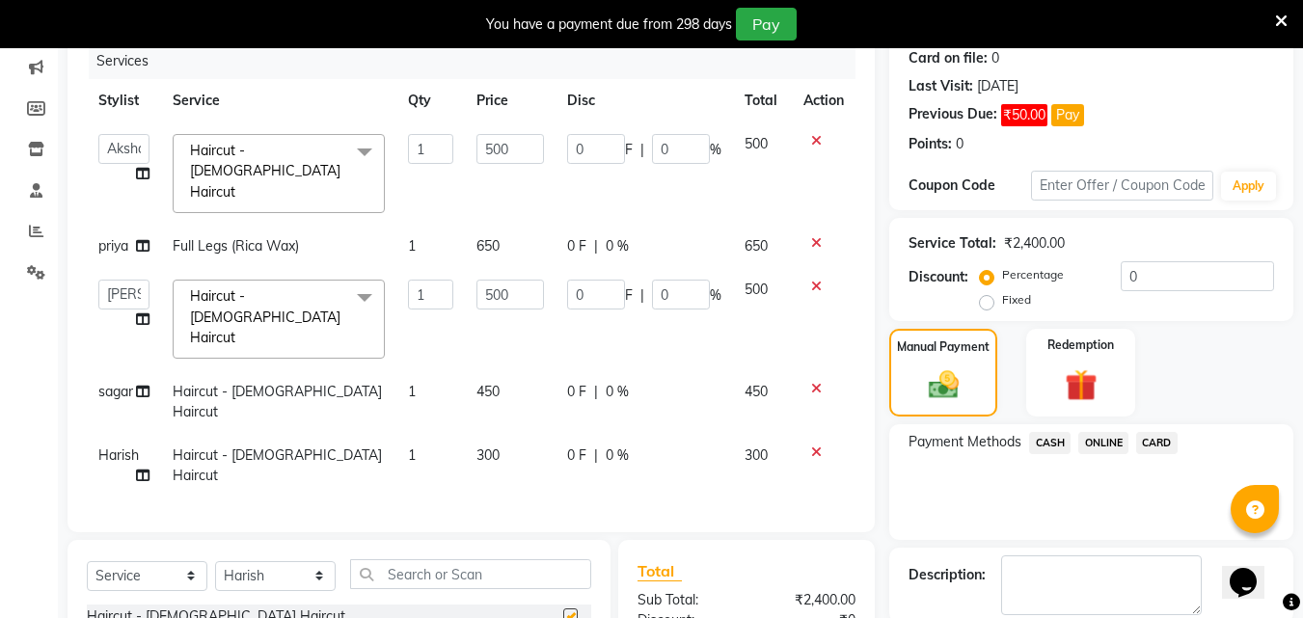
checkbox input "false"
click at [268, 561] on select "Select Stylist Akshay [PERSON_NAME] Ayesha [PERSON_NAME] omi [PERSON_NAME] priy…" at bounding box center [275, 576] width 121 height 30
select select "34230"
click at [215, 561] on select "Select Stylist Akshay [PERSON_NAME] Ayesha [PERSON_NAME] omi [PERSON_NAME] priy…" at bounding box center [275, 576] width 121 height 30
click at [457, 559] on input "text" at bounding box center [470, 574] width 241 height 30
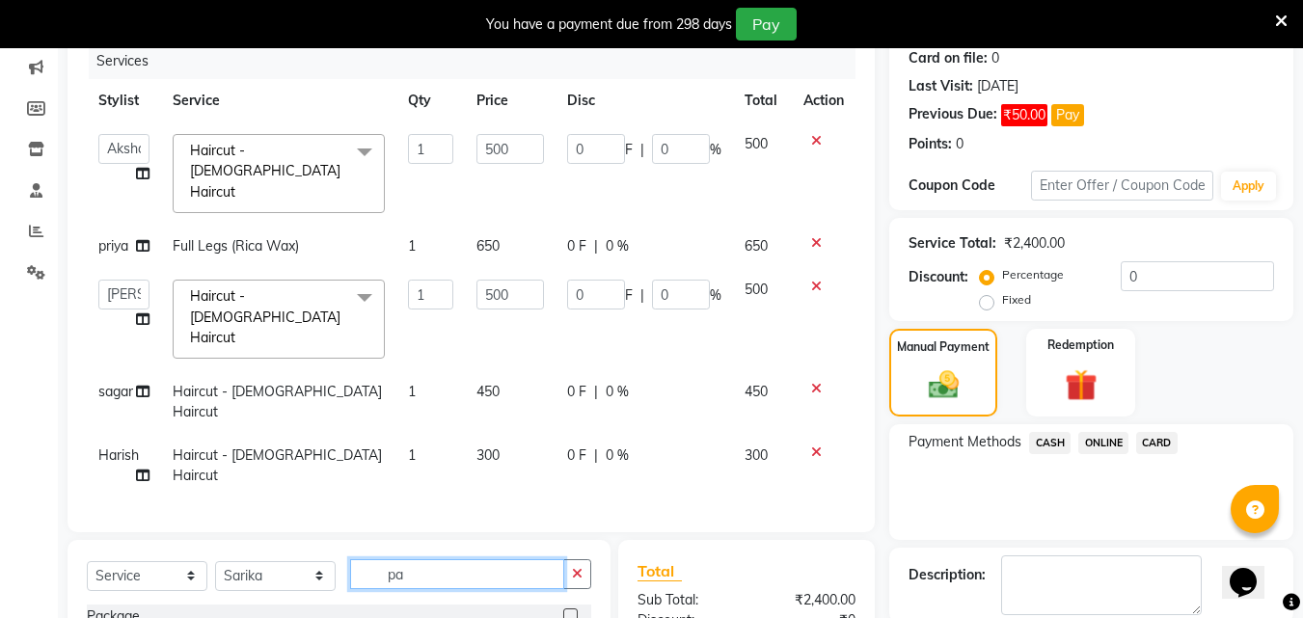
type input "pa"
click at [563, 609] on label at bounding box center [570, 616] width 14 height 14
click at [563, 611] on input "checkbox" at bounding box center [569, 617] width 13 height 13
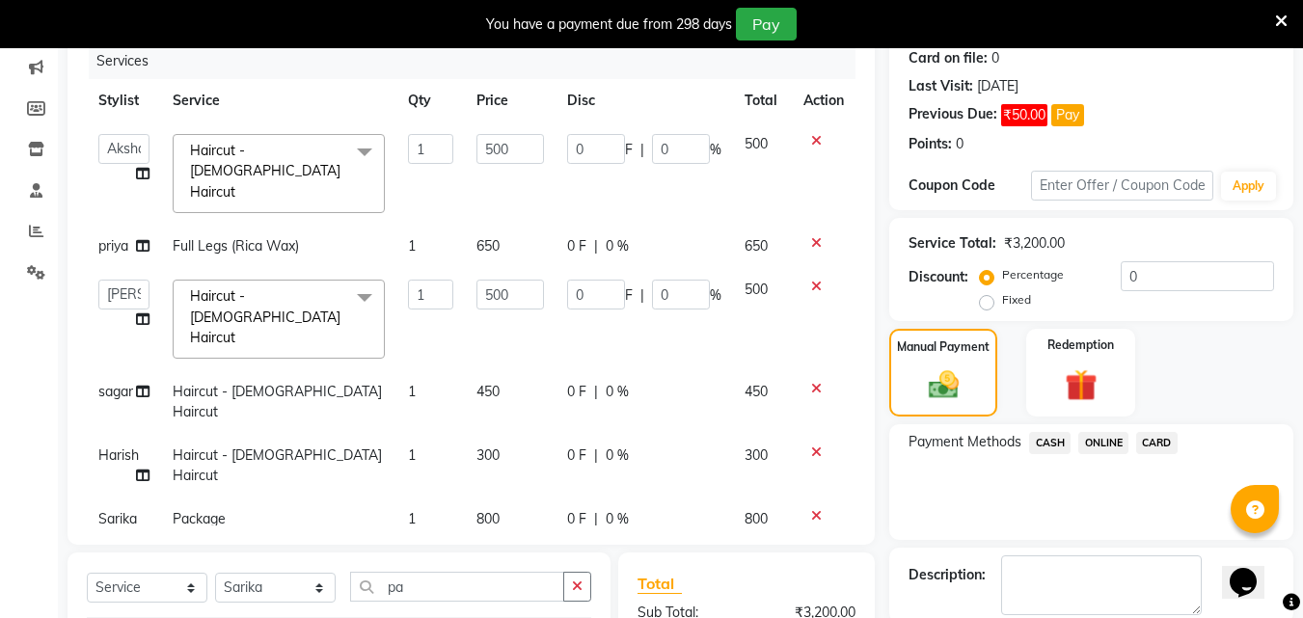
checkbox input "false"
click at [506, 498] on td "800" at bounding box center [510, 530] width 90 height 64
select select "34230"
click at [495, 509] on input "800" at bounding box center [509, 524] width 67 height 30
type input "1080"
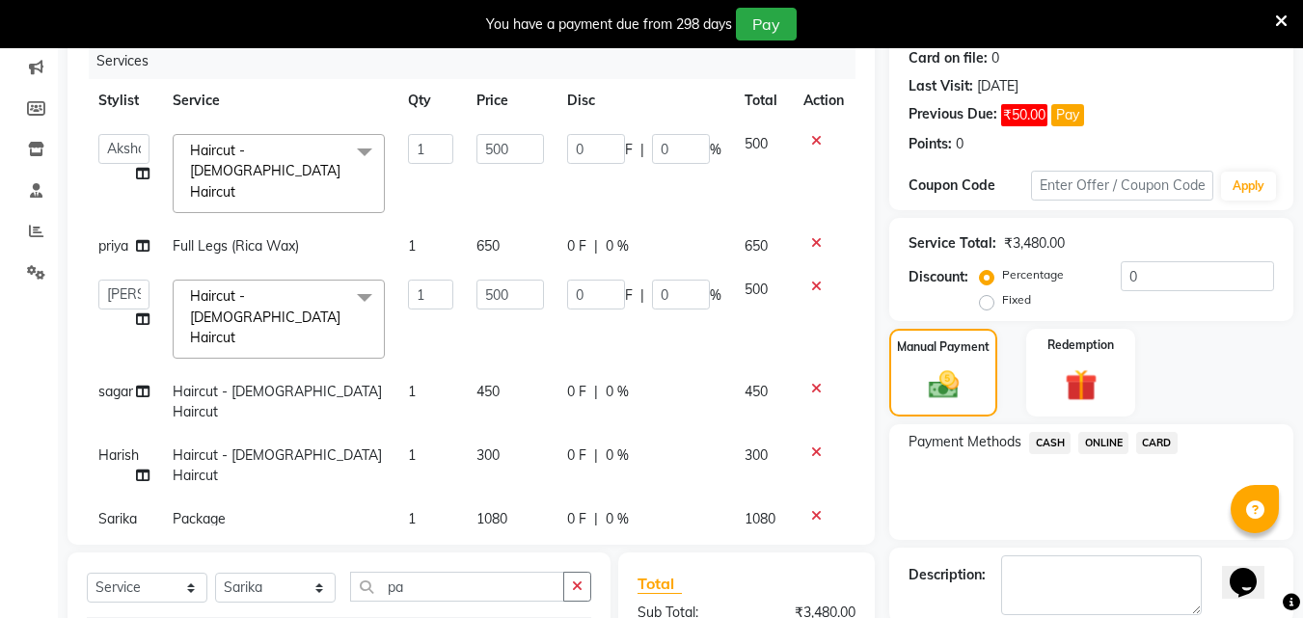
click at [964, 502] on div "Payment Methods CASH ONLINE CARD" at bounding box center [1091, 482] width 404 height 116
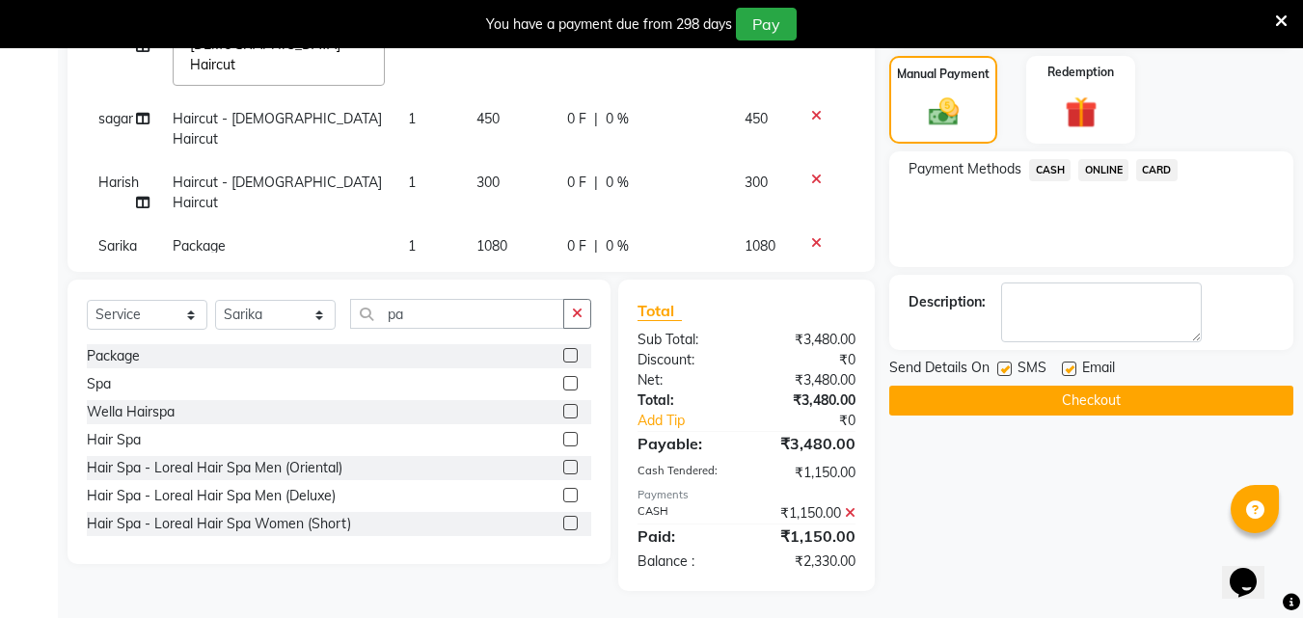
scroll to position [519, 0]
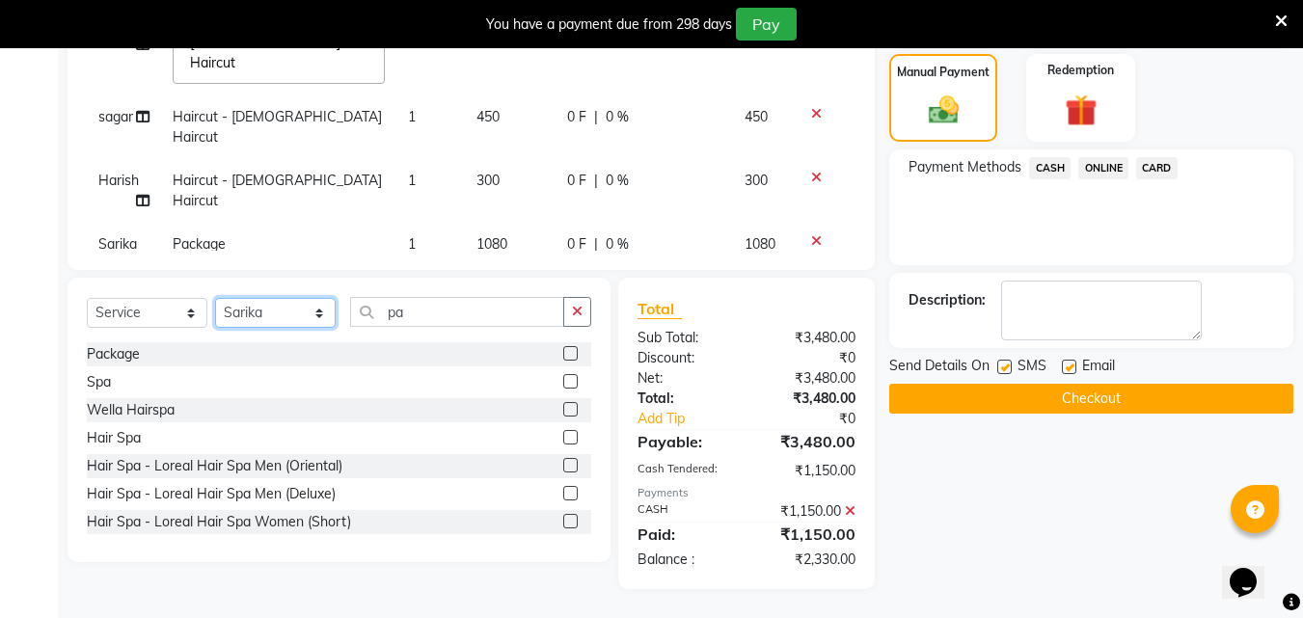
click at [284, 322] on select "Select Stylist Akshay [PERSON_NAME] Ayesha [PERSON_NAME] omi [PERSON_NAME] priy…" at bounding box center [275, 313] width 121 height 30
select select "88734"
click at [215, 298] on select "Select Stylist Akshay [PERSON_NAME] Ayesha [PERSON_NAME] omi [PERSON_NAME] priy…" at bounding box center [275, 313] width 121 height 30
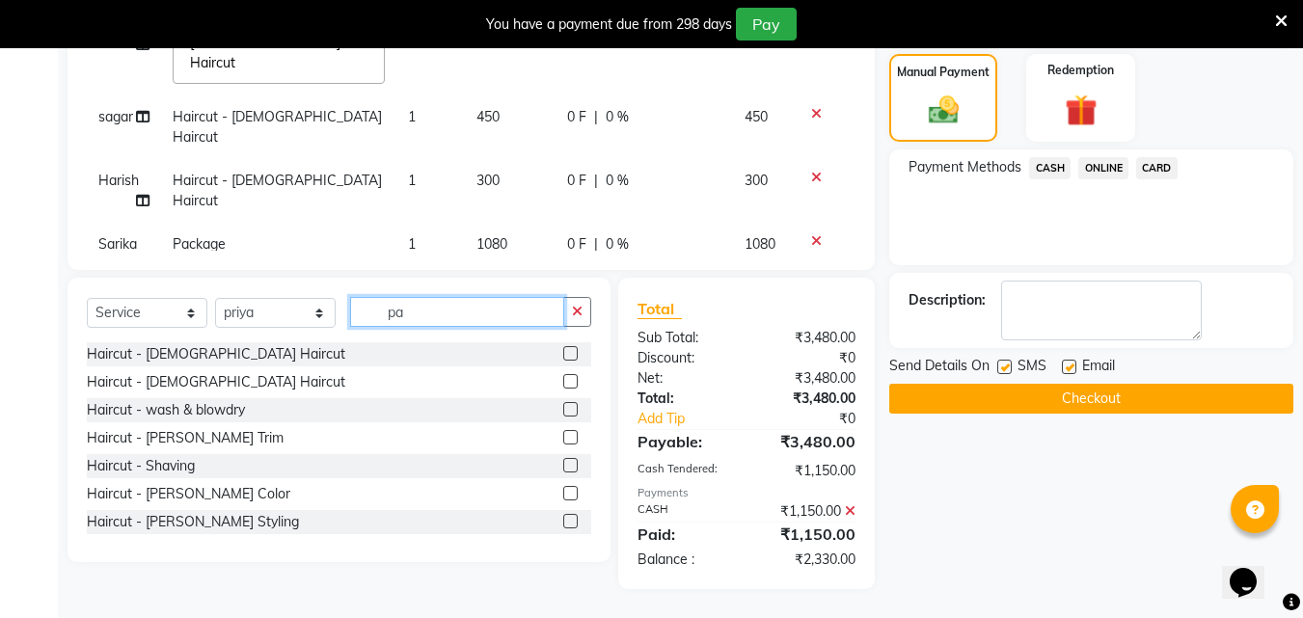
click at [421, 325] on input "pa" at bounding box center [457, 312] width 214 height 30
type input "p"
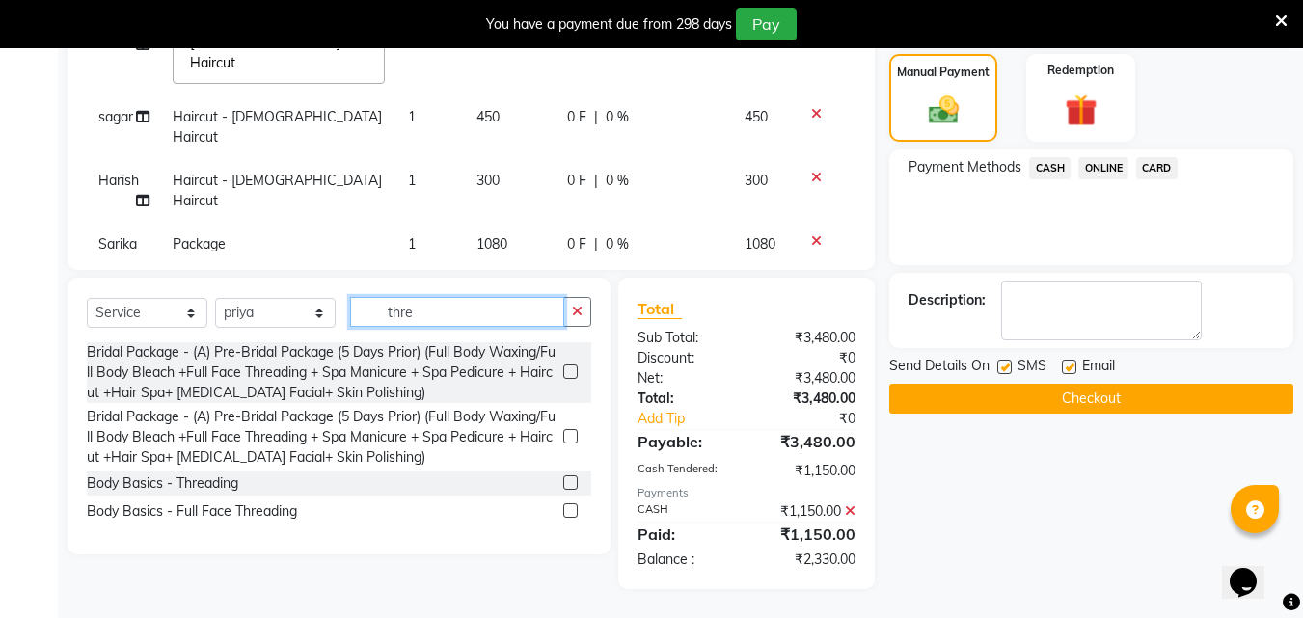
type input "thre"
click at [574, 475] on label at bounding box center [570, 482] width 14 height 14
click at [574, 477] on input "checkbox" at bounding box center [569, 483] width 13 height 13
click at [568, 483] on label at bounding box center [570, 482] width 14 height 14
click at [568, 483] on input "checkbox" at bounding box center [569, 483] width 13 height 13
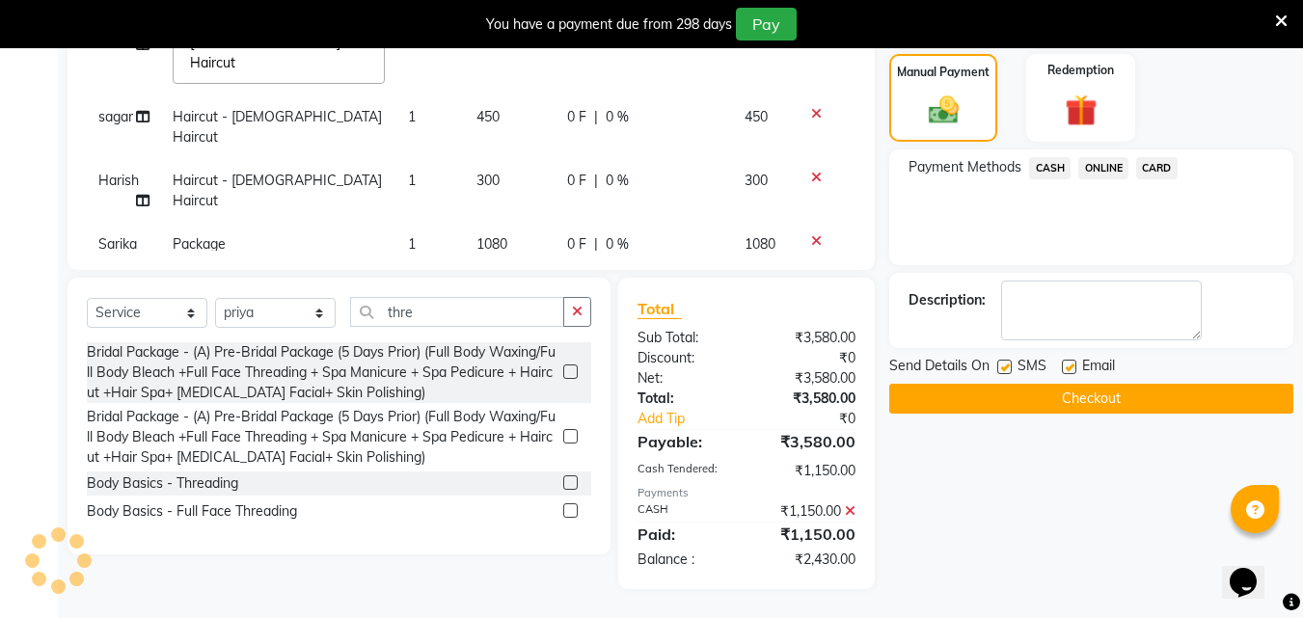
click at [568, 483] on label at bounding box center [570, 482] width 14 height 14
click at [568, 483] on input "checkbox" at bounding box center [569, 483] width 13 height 13
click at [569, 483] on label at bounding box center [570, 482] width 14 height 14
click at [569, 483] on input "checkbox" at bounding box center [569, 483] width 13 height 13
click at [570, 481] on label at bounding box center [570, 482] width 14 height 14
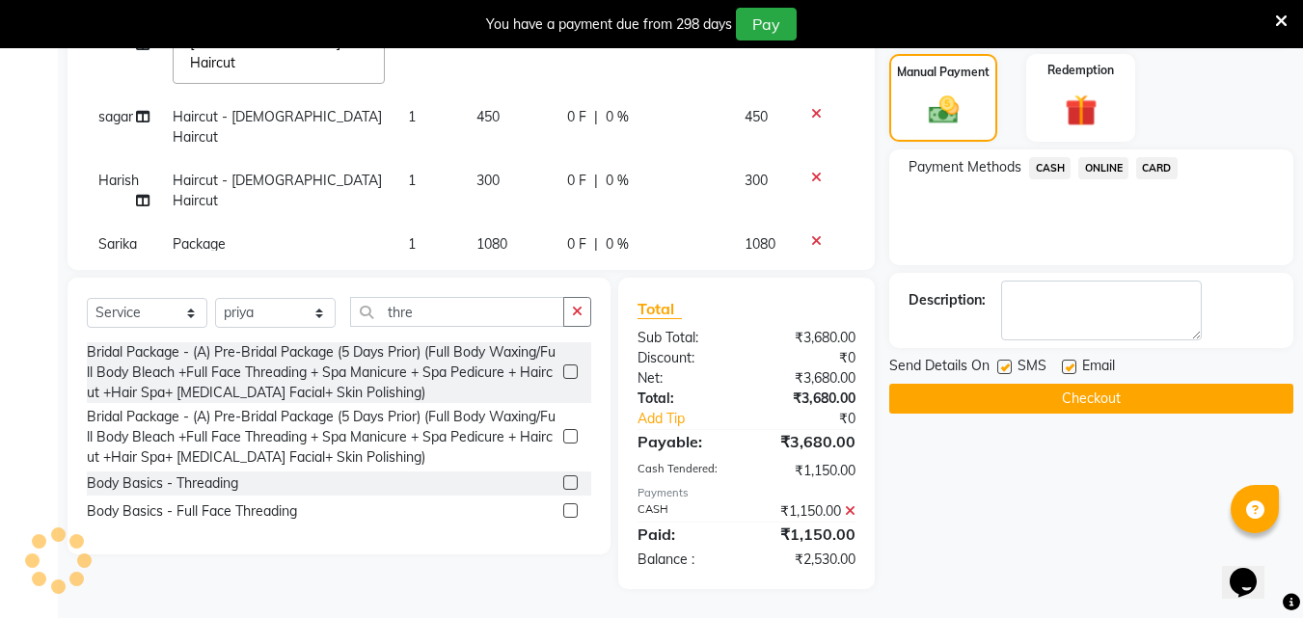
click at [570, 481] on input "checkbox" at bounding box center [569, 483] width 13 height 13
checkbox input "false"
click at [1097, 170] on span "ONLINE" at bounding box center [1103, 168] width 50 height 22
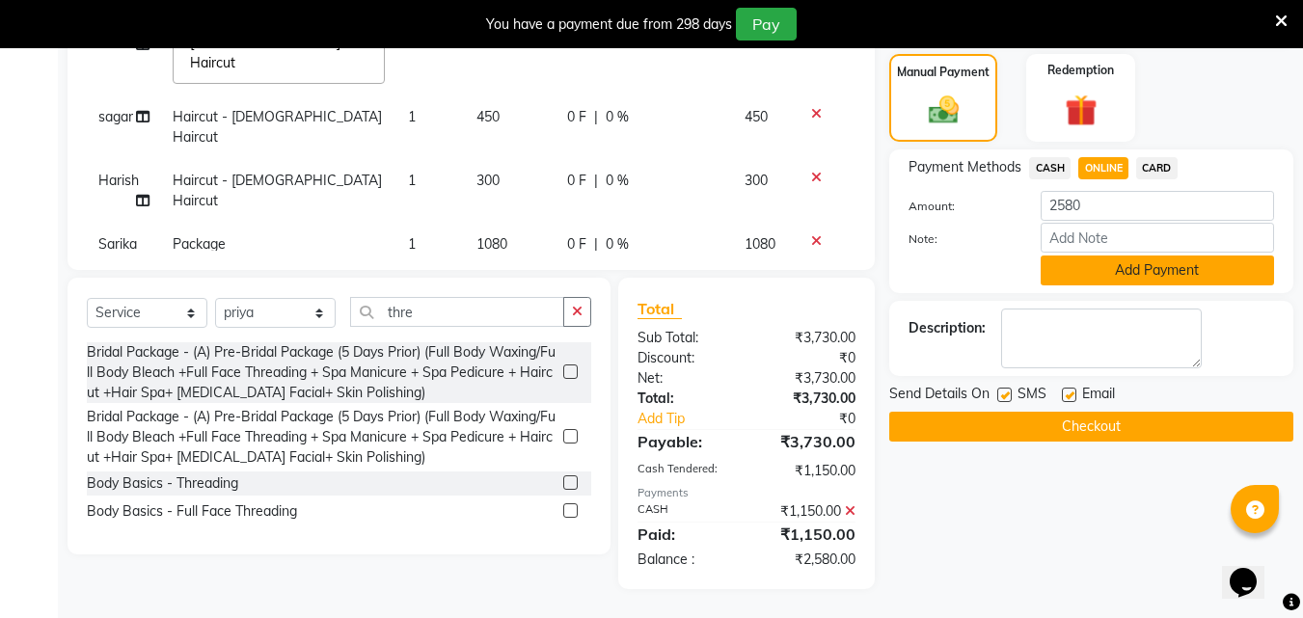
click at [1106, 276] on button "Add Payment" at bounding box center [1157, 271] width 233 height 30
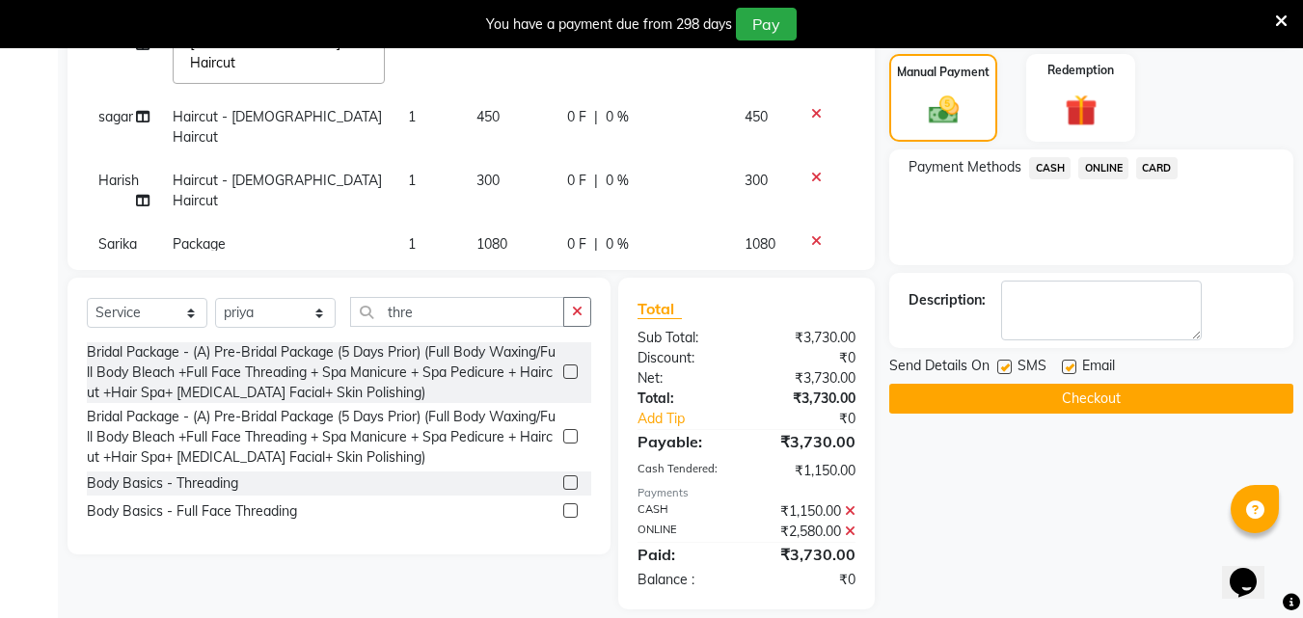
click at [1069, 367] on label at bounding box center [1069, 367] width 14 height 14
click at [1069, 367] on input "checkbox" at bounding box center [1068, 368] width 13 height 13
checkbox input "false"
click at [1001, 372] on label at bounding box center [1004, 367] width 14 height 14
click at [1001, 372] on input "checkbox" at bounding box center [1003, 368] width 13 height 13
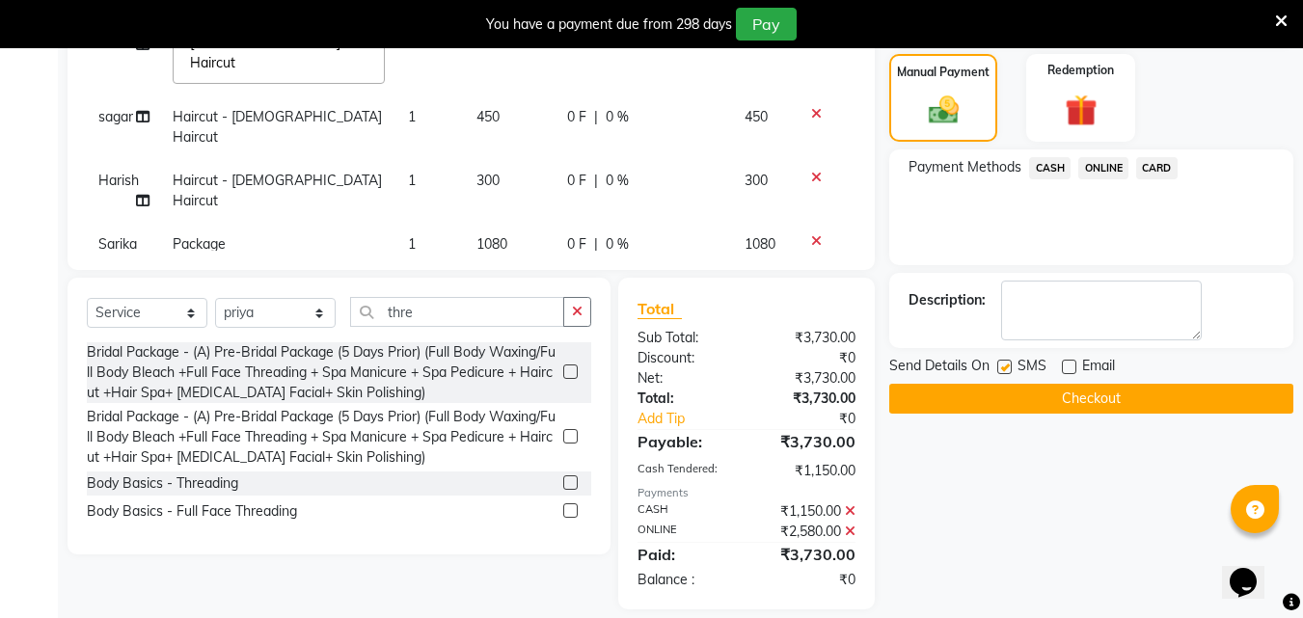
checkbox input "false"
click at [1006, 403] on button "Checkout" at bounding box center [1091, 399] width 404 height 30
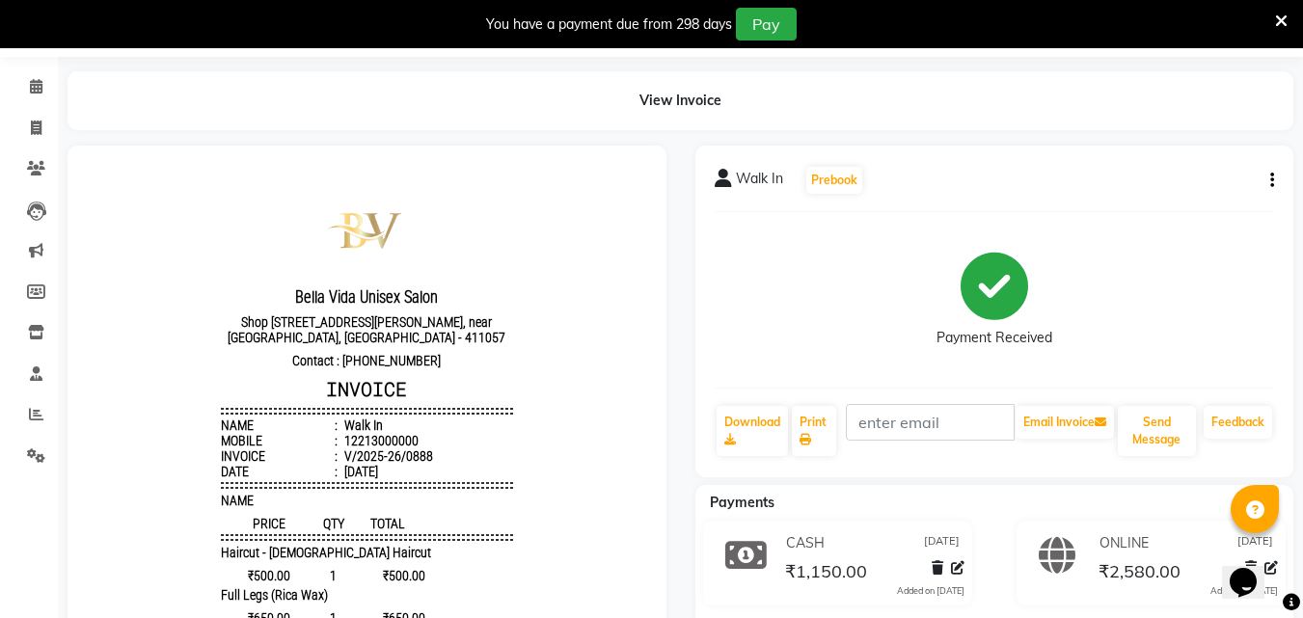
scroll to position [37, 0]
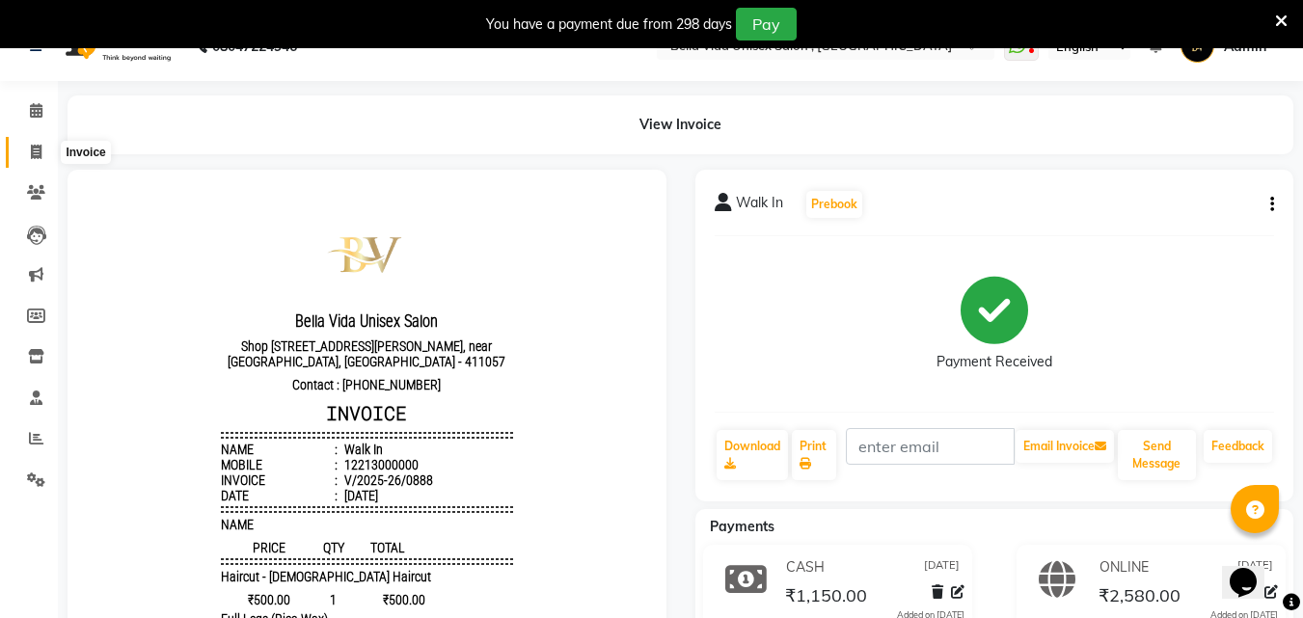
click at [39, 156] on icon at bounding box center [36, 152] width 11 height 14
select select "service"
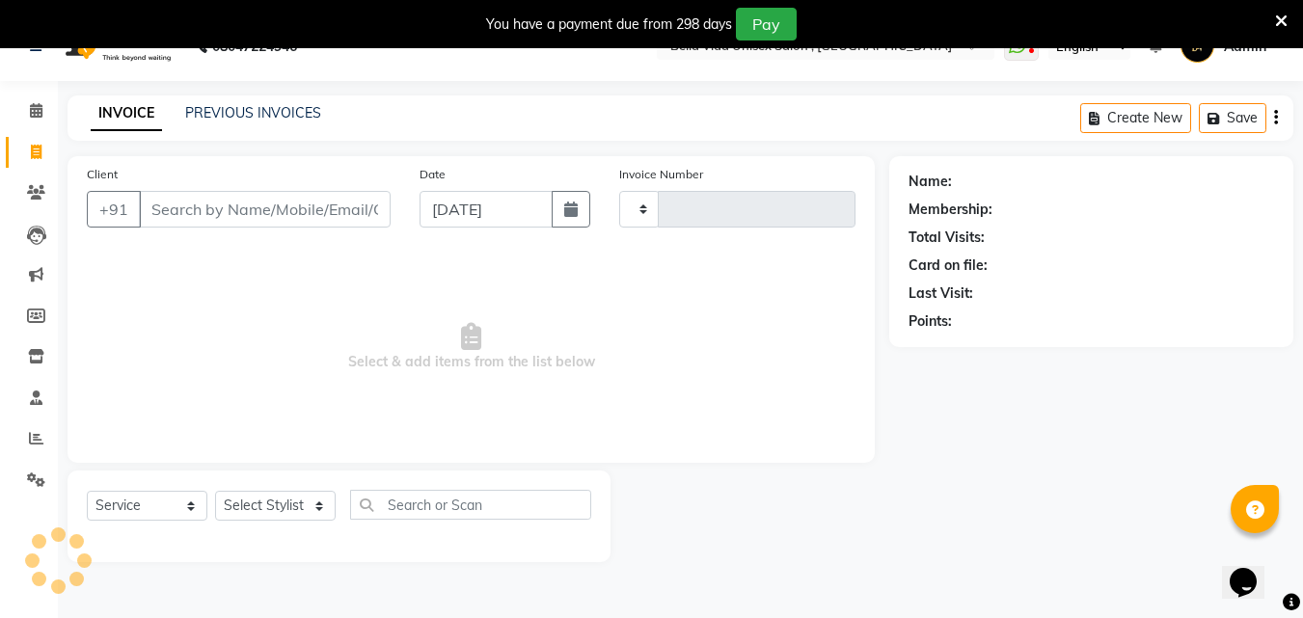
scroll to position [48, 0]
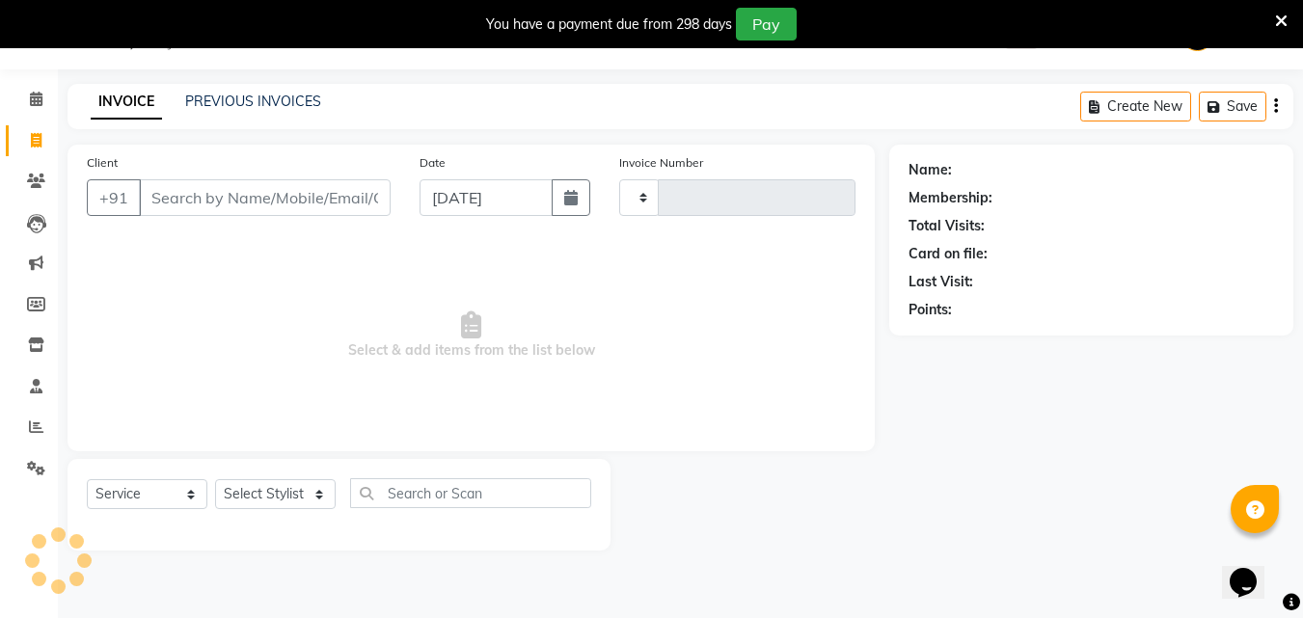
type input "0889"
select select "5207"
click at [561, 208] on button "button" at bounding box center [571, 197] width 39 height 37
select select "9"
select select "2025"
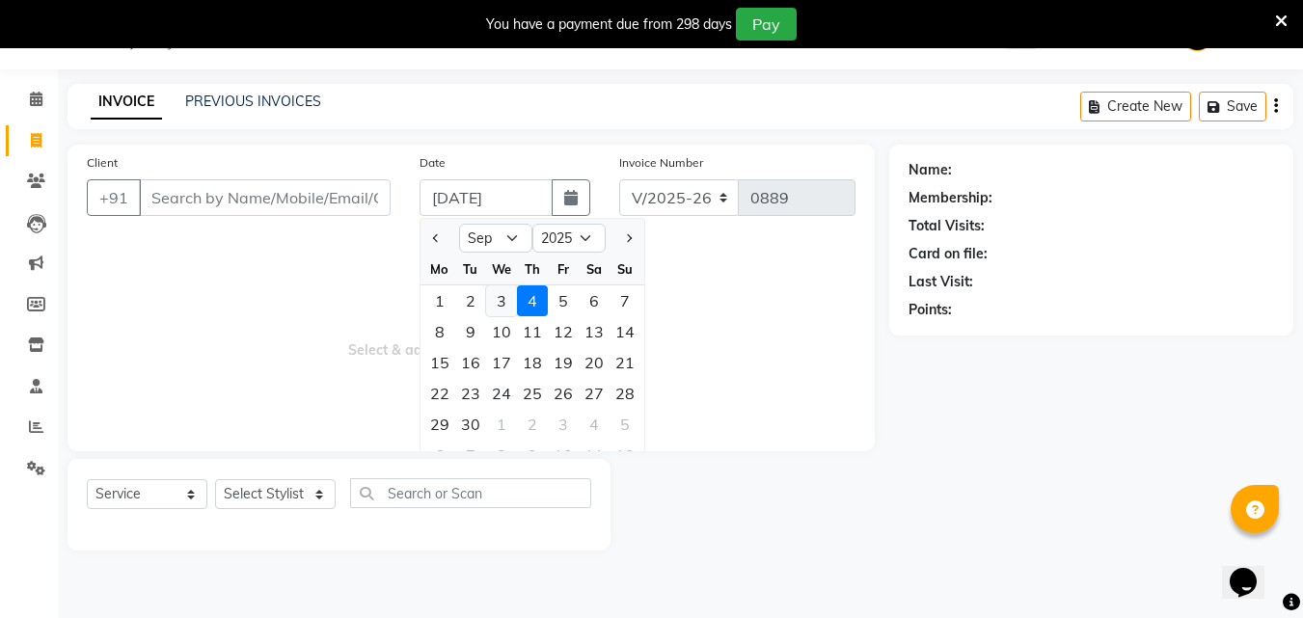
click at [498, 309] on div "3" at bounding box center [501, 300] width 31 height 31
type input "[DATE]"
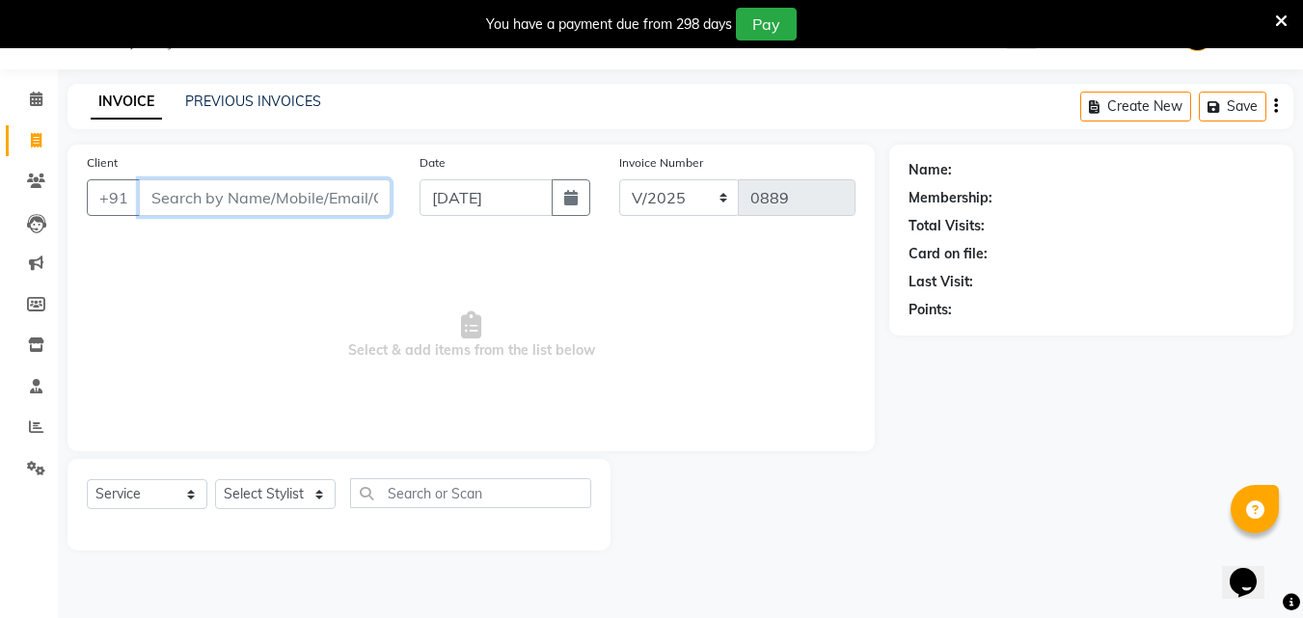
click at [311, 204] on input "Client" at bounding box center [265, 197] width 252 height 37
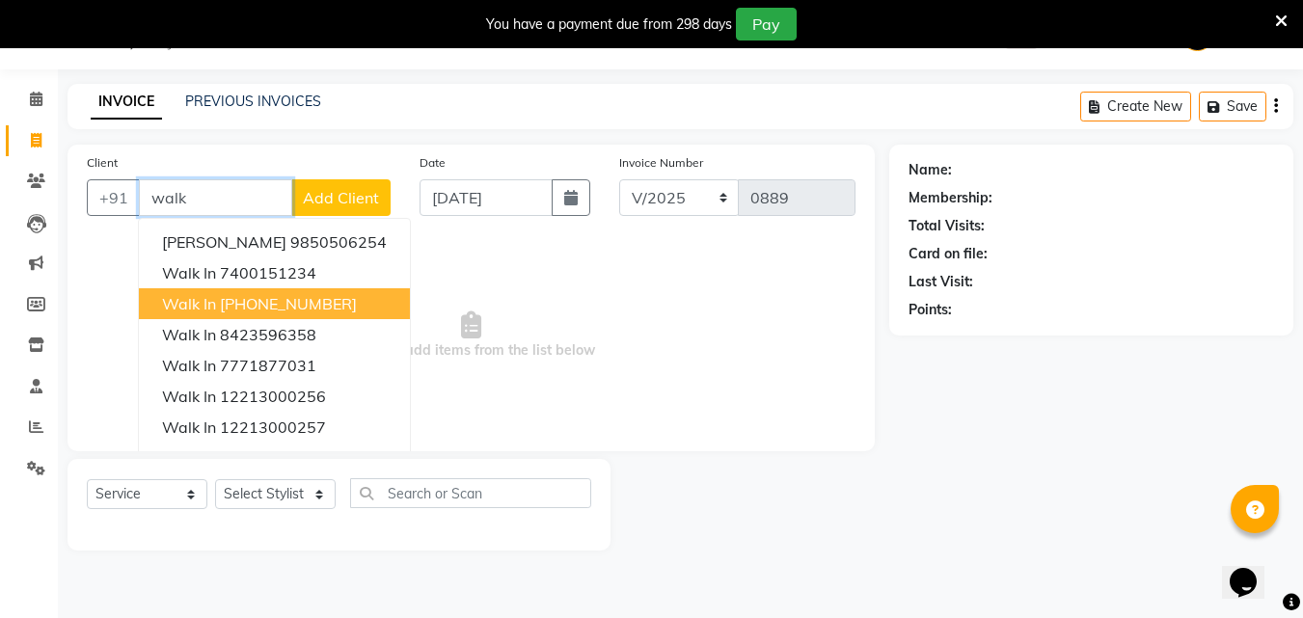
click at [364, 296] on button "Walk In [PHONE_NUMBER]" at bounding box center [274, 303] width 271 height 31
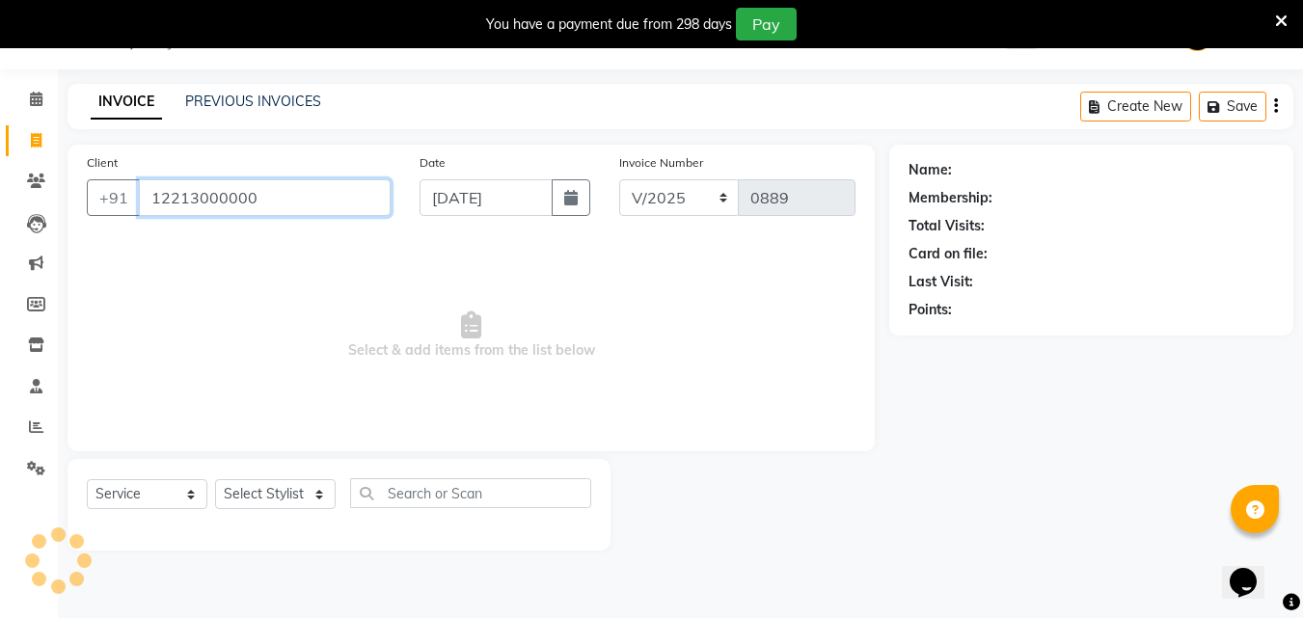
type input "12213000000"
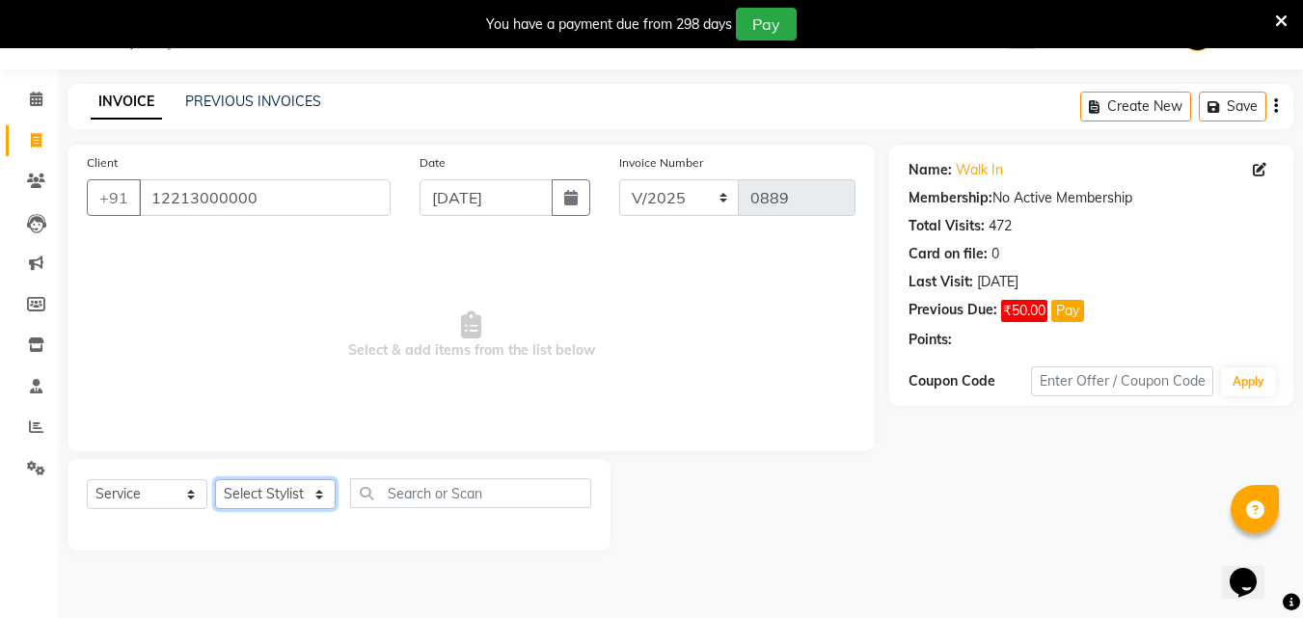
click at [275, 495] on select "Select Stylist Akshay [PERSON_NAME] Ayesha [PERSON_NAME] omi [PERSON_NAME] priy…" at bounding box center [275, 494] width 121 height 30
select select "88734"
click at [215, 479] on select "Select Stylist Akshay [PERSON_NAME] Ayesha [PERSON_NAME] omi [PERSON_NAME] priy…" at bounding box center [275, 494] width 121 height 30
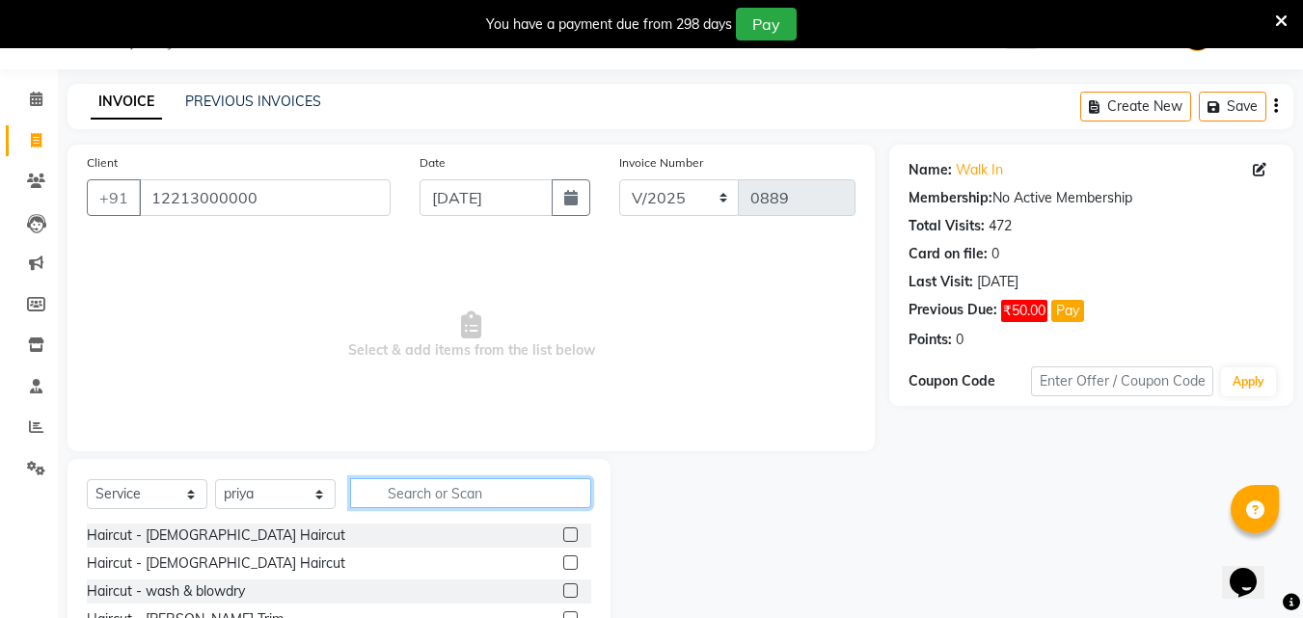
click at [409, 501] on input "text" at bounding box center [470, 493] width 241 height 30
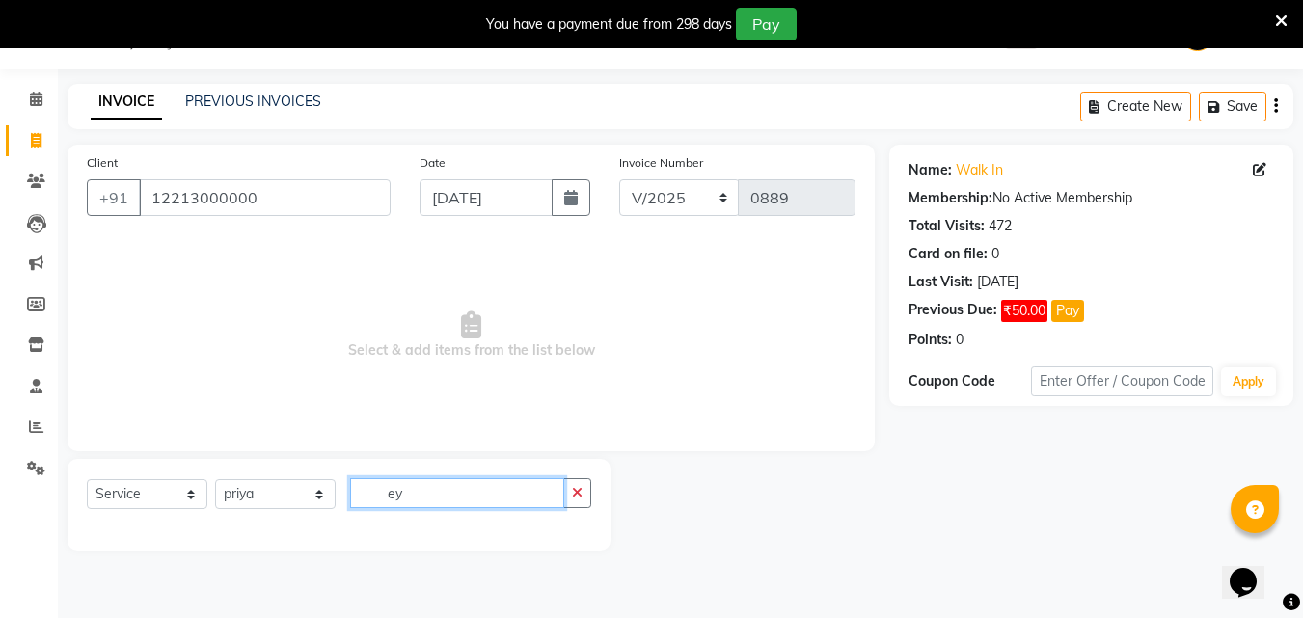
type input "e"
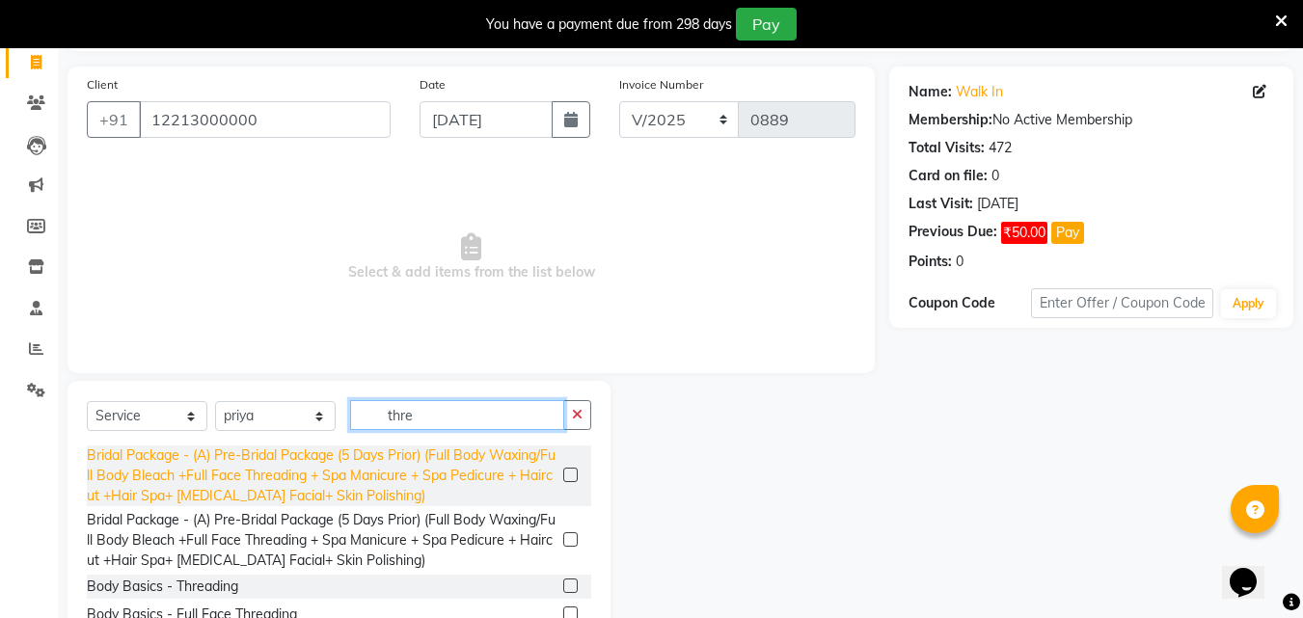
scroll to position [195, 0]
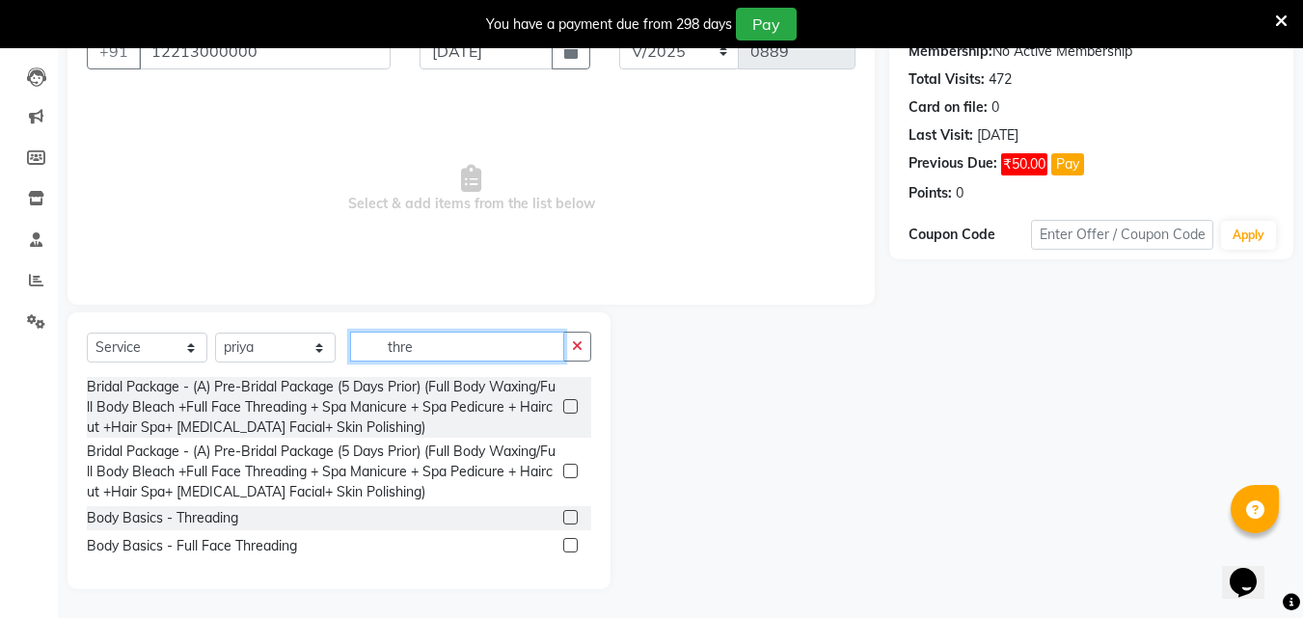
type input "thre"
click at [569, 523] on label at bounding box center [570, 517] width 14 height 14
click at [569, 523] on input "checkbox" at bounding box center [569, 518] width 13 height 13
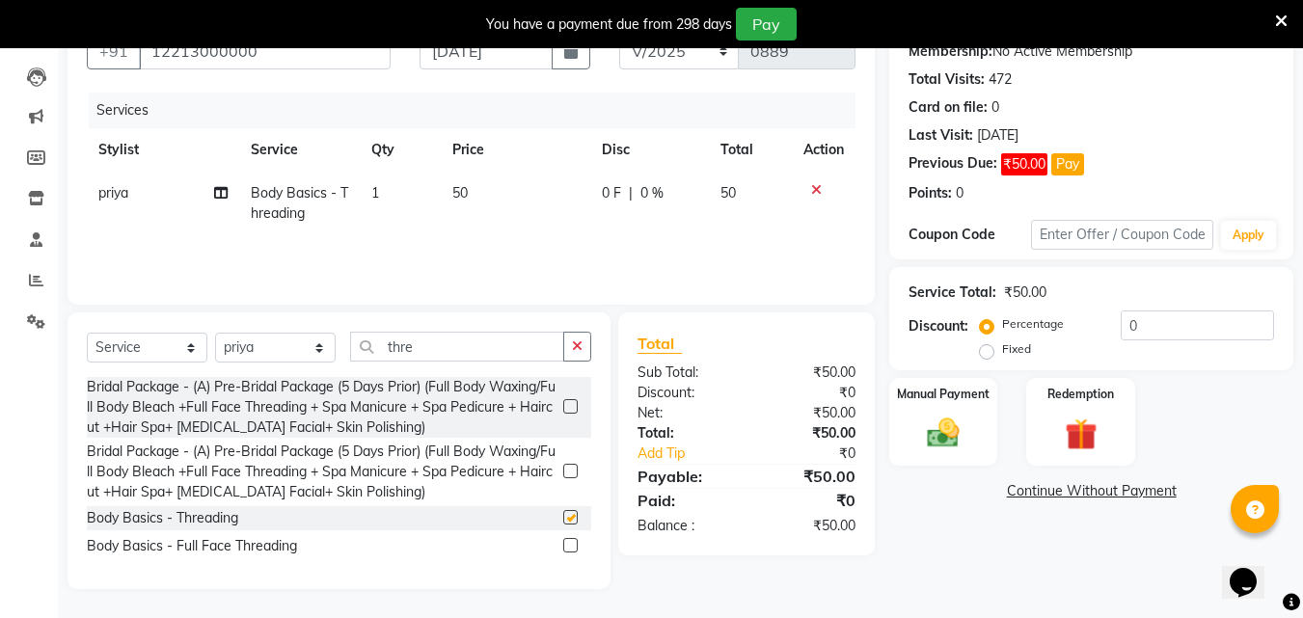
checkbox input "false"
click at [470, 188] on td "50" at bounding box center [515, 204] width 149 height 64
select select "88734"
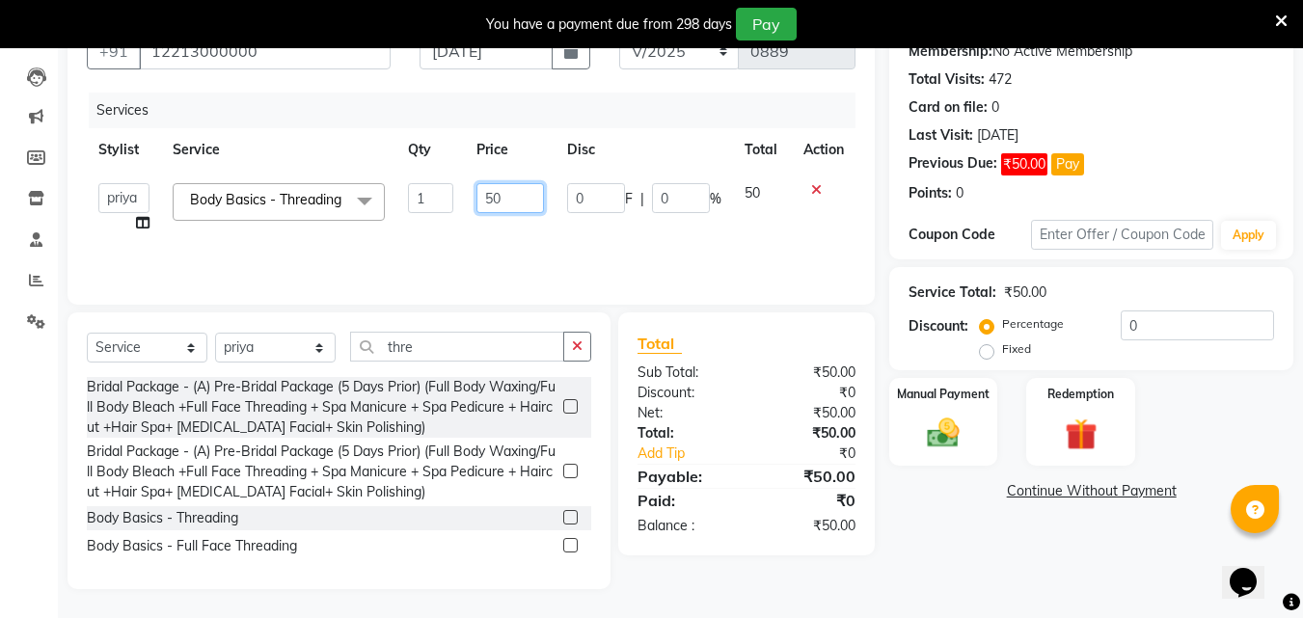
click at [496, 202] on input "50" at bounding box center [509, 198] width 67 height 30
type input "180"
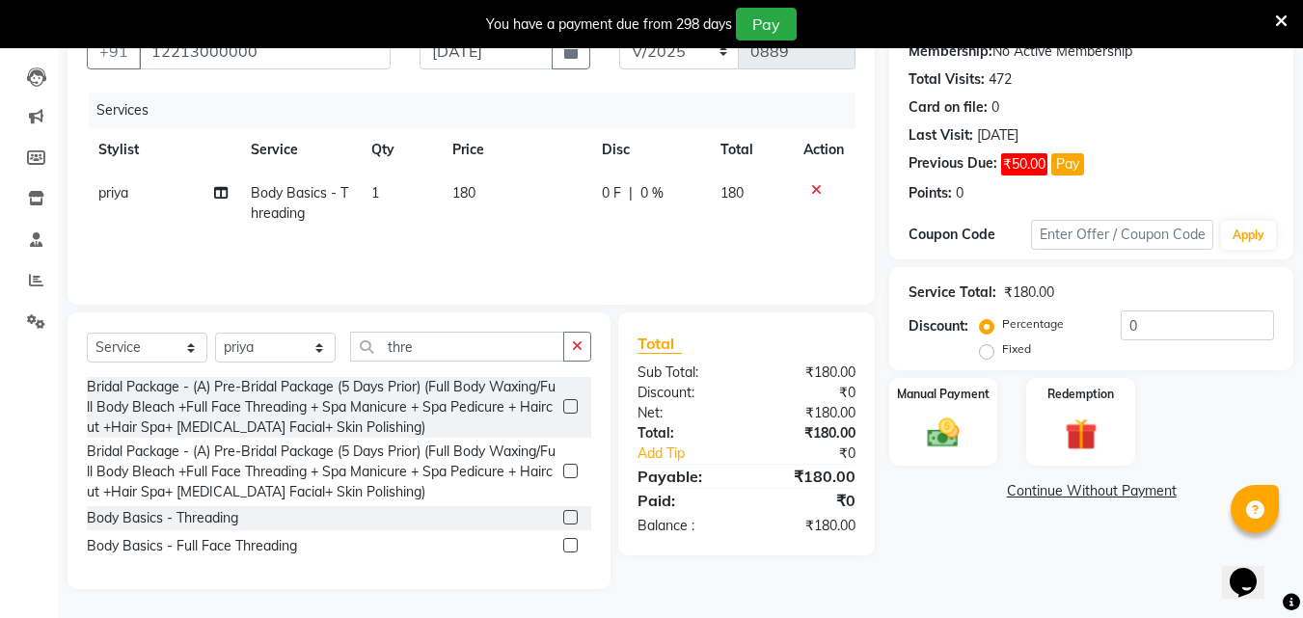
click at [528, 252] on div "Services Stylist Service Qty Price Disc Total Action priya Body Basics - Thread…" at bounding box center [471, 189] width 769 height 193
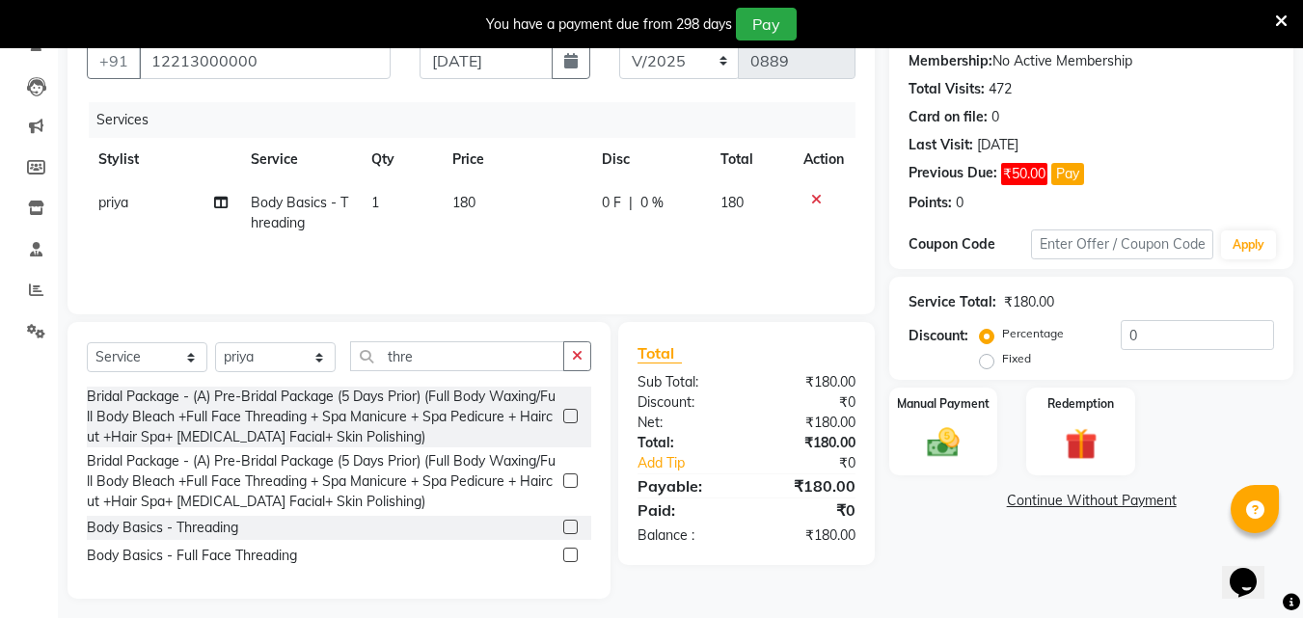
scroll to position [193, 0]
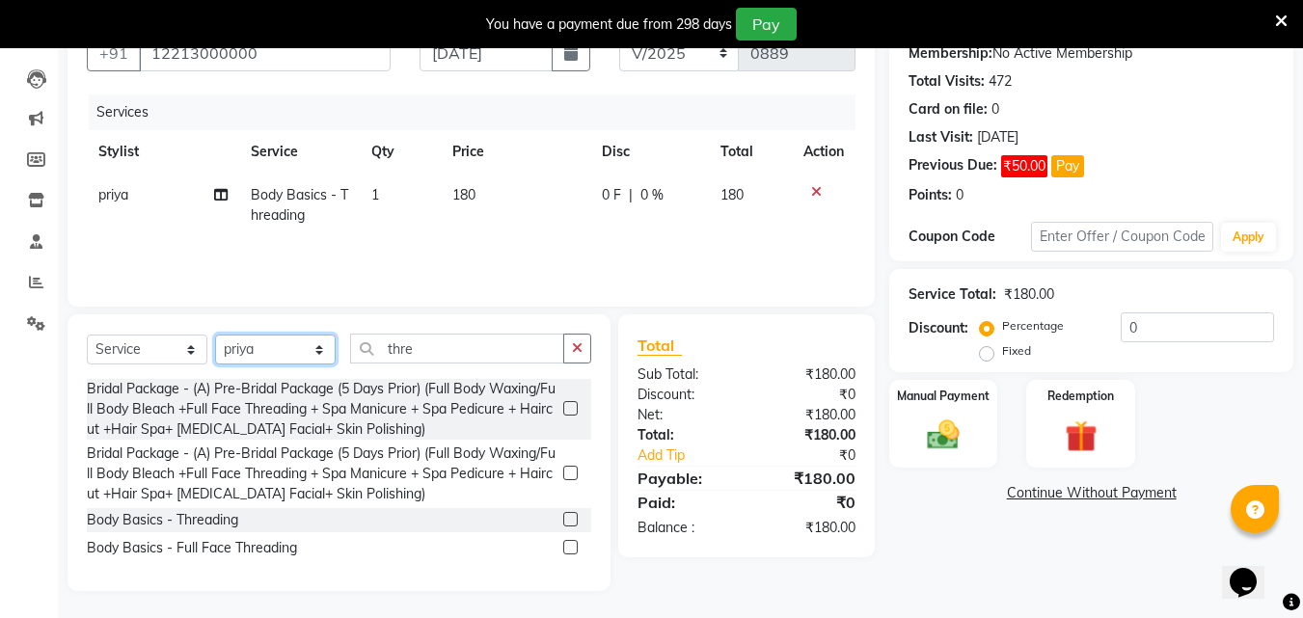
click at [230, 354] on select "Select Stylist Akshay [PERSON_NAME] Ayesha [PERSON_NAME] omi [PERSON_NAME] priy…" at bounding box center [275, 350] width 121 height 30
select select "62645"
click at [215, 335] on select "Select Stylist Akshay [PERSON_NAME] Ayesha [PERSON_NAME] omi [PERSON_NAME] priy…" at bounding box center [275, 350] width 121 height 30
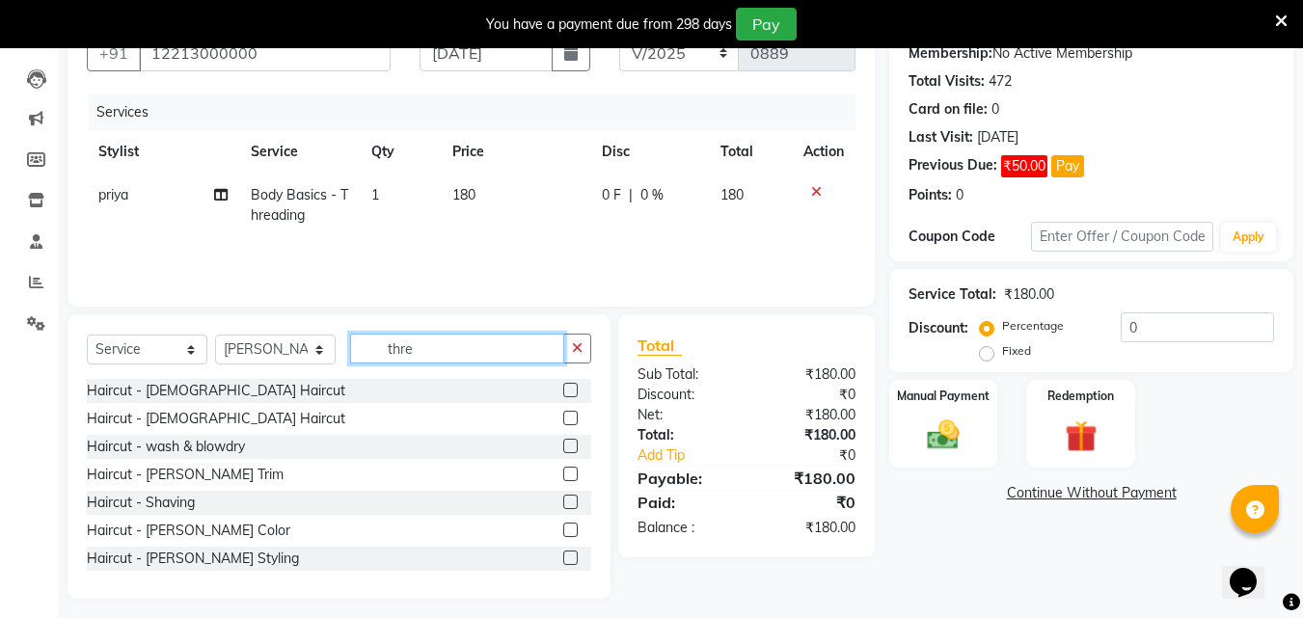
click at [426, 339] on input "thre" at bounding box center [457, 349] width 214 height 30
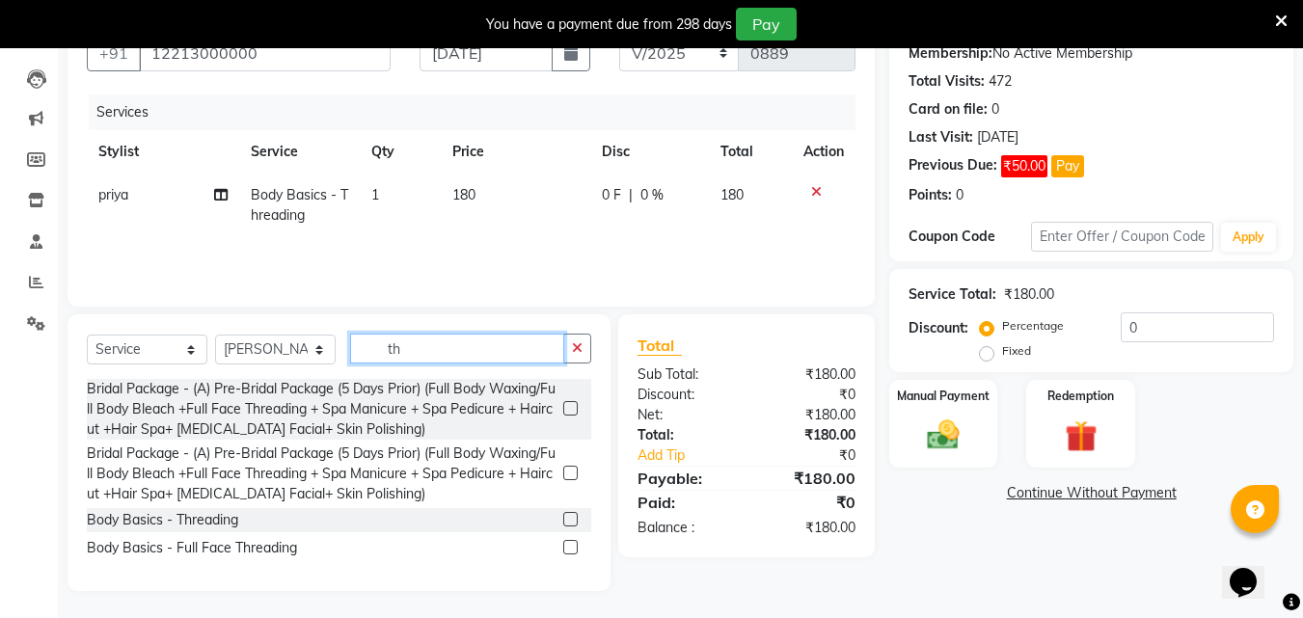
type input "t"
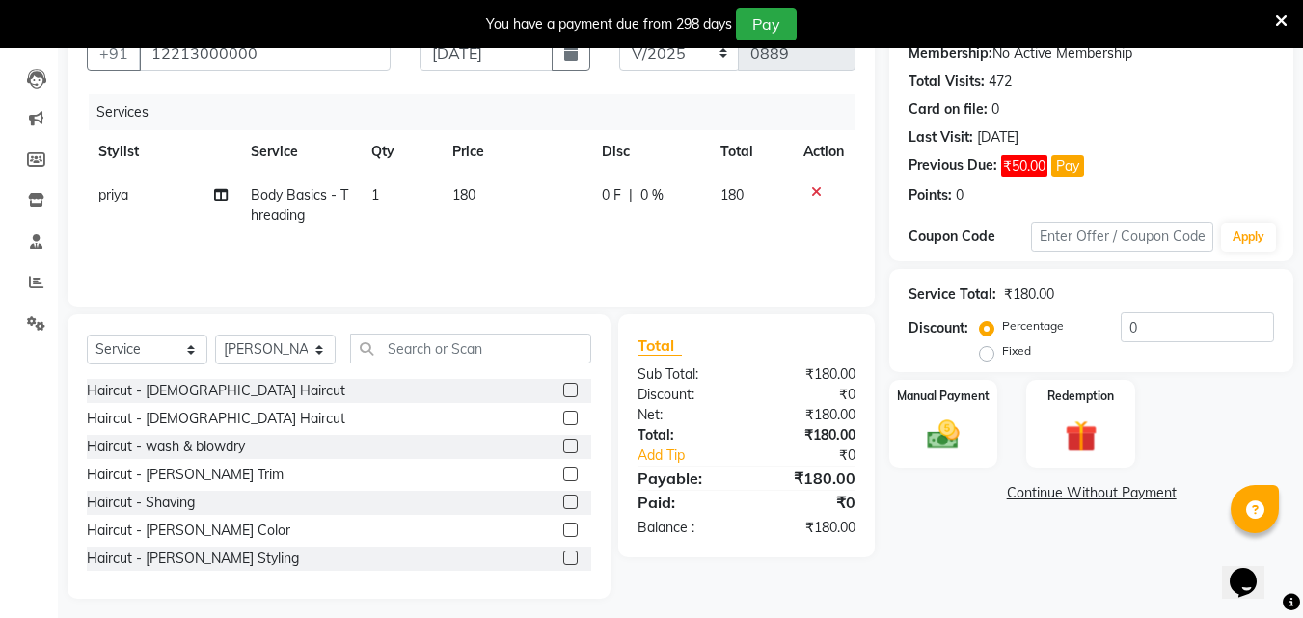
click at [563, 415] on label at bounding box center [570, 418] width 14 height 14
click at [563, 415] on input "checkbox" at bounding box center [569, 419] width 13 height 13
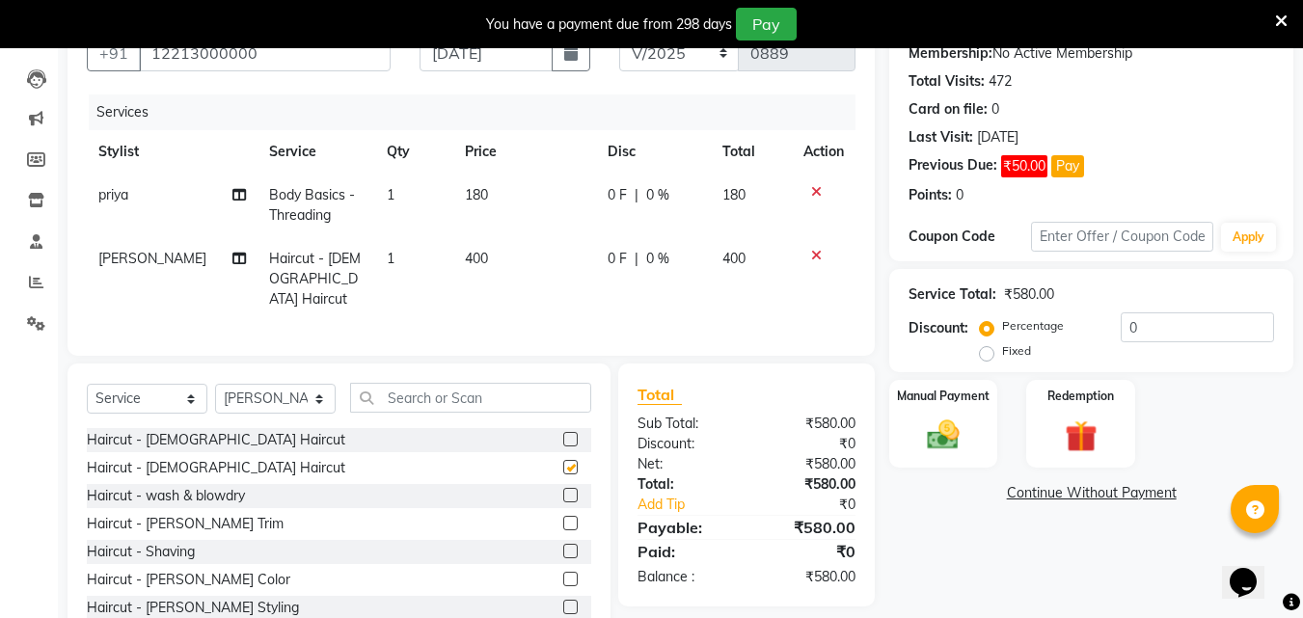
checkbox input "false"
click at [465, 263] on span "400" at bounding box center [476, 258] width 23 height 17
select select "62645"
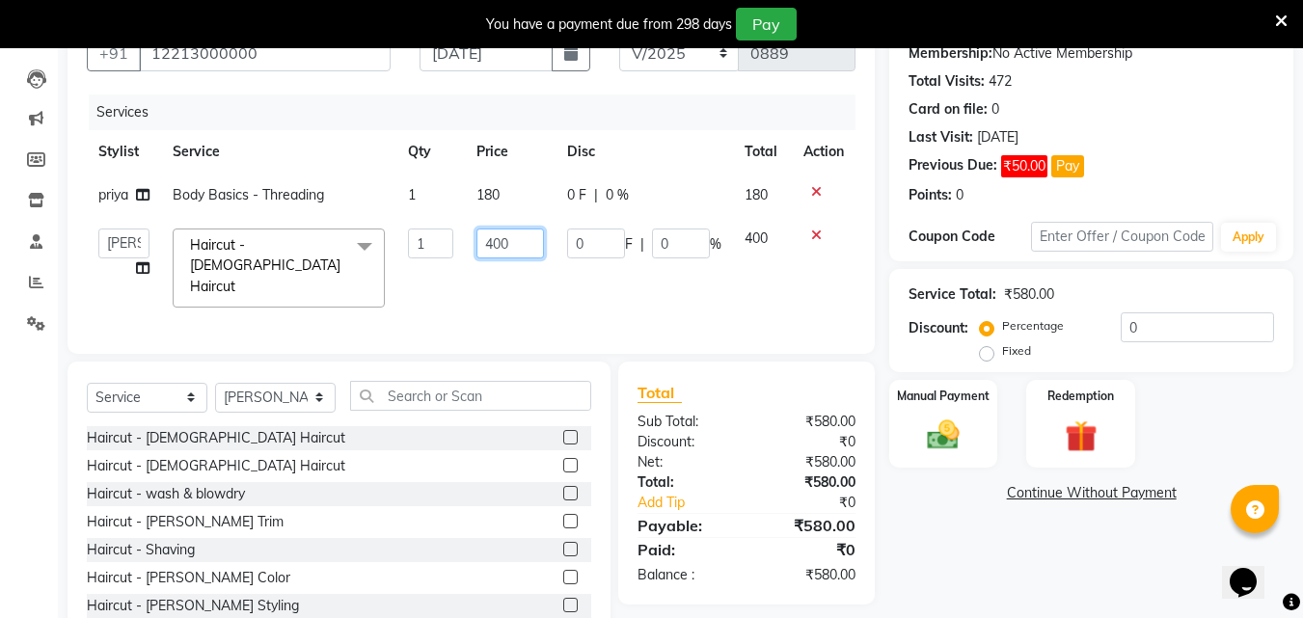
click at [494, 249] on input "400" at bounding box center [509, 244] width 67 height 30
type input "500"
click at [535, 292] on td "500" at bounding box center [510, 268] width 90 height 102
select select "62645"
click at [563, 431] on label at bounding box center [570, 437] width 14 height 14
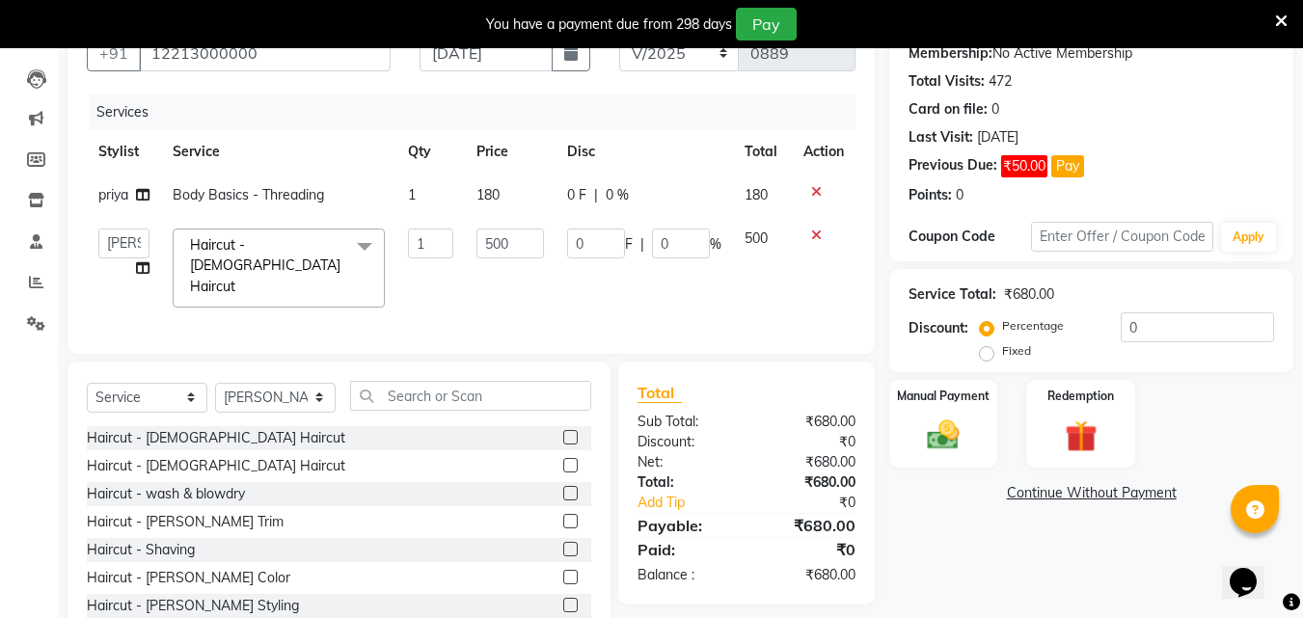
click at [563, 432] on input "checkbox" at bounding box center [569, 438] width 13 height 13
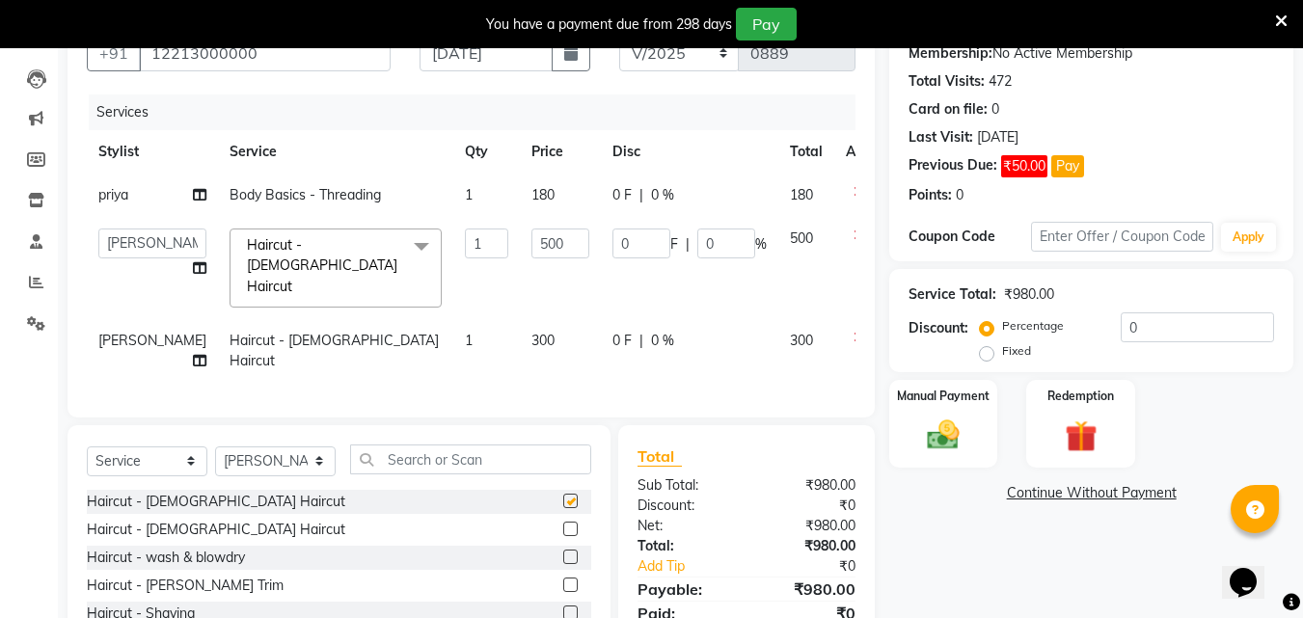
checkbox input "false"
click at [520, 337] on td "300" at bounding box center [560, 351] width 81 height 64
select select "62645"
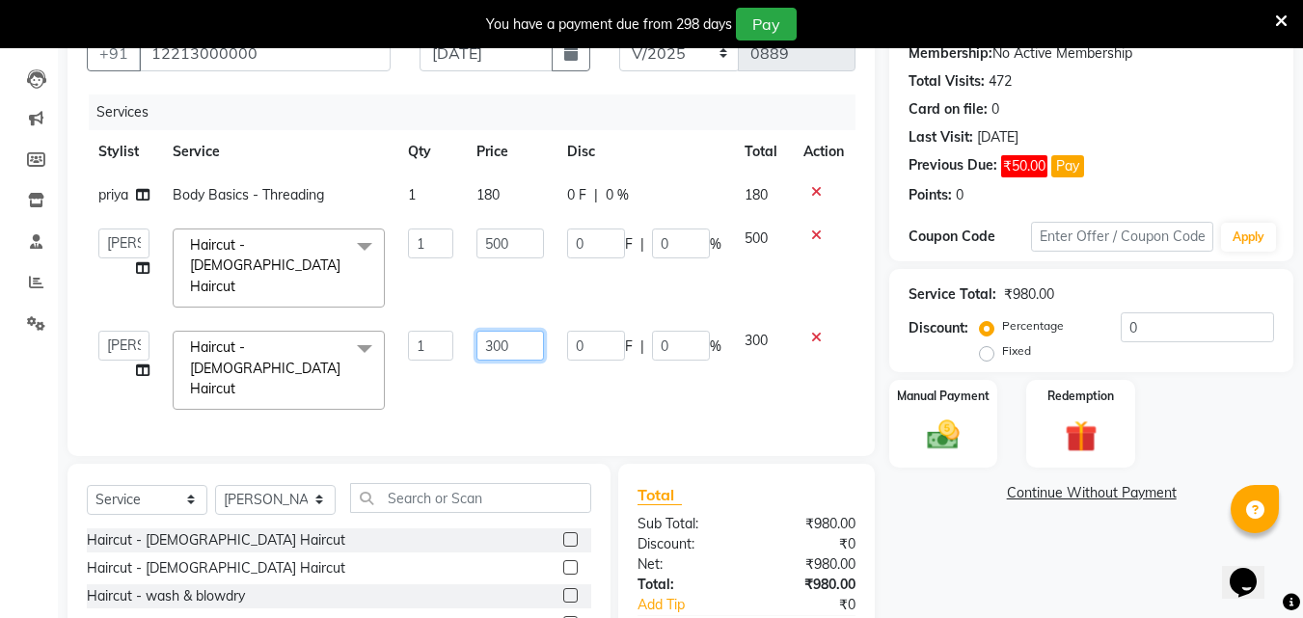
click at [502, 336] on input "300" at bounding box center [509, 346] width 67 height 30
type input "450"
click at [559, 365] on div "Services Stylist Service Qty Price Disc Total Action priya Body Basics - Thread…" at bounding box center [471, 266] width 769 height 342
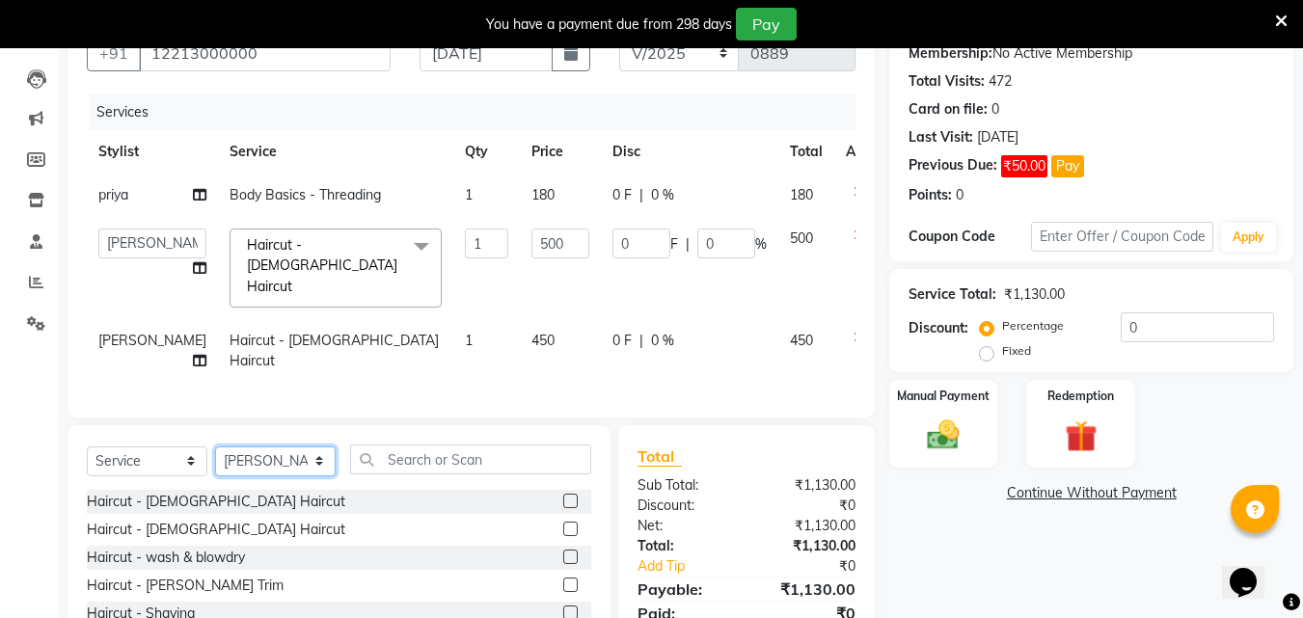
click at [298, 454] on select "Select Stylist Akshay [PERSON_NAME] Ayesha [PERSON_NAME] omi [PERSON_NAME] priy…" at bounding box center [275, 462] width 121 height 30
select select "79963"
click at [215, 447] on select "Select Stylist Akshay [PERSON_NAME] Ayesha [PERSON_NAME] omi [PERSON_NAME] priy…" at bounding box center [275, 462] width 121 height 30
click at [563, 494] on label at bounding box center [570, 501] width 14 height 14
click at [563, 496] on input "checkbox" at bounding box center [569, 502] width 13 height 13
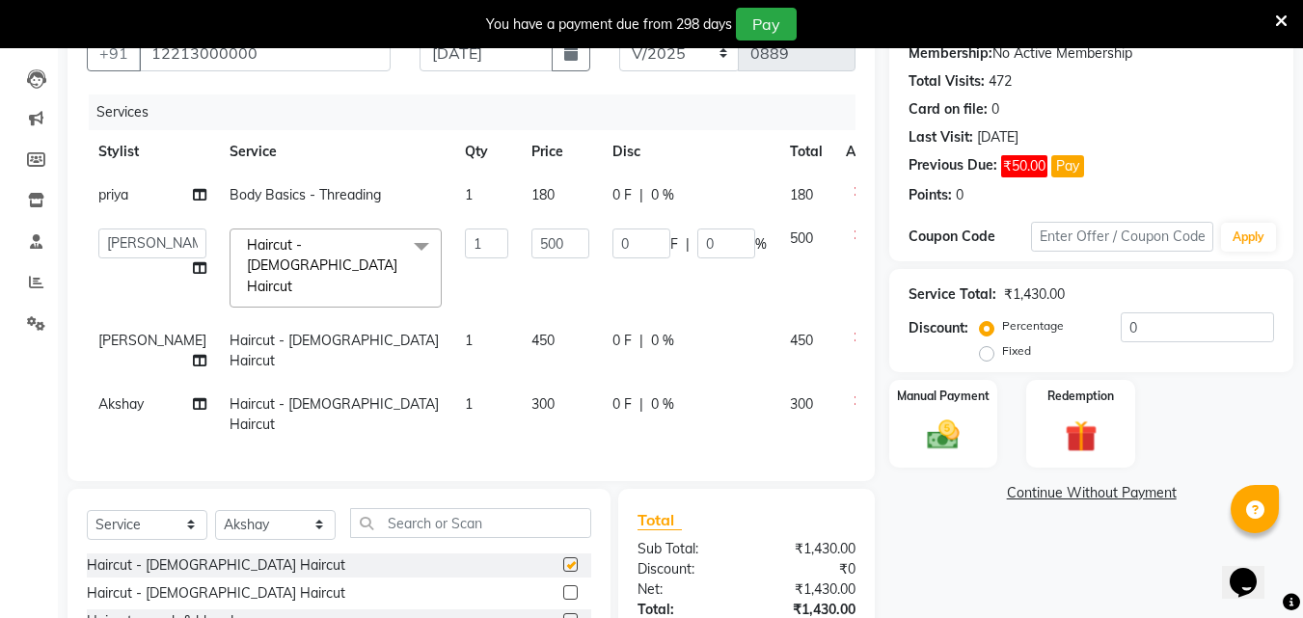
checkbox input "false"
